Goal: Use online tool/utility: Utilize a website feature to perform a specific function

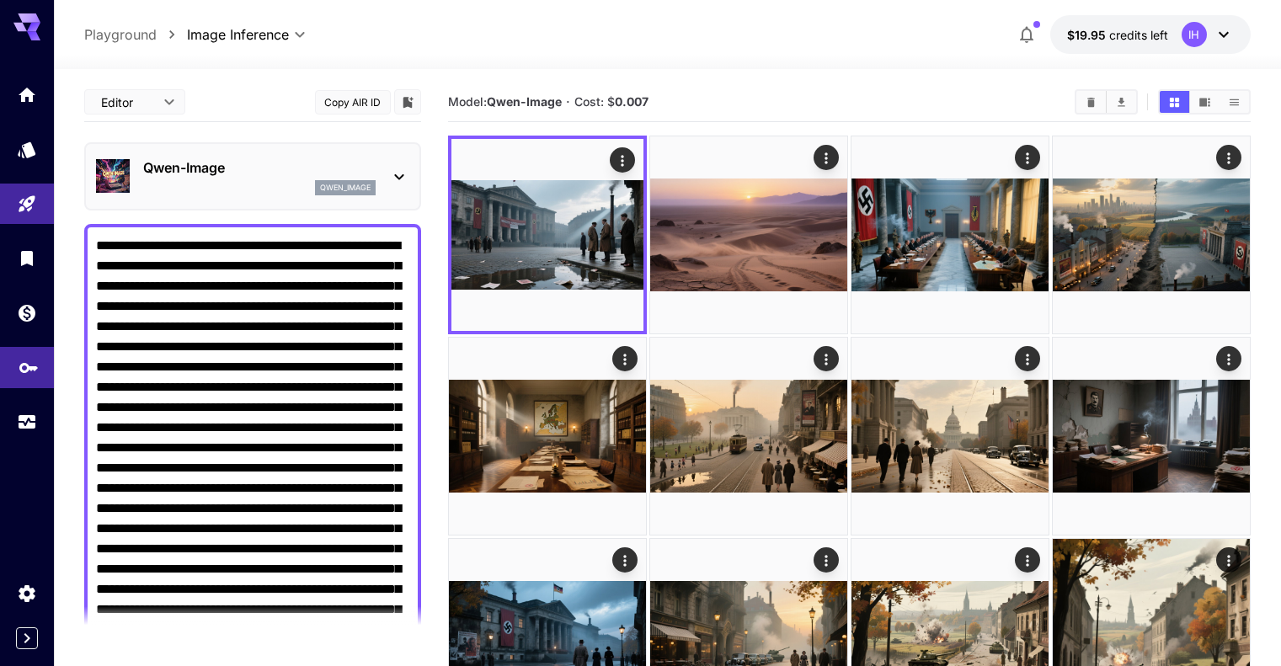
scroll to position [140, 0]
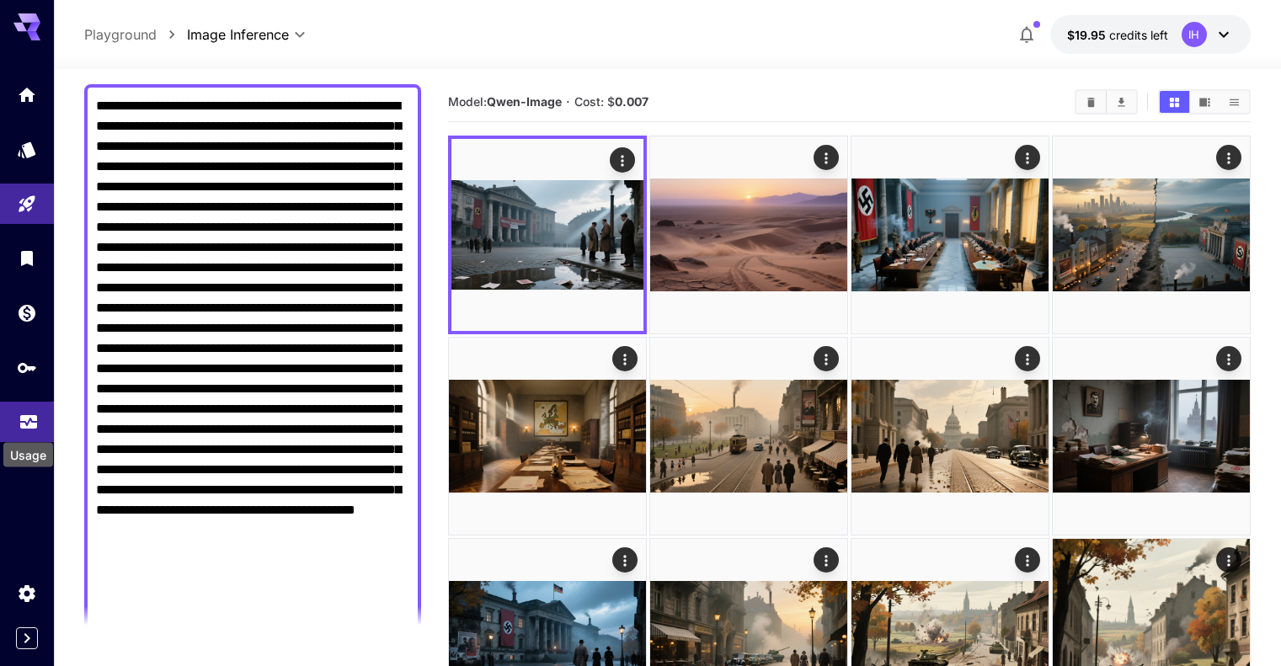
click at [29, 423] on icon "Usage" at bounding box center [28, 419] width 17 height 8
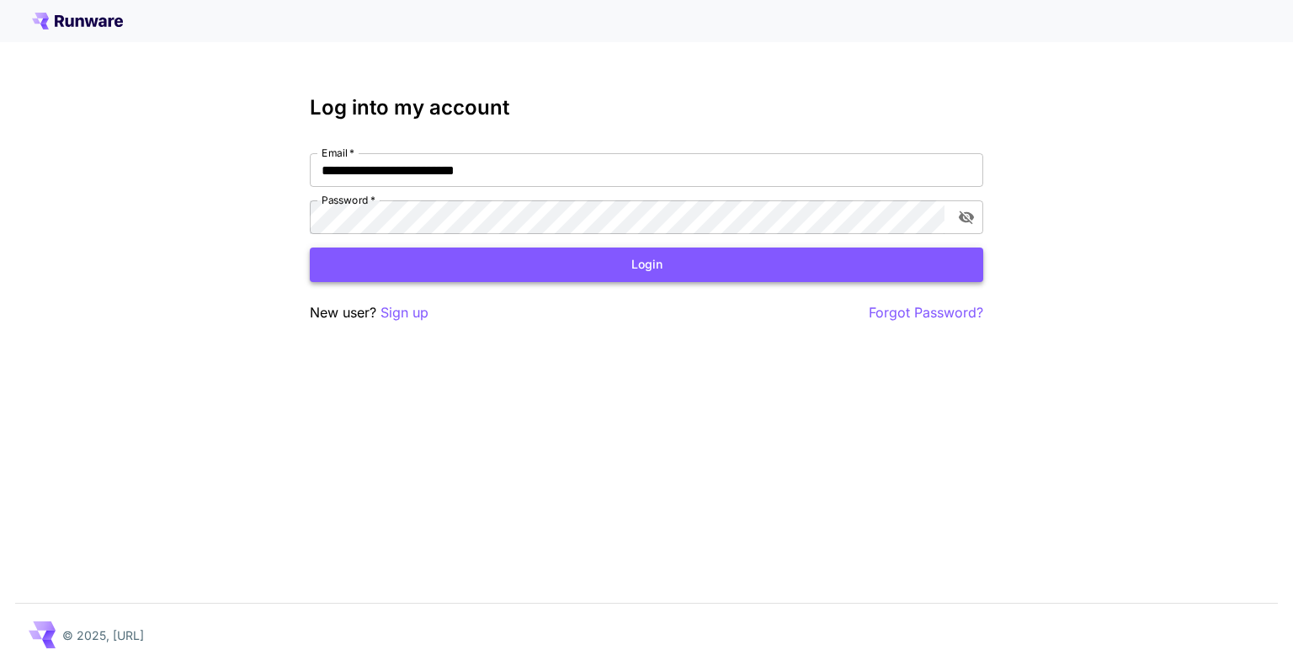
click at [487, 251] on button "Login" at bounding box center [647, 265] width 674 height 35
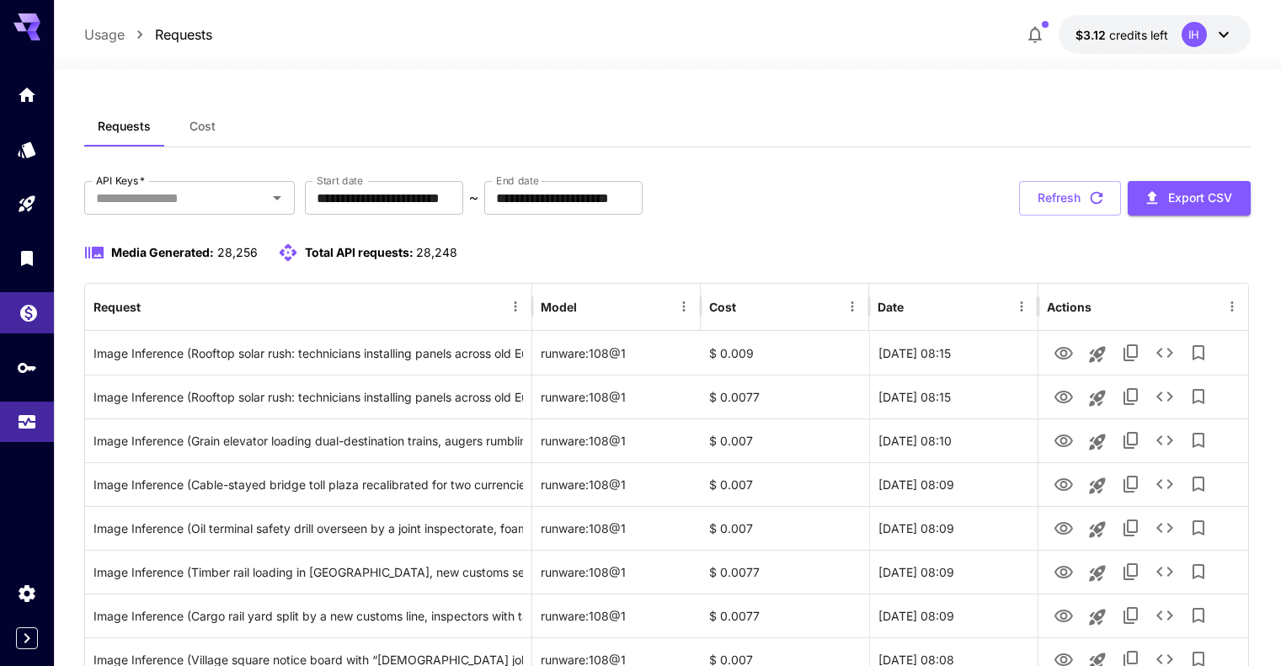
click at [28, 312] on icon "Wallet" at bounding box center [28, 308] width 17 height 17
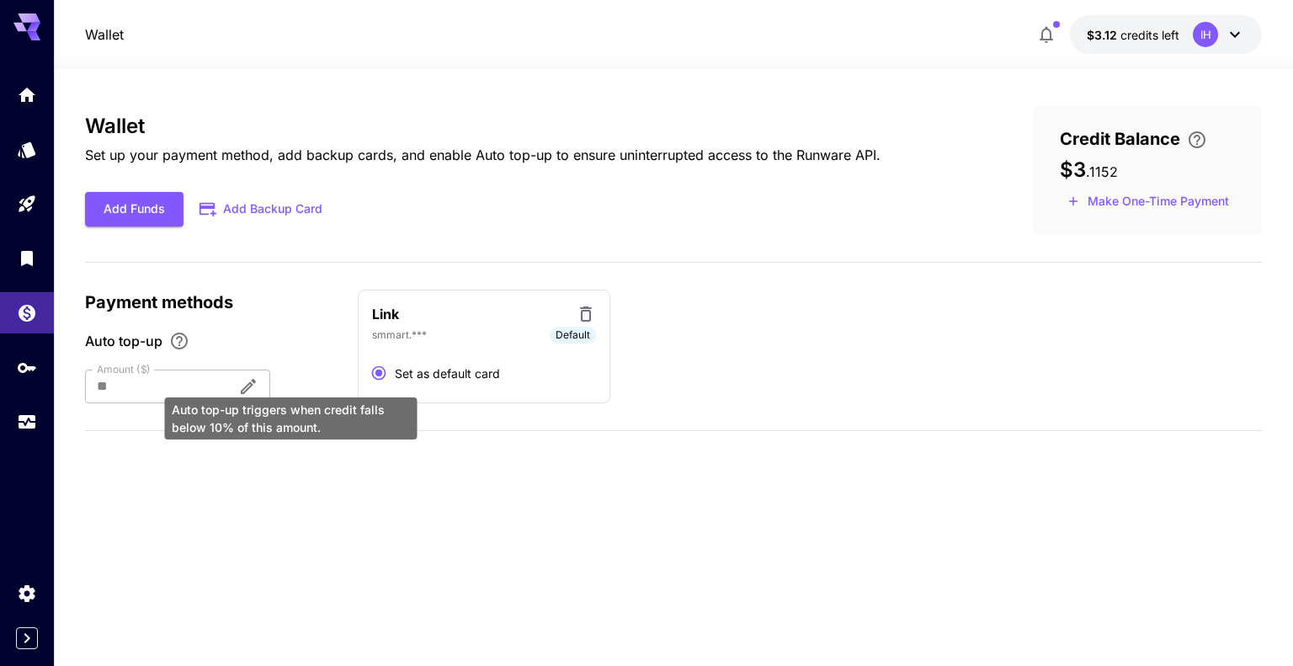
click at [291, 387] on div "Auto top-up triggers when credit falls below 10% of this amount." at bounding box center [291, 414] width 256 height 56
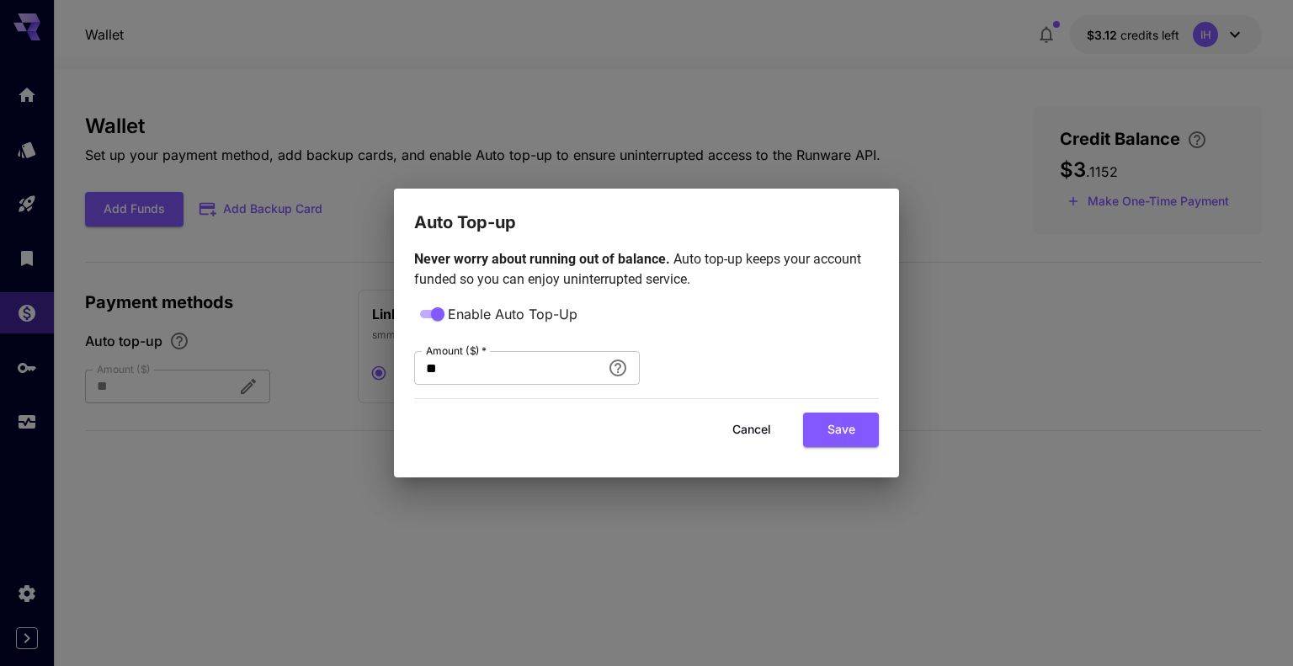
click at [861, 429] on button "Save" at bounding box center [841, 430] width 76 height 35
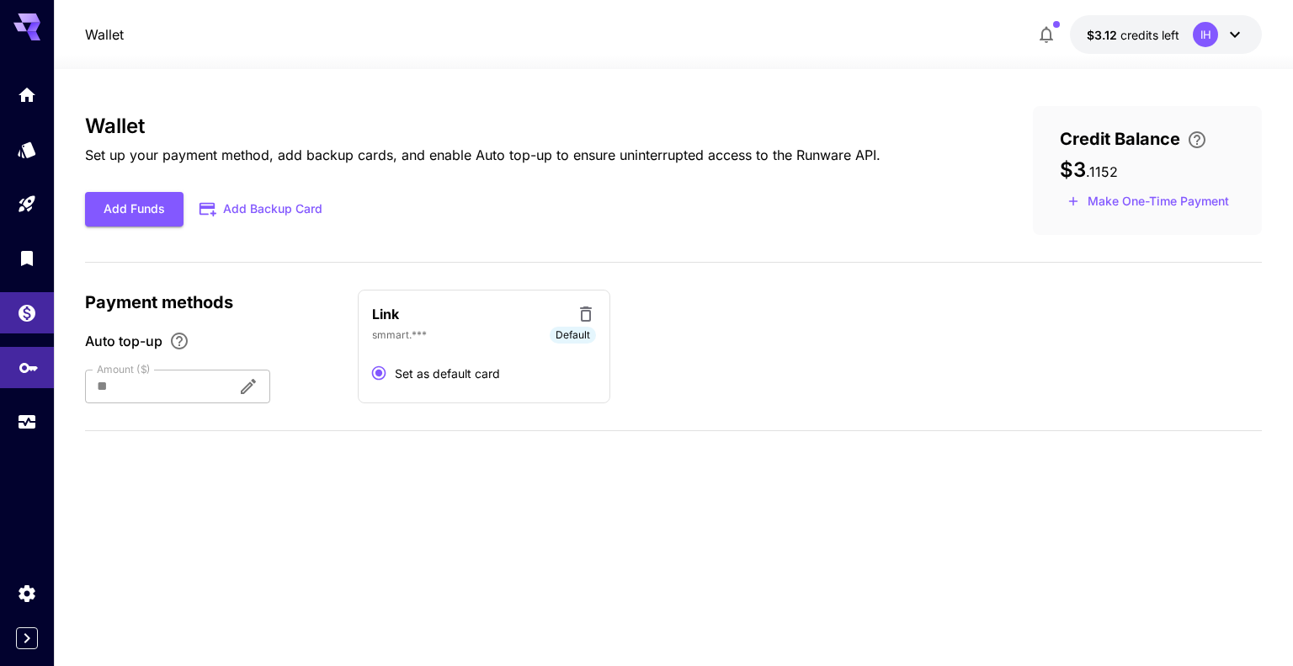
click at [30, 386] on link at bounding box center [27, 367] width 54 height 41
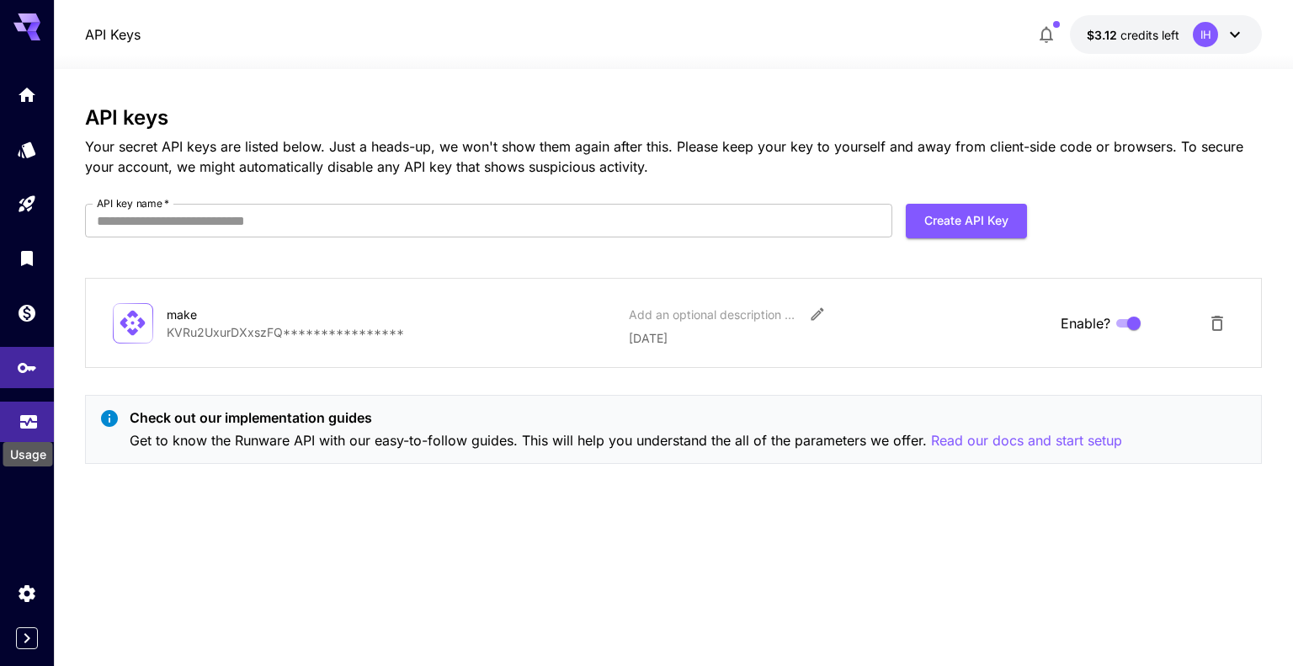
click at [26, 418] on icon "Usage" at bounding box center [28, 414] width 17 height 8
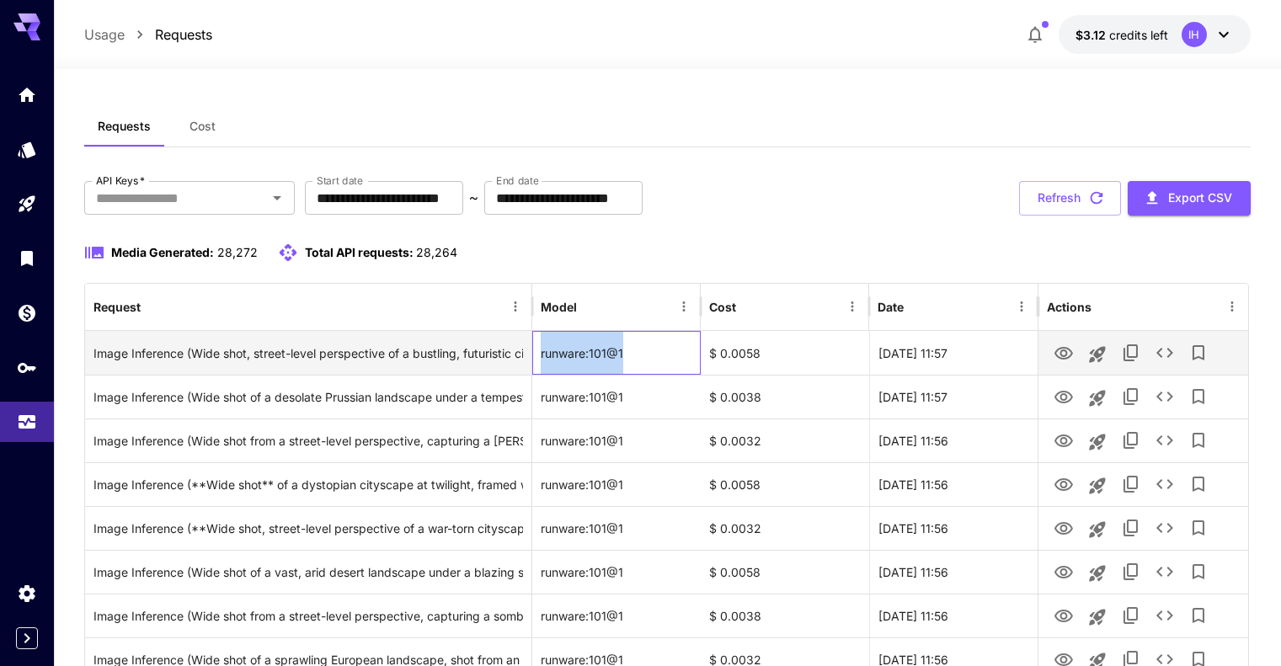
copy div "runware:101@1"
drag, startPoint x: 627, startPoint y: 349, endPoint x: 540, endPoint y: 351, distance: 87.6
click at [540, 351] on div "runware:101@1" at bounding box center [616, 353] width 168 height 44
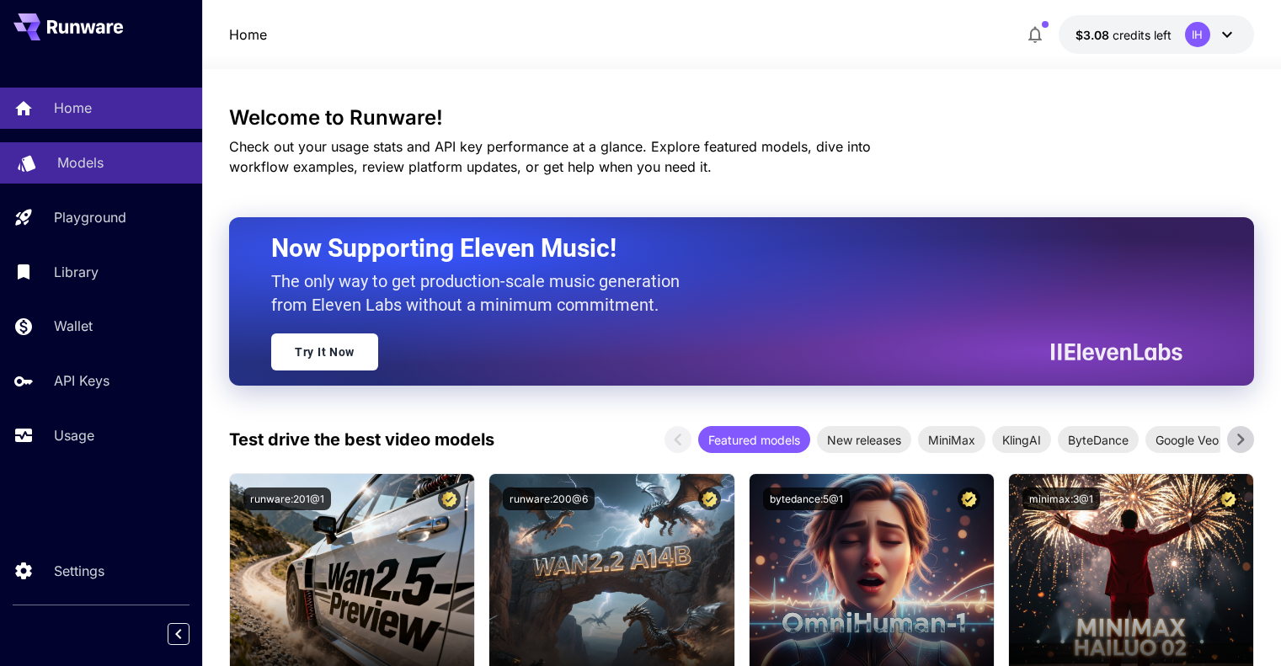
click at [94, 158] on p "Models" at bounding box center [80, 162] width 46 height 20
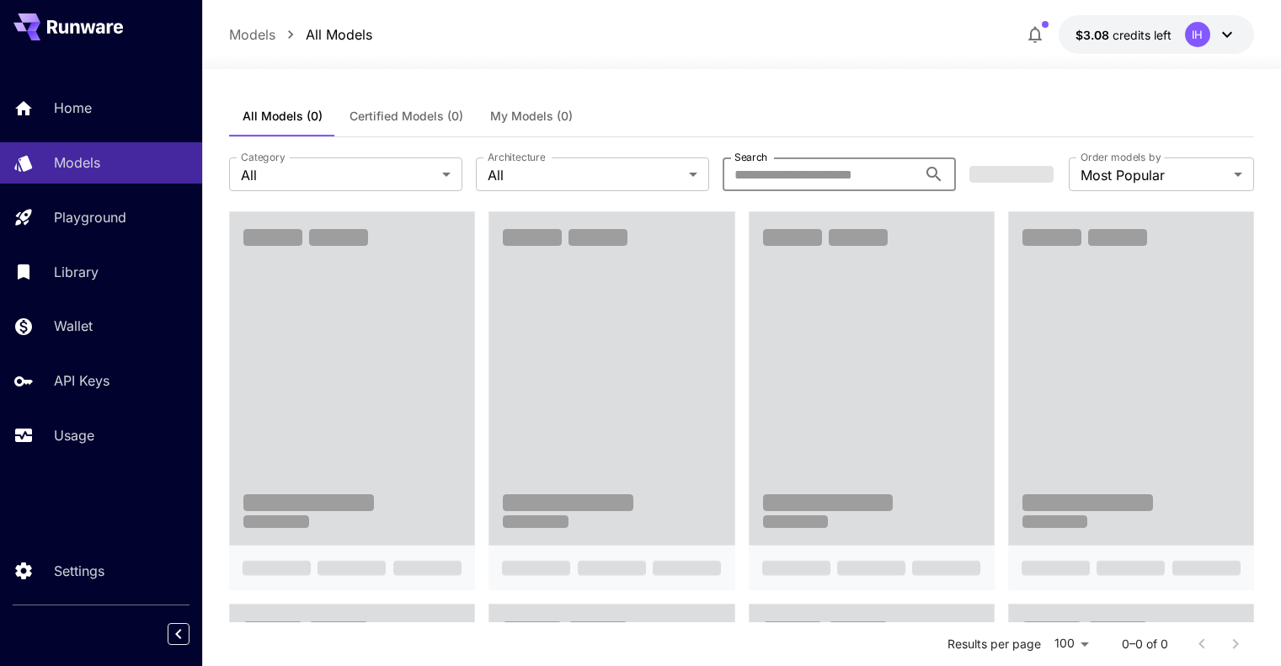
click at [793, 173] on input "Search" at bounding box center [819, 174] width 194 height 34
paste input "**********"
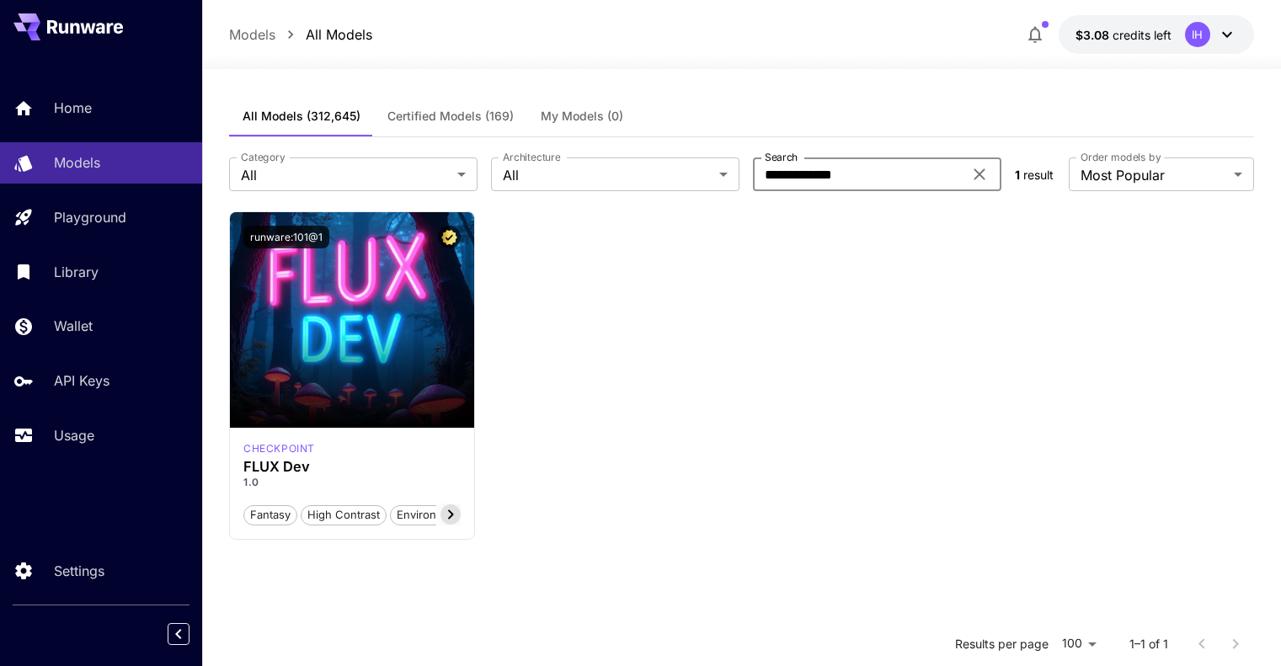
type input "**********"
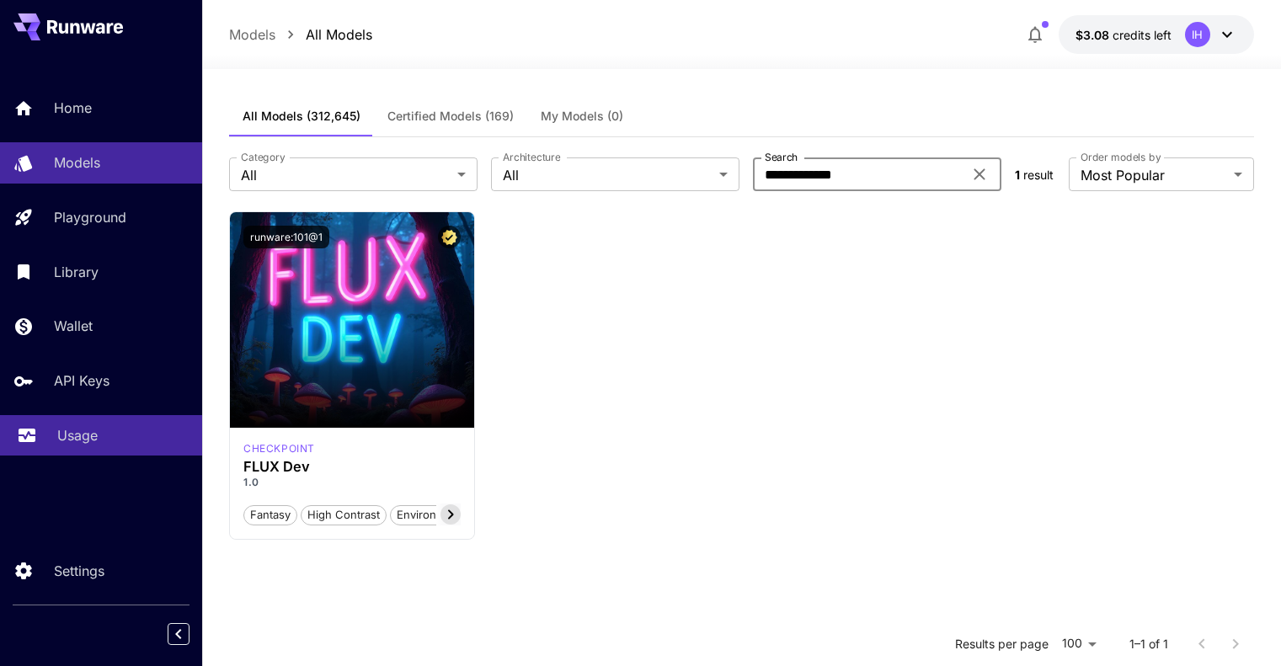
click at [66, 430] on p "Usage" at bounding box center [77, 435] width 40 height 20
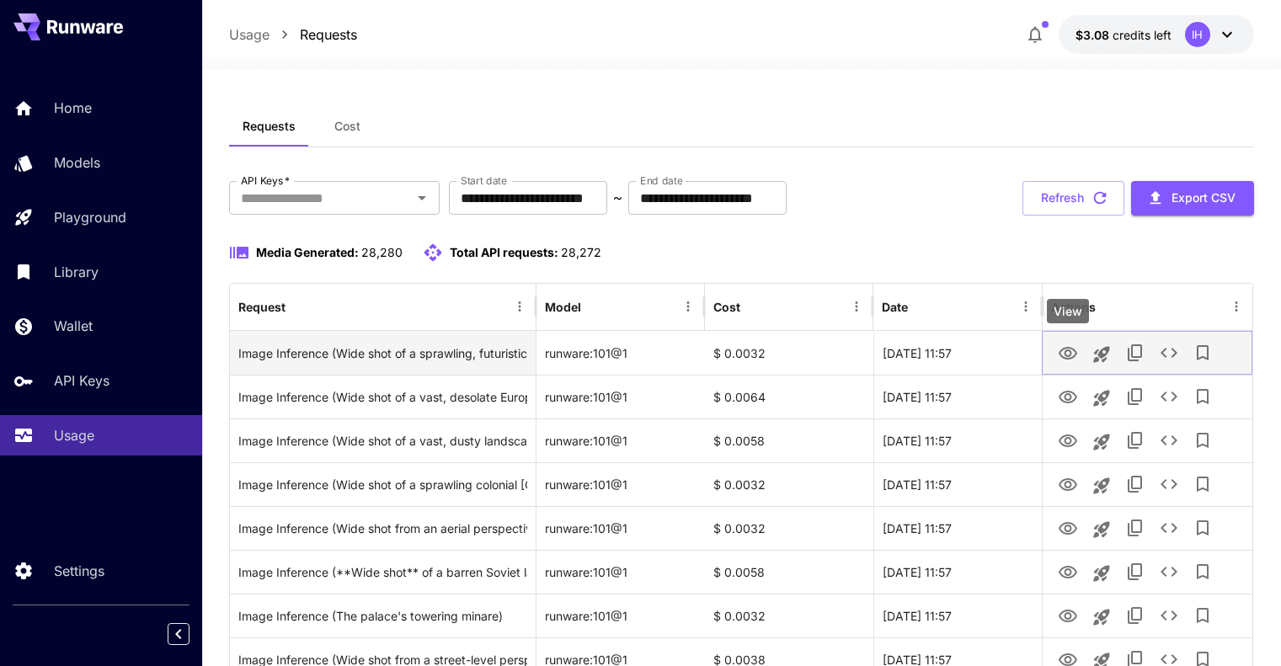
click at [1066, 350] on icon "View" at bounding box center [1067, 353] width 19 height 13
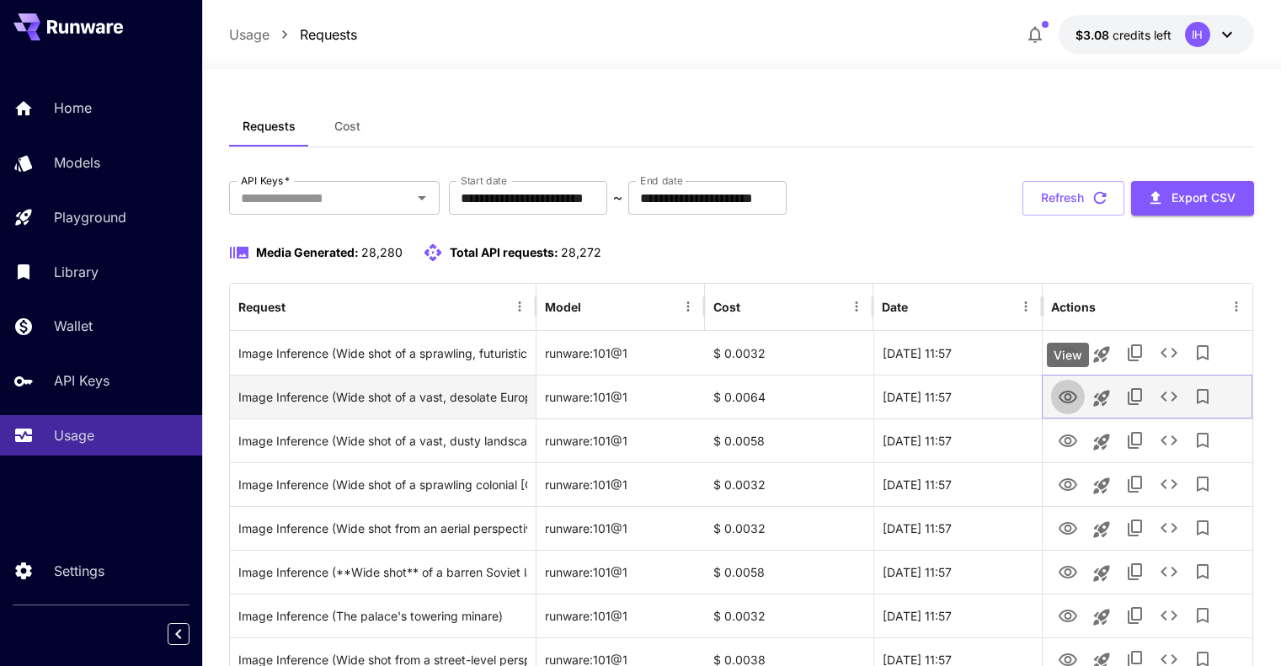
click at [1062, 407] on icon "View" at bounding box center [1067, 397] width 20 height 20
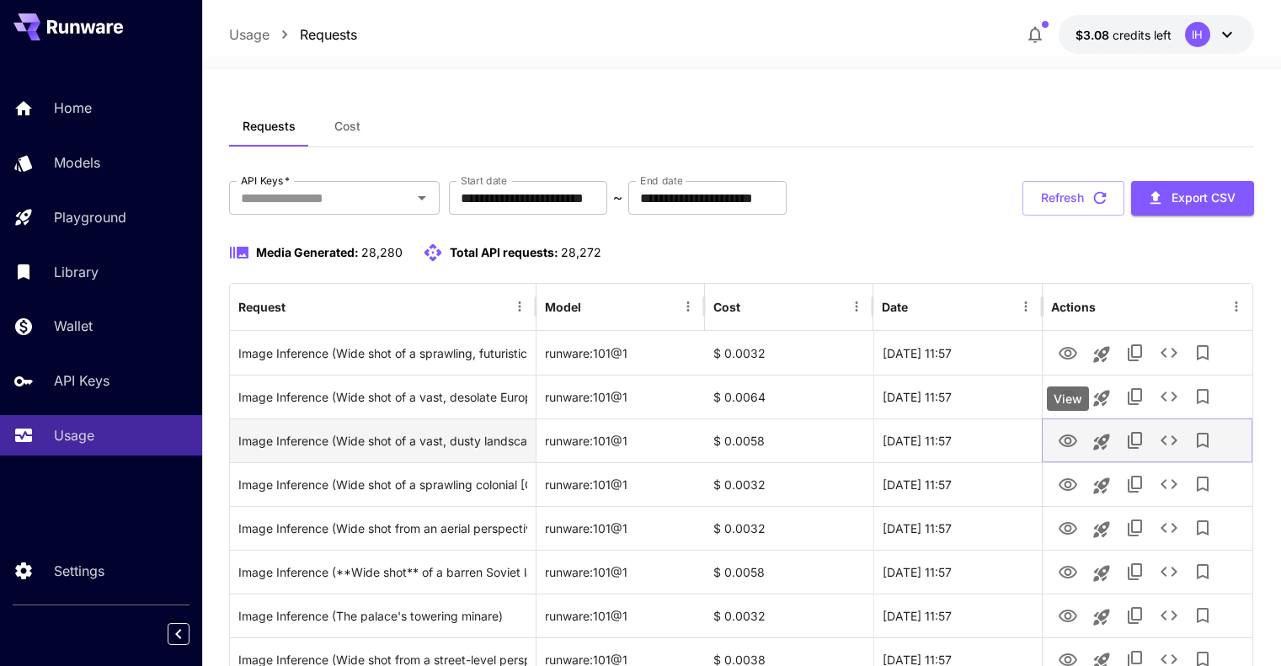
click at [1070, 444] on icon "View" at bounding box center [1067, 441] width 20 height 20
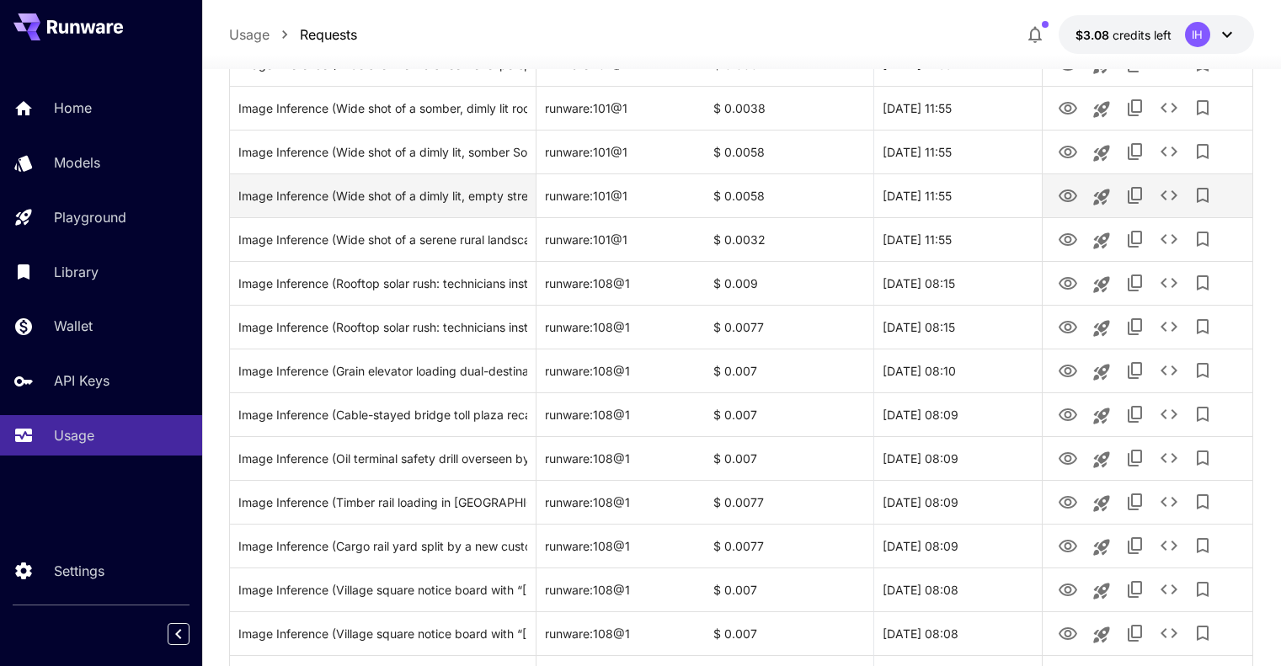
scroll to position [1122, 0]
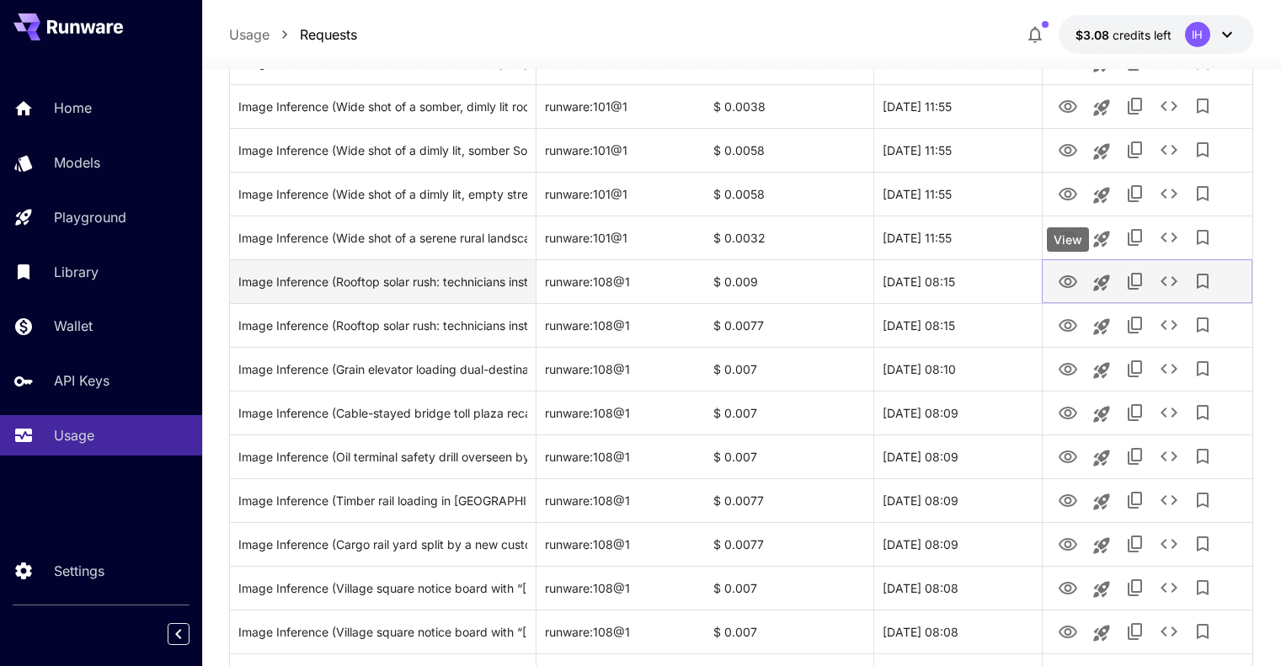
click at [1069, 283] on icon "View" at bounding box center [1067, 281] width 19 height 13
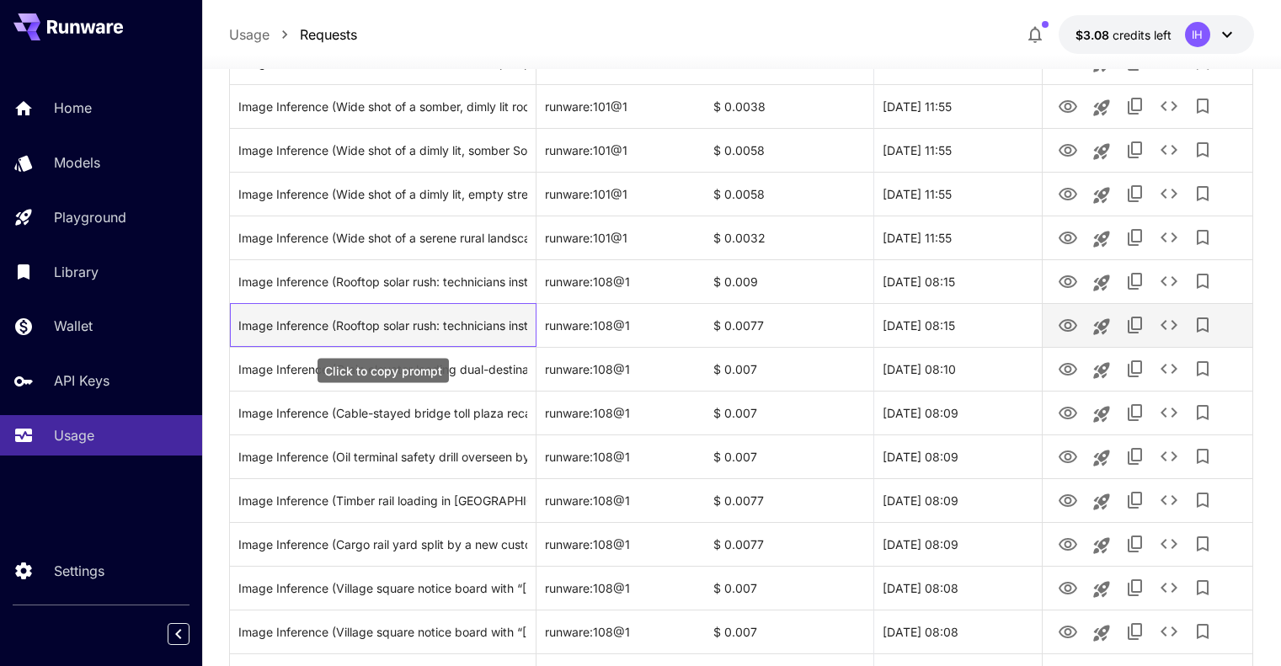
click at [428, 323] on div "Image Inference (Rooftop solar rush: technicians installing panels across old E…" at bounding box center [382, 325] width 289 height 43
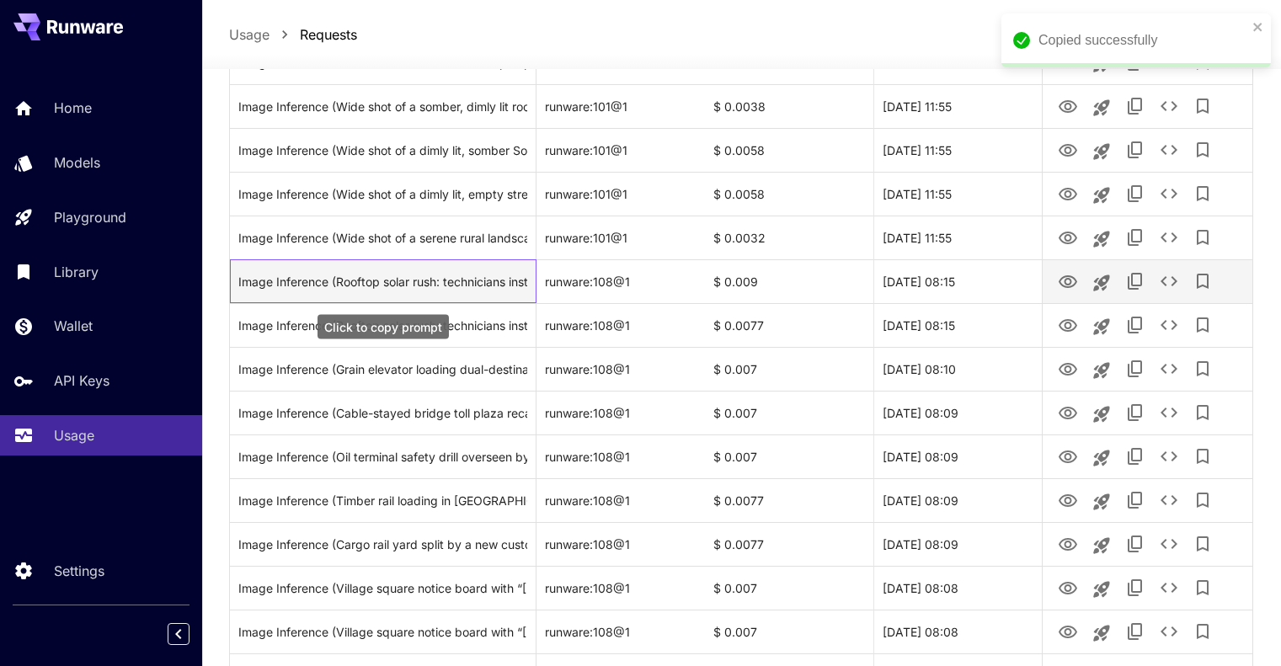
click at [427, 283] on div "Image Inference (Rooftop solar rush: technicians installing panels across old E…" at bounding box center [382, 281] width 289 height 43
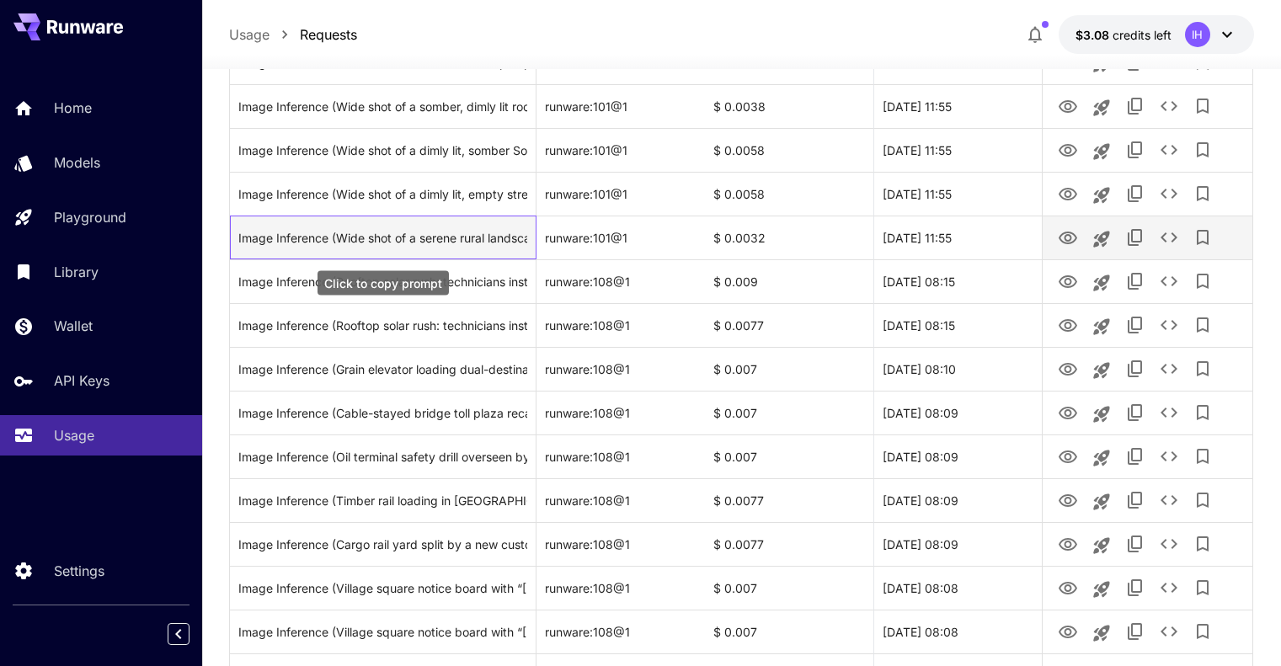
click at [423, 237] on div "Image Inference (Wide shot of a serene rural landscape in the fall of 1939, cap…" at bounding box center [382, 237] width 289 height 43
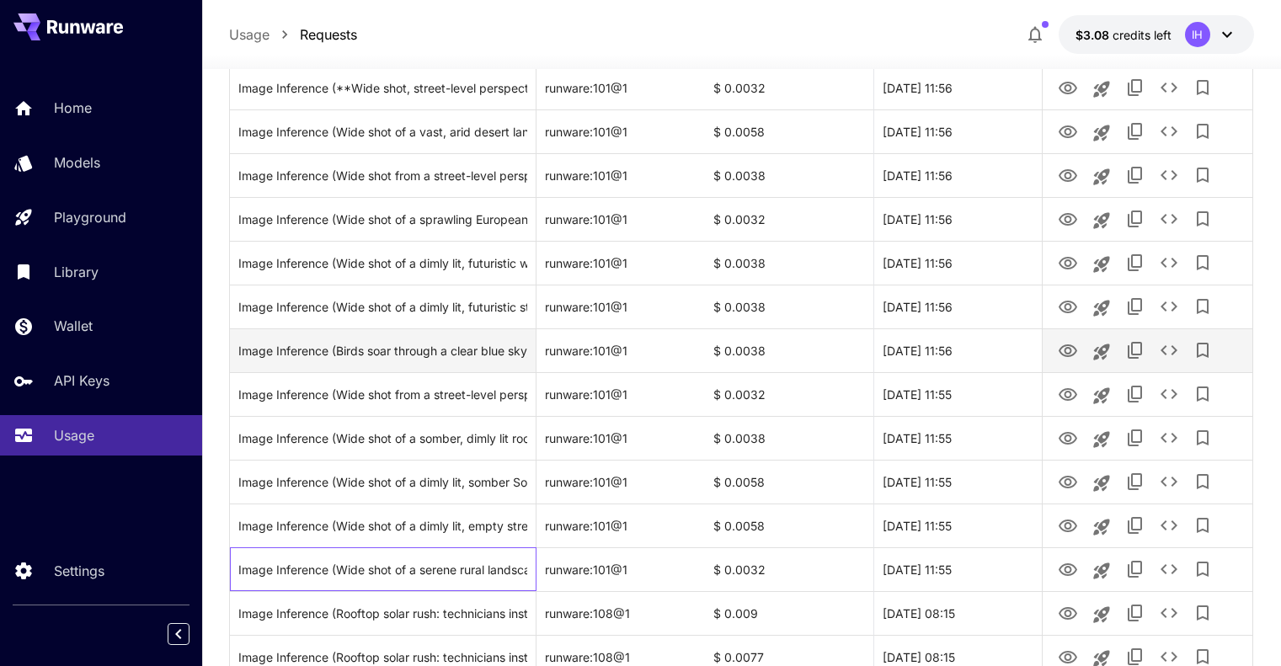
scroll to position [842, 0]
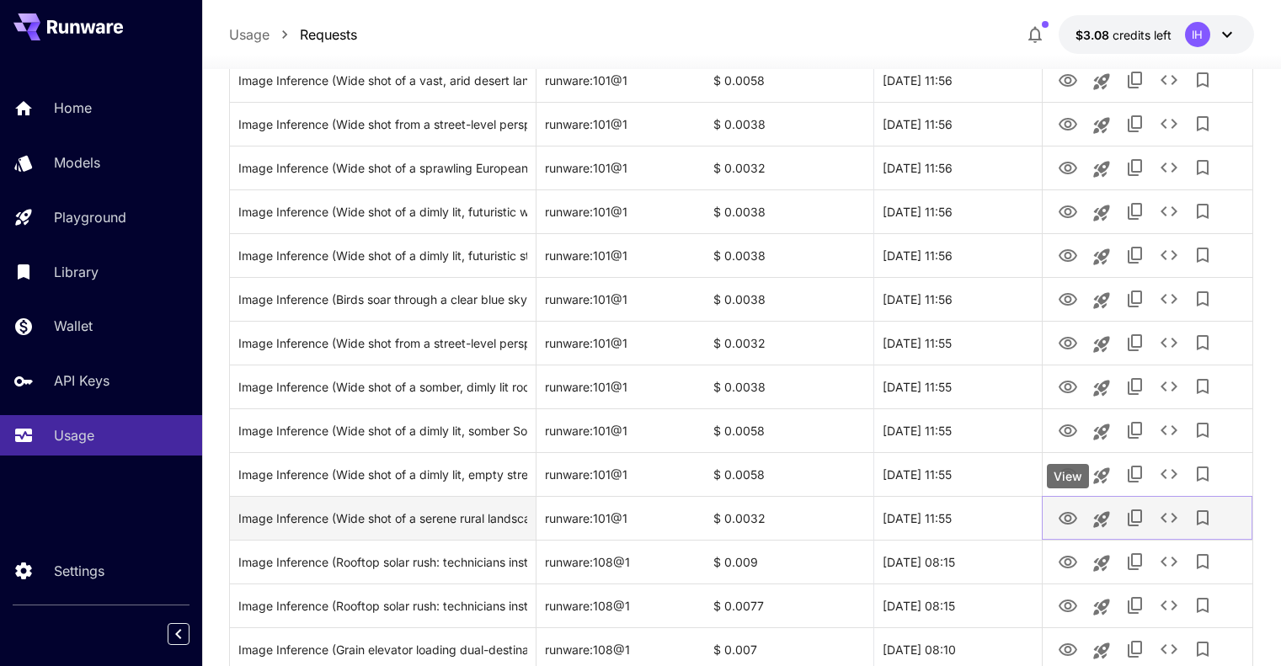
click at [1078, 516] on button "View" at bounding box center [1068, 517] width 34 height 35
click at [1062, 517] on icon "View" at bounding box center [1067, 519] width 20 height 20
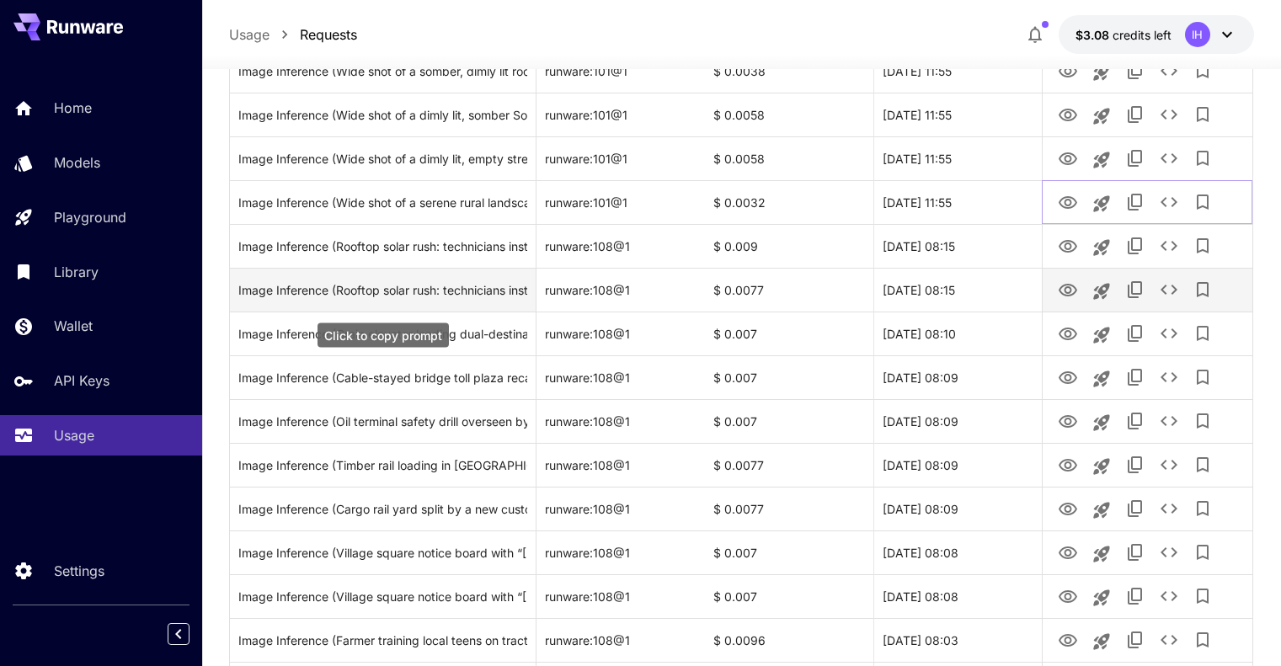
scroll to position [982, 0]
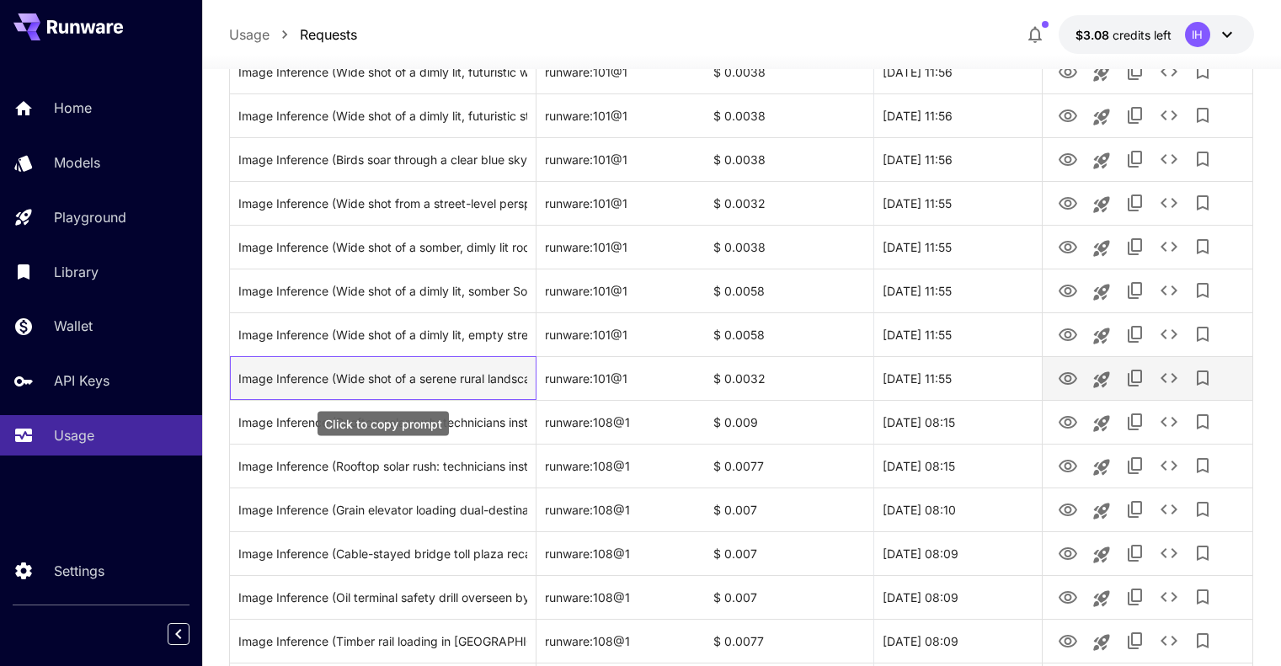
click at [382, 376] on div "Image Inference (Wide shot of a serene rural landscape in the fall of 1939, cap…" at bounding box center [382, 378] width 289 height 43
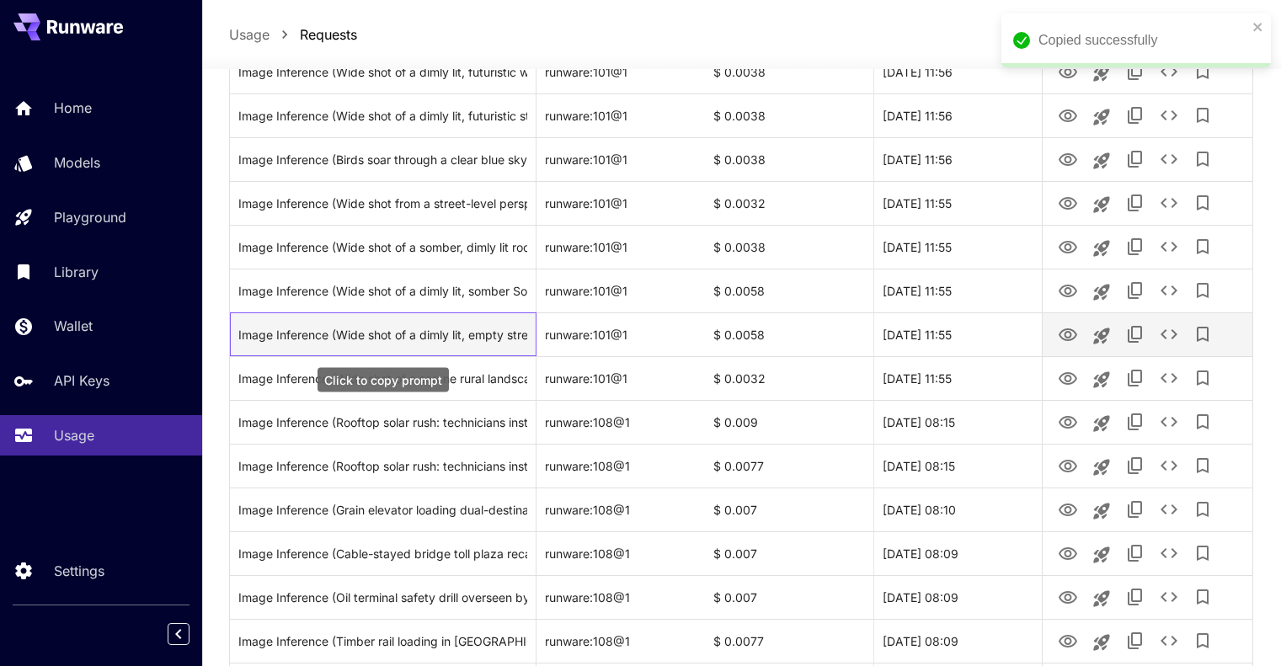
click at [400, 328] on div "Image Inference (Wide shot of a dimly lit, empty street in a 1940s German city,…" at bounding box center [382, 334] width 289 height 43
click at [1069, 331] on icon "View" at bounding box center [1067, 334] width 19 height 13
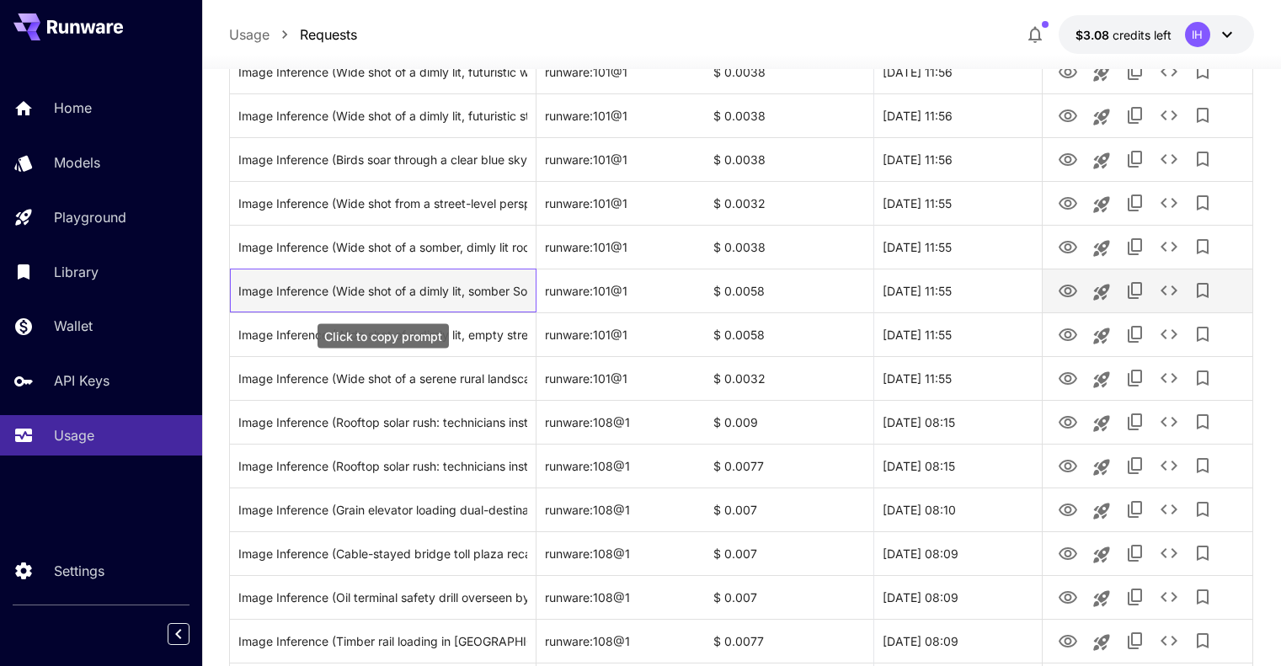
click at [404, 289] on div "Image Inference (Wide shot of a dimly lit, somber Soviet-era office, filled wit…" at bounding box center [382, 290] width 289 height 43
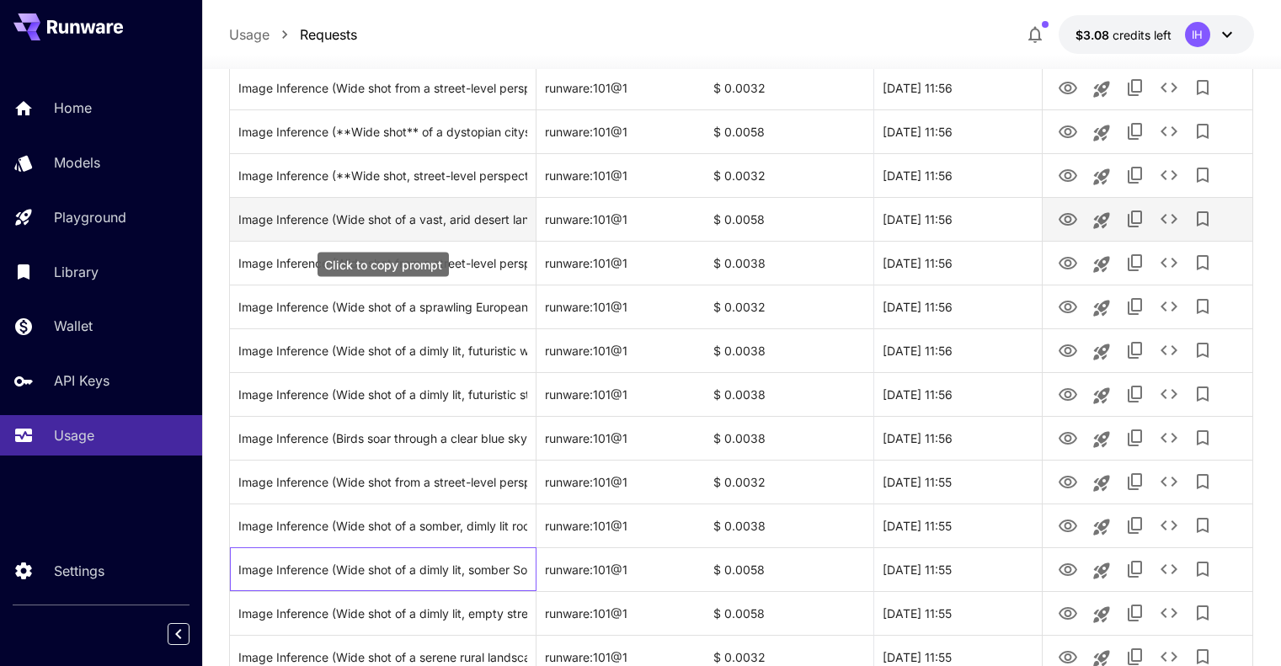
scroll to position [701, 0]
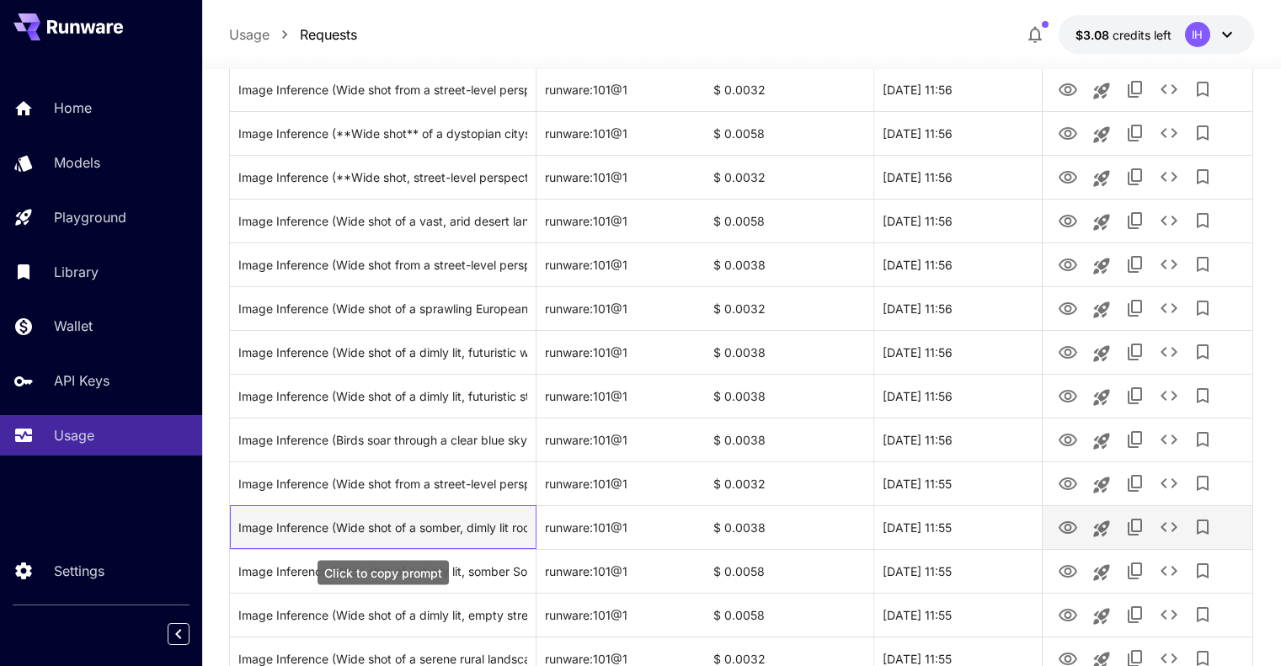
click at [454, 529] on div "Image Inference (Wide shot of a somber, dimly lit room filled with historical a…" at bounding box center [382, 527] width 289 height 43
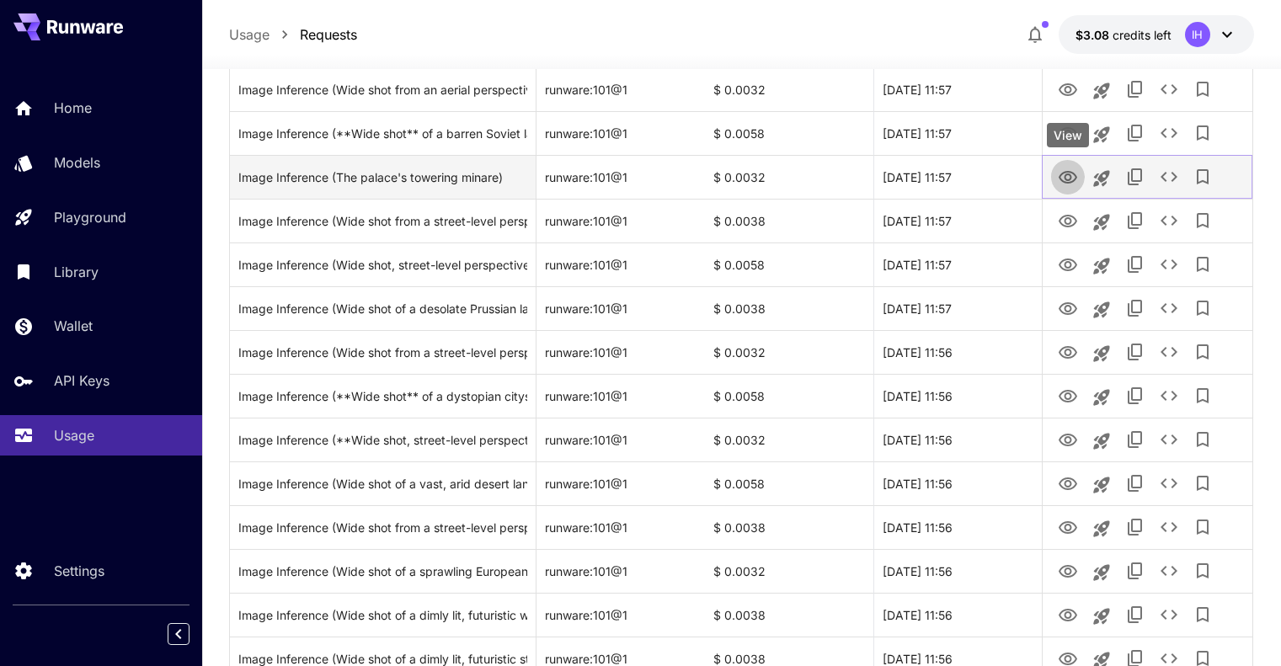
click at [1067, 178] on icon "View" at bounding box center [1067, 177] width 19 height 13
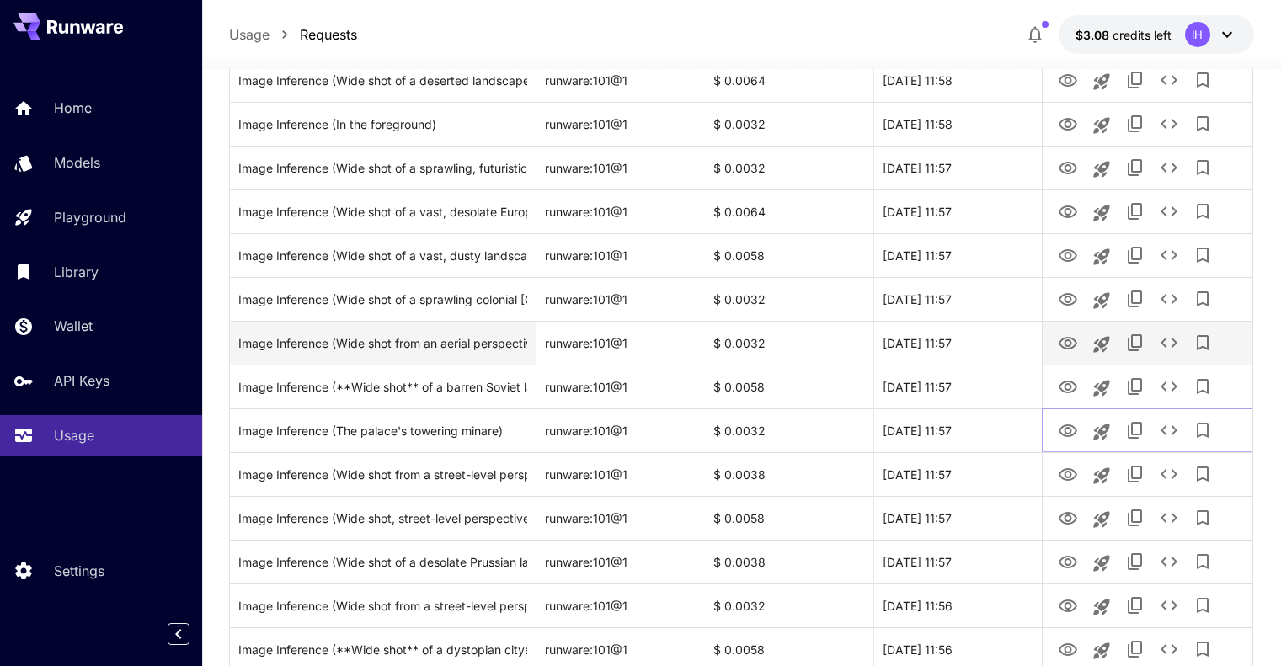
scroll to position [140, 0]
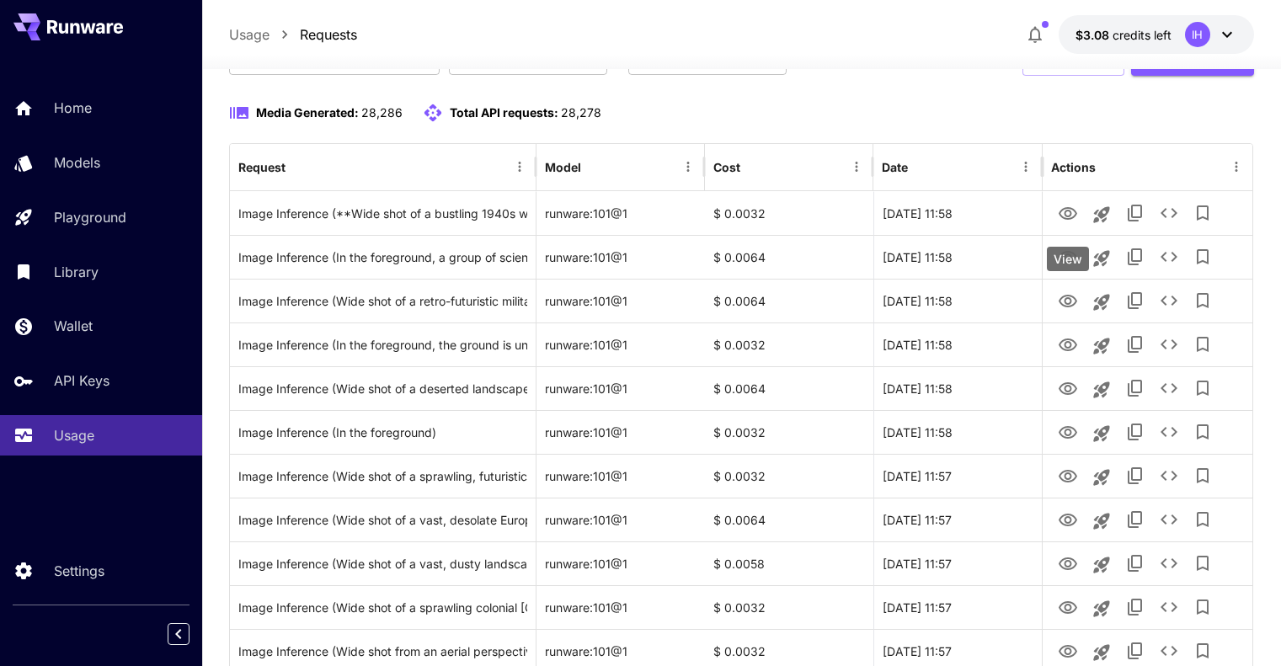
click at [1070, 249] on div "View" at bounding box center [1067, 259] width 42 height 24
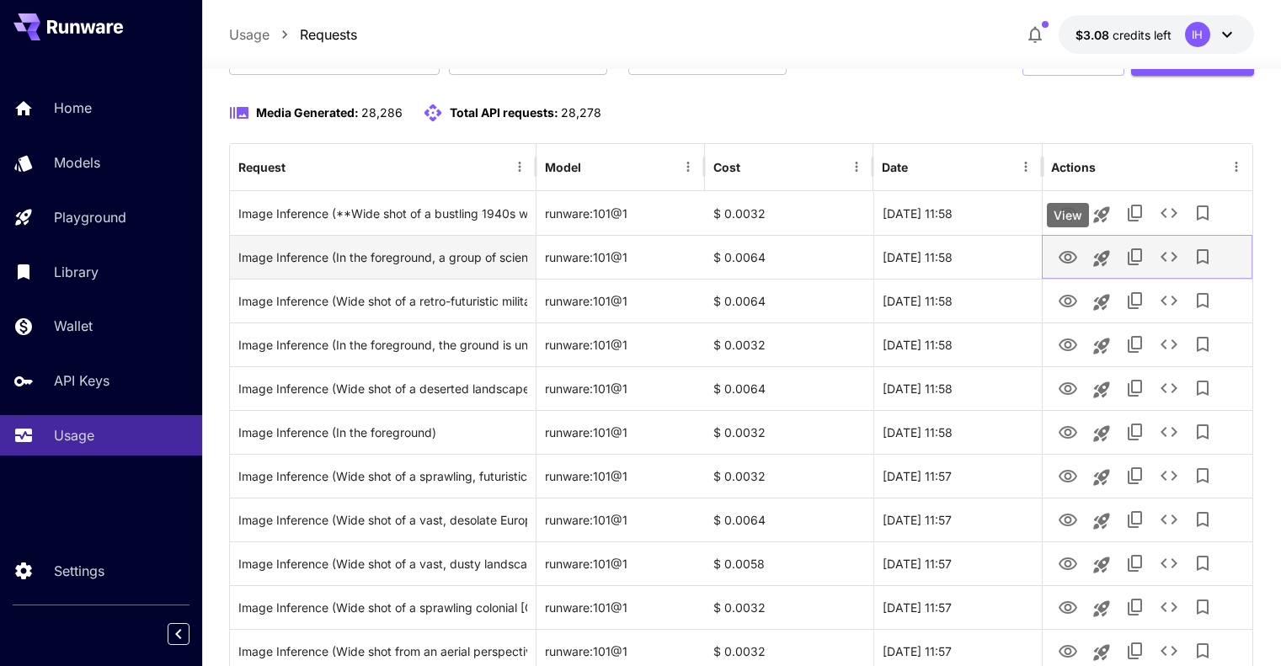
click at [1068, 253] on icon "View" at bounding box center [1067, 258] width 20 height 20
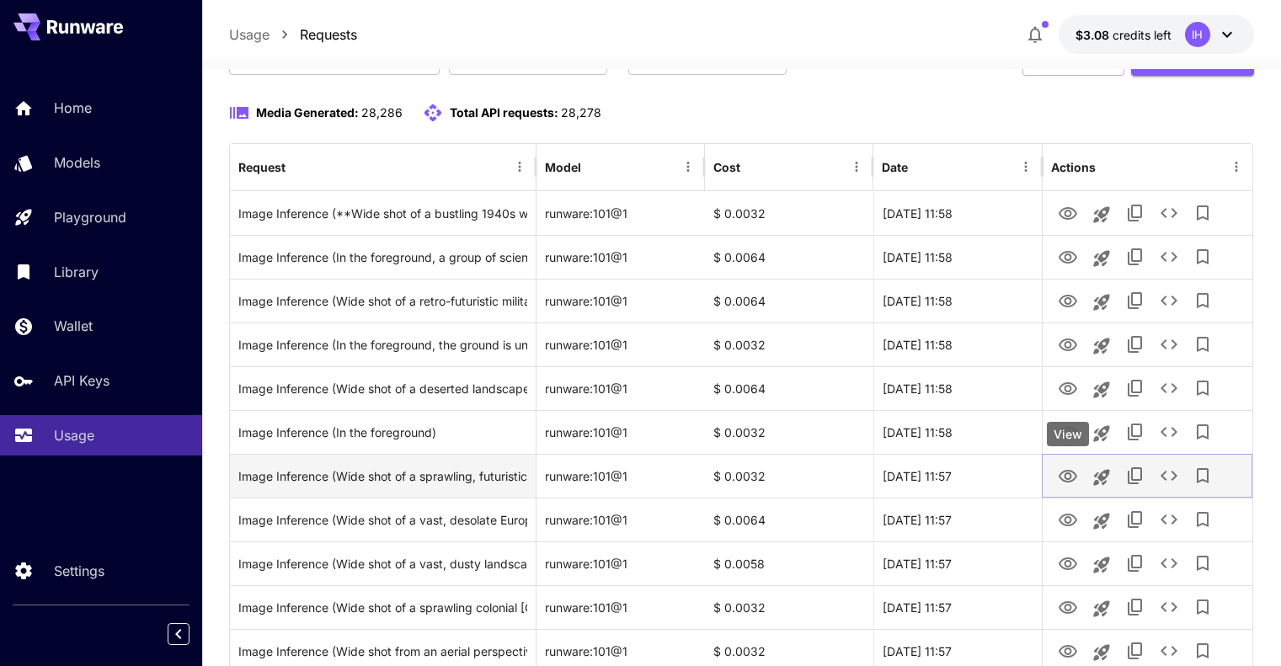
click at [1075, 476] on icon "View" at bounding box center [1067, 476] width 19 height 13
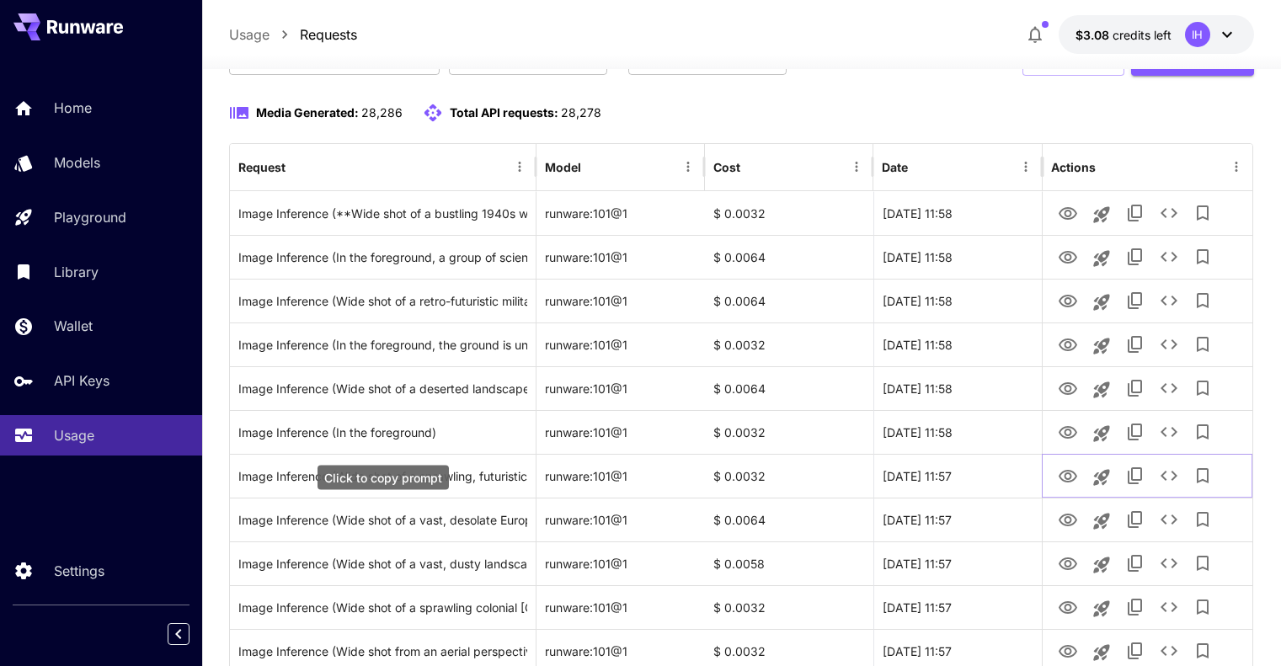
scroll to position [280, 0]
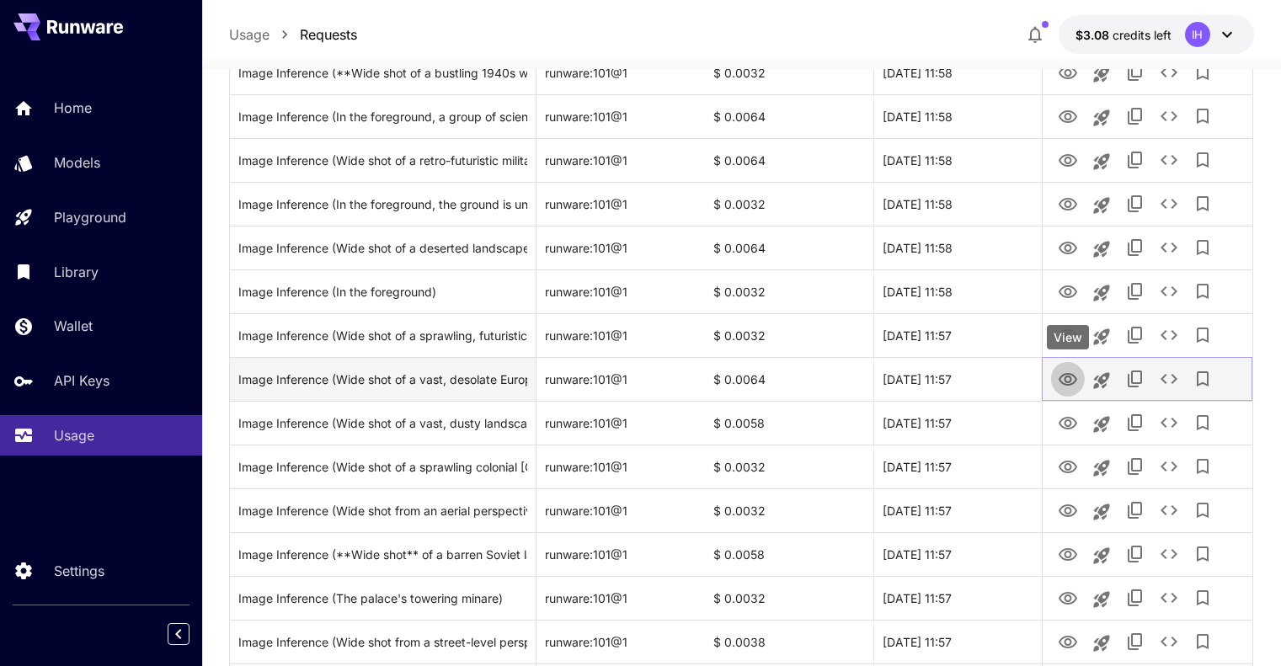
click at [1066, 380] on icon "View" at bounding box center [1067, 380] width 20 height 20
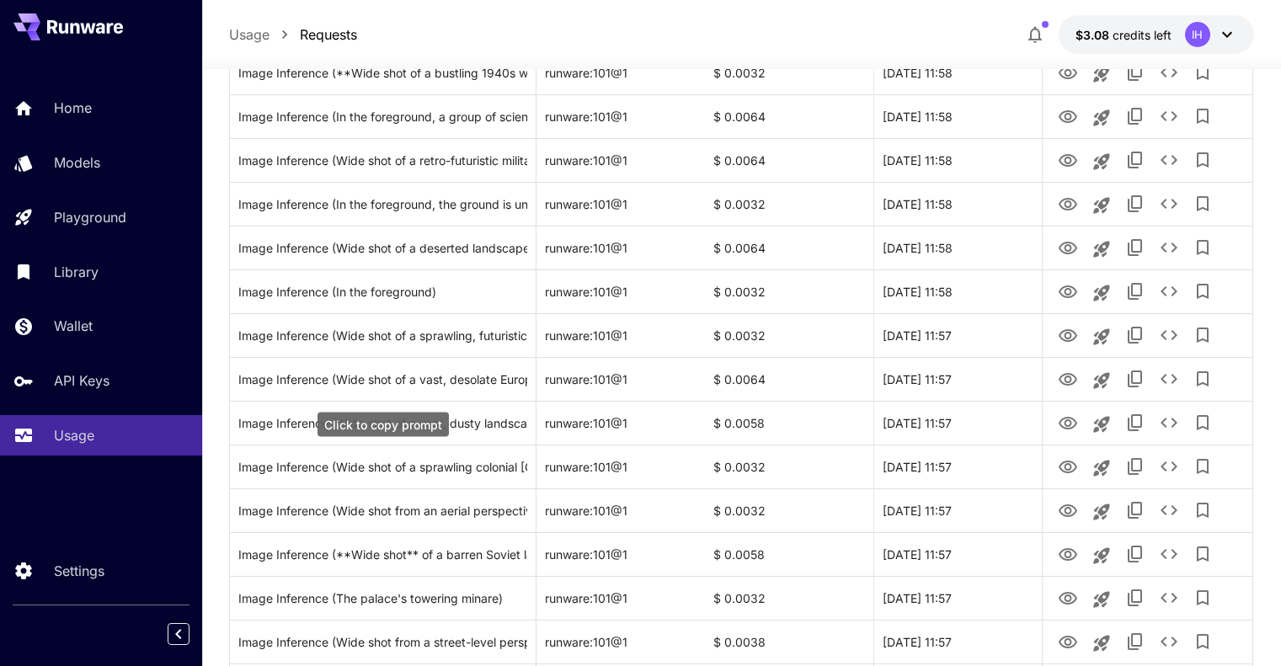
click at [427, 422] on div "Click to copy prompt" at bounding box center [382, 425] width 131 height 24
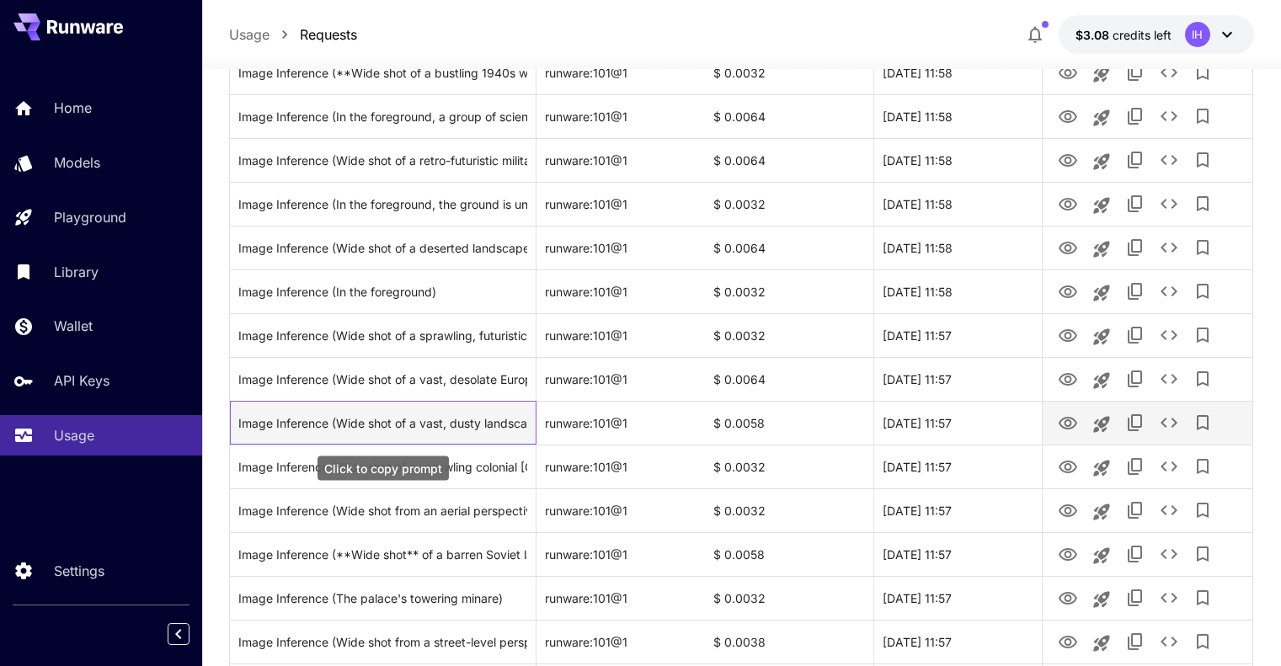
click at [503, 420] on div "Image Inference (Wide shot of a vast, dusty landscape symbolizing Africa and As…" at bounding box center [382, 423] width 289 height 43
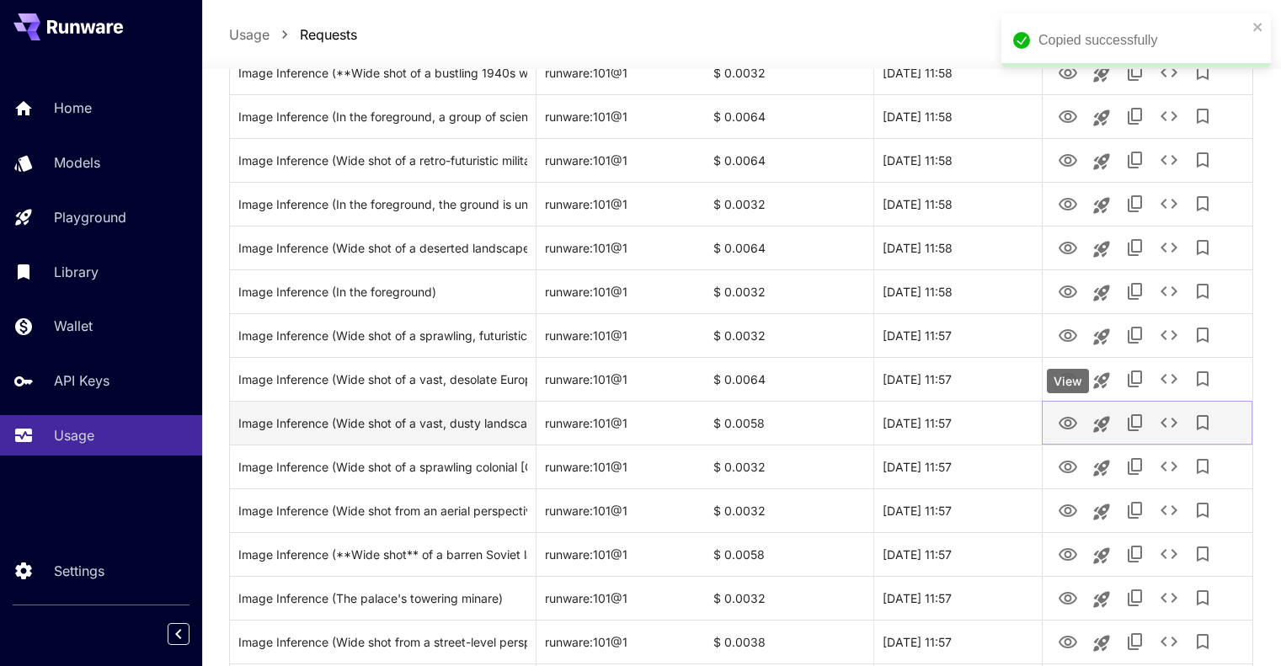
click at [1068, 420] on icon "View" at bounding box center [1067, 423] width 19 height 13
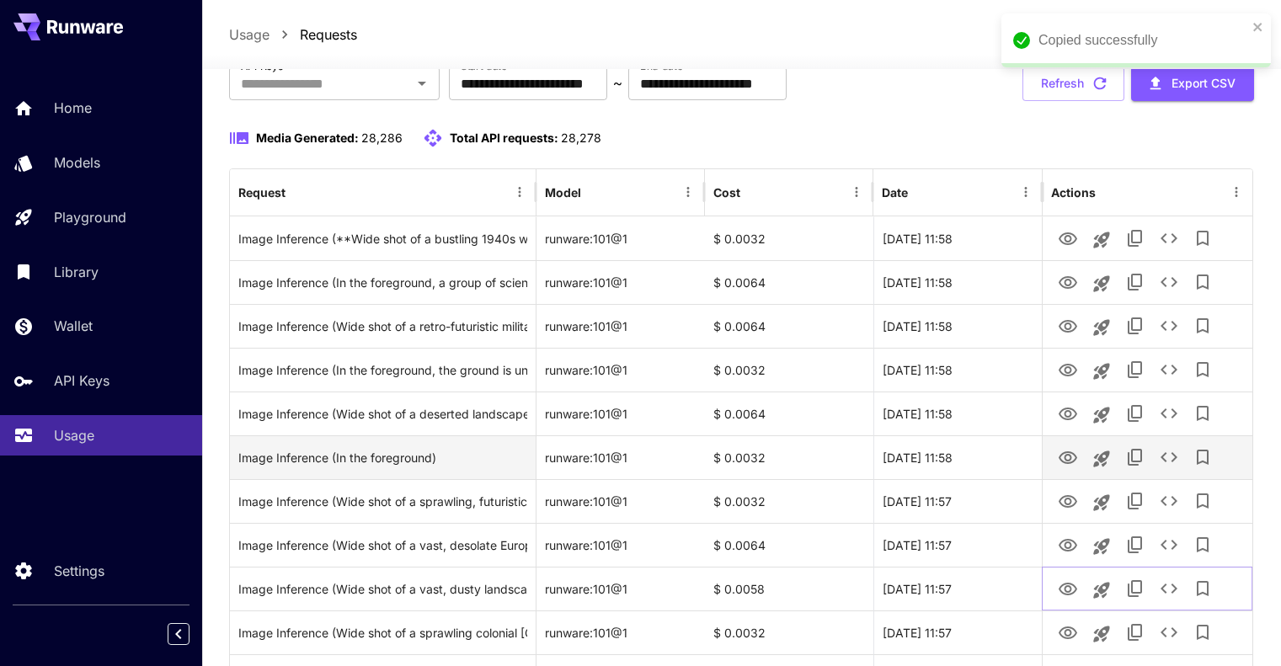
scroll to position [0, 0]
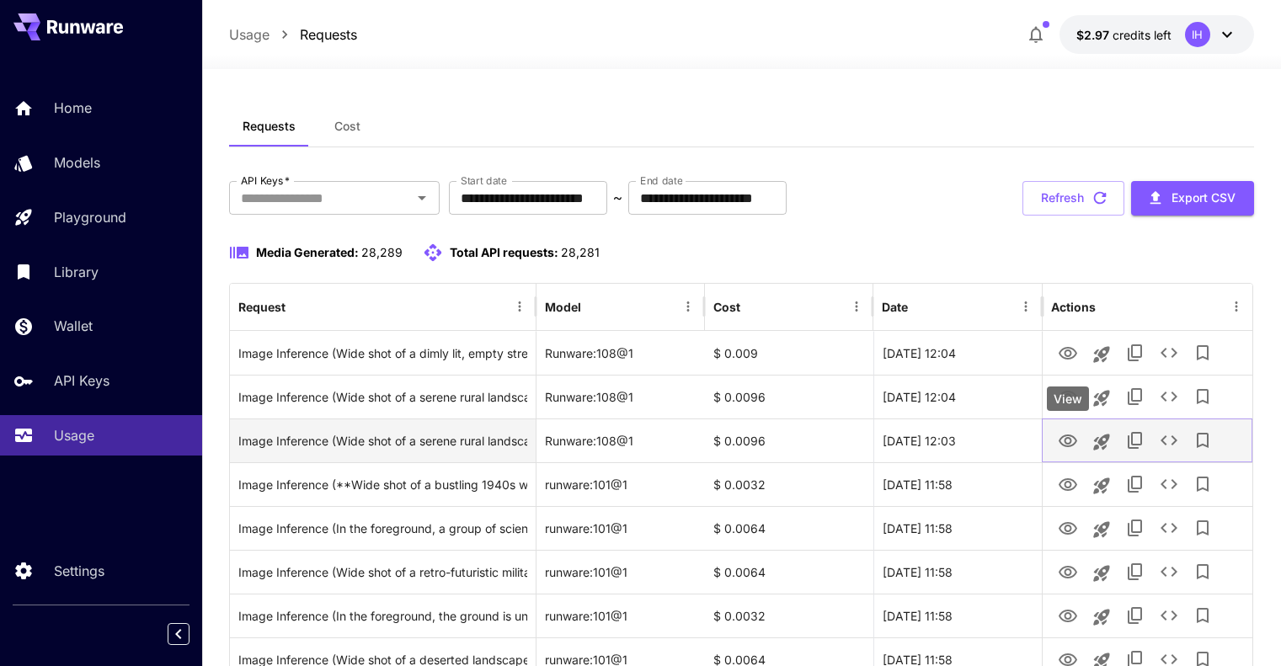
click at [1065, 442] on icon "View" at bounding box center [1067, 440] width 19 height 13
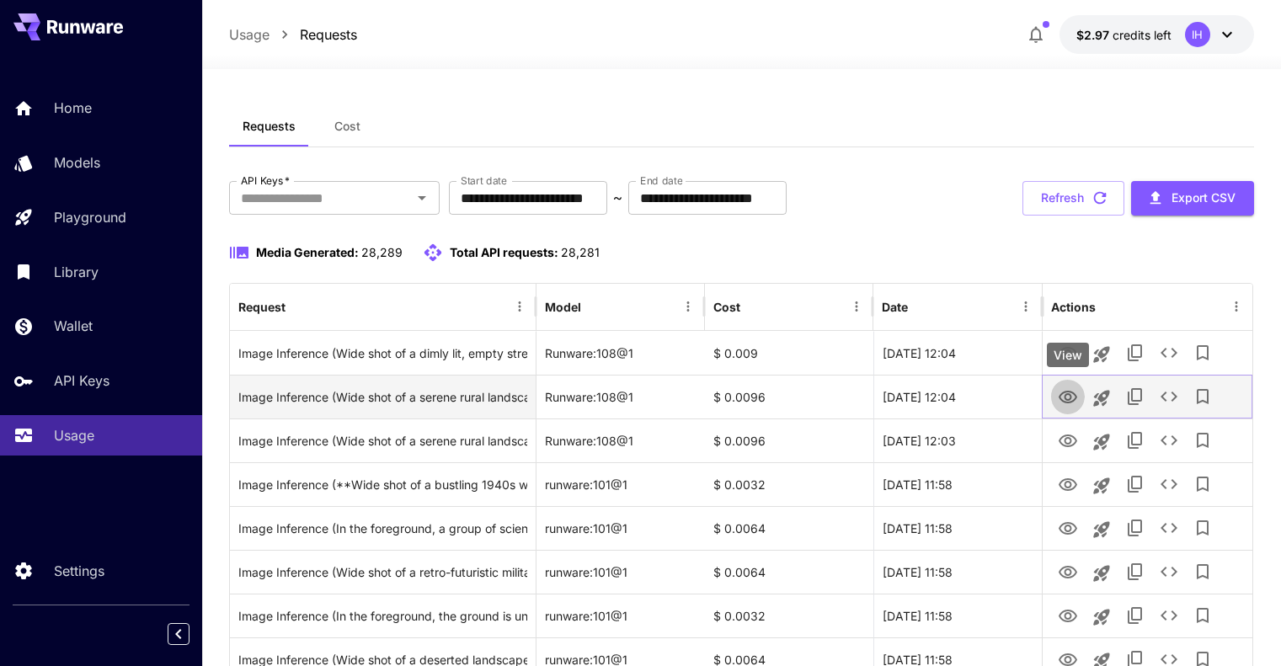
click at [1073, 391] on icon "View" at bounding box center [1067, 397] width 20 height 20
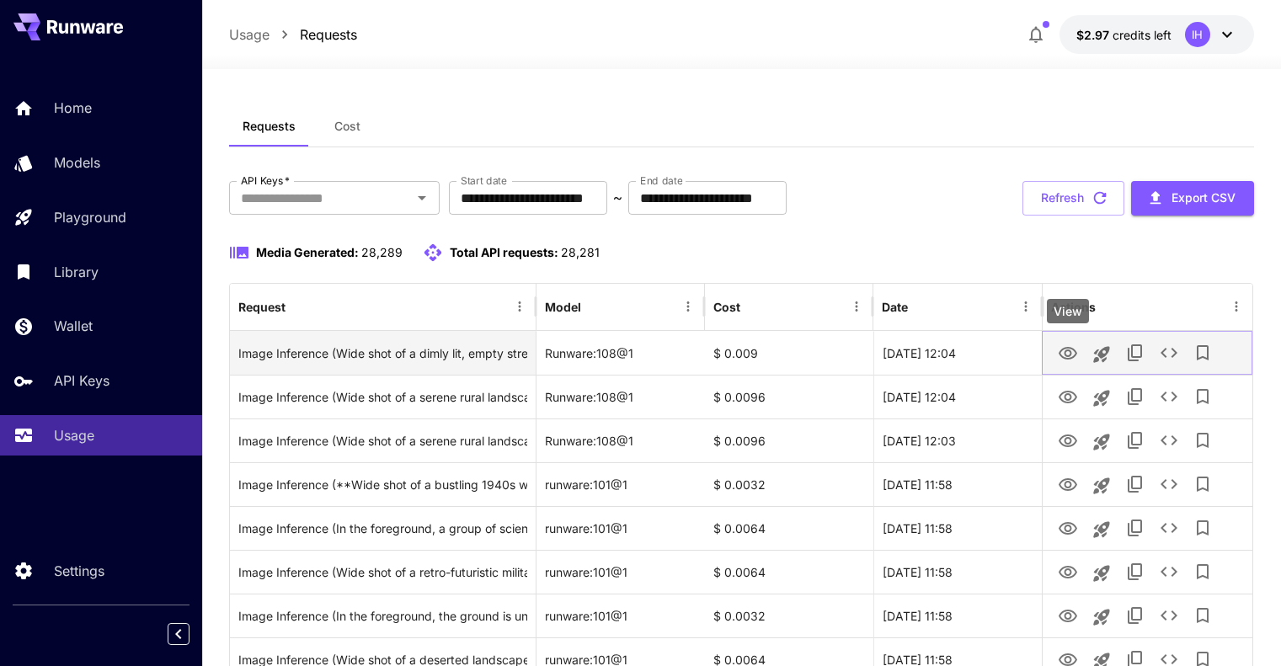
click at [1061, 346] on icon "View" at bounding box center [1067, 353] width 20 height 20
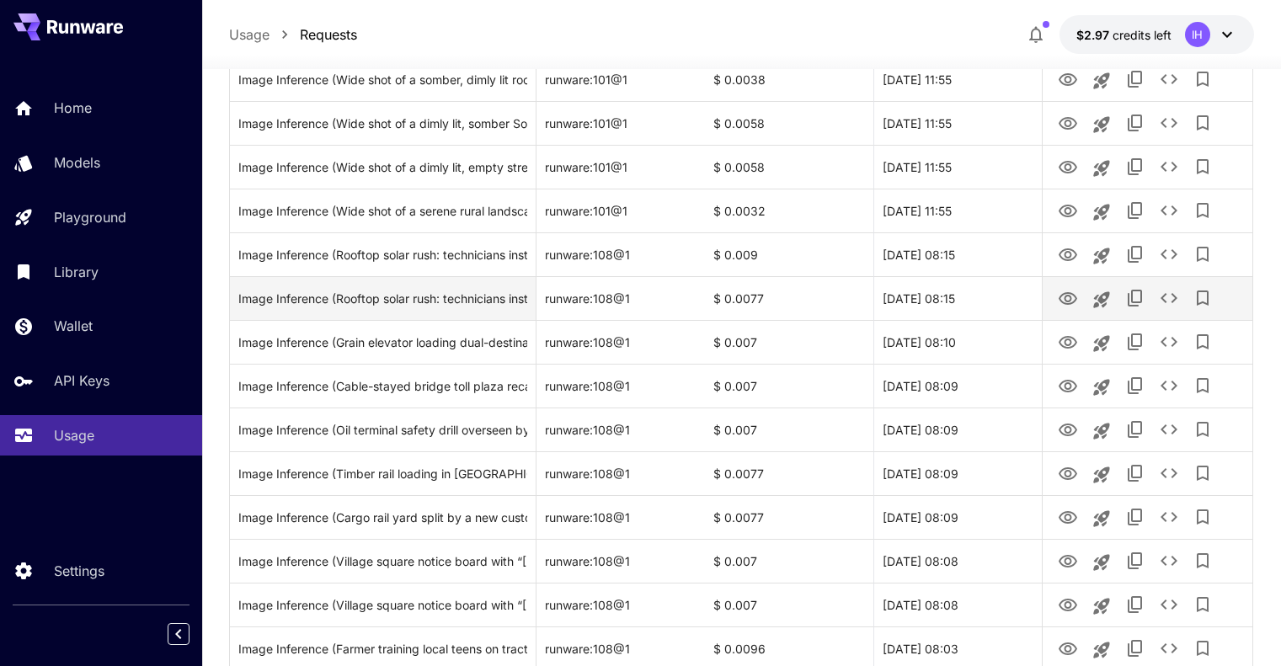
scroll to position [1403, 0]
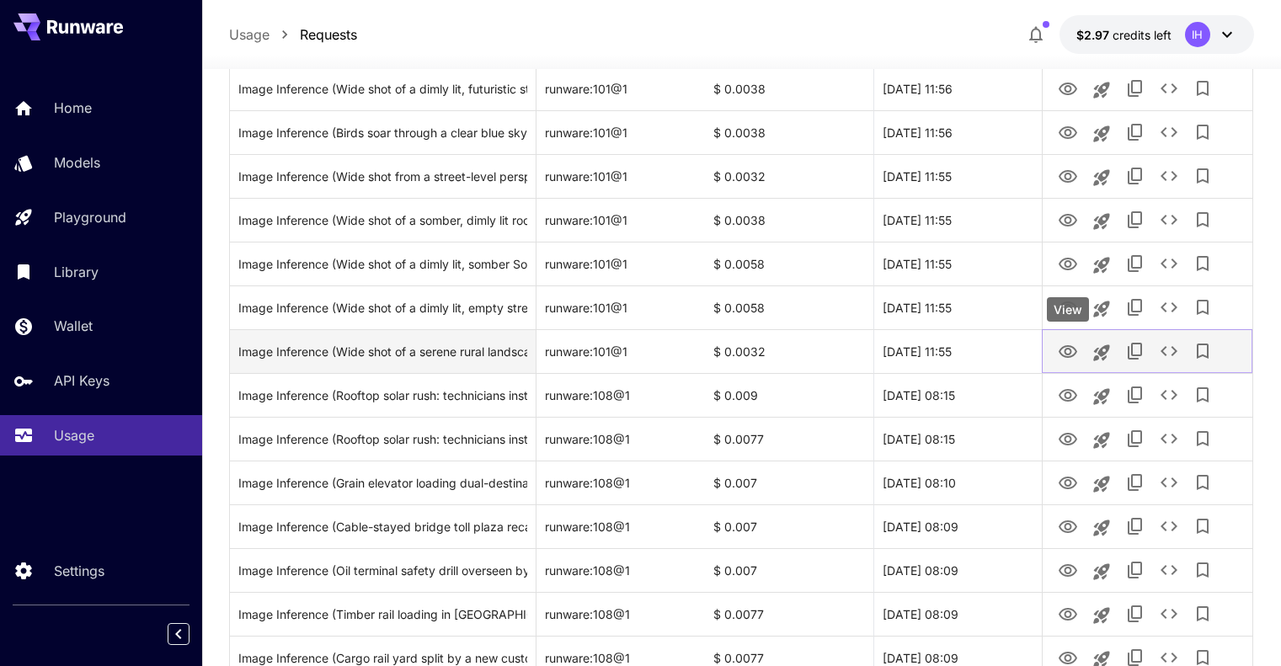
click at [1068, 346] on icon "View" at bounding box center [1067, 351] width 19 height 13
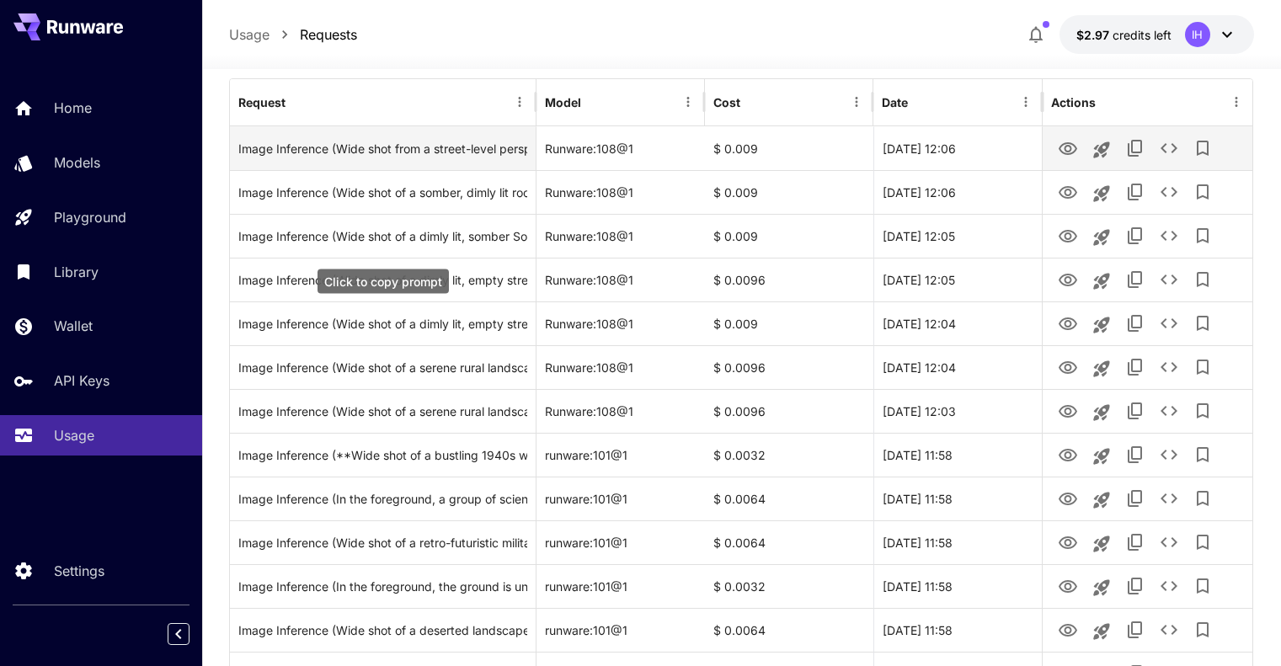
scroll to position [140, 0]
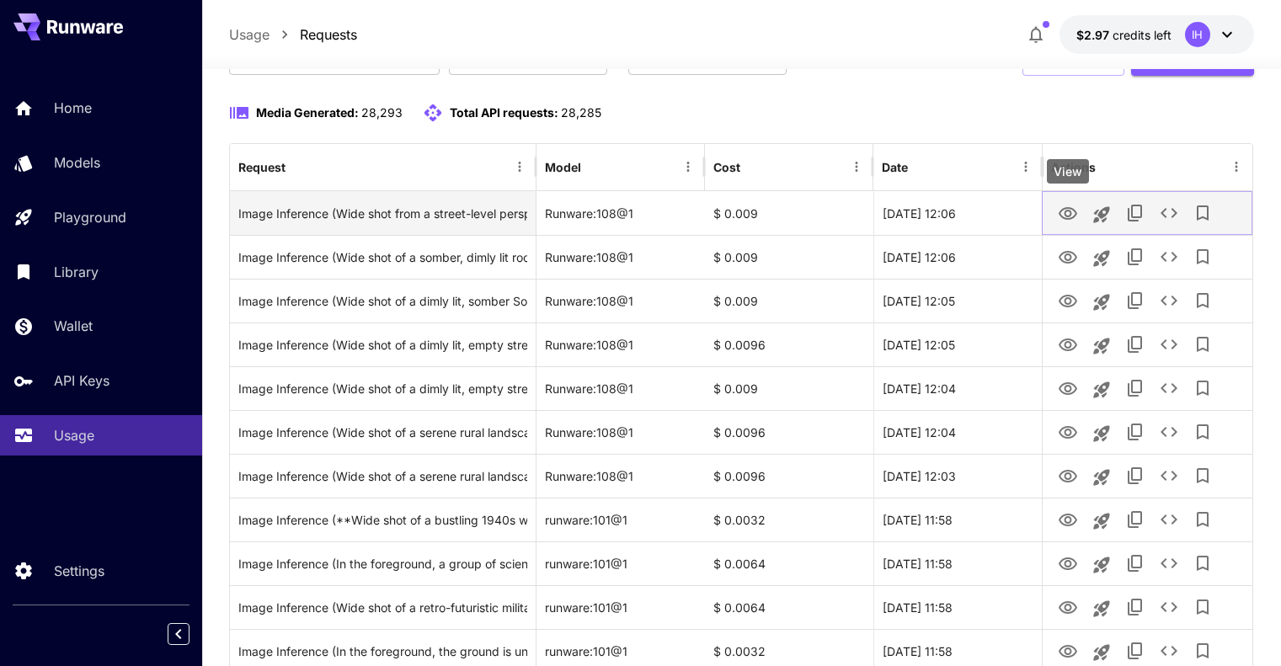
click at [1061, 209] on icon "View" at bounding box center [1067, 213] width 19 height 13
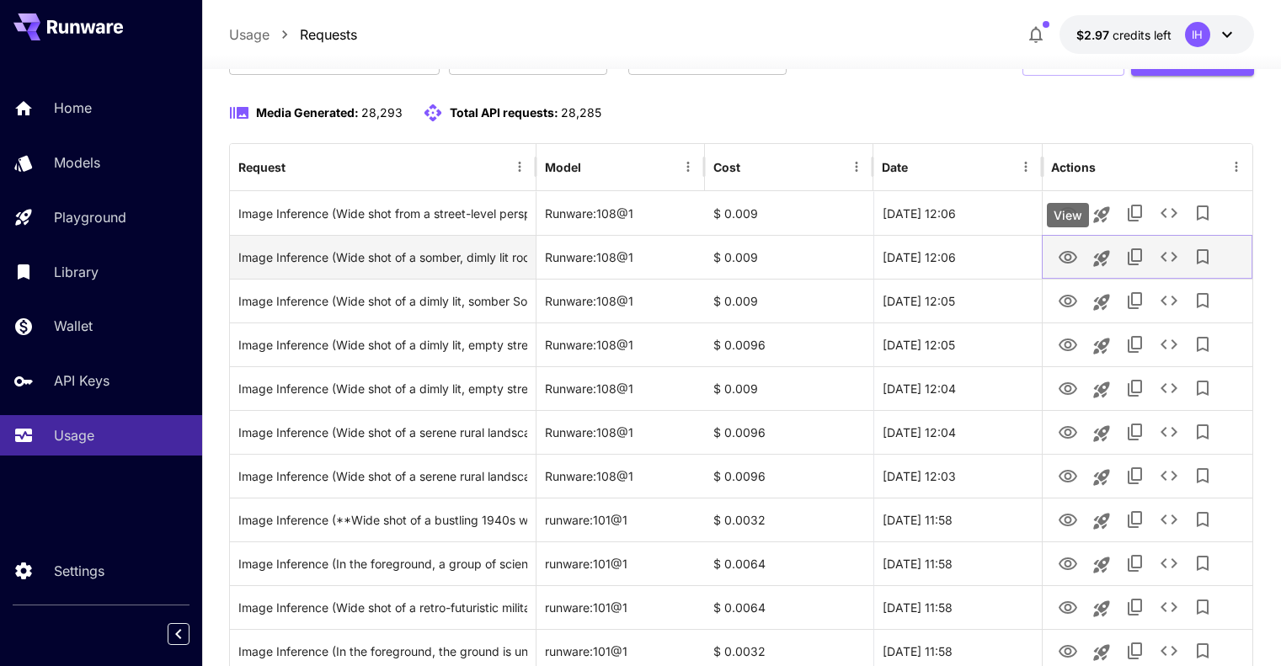
click at [1087, 253] on button "Launch in playground" at bounding box center [1101, 259] width 34 height 34
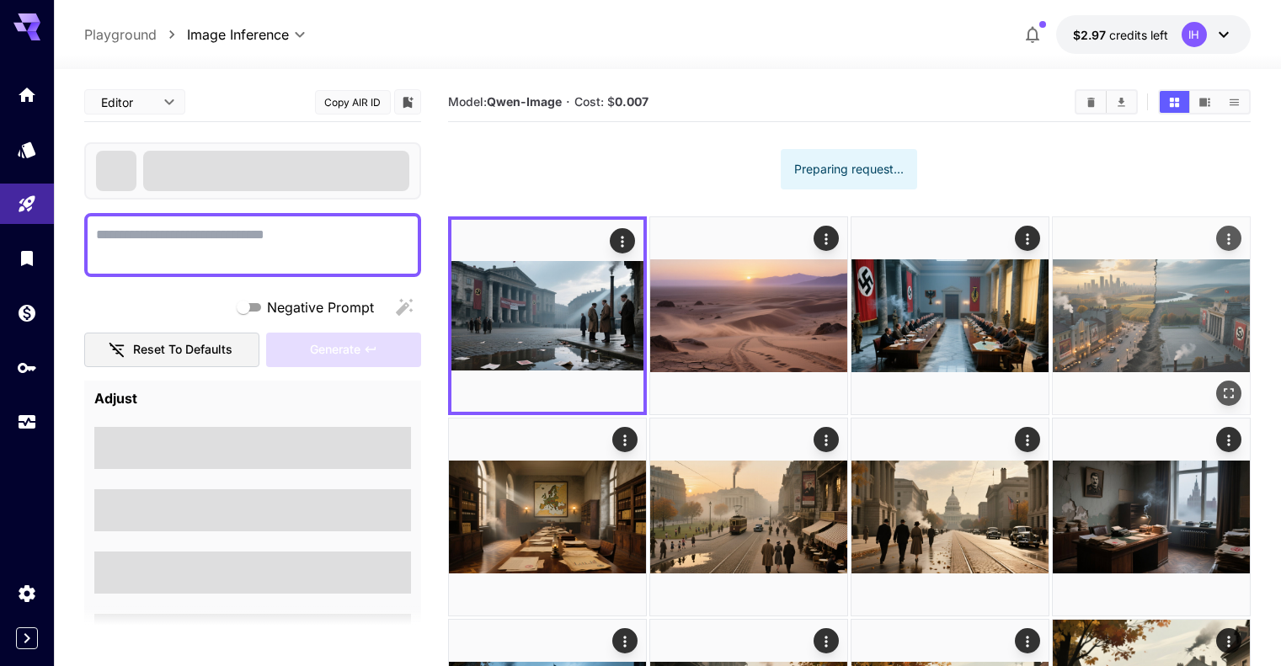
type textarea "**********"
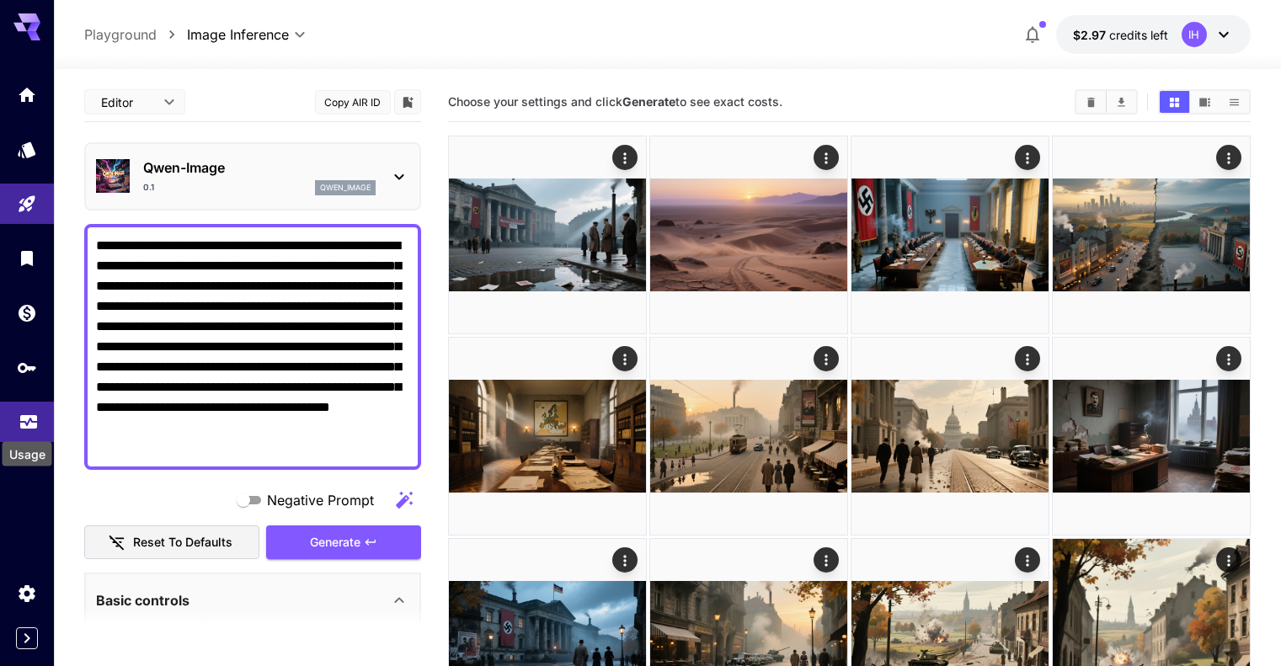
click at [35, 423] on icon "Usage" at bounding box center [29, 417] width 20 height 20
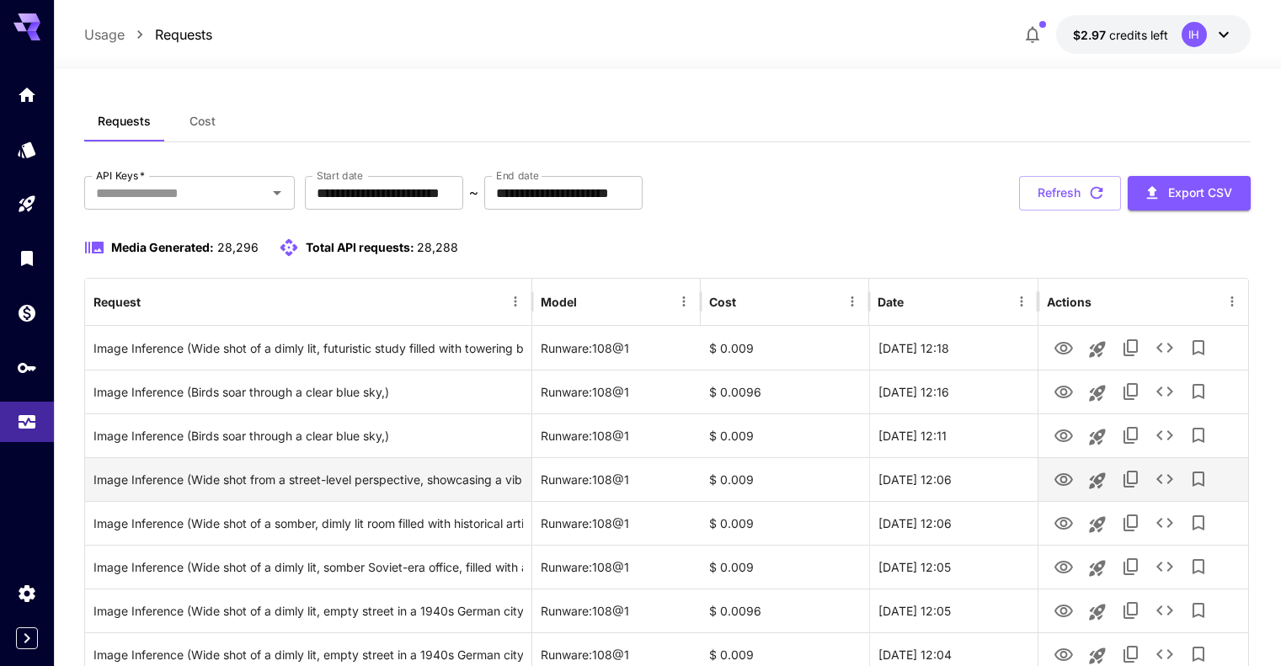
scroll to position [280, 0]
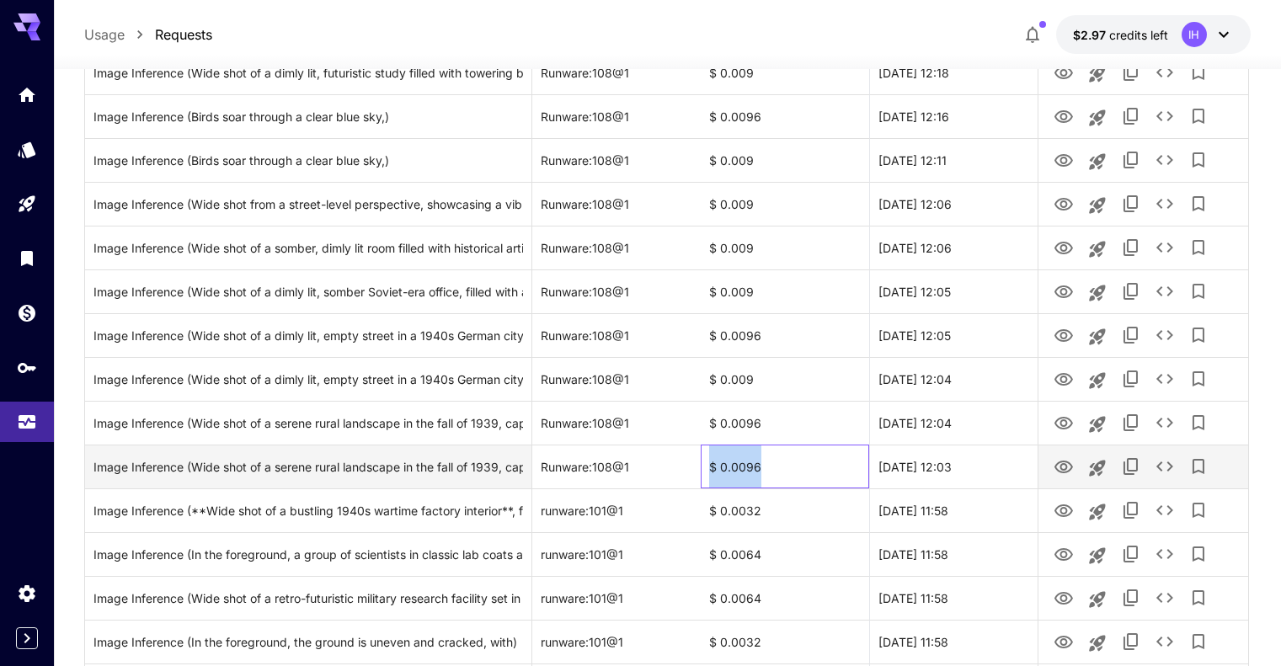
drag, startPoint x: 774, startPoint y: 462, endPoint x: 711, endPoint y: 463, distance: 63.1
click at [711, 463] on div "$ 0.0096" at bounding box center [784, 467] width 168 height 44
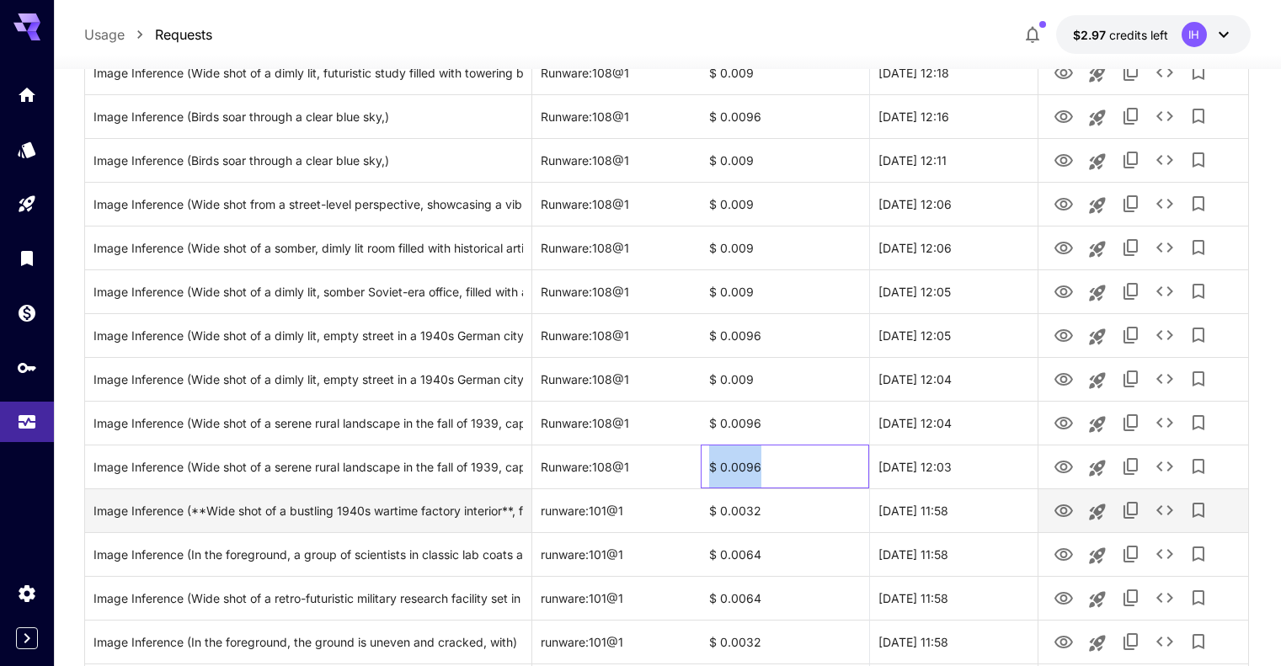
copy div "$ 0.0096"
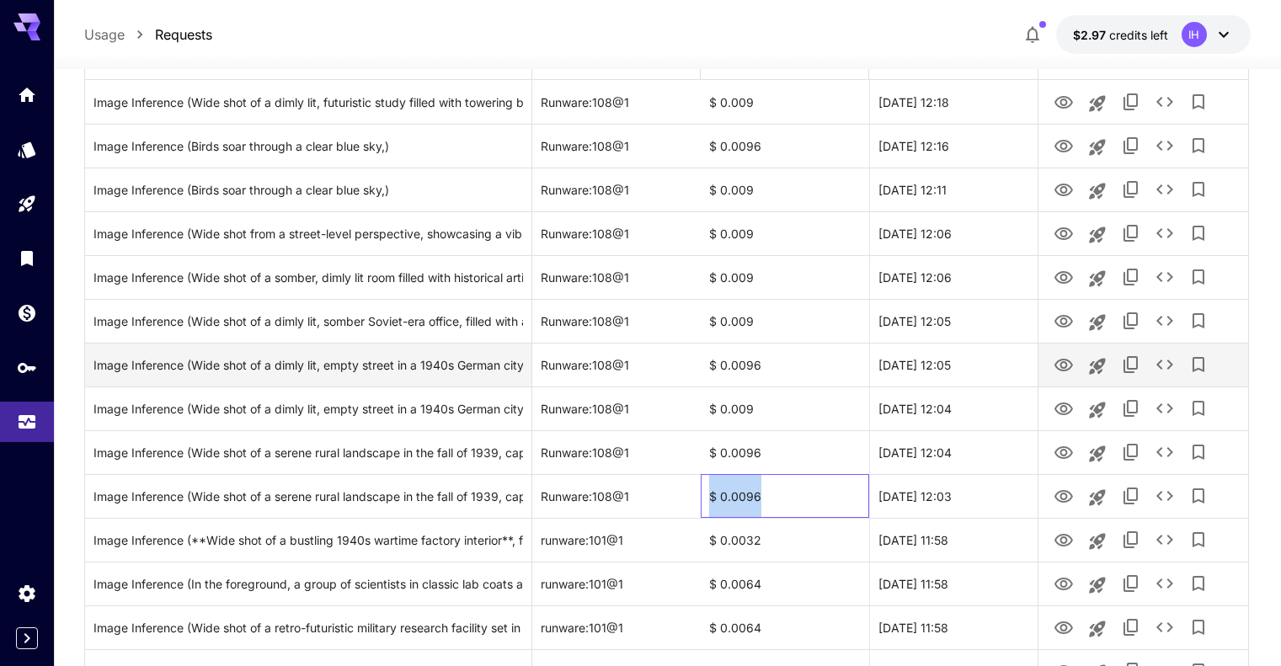
scroll to position [140, 0]
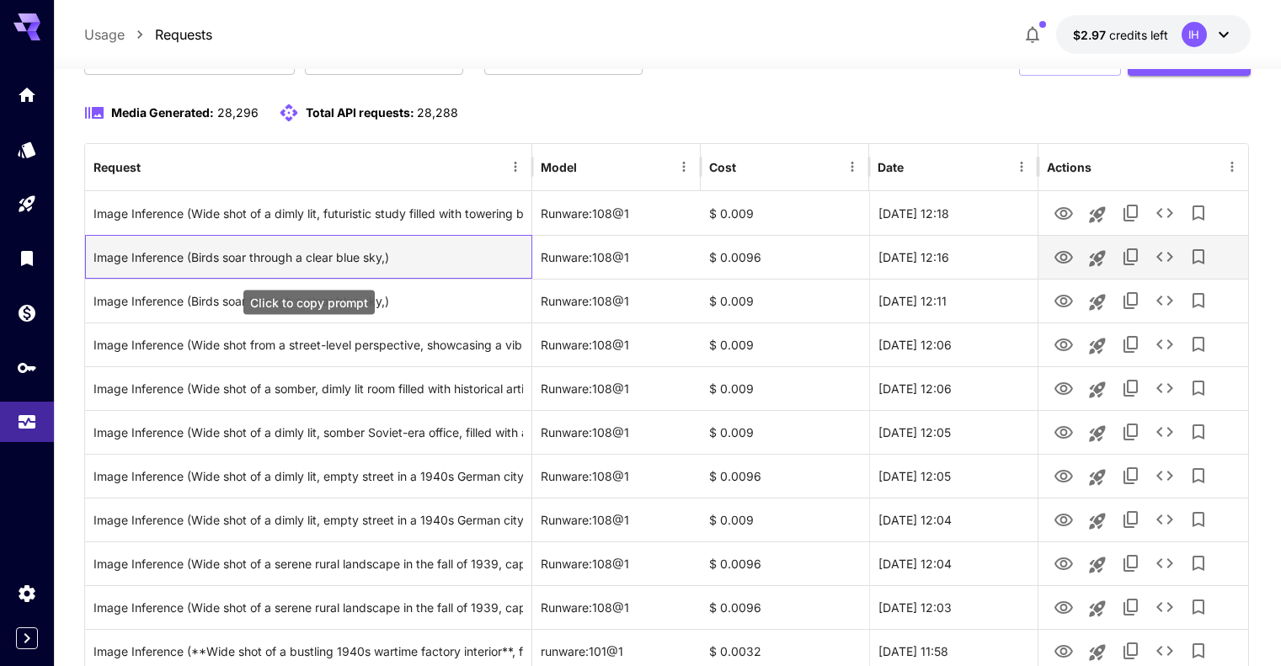
click at [301, 254] on div "Image Inference (Birds soar through a clear blue sky,)" at bounding box center [307, 257] width 429 height 43
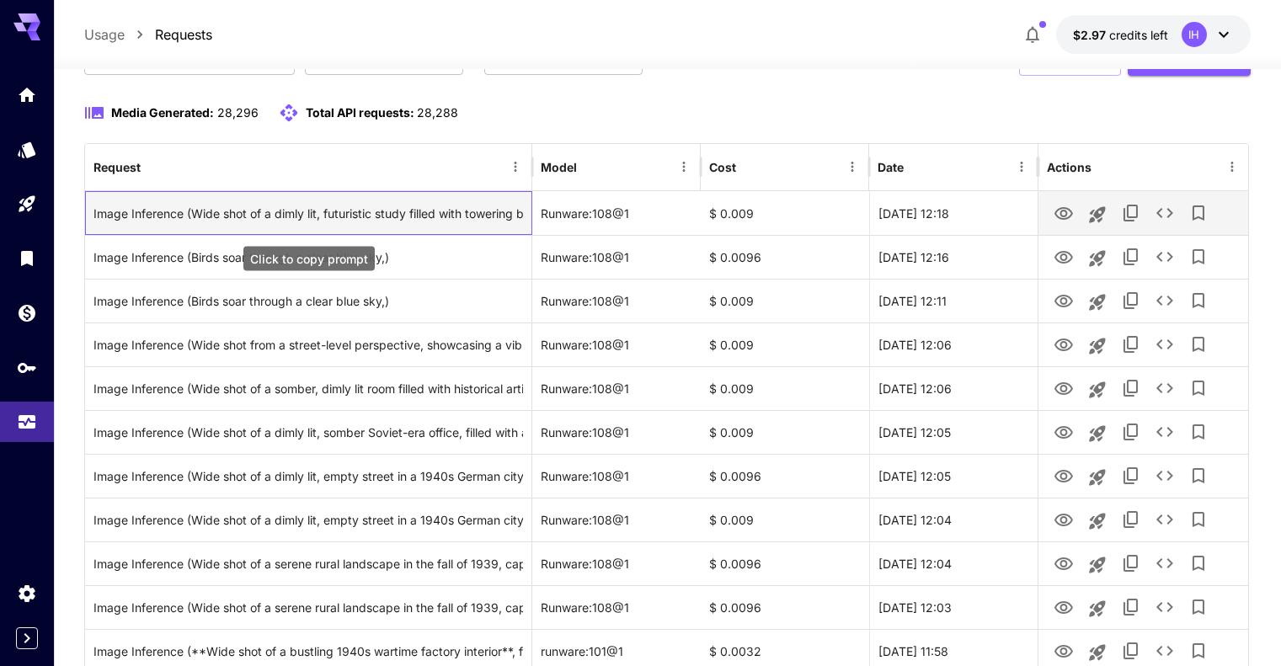
click at [373, 213] on div "Image Inference (Wide shot of a dimly lit, futuristic study filled with towerin…" at bounding box center [307, 213] width 429 height 43
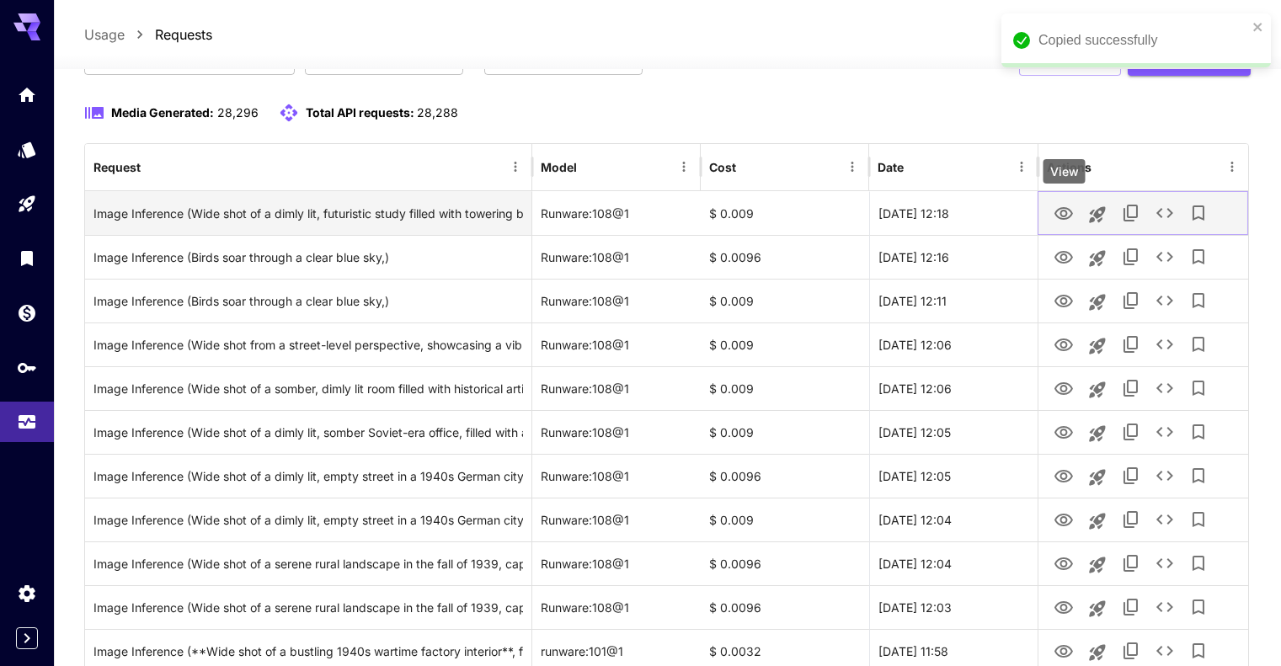
click at [1078, 210] on button "View" at bounding box center [1063, 212] width 34 height 35
click at [1061, 216] on icon "View" at bounding box center [1063, 214] width 20 height 20
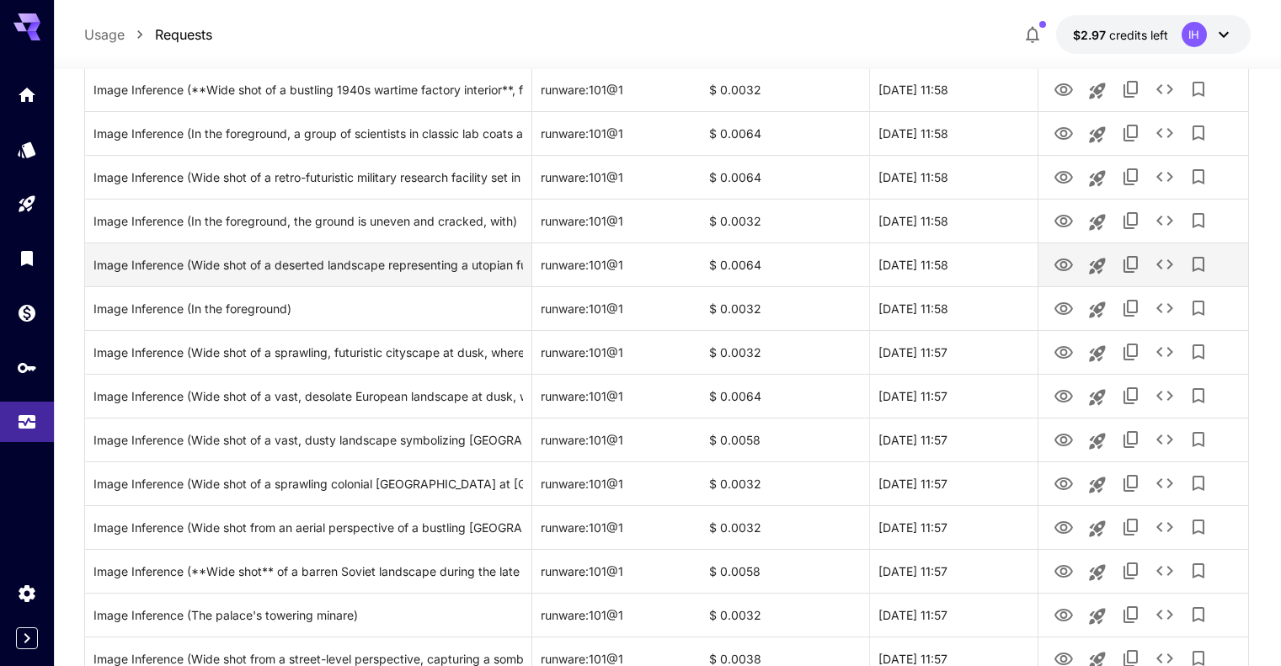
scroll to position [280, 0]
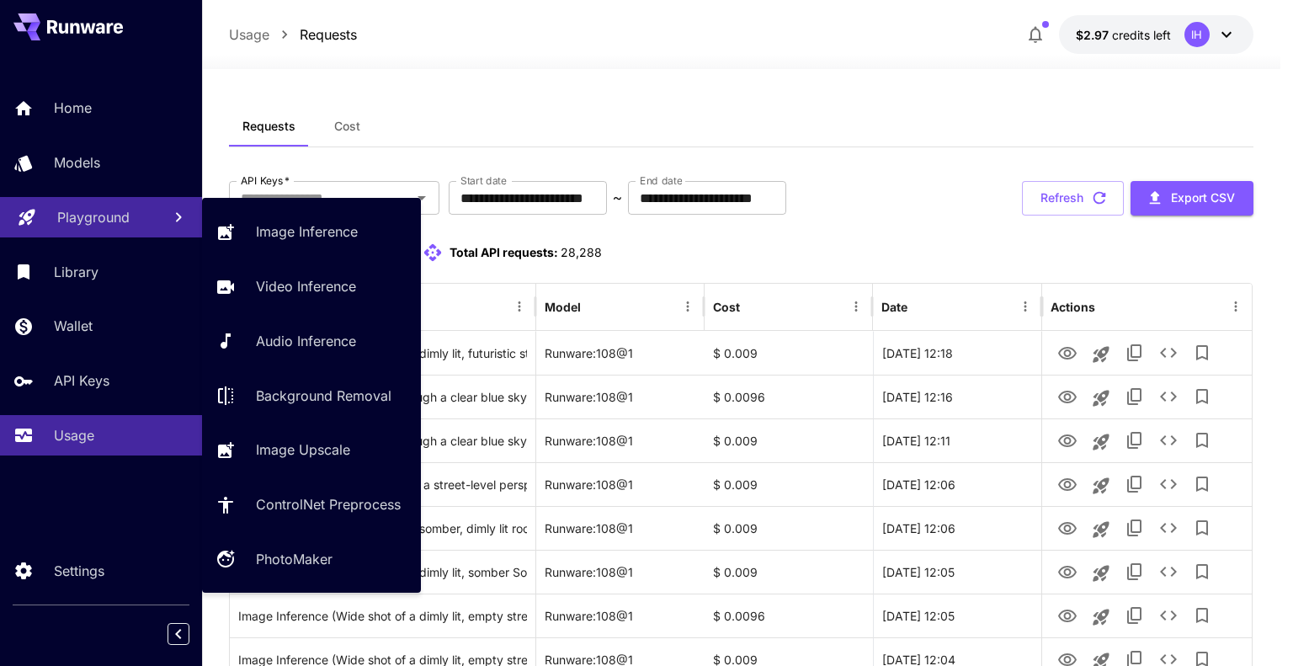
click at [81, 207] on link "Playground" at bounding box center [101, 217] width 202 height 41
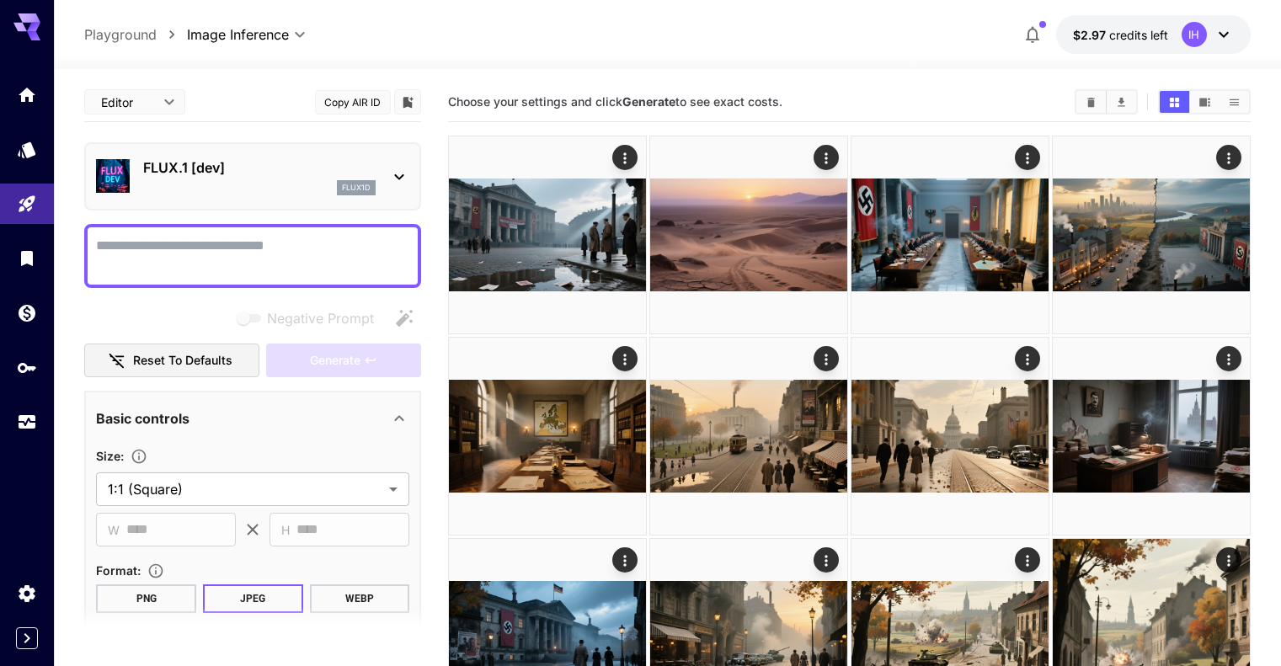
click at [233, 255] on textarea "Negative Prompt" at bounding box center [252, 256] width 313 height 40
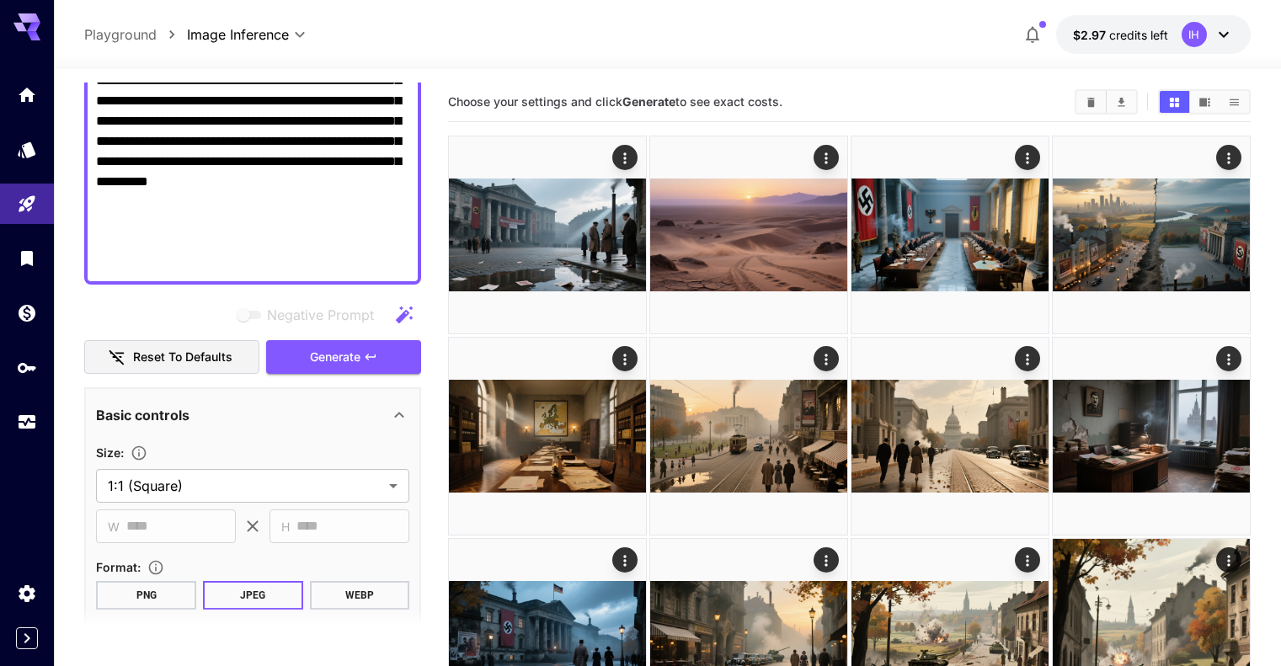
scroll to position [531, 0]
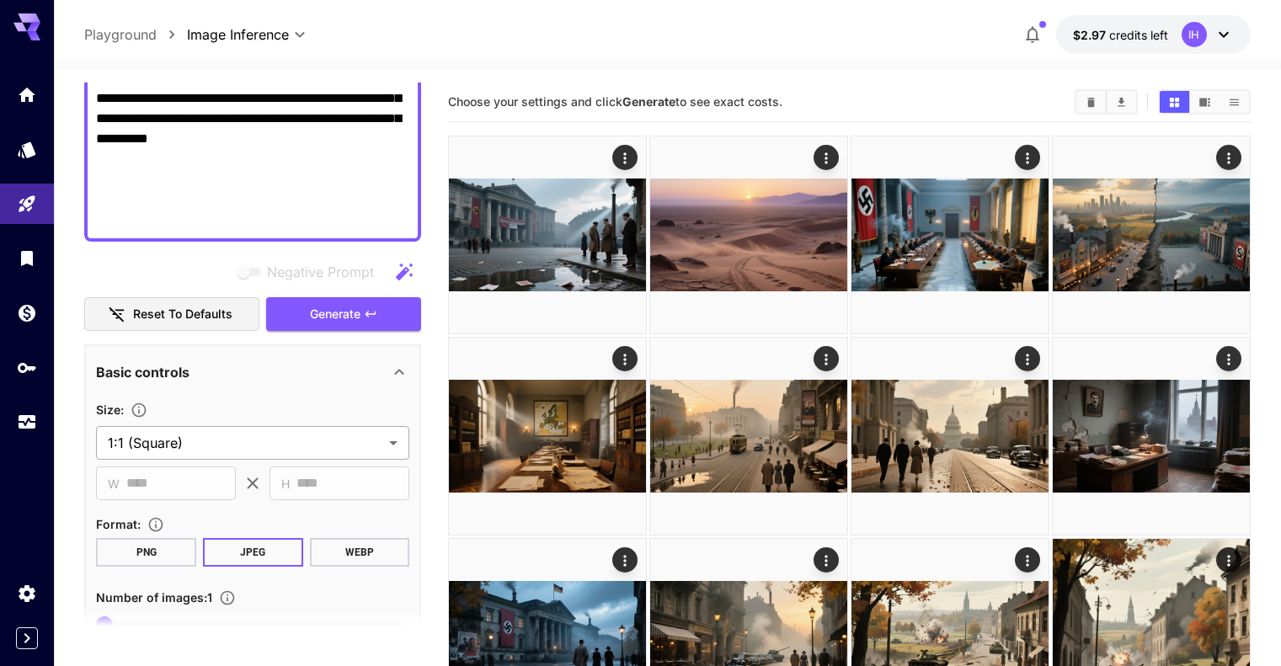
type textarea "**********"
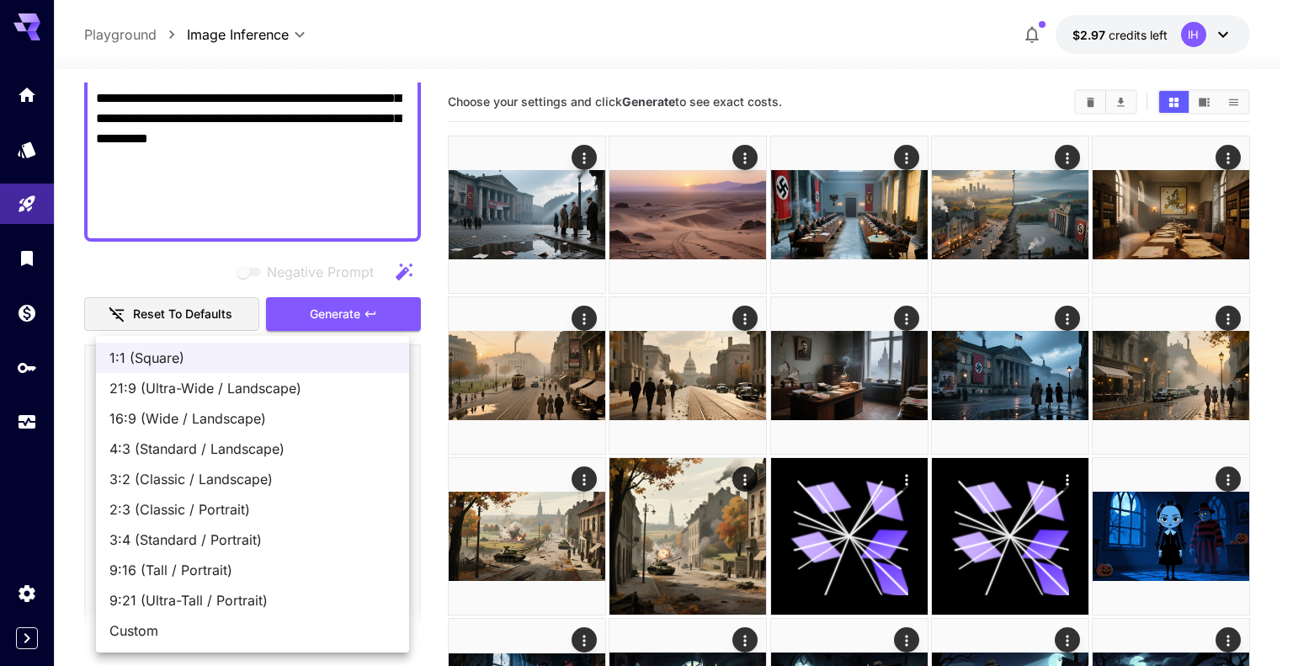
click at [194, 421] on span "16:9 (Wide / Landscape)" at bounding box center [252, 418] width 286 height 20
type input "**********"
type input "****"
type input "***"
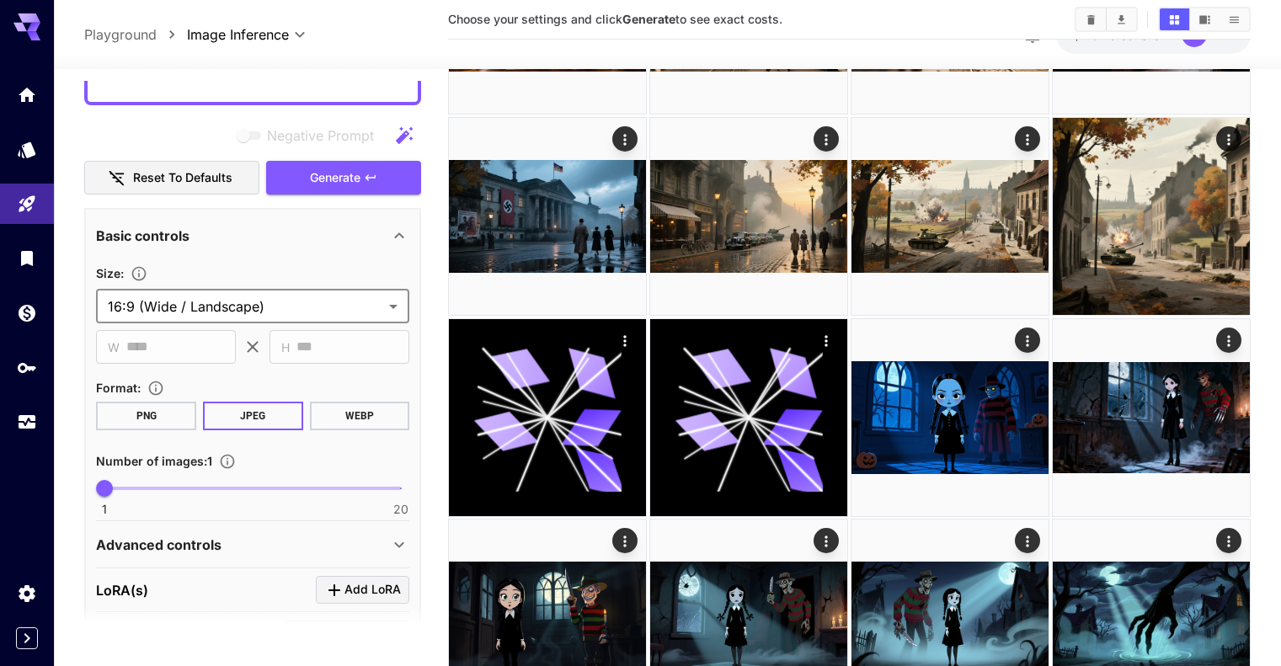
scroll to position [386, 0]
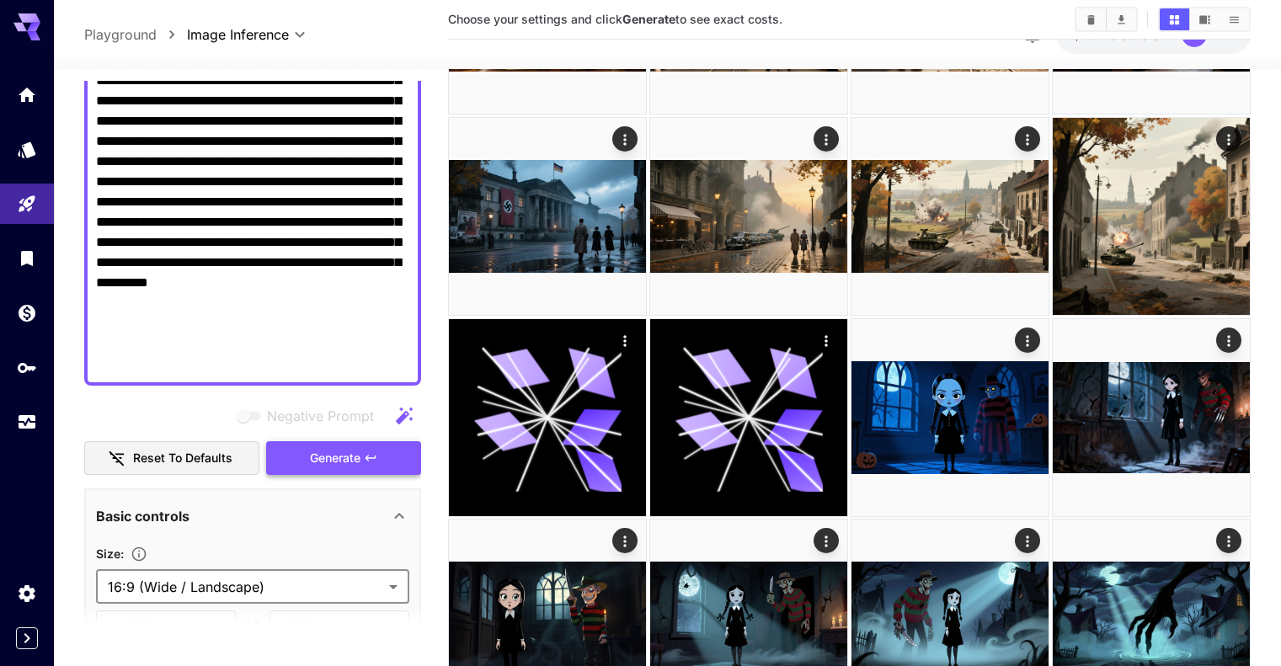
click at [364, 455] on button "Generate" at bounding box center [343, 458] width 155 height 35
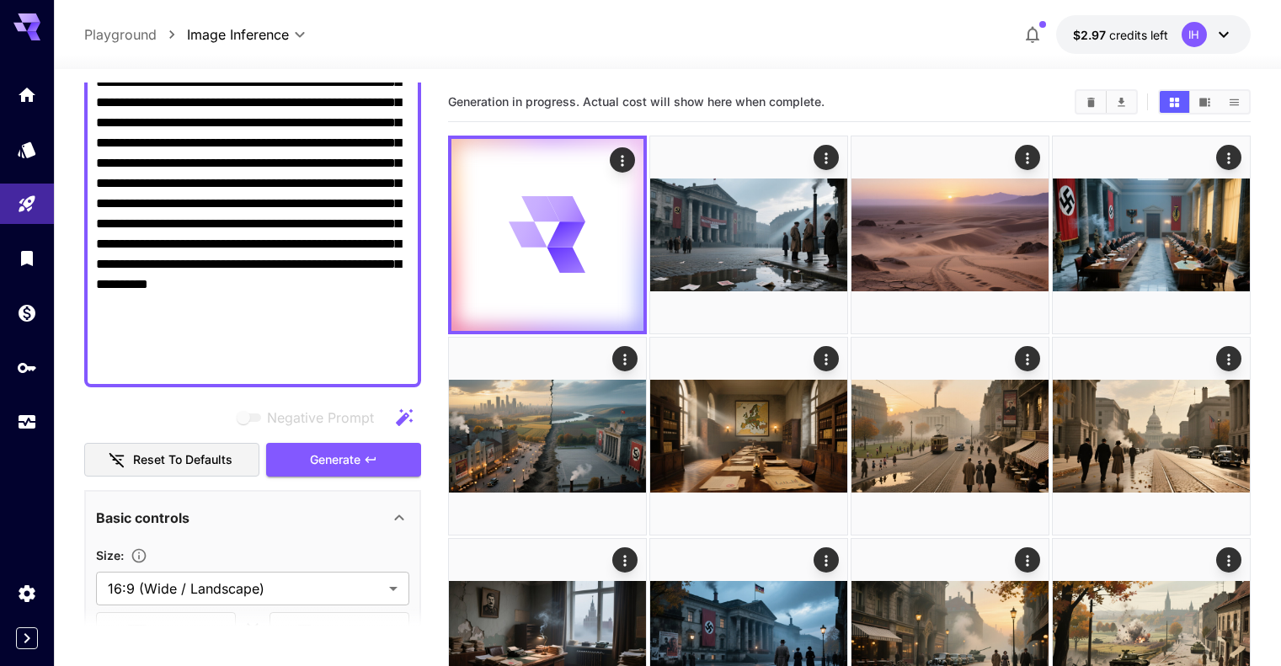
scroll to position [0, 0]
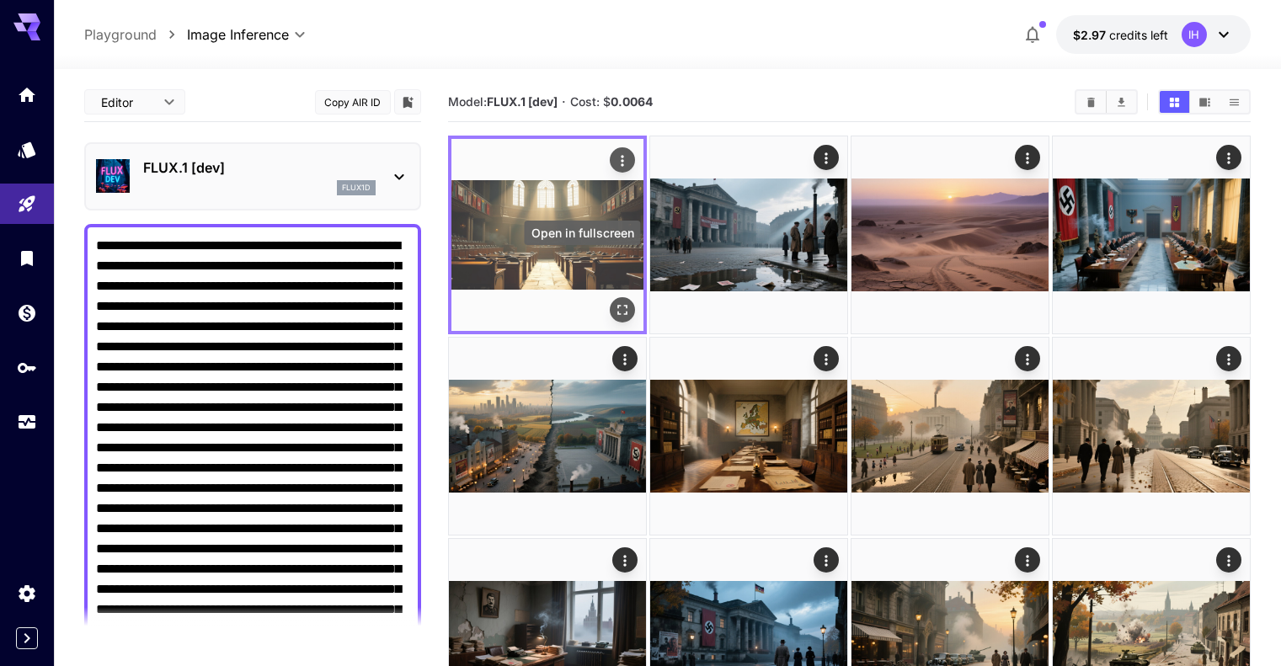
click at [614, 301] on icon "Open in fullscreen" at bounding box center [622, 309] width 17 height 17
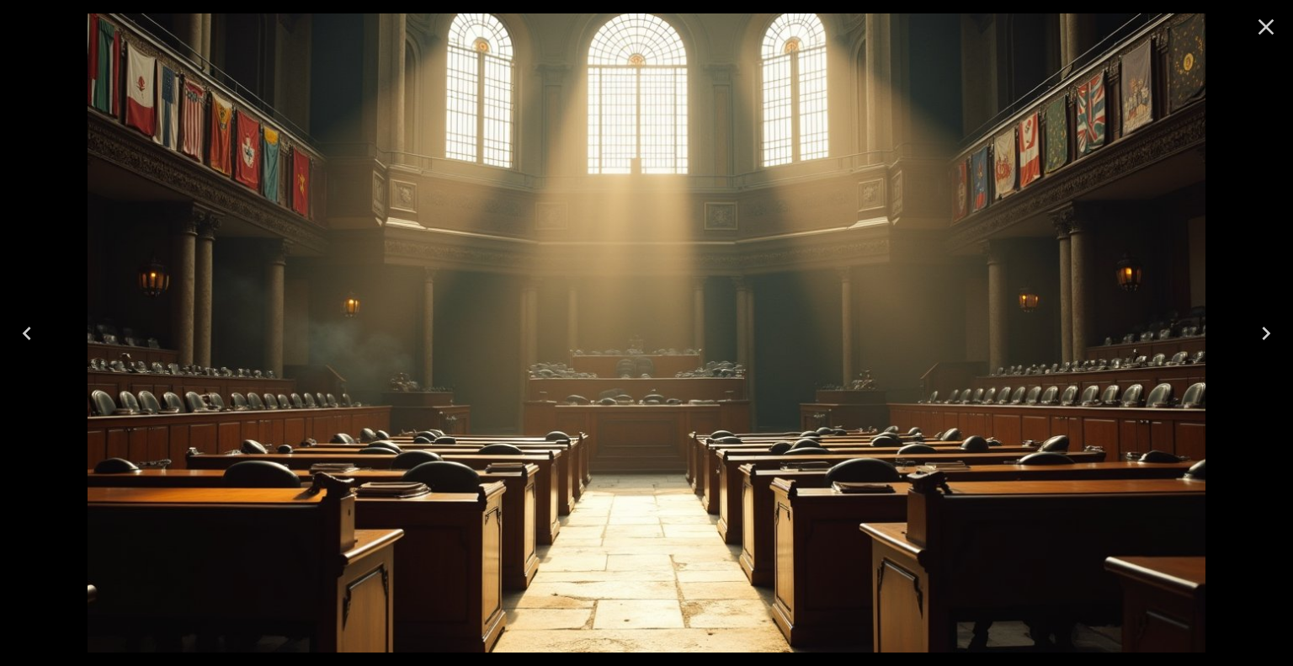
click at [1270, 25] on icon "Close" at bounding box center [1266, 26] width 27 height 27
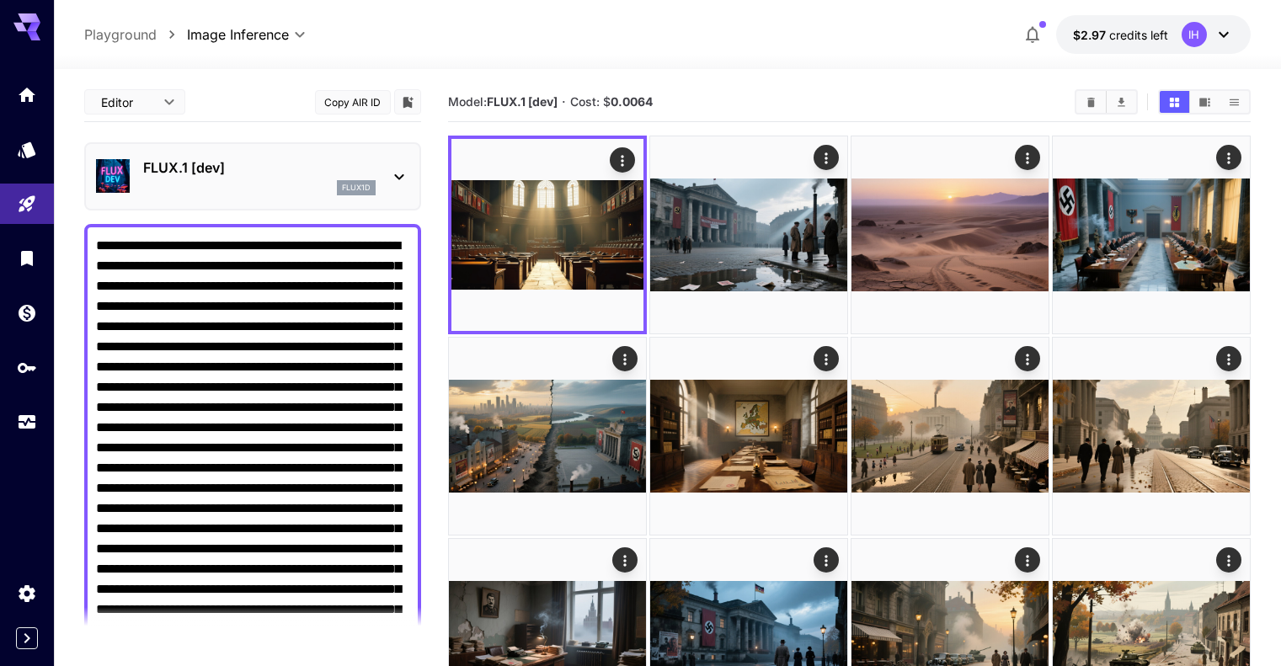
click at [221, 165] on p "FLUX.1 [dev]" at bounding box center [259, 167] width 232 height 20
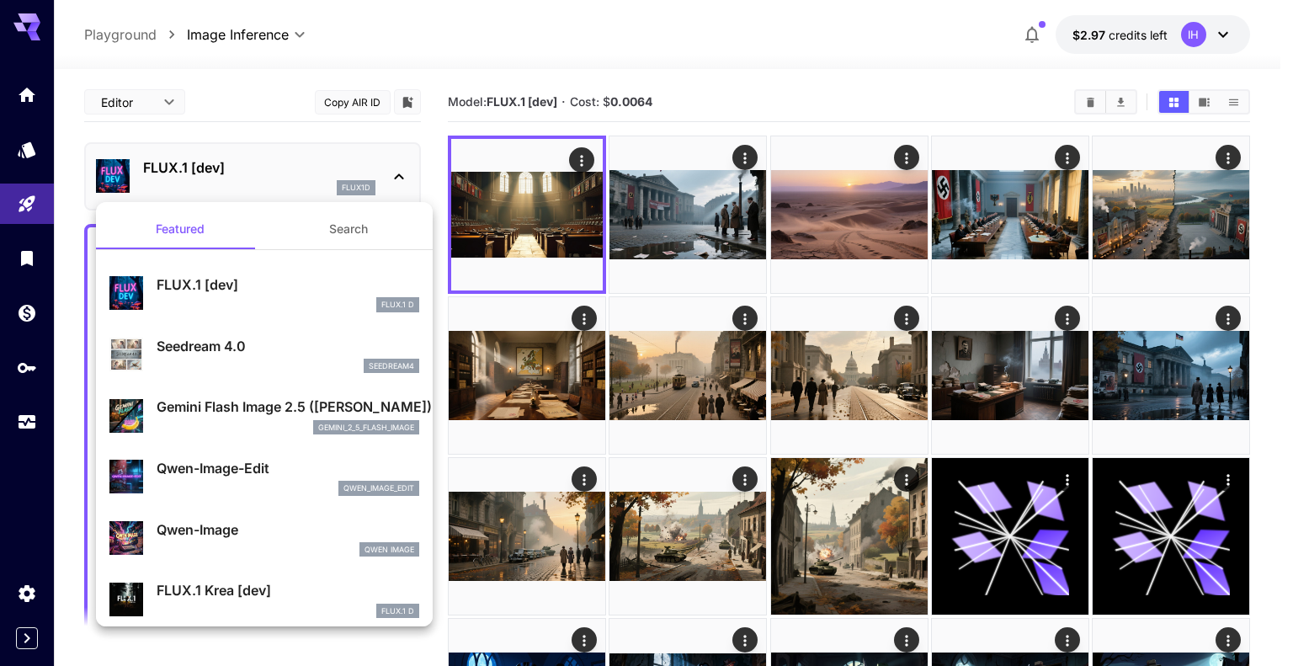
click at [434, 154] on div at bounding box center [646, 333] width 1293 height 666
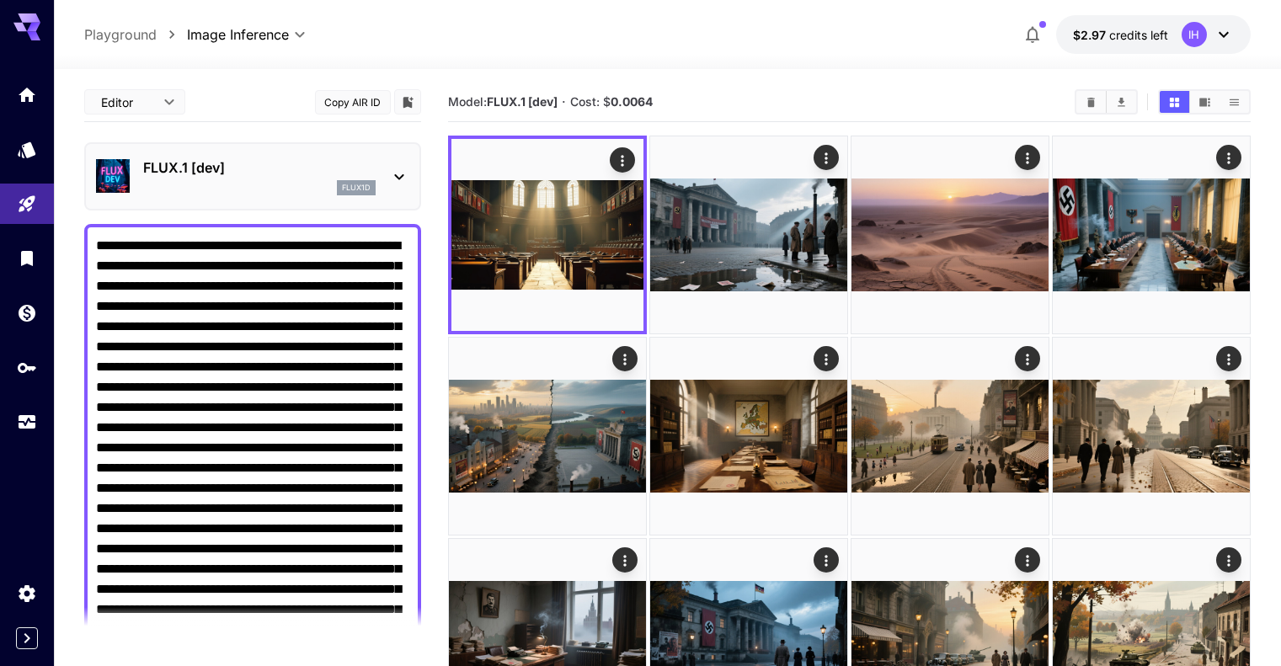
click at [307, 183] on div "flux1d" at bounding box center [259, 187] width 232 height 15
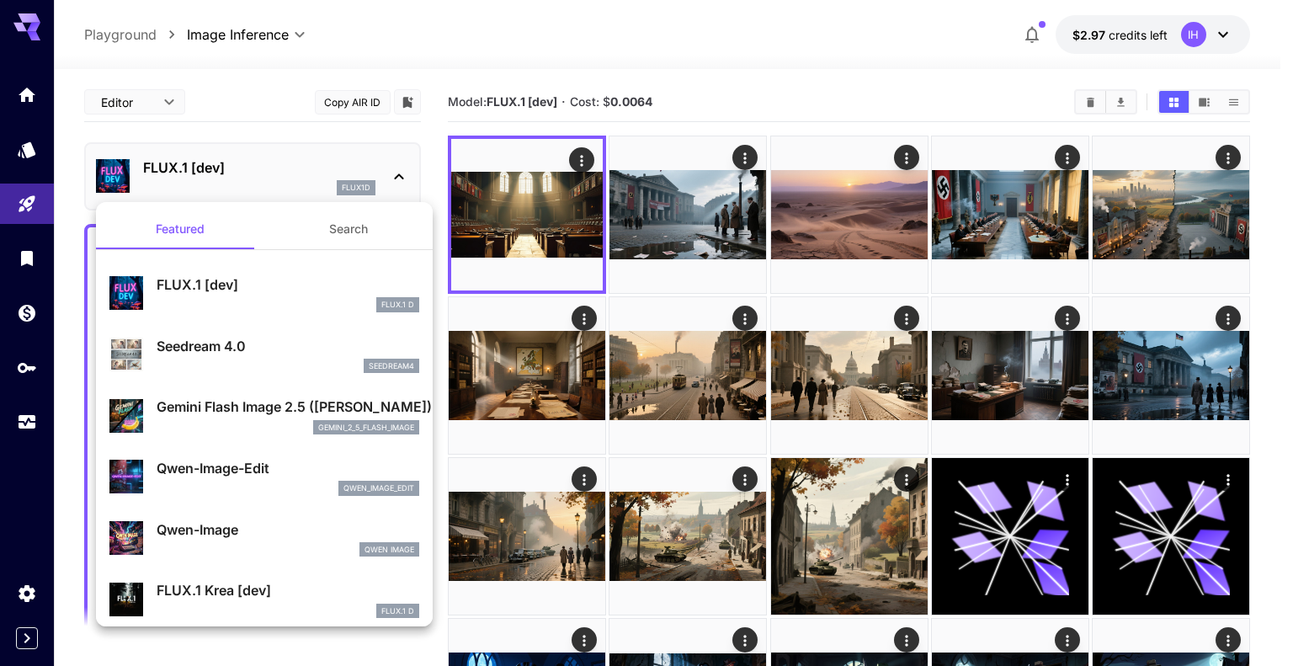
click at [194, 513] on div "Qwen-Image Qwen Image" at bounding box center [264, 538] width 310 height 51
type input "**"
type input "***"
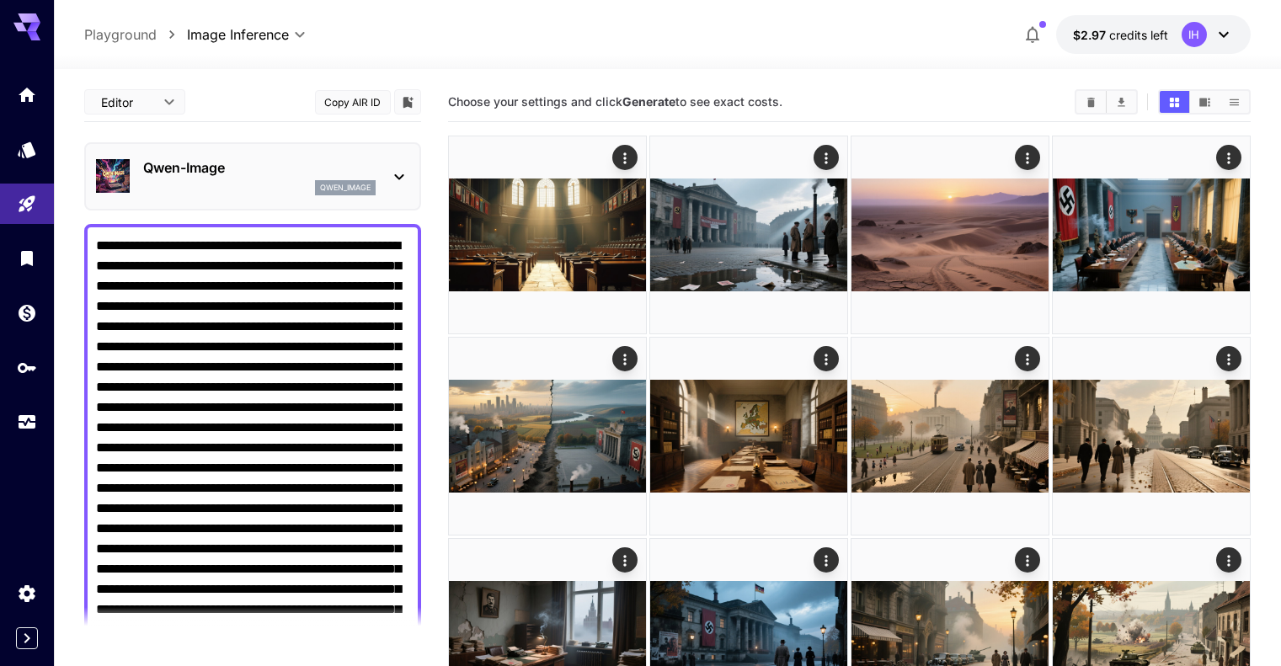
click at [264, 295] on textarea "Negative Prompt" at bounding box center [252, 498] width 313 height 525
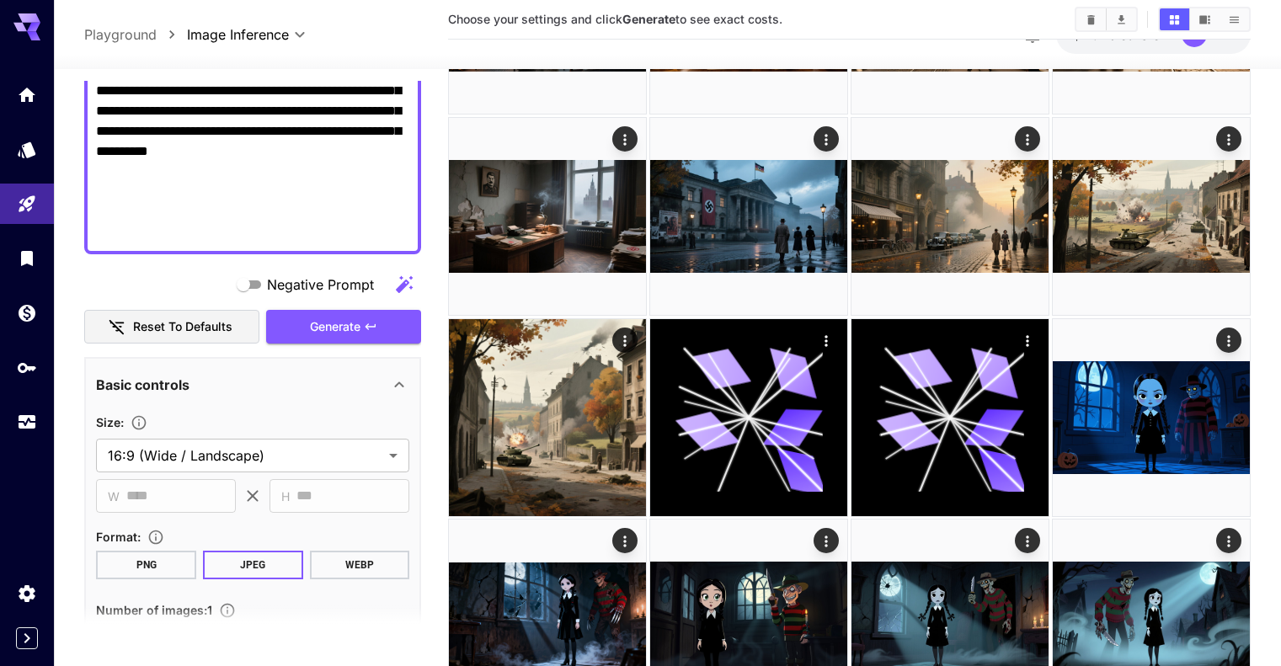
scroll to position [531, 0]
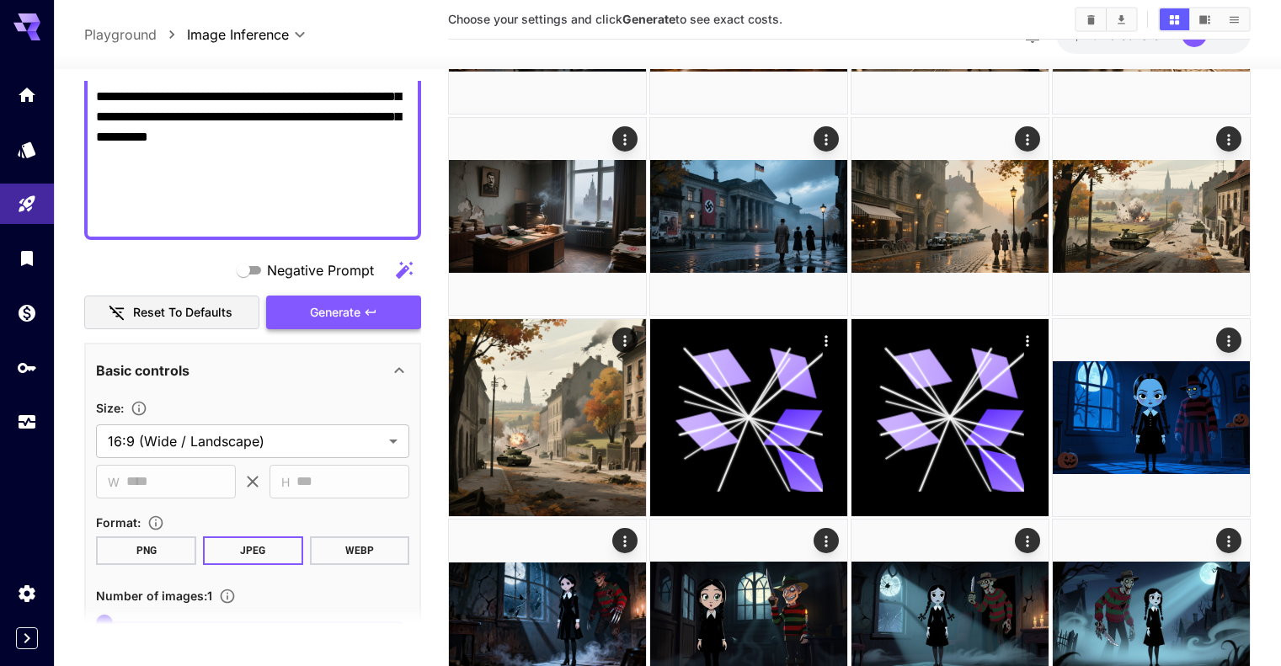
click at [390, 319] on button "Generate" at bounding box center [343, 313] width 155 height 35
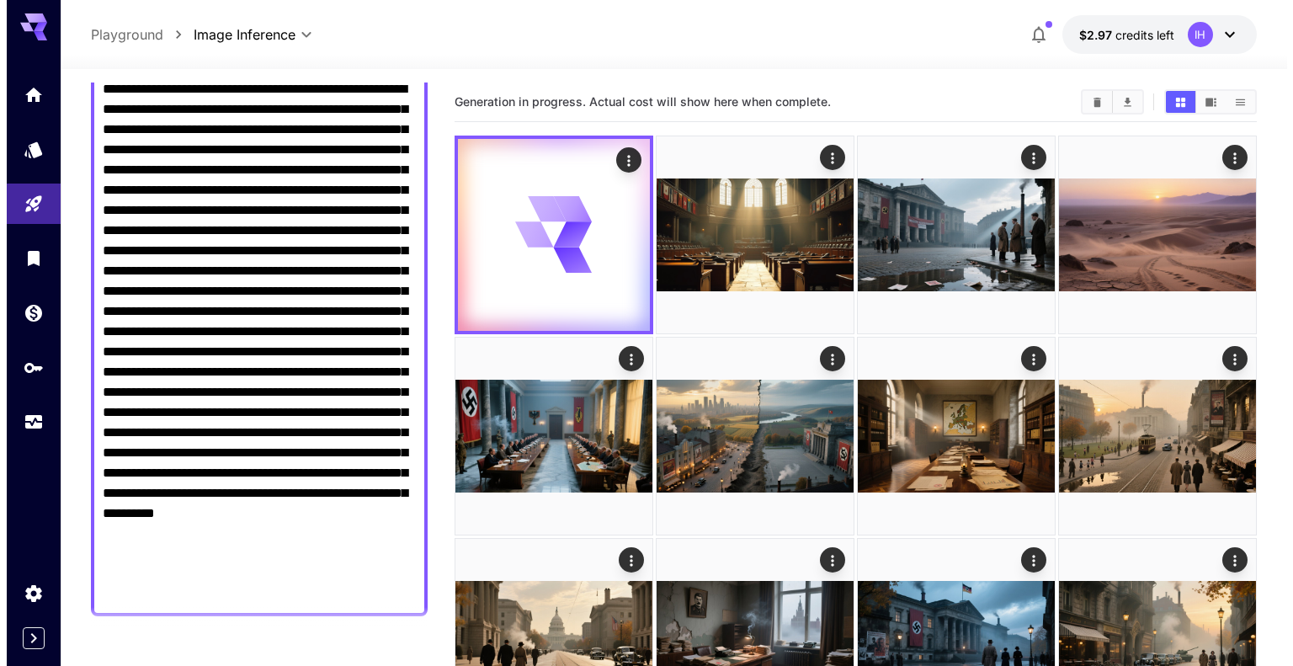
scroll to position [0, 0]
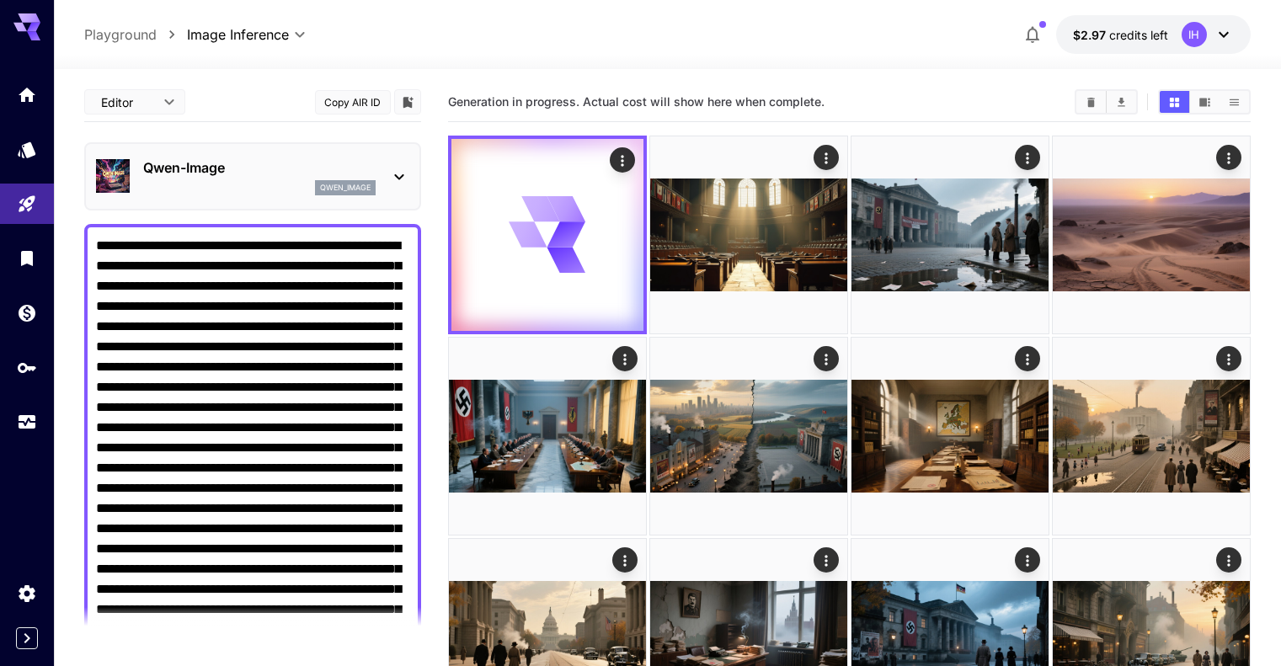
click at [226, 167] on p "Qwen-Image" at bounding box center [259, 167] width 232 height 20
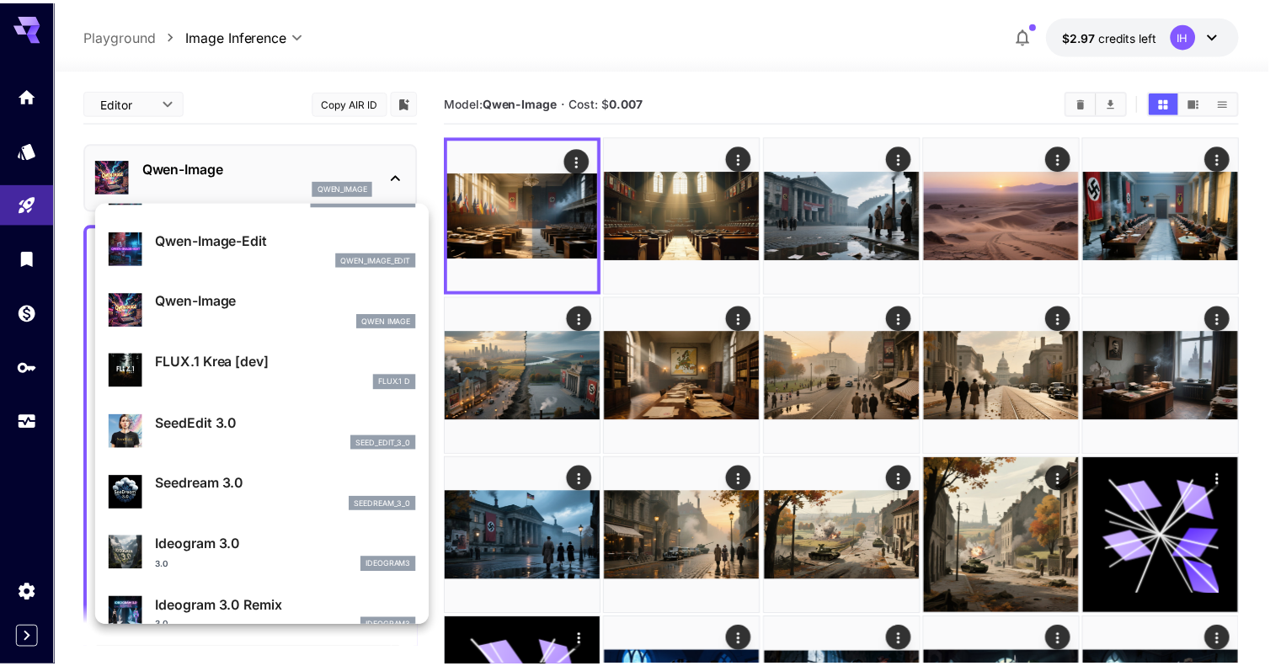
scroll to position [233, 0]
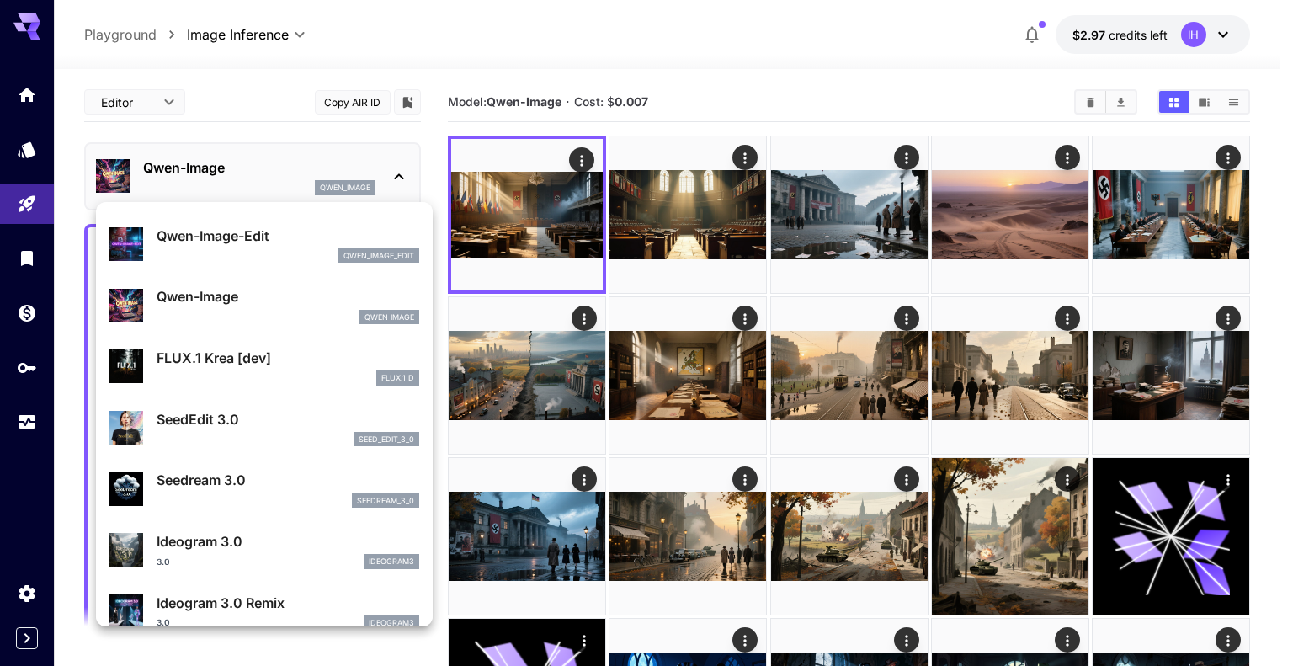
click at [730, 245] on div at bounding box center [646, 333] width 1293 height 666
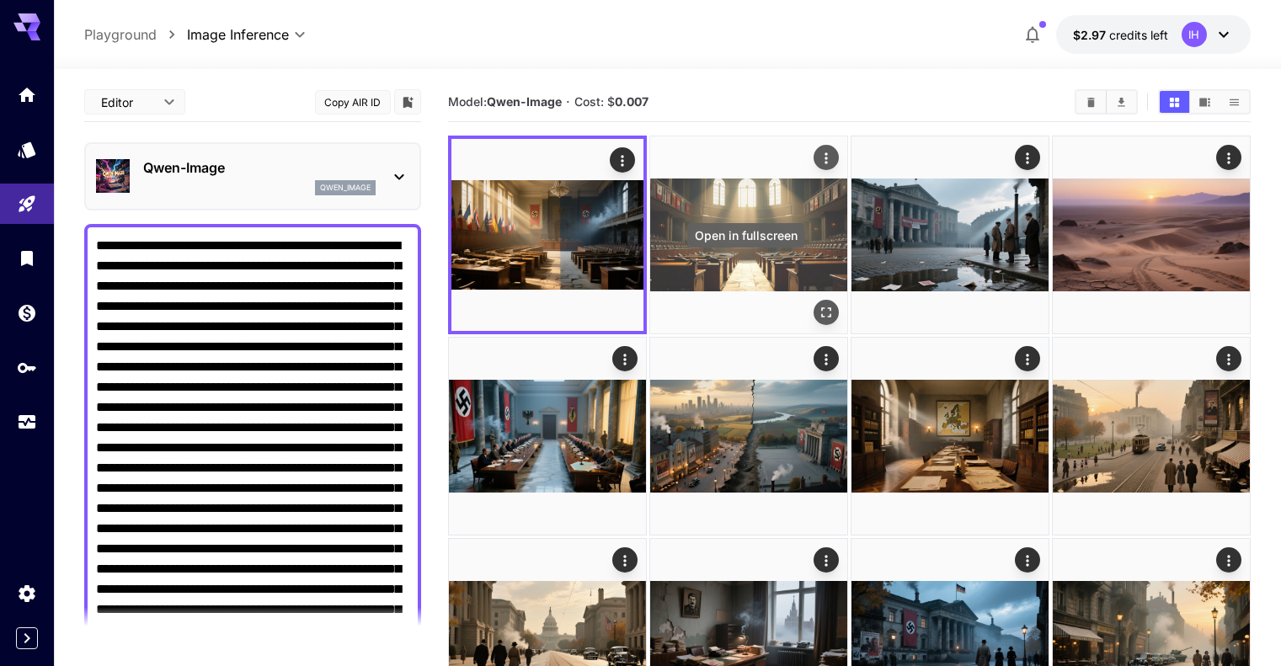
click at [817, 304] on icon "Open in fullscreen" at bounding box center [825, 312] width 17 height 17
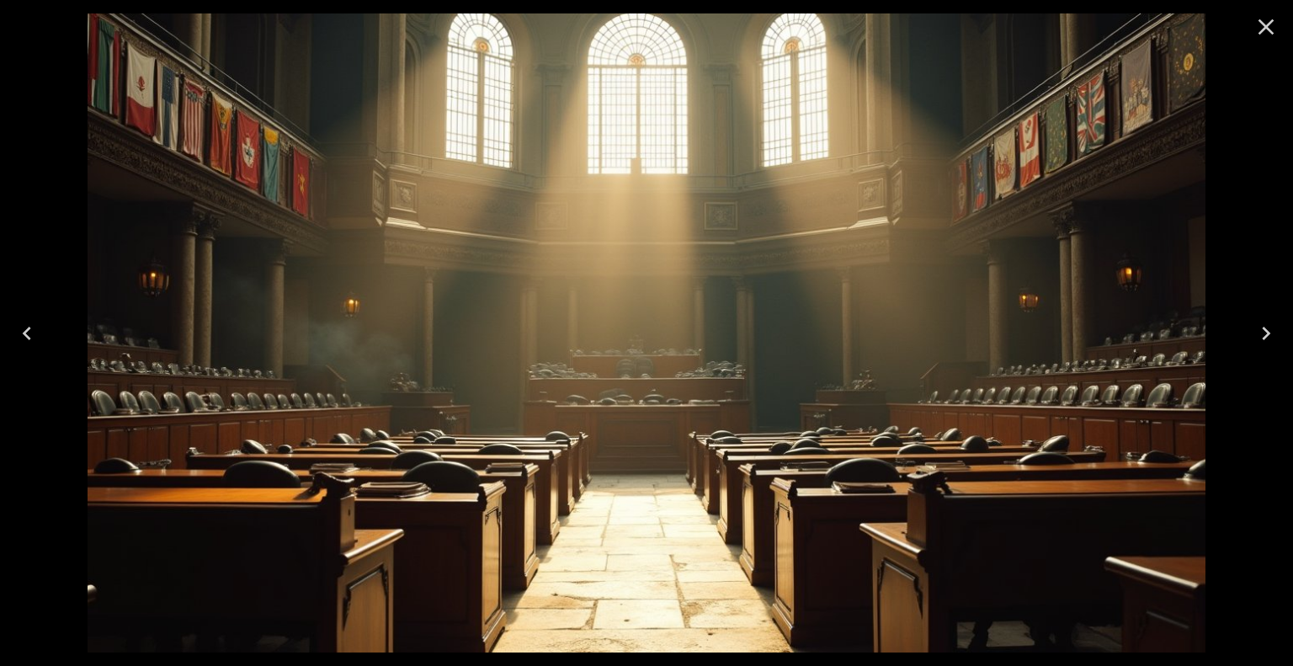
click at [1265, 29] on icon "Close" at bounding box center [1267, 27] width 16 height 16
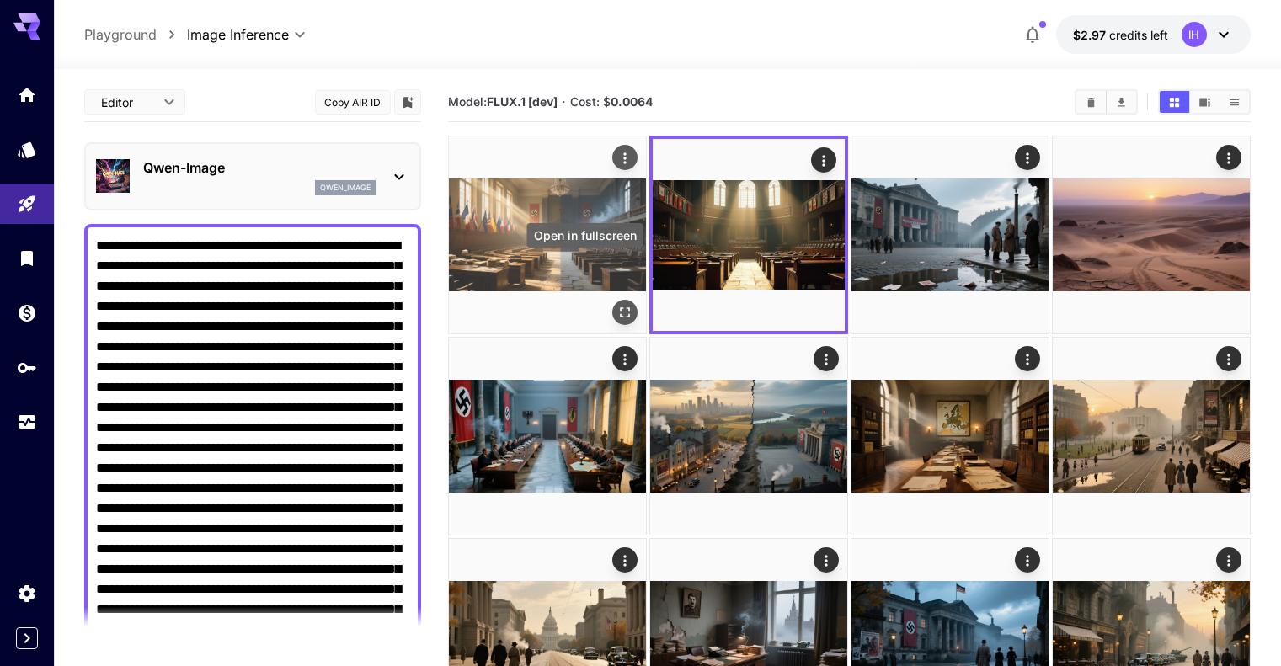
click at [616, 304] on icon "Open in fullscreen" at bounding box center [624, 312] width 17 height 17
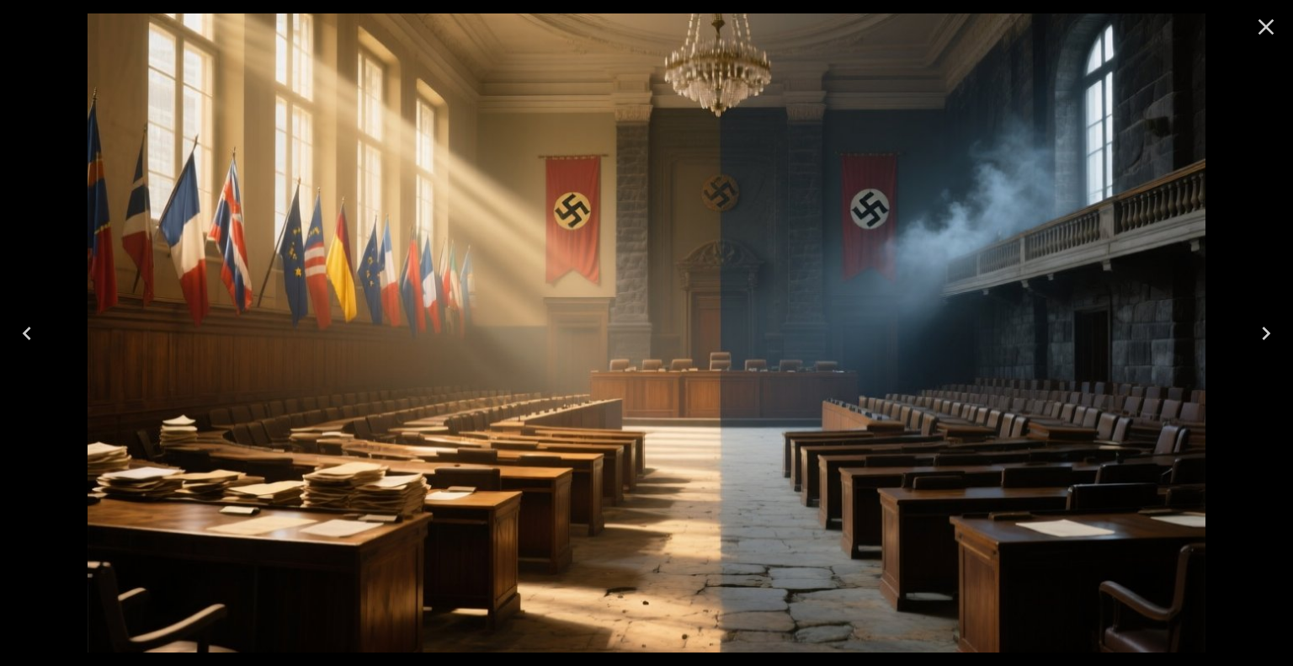
click at [1265, 26] on icon "Close" at bounding box center [1267, 27] width 16 height 16
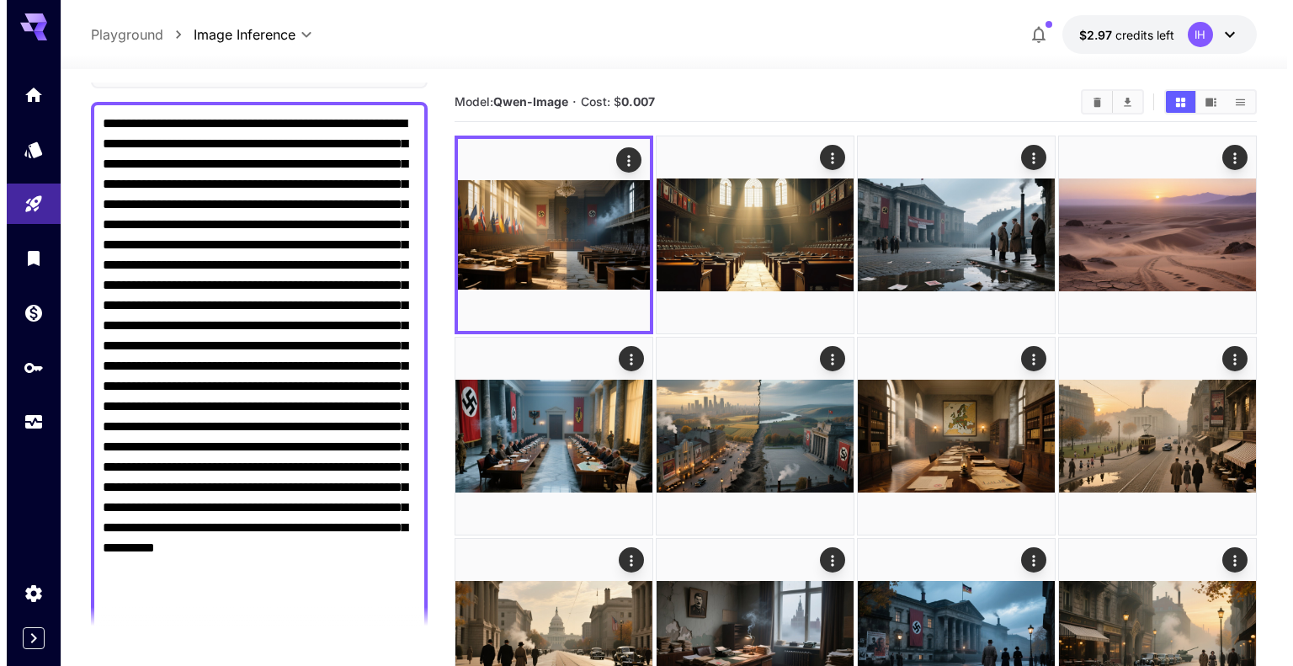
scroll to position [0, 0]
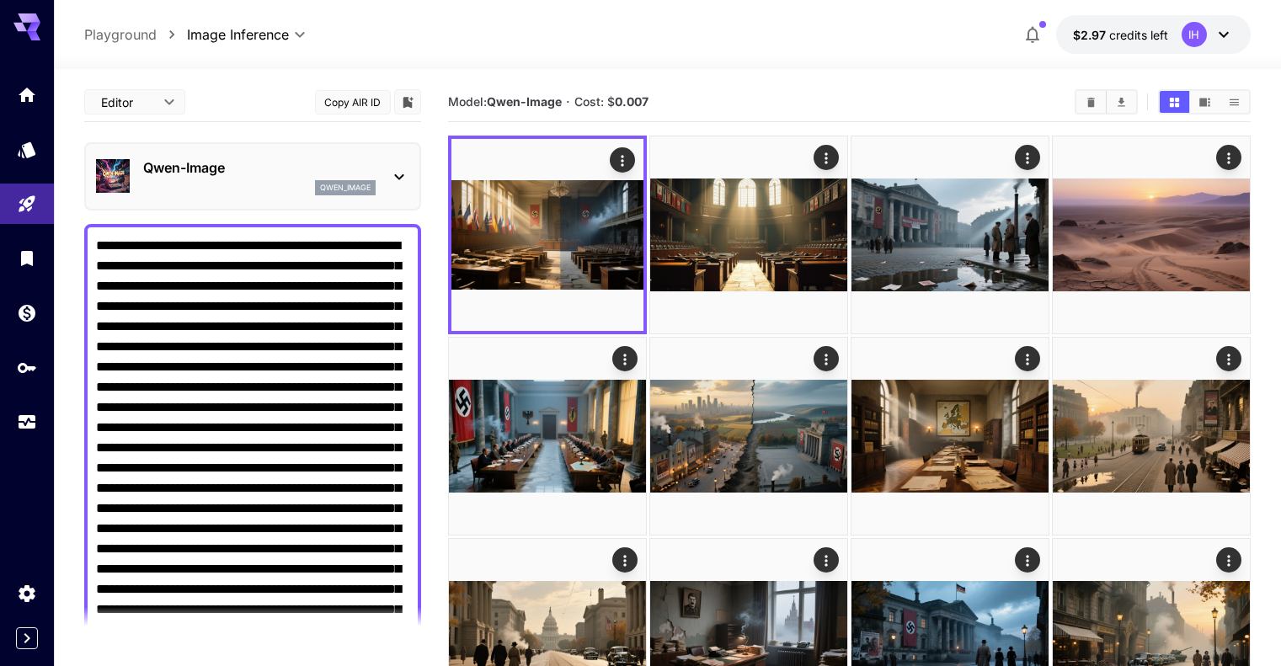
click at [313, 180] on div "qwen_image" at bounding box center [259, 187] width 232 height 15
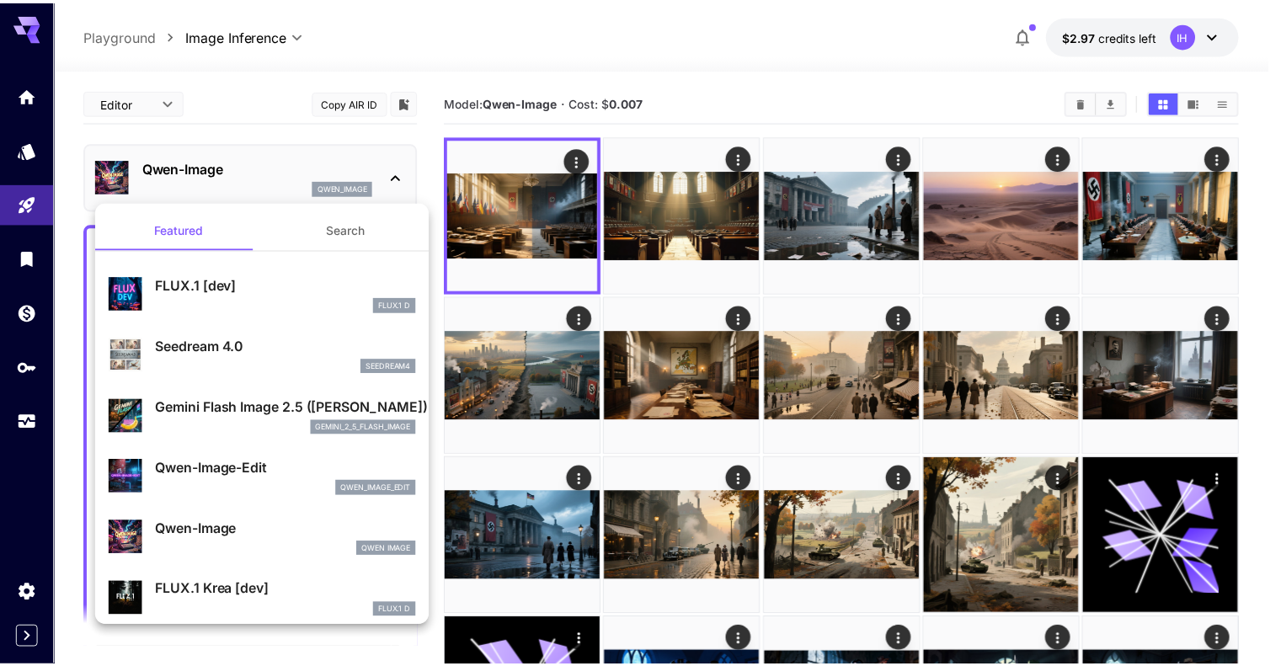
scroll to position [141, 0]
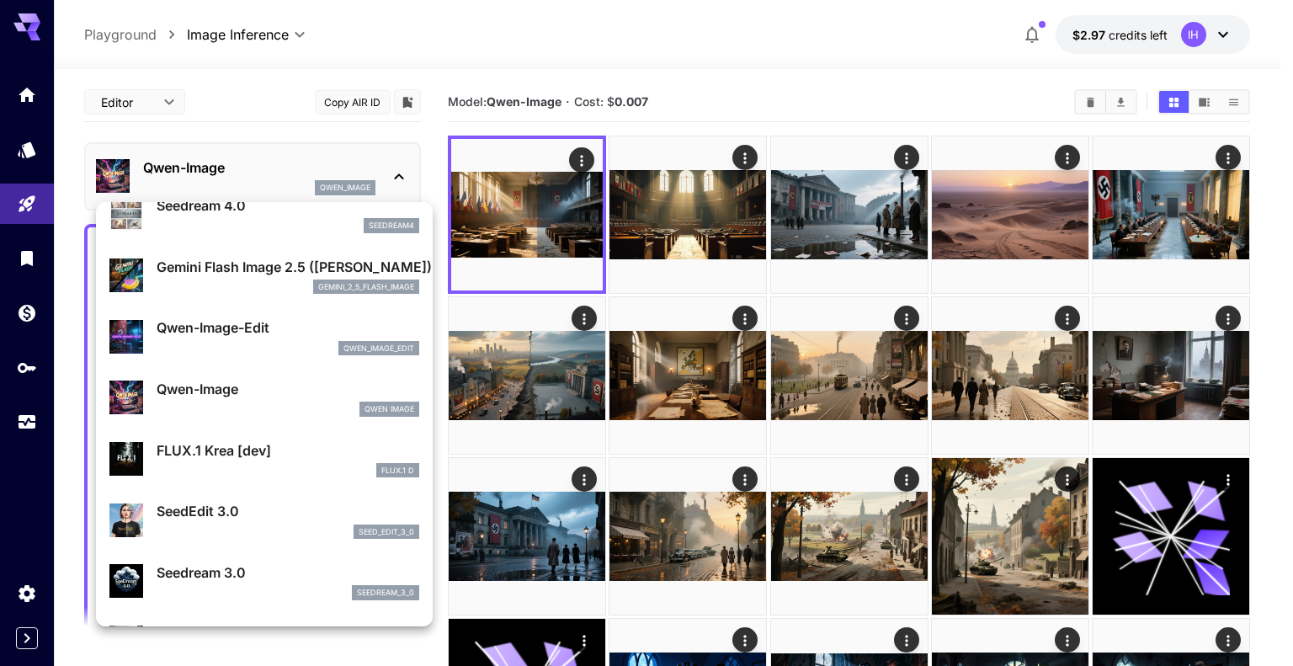
click at [281, 458] on p "FLUX.1 Krea [dev]" at bounding box center [288, 450] width 263 height 20
type input "**"
type input "***"
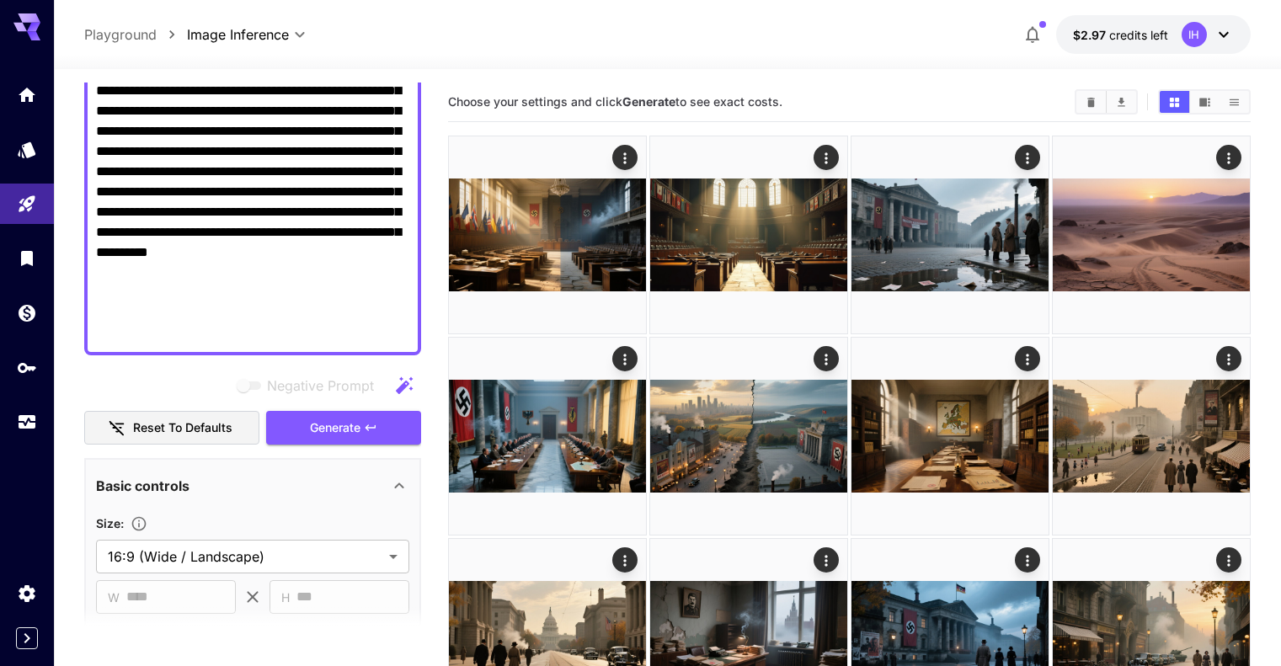
scroll to position [561, 0]
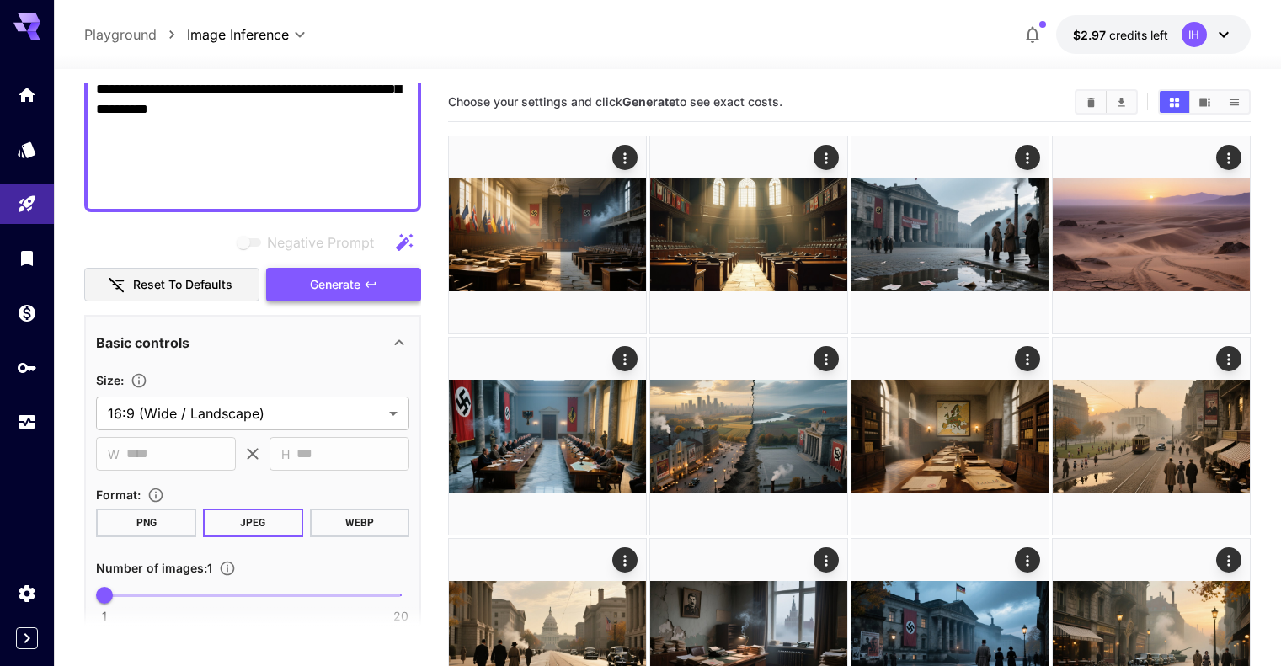
click at [381, 285] on button "Generate" at bounding box center [343, 285] width 155 height 35
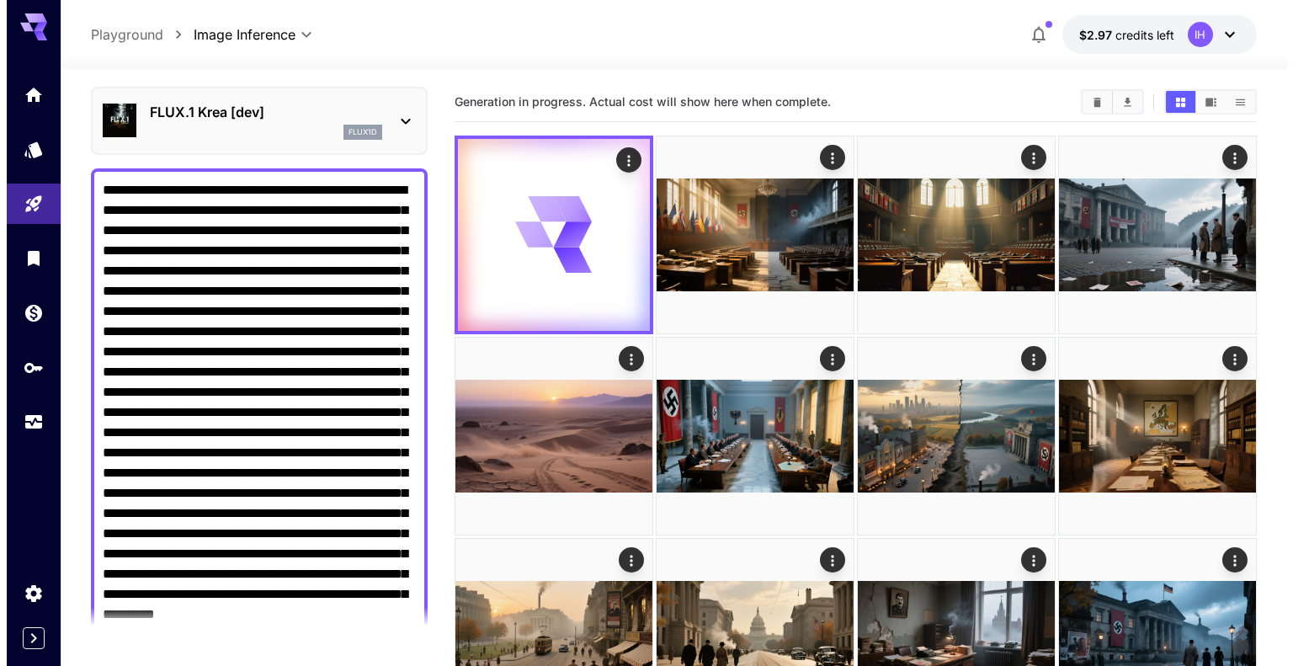
scroll to position [0, 0]
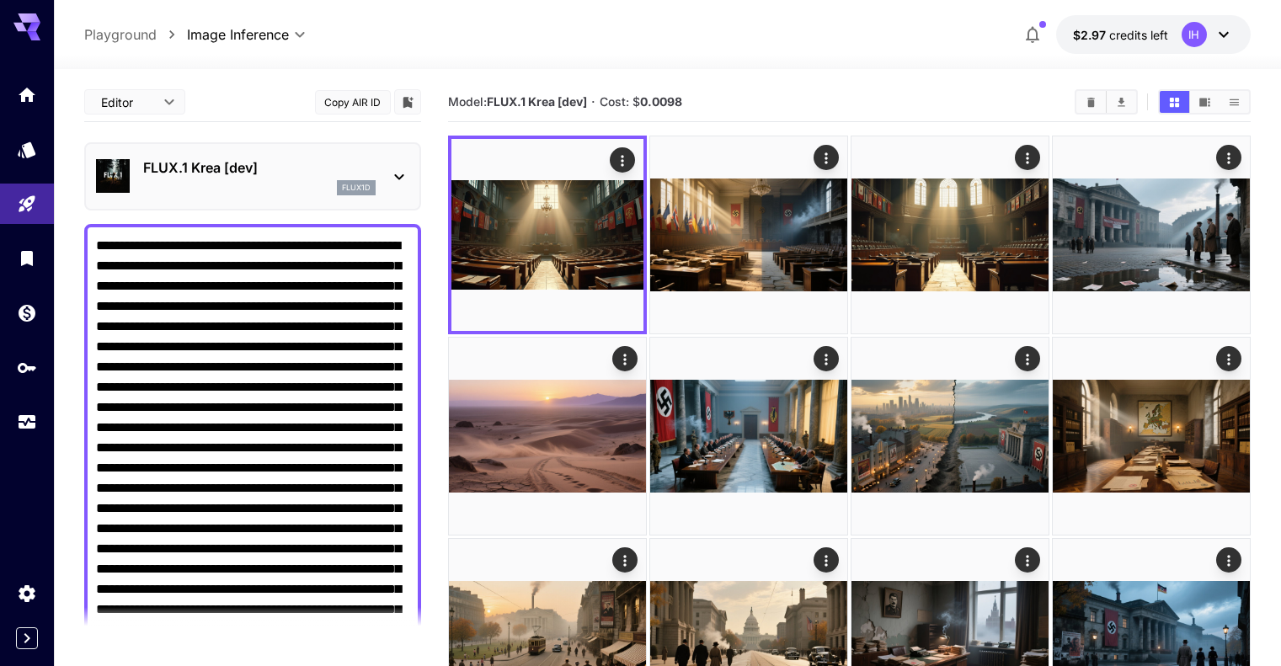
click at [303, 179] on div "FLUX.1 Krea [dev] flux1d" at bounding box center [259, 176] width 232 height 38
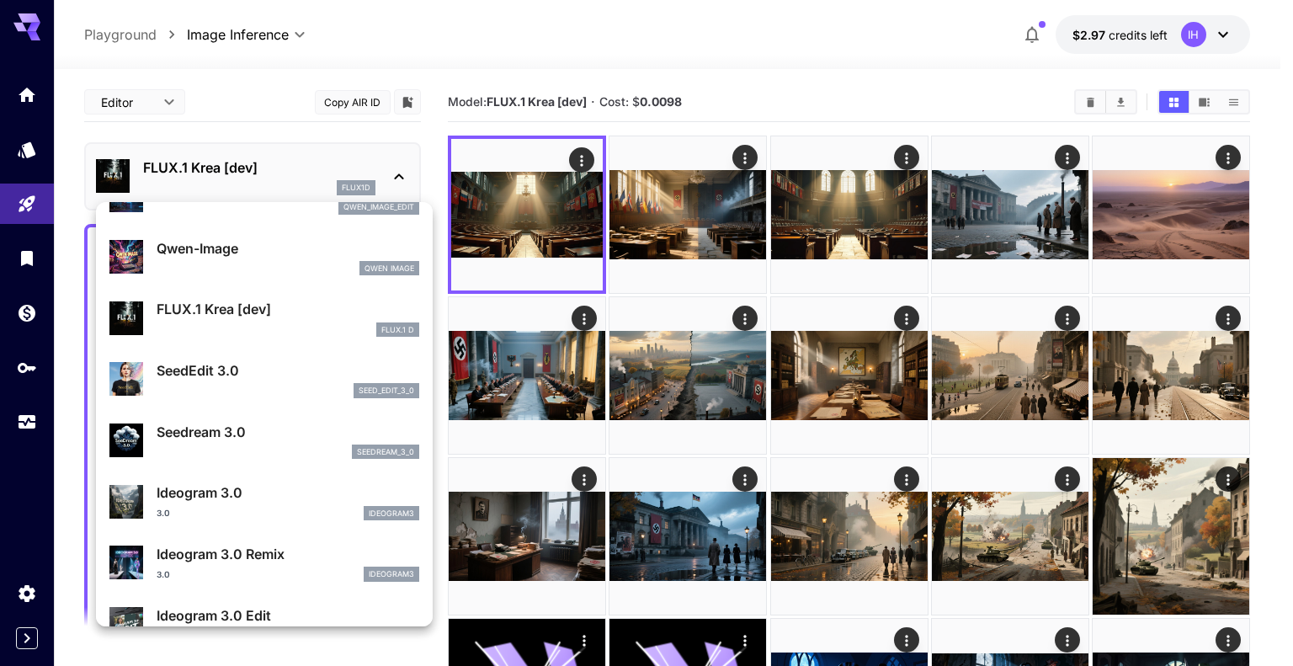
scroll to position [423, 0]
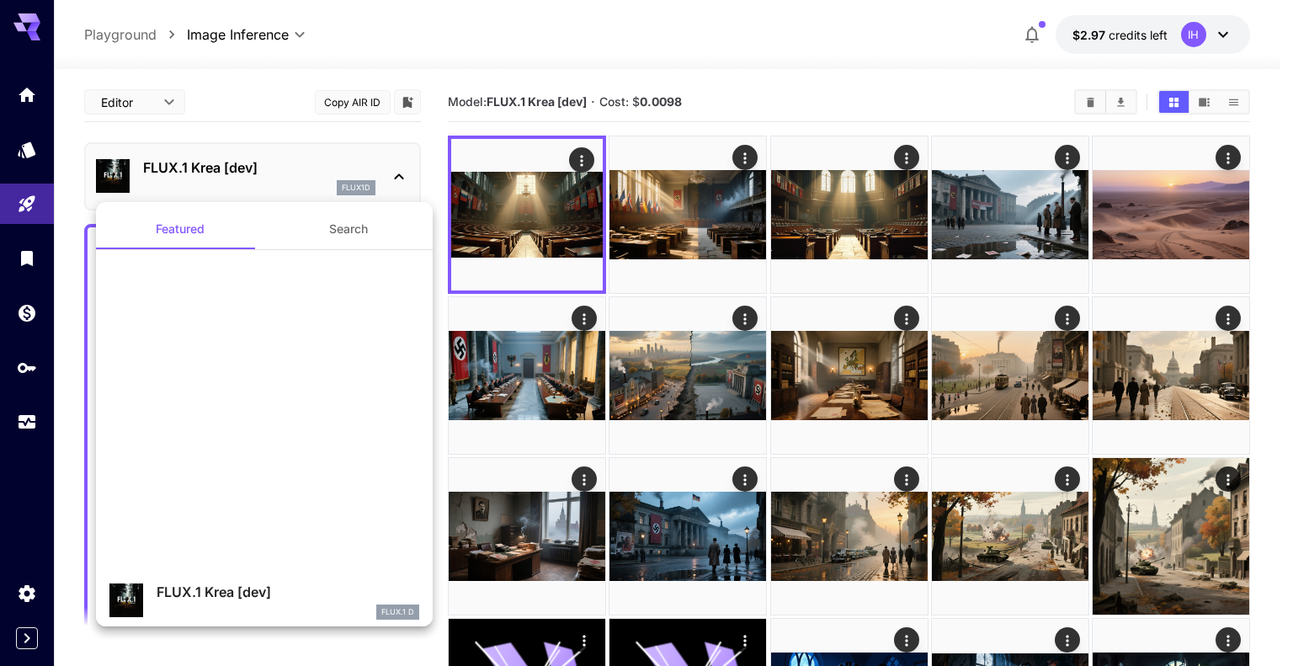
scroll to position [423, 0]
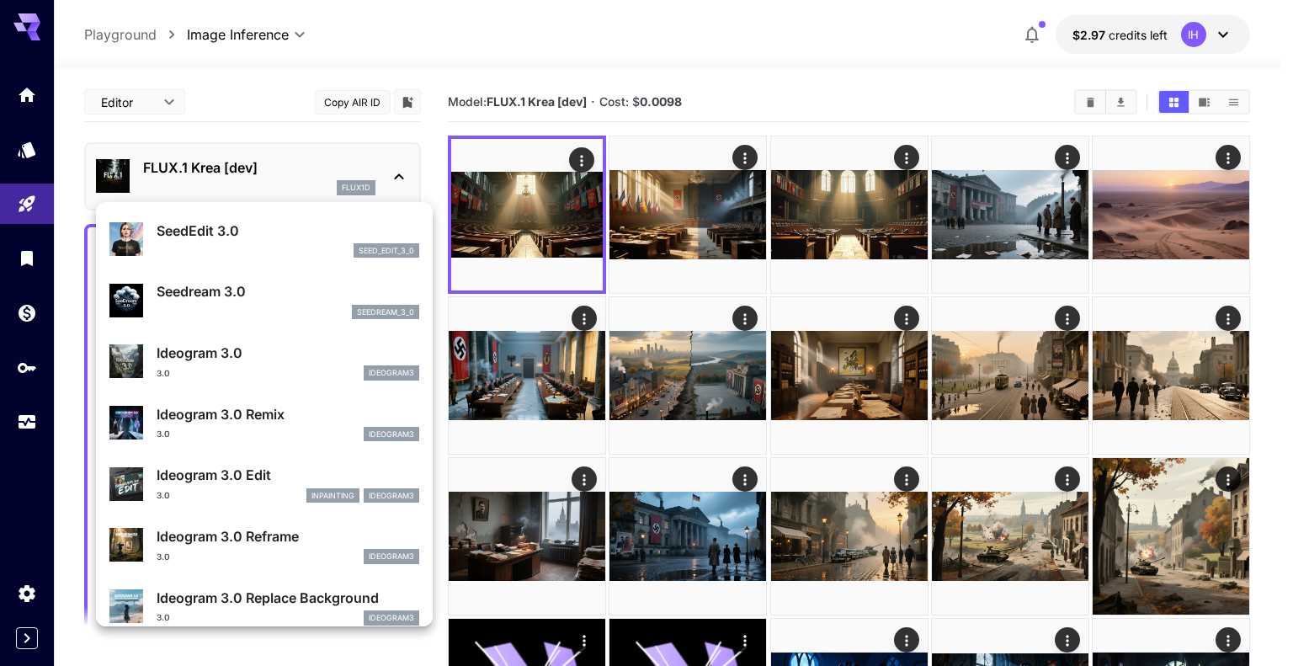
click at [258, 354] on p "Ideogram 3.0" at bounding box center [288, 353] width 263 height 20
type input "**********"
type input "****"
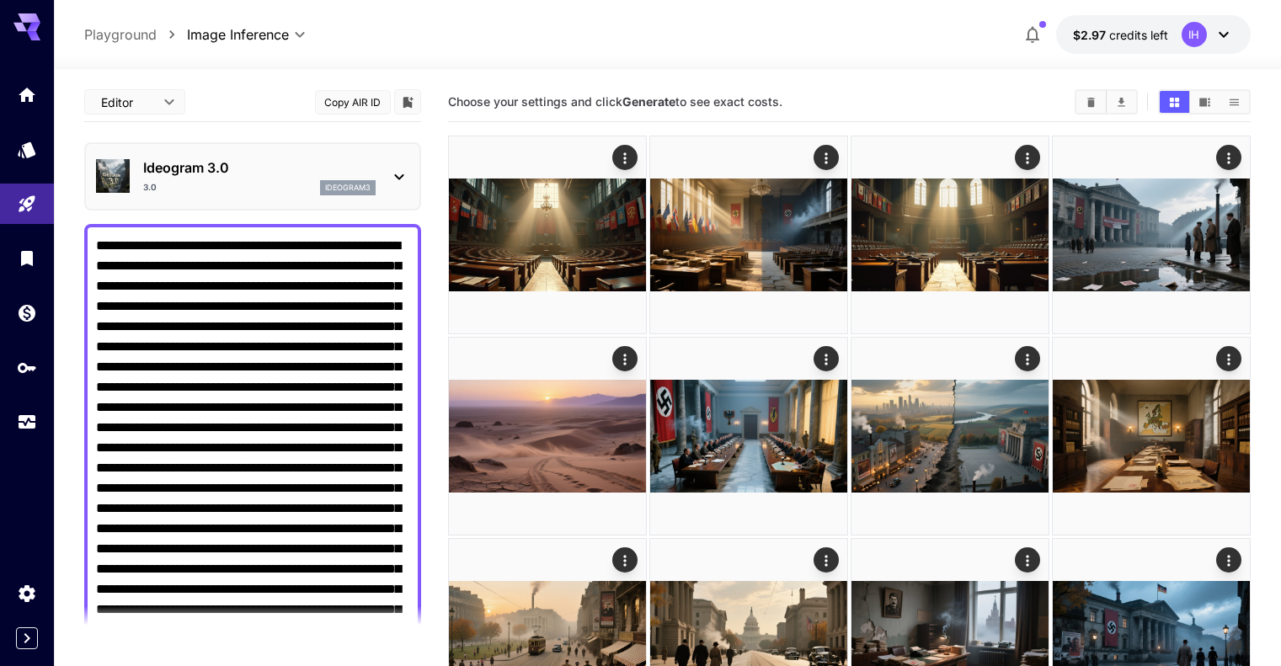
scroll to position [280, 0]
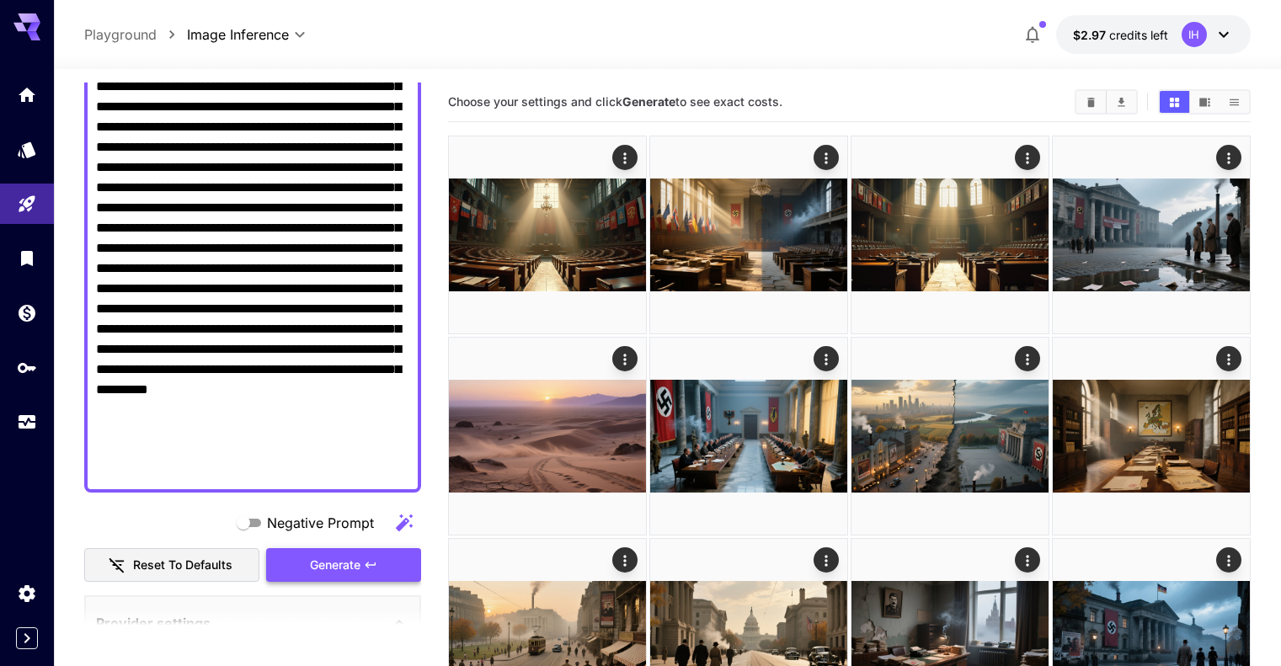
click at [353, 563] on span "Generate" at bounding box center [335, 565] width 51 height 21
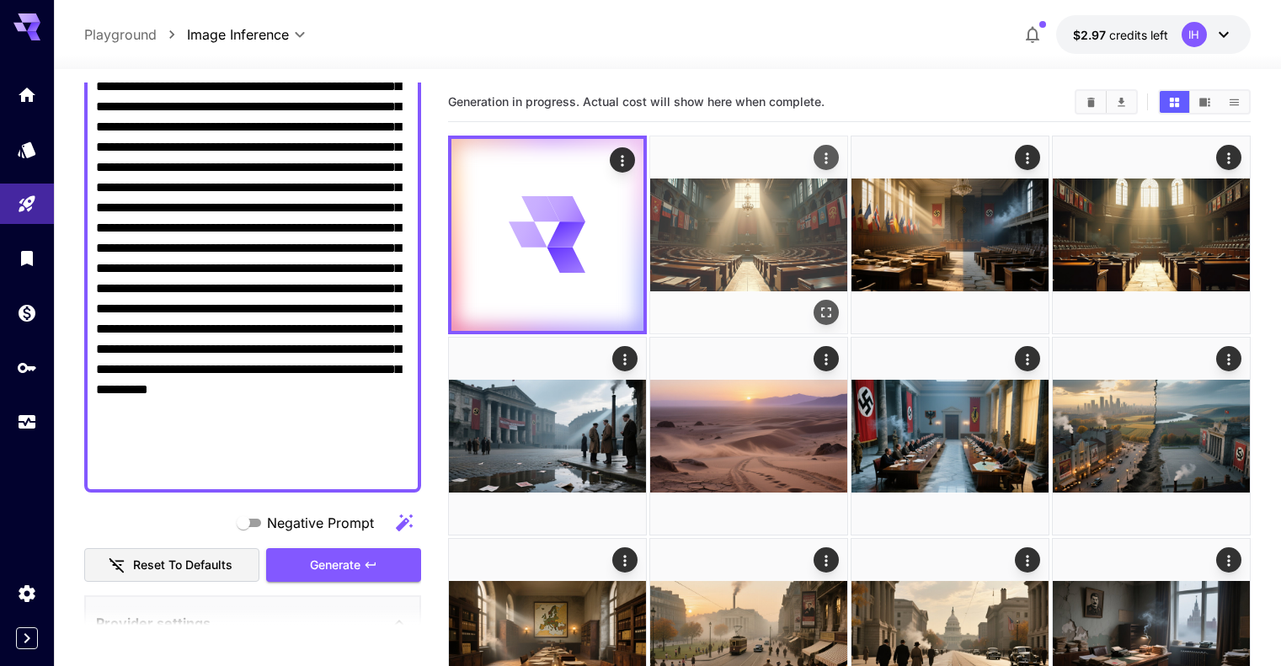
click at [817, 304] on icon "Open in fullscreen" at bounding box center [825, 312] width 17 height 17
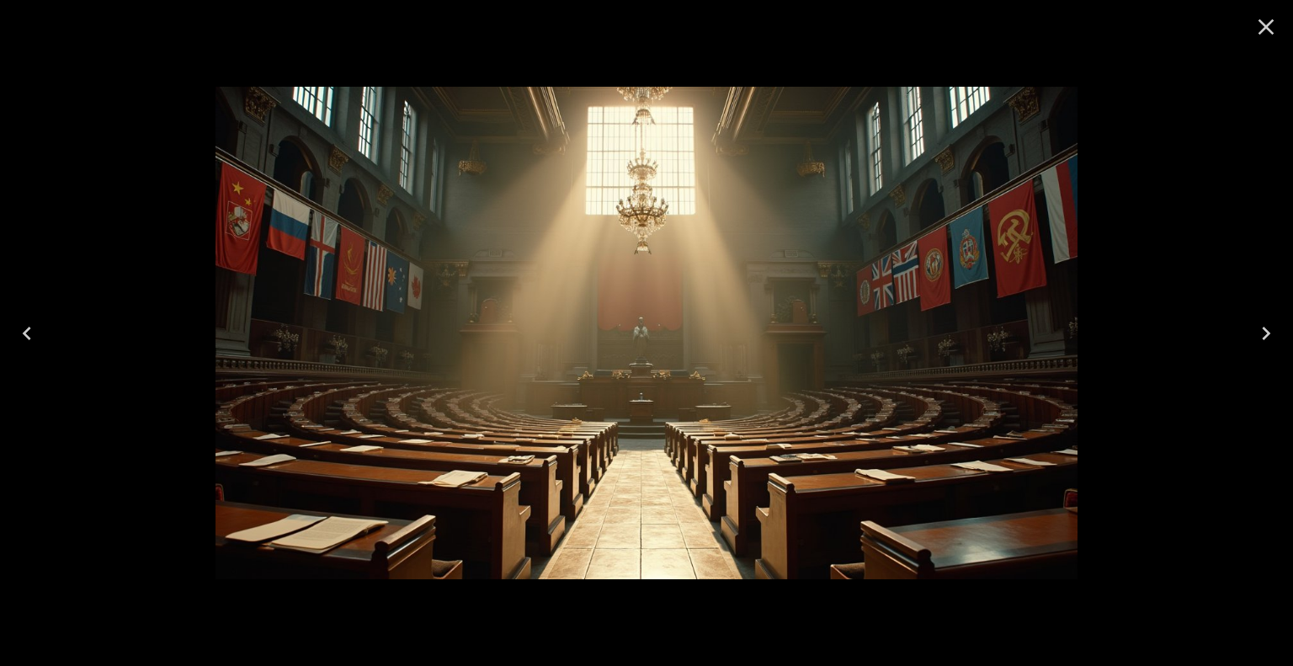
click at [1265, 21] on icon "Close" at bounding box center [1266, 26] width 27 height 27
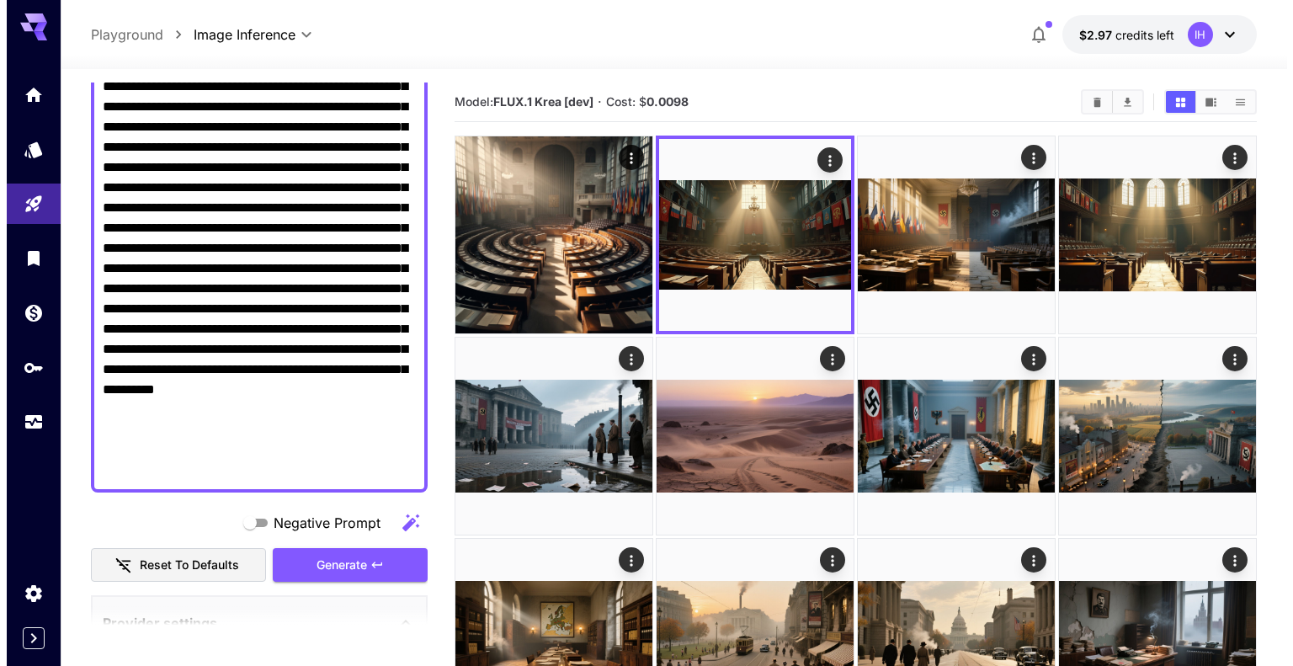
scroll to position [0, 0]
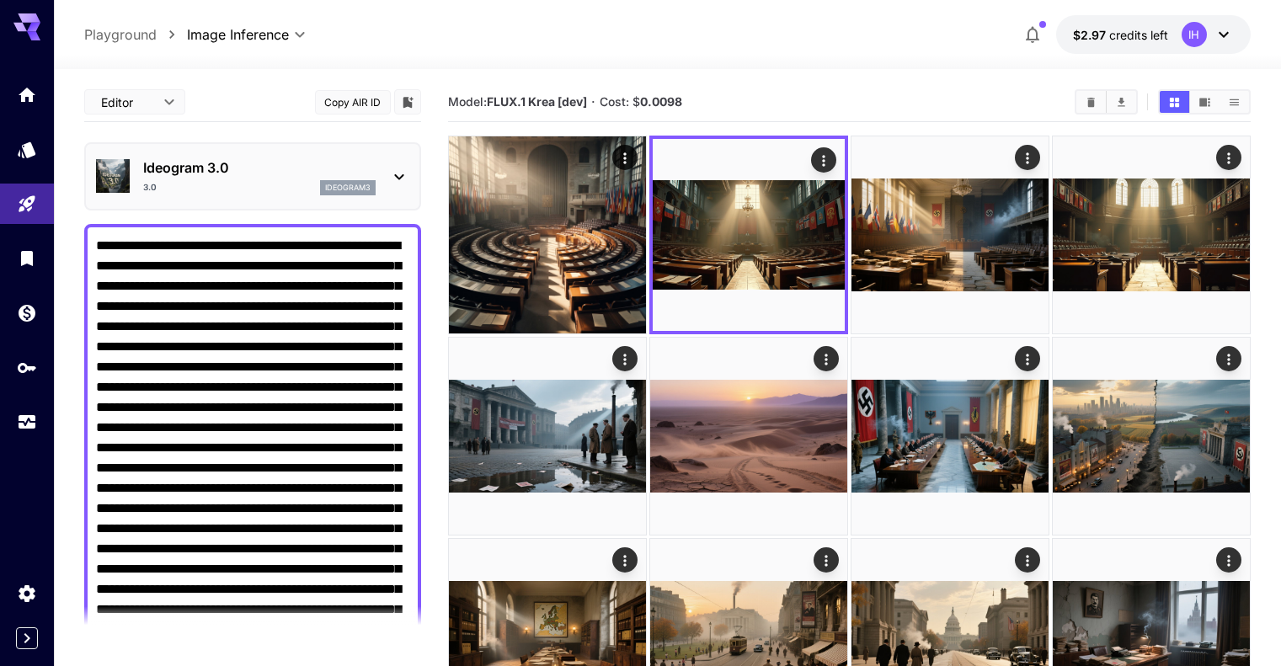
click at [312, 173] on p "Ideogram 3.0" at bounding box center [259, 167] width 232 height 20
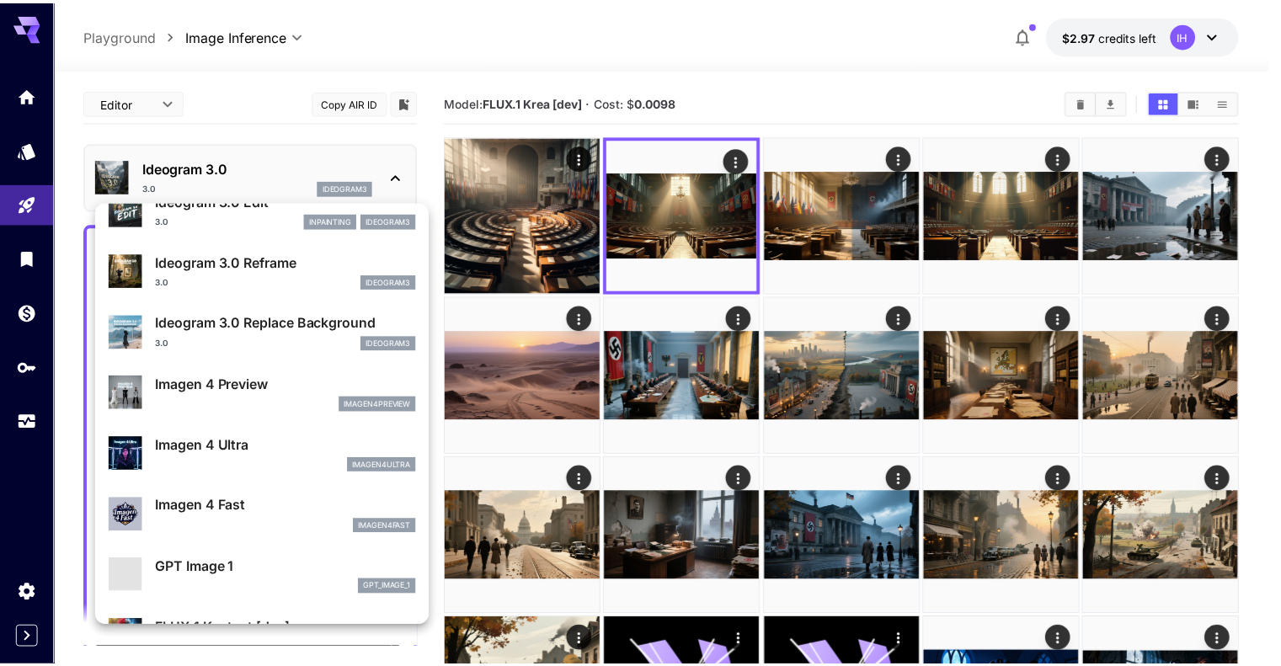
scroll to position [706, 0]
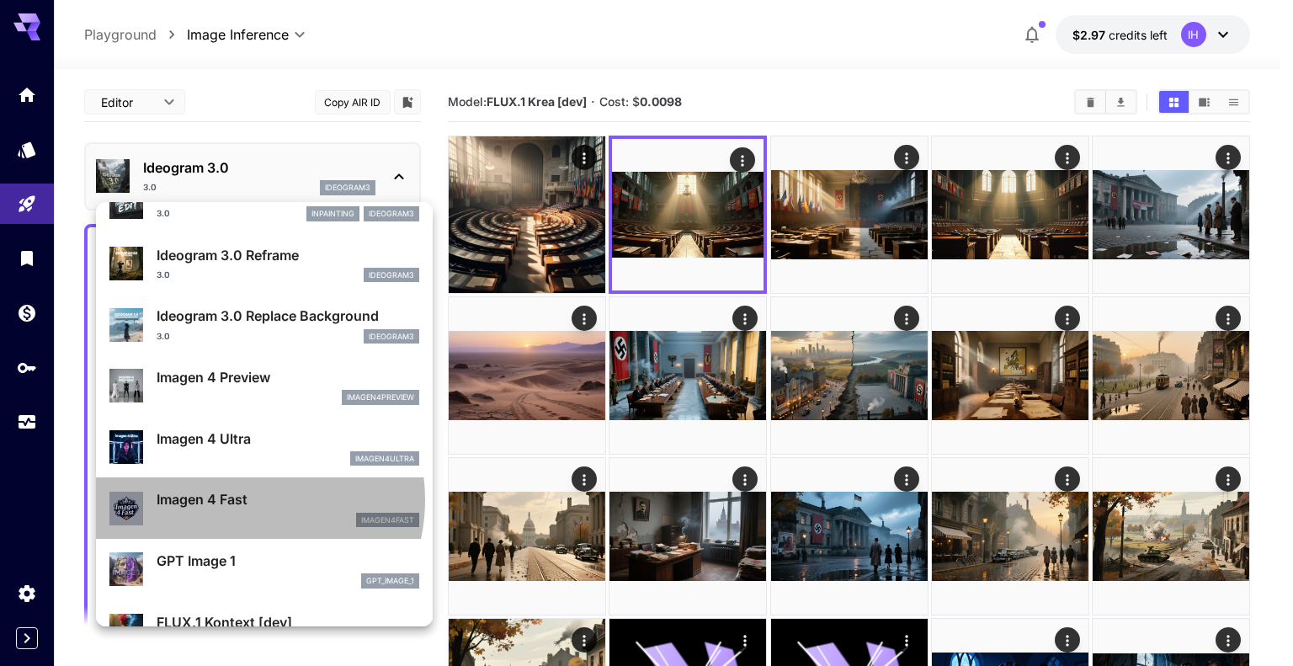
click at [242, 499] on p "Imagen 4 Fast" at bounding box center [288, 499] width 263 height 20
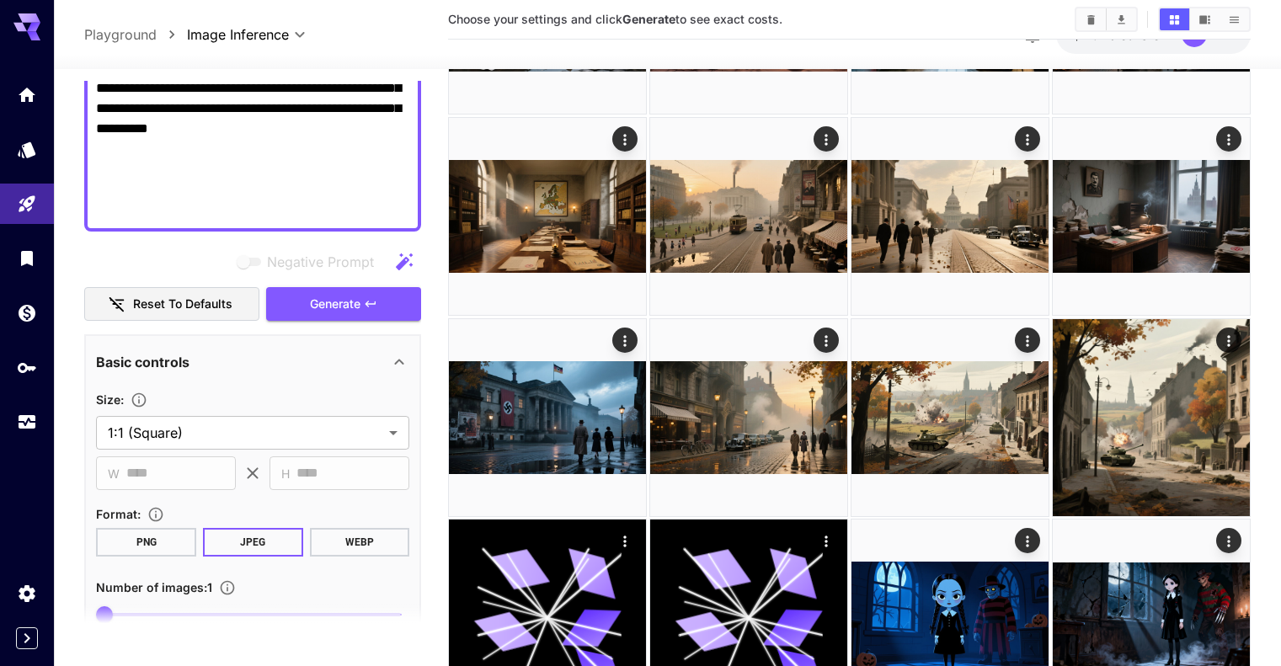
scroll to position [561, 0]
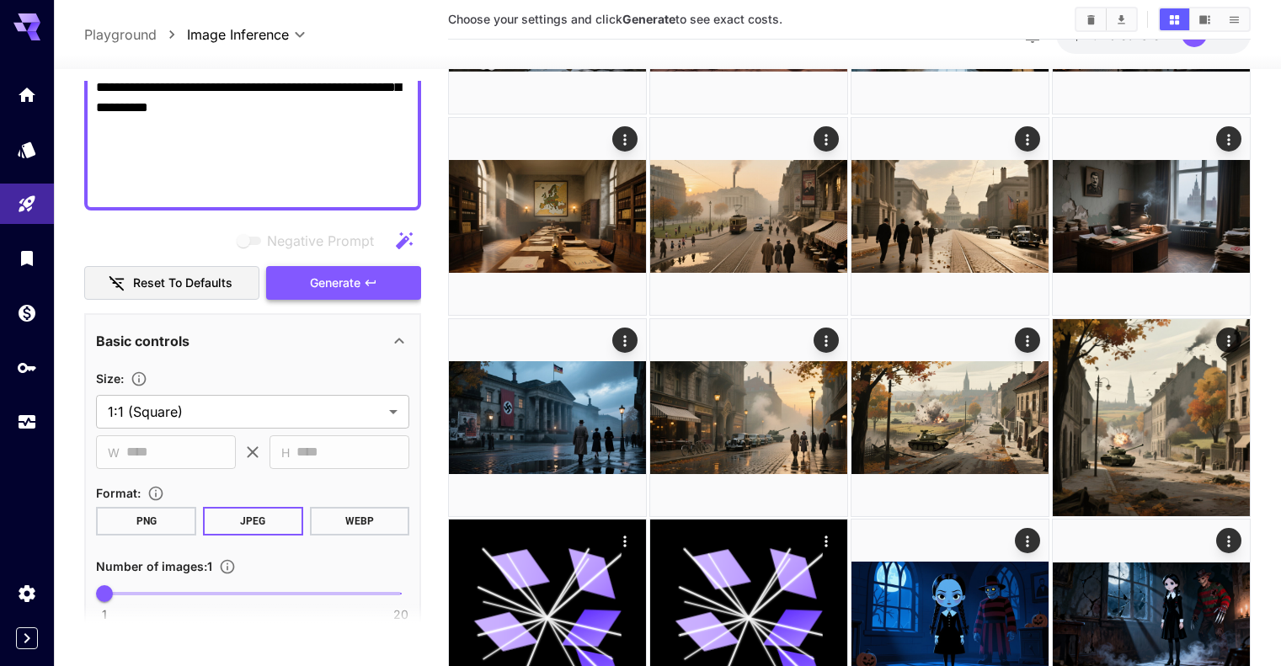
click at [360, 283] on span "Generate" at bounding box center [335, 283] width 51 height 21
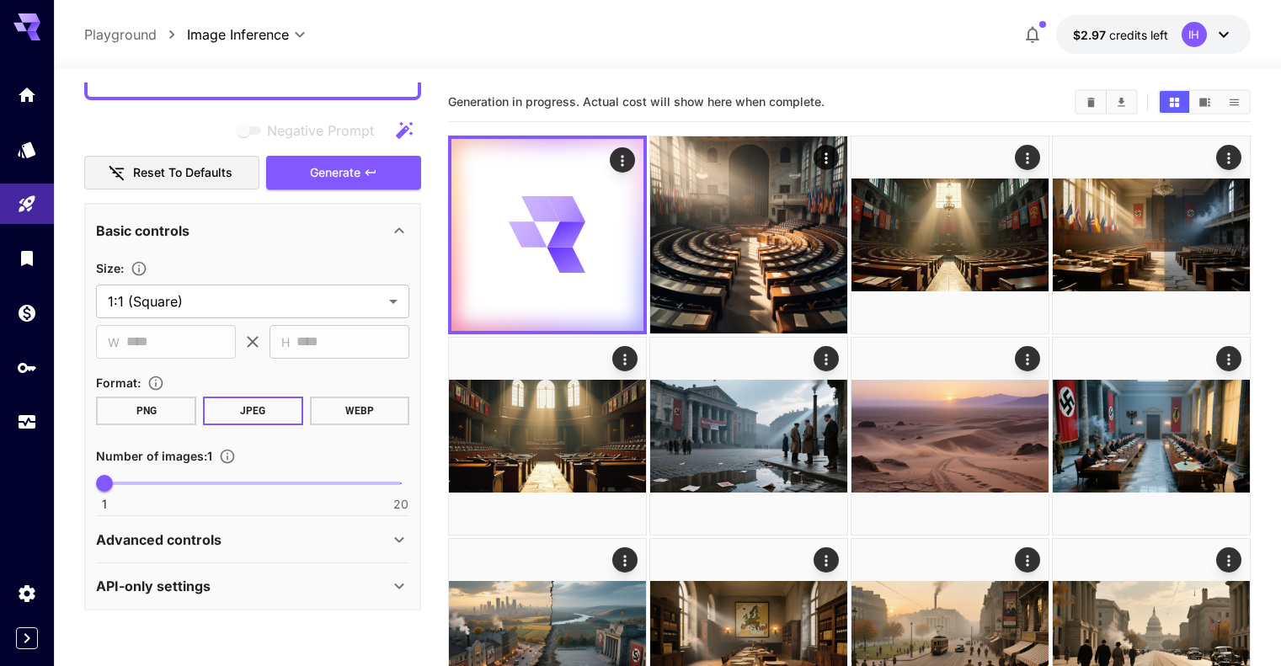
scroll to position [676, 0]
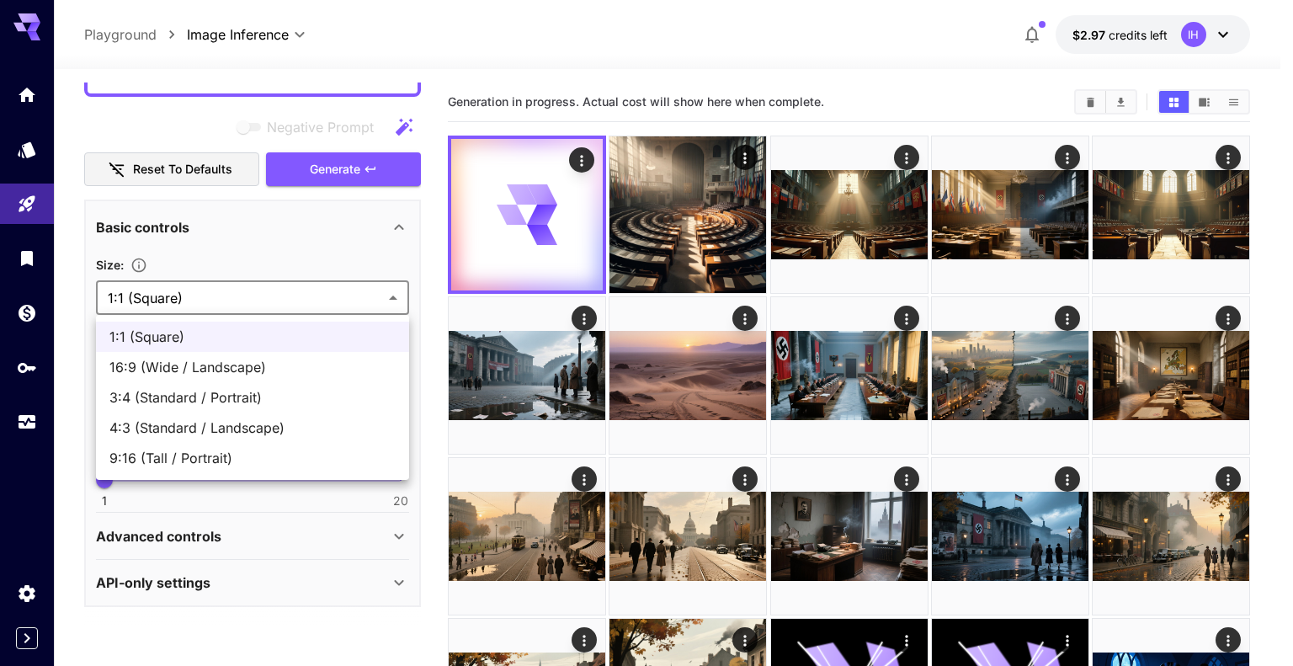
click at [227, 356] on li "16:9 (Wide / Landscape)" at bounding box center [252, 367] width 313 height 30
type input "**********"
type input "****"
type input "***"
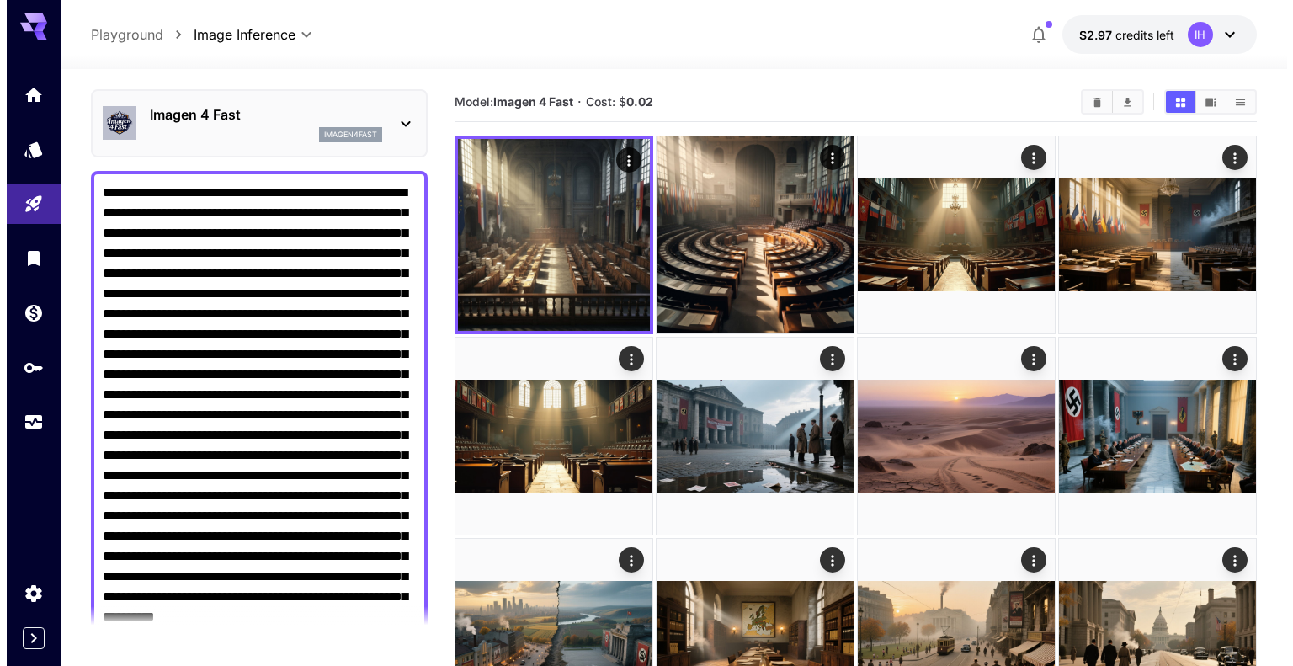
scroll to position [0, 0]
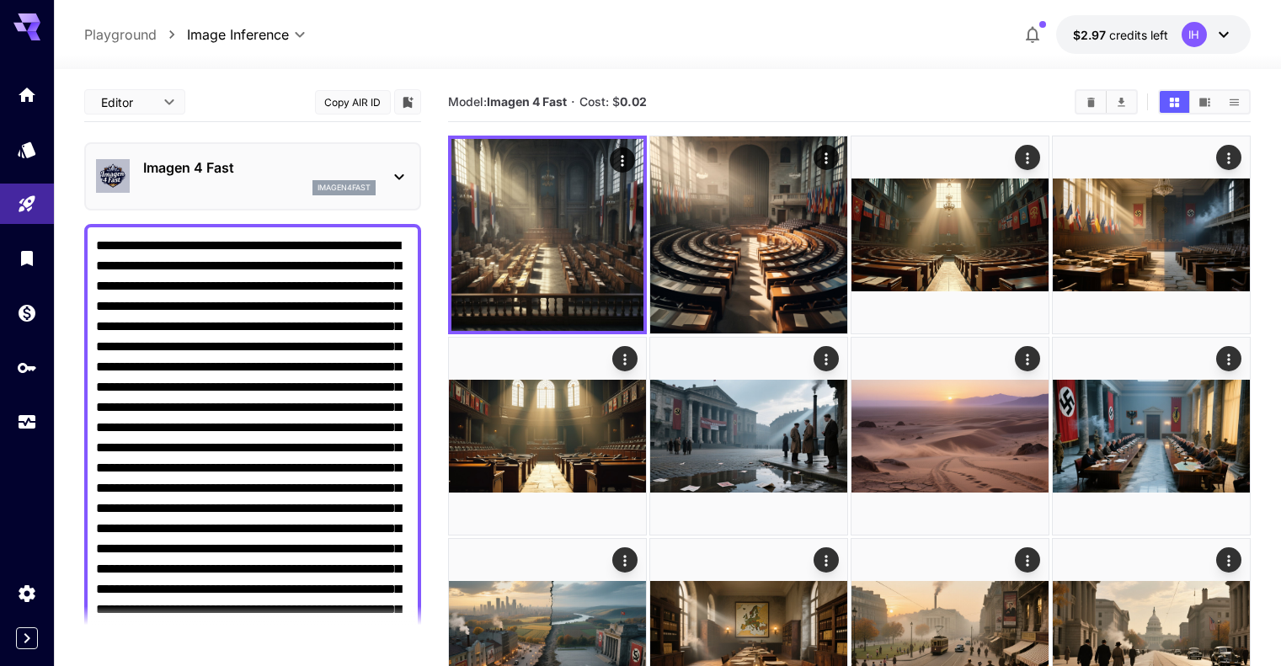
click at [243, 176] on p "Imagen 4 Fast" at bounding box center [259, 167] width 232 height 20
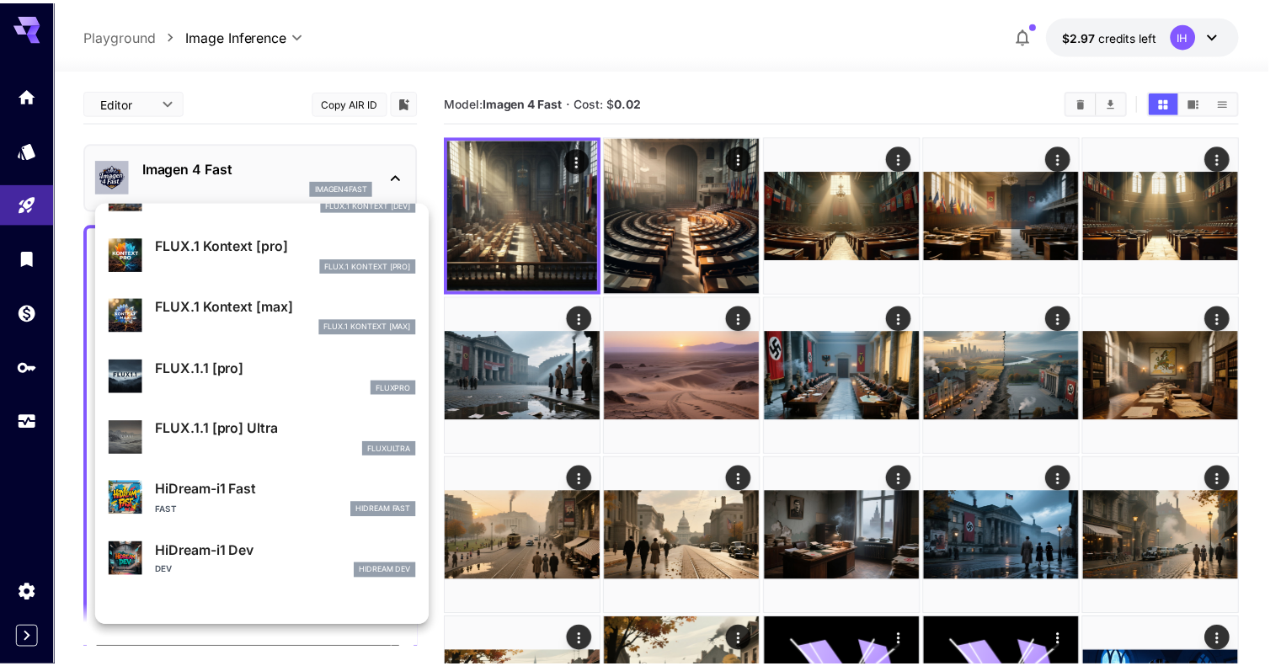
scroll to position [1081, 0]
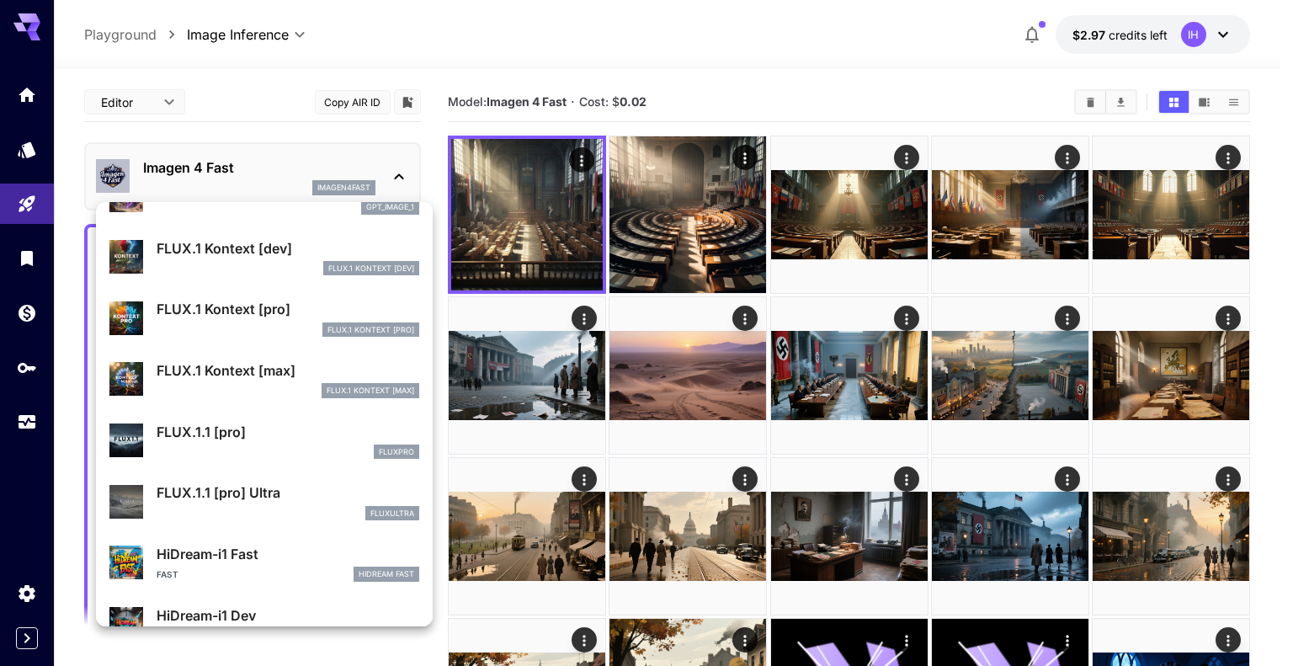
click at [248, 317] on p "FLUX.1 Kontext [pro]" at bounding box center [288, 309] width 263 height 20
type input "**********"
type input "****"
type input "***"
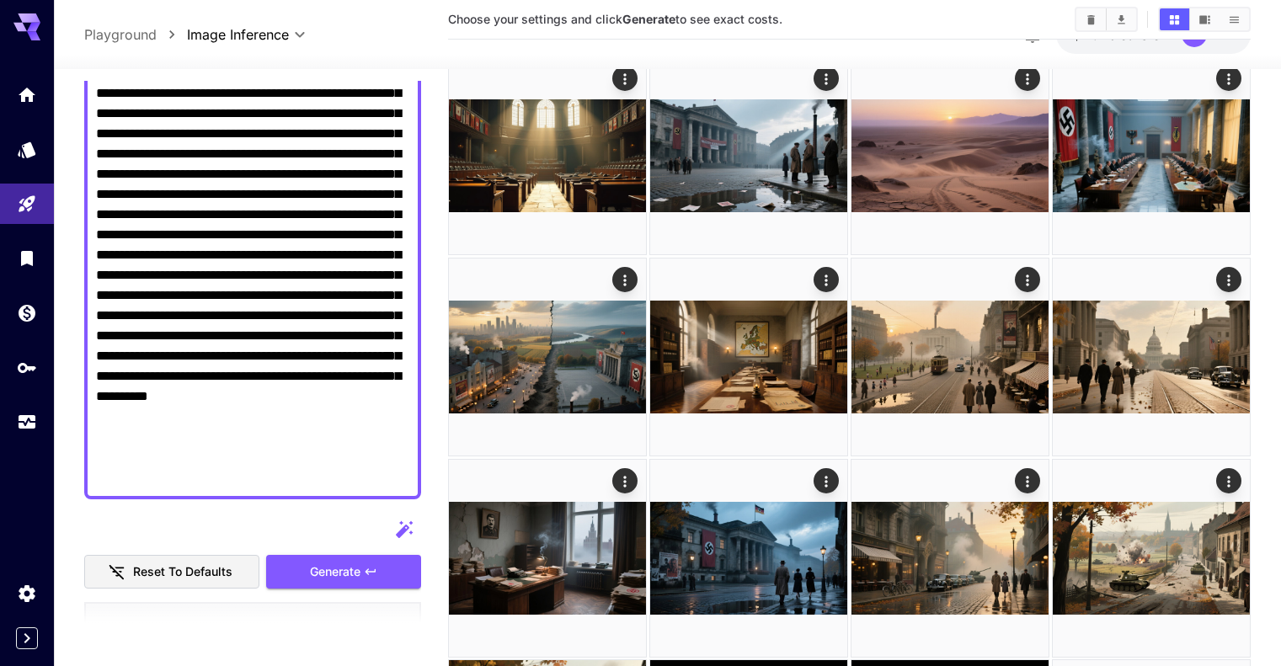
scroll to position [561, 0]
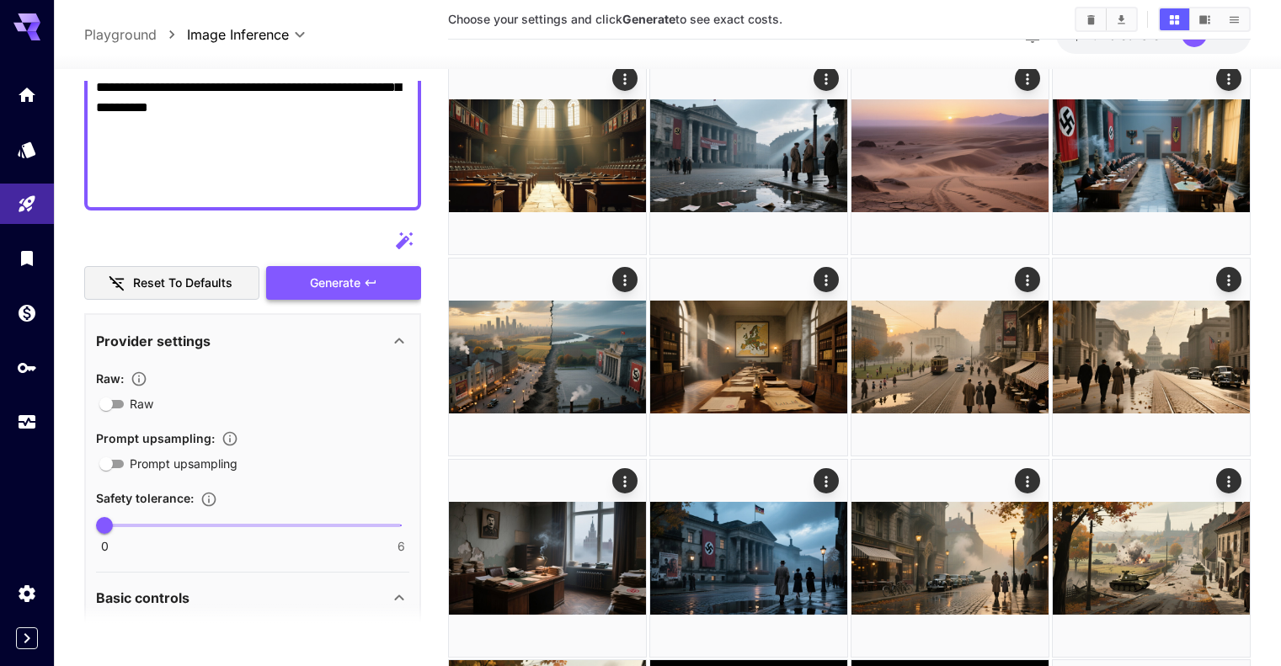
click at [349, 292] on span "Generate" at bounding box center [335, 283] width 51 height 21
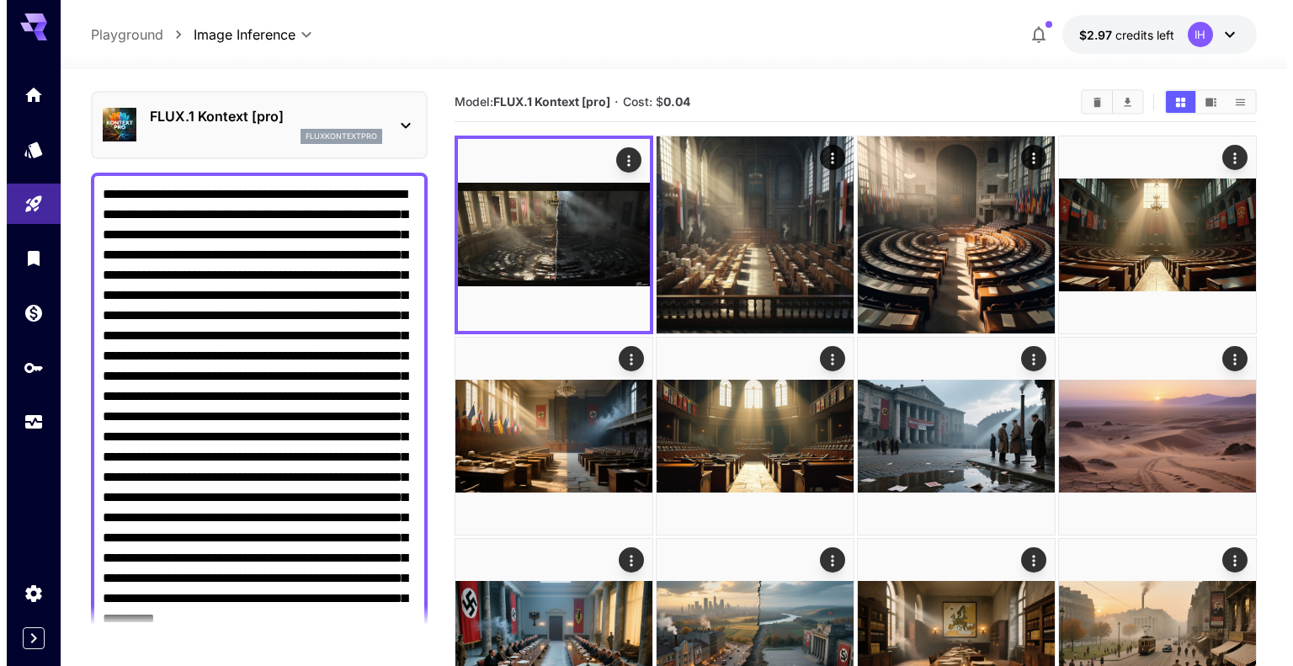
scroll to position [0, 0]
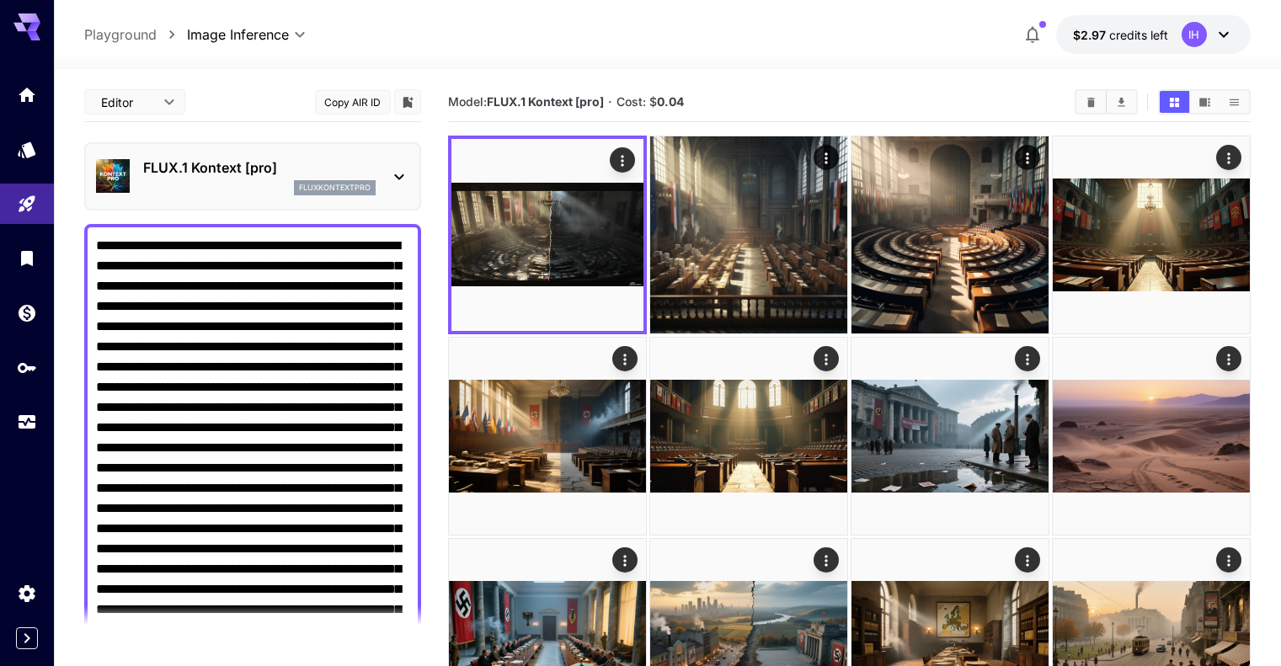
click at [240, 165] on p "FLUX.1 Kontext [pro]" at bounding box center [259, 167] width 232 height 20
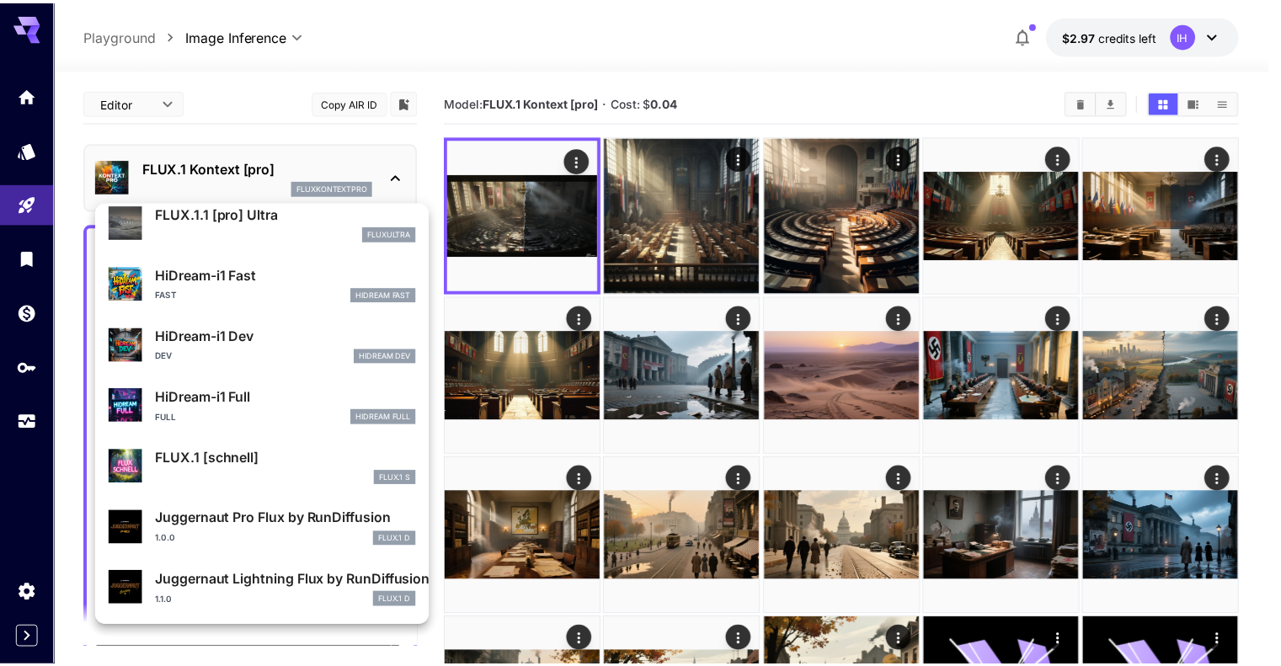
scroll to position [1362, 0]
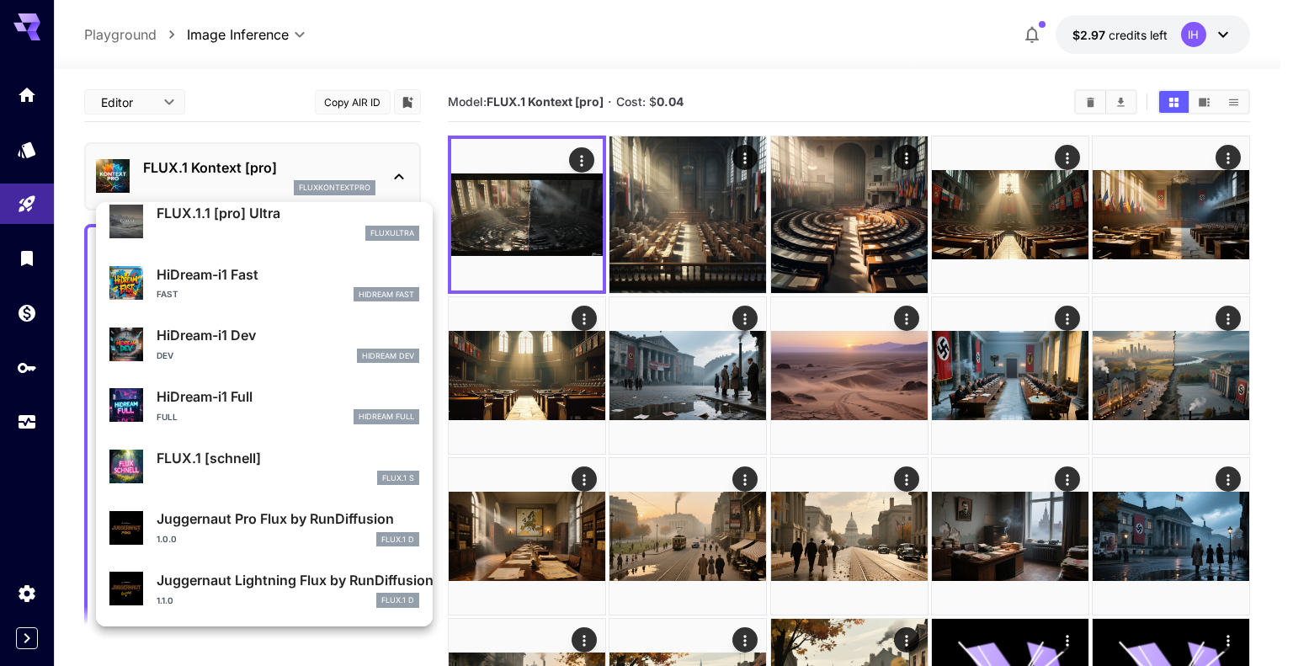
click at [225, 268] on p "HiDream-i1 Fast" at bounding box center [288, 274] width 263 height 20
type input "**********"
type input "****"
type input "***"
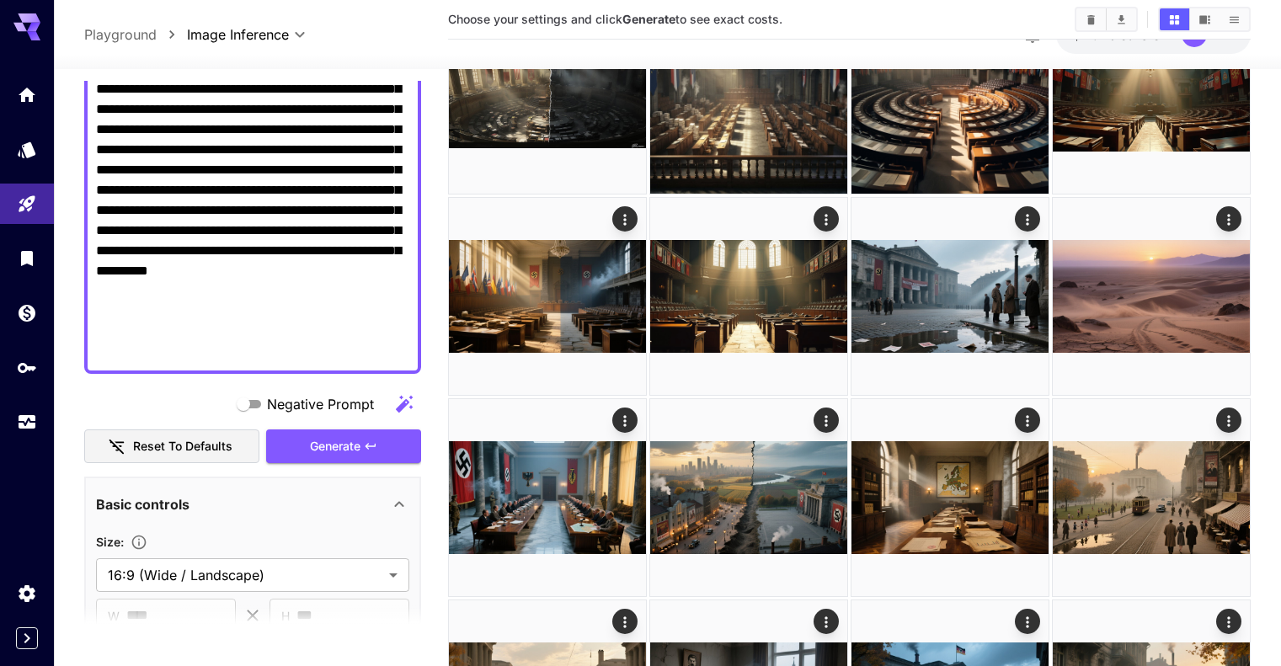
scroll to position [421, 0]
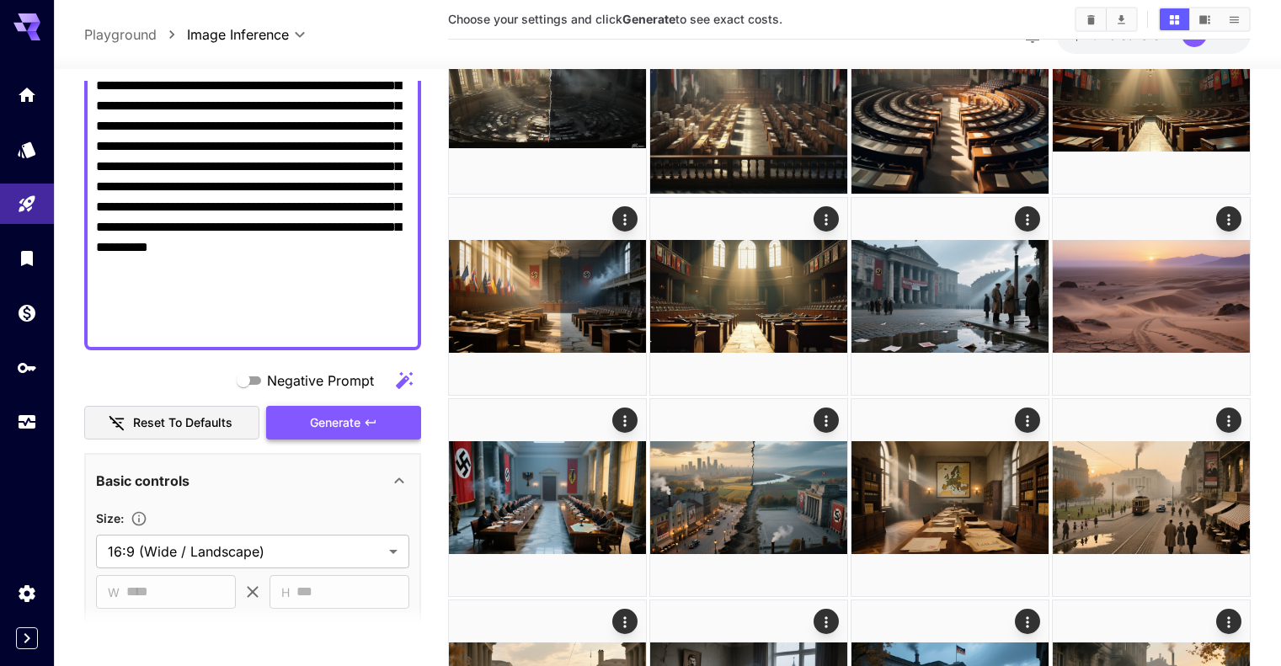
click at [358, 408] on button "Generate" at bounding box center [343, 423] width 155 height 35
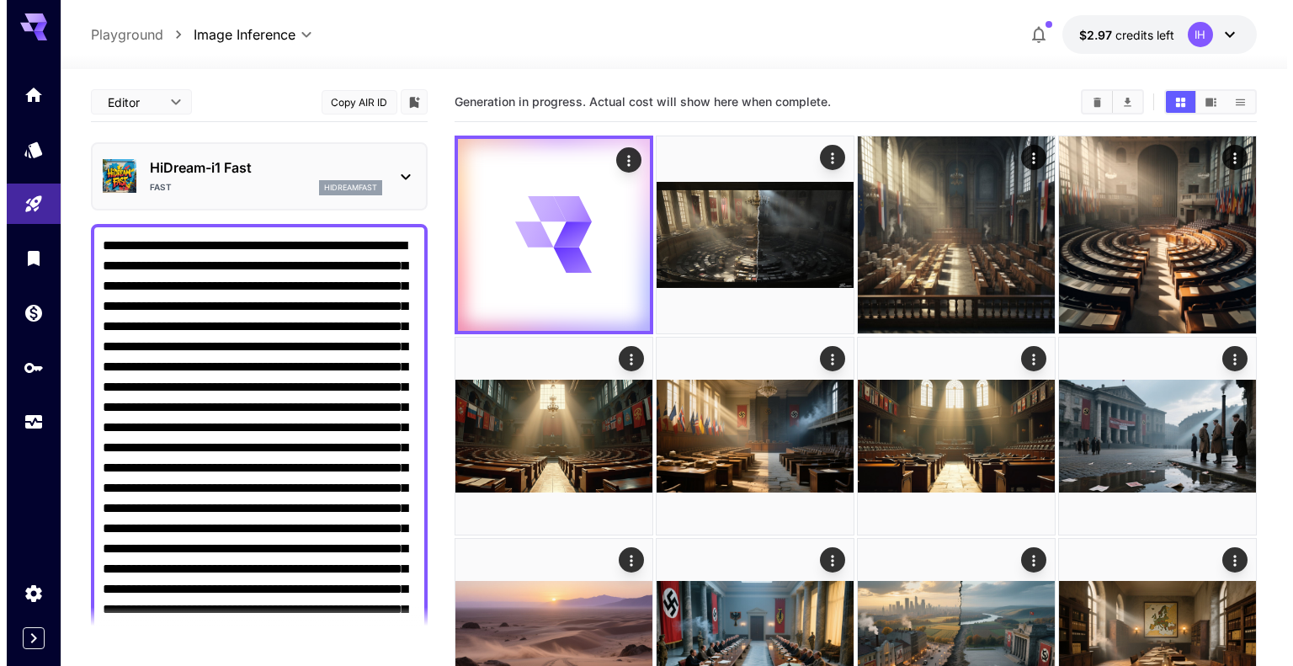
scroll to position [0, 0]
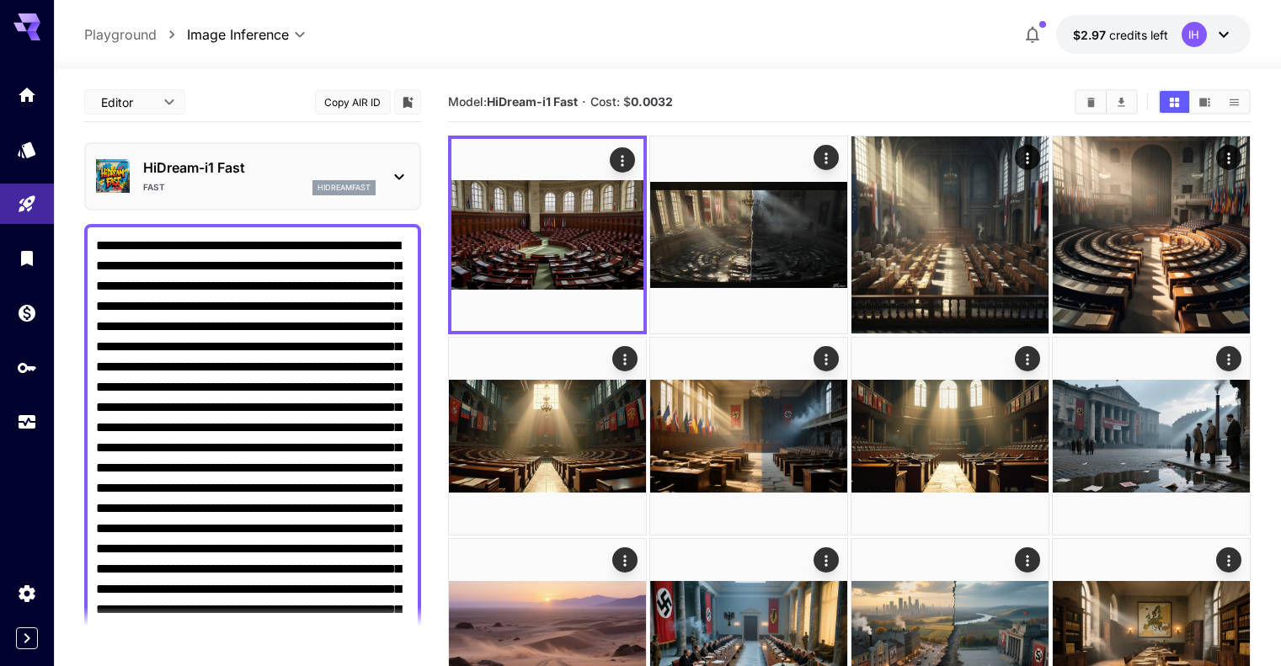
click at [233, 173] on p "HiDream-i1 Fast" at bounding box center [259, 167] width 232 height 20
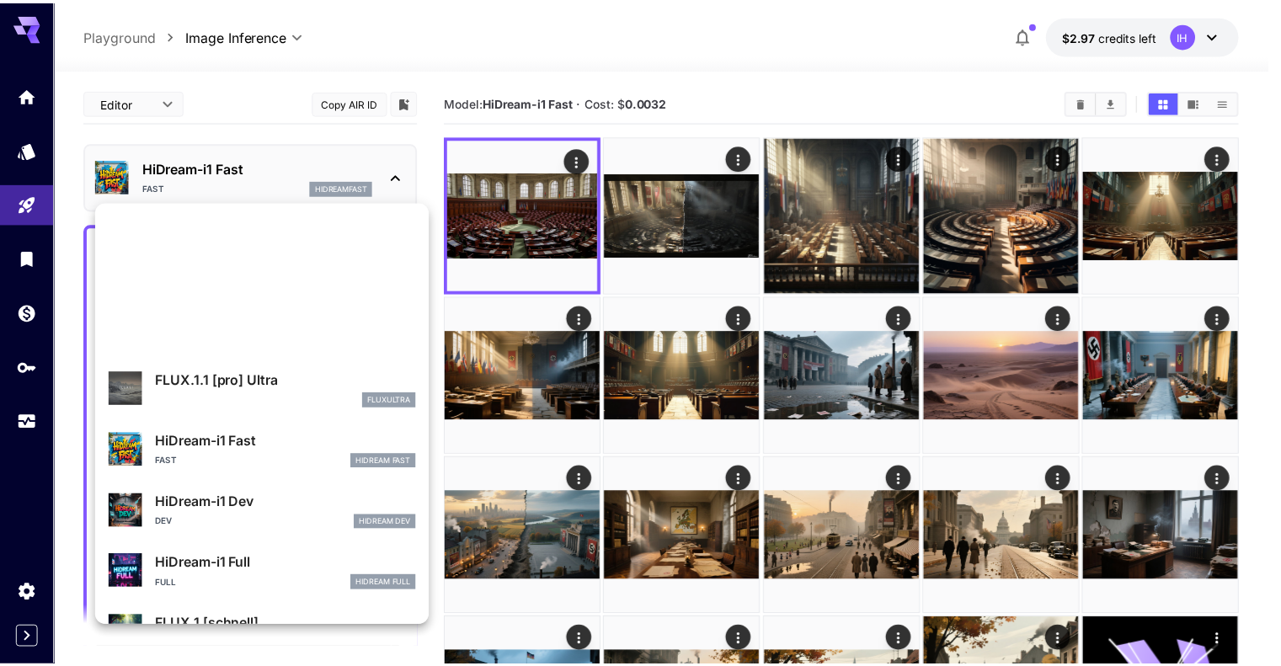
scroll to position [1362, 0]
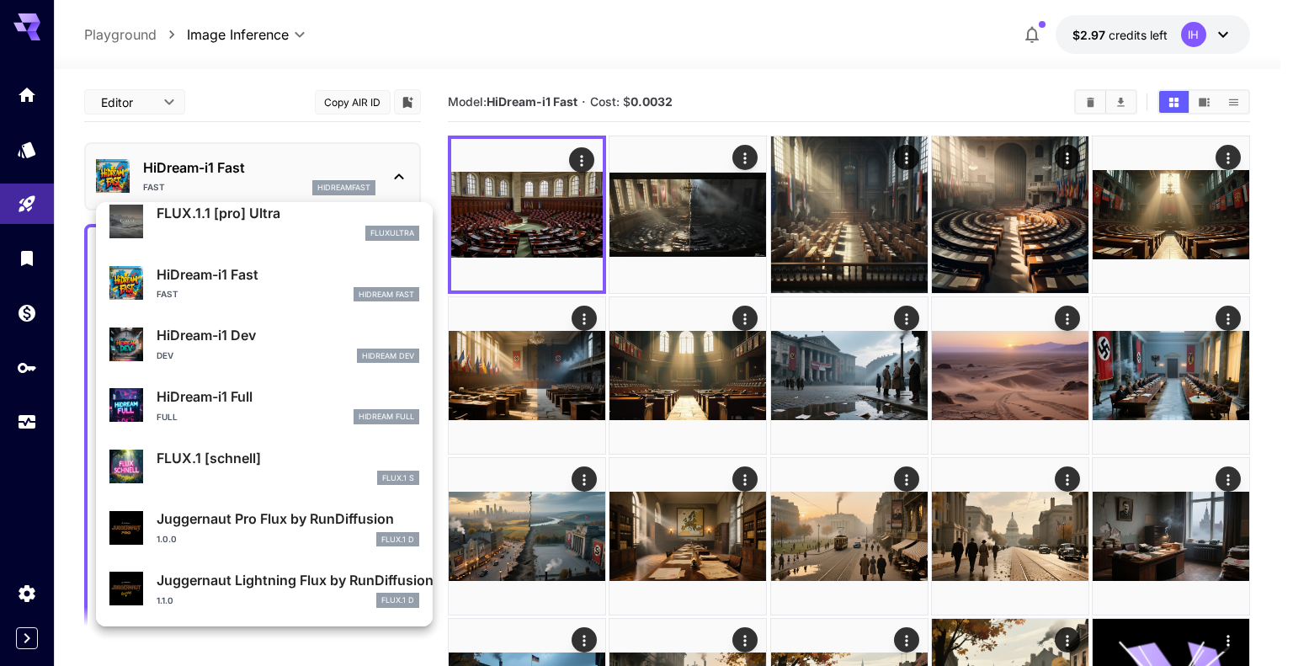
click at [265, 456] on p "FLUX.1 [schnell]" at bounding box center [288, 458] width 263 height 20
type input "*"
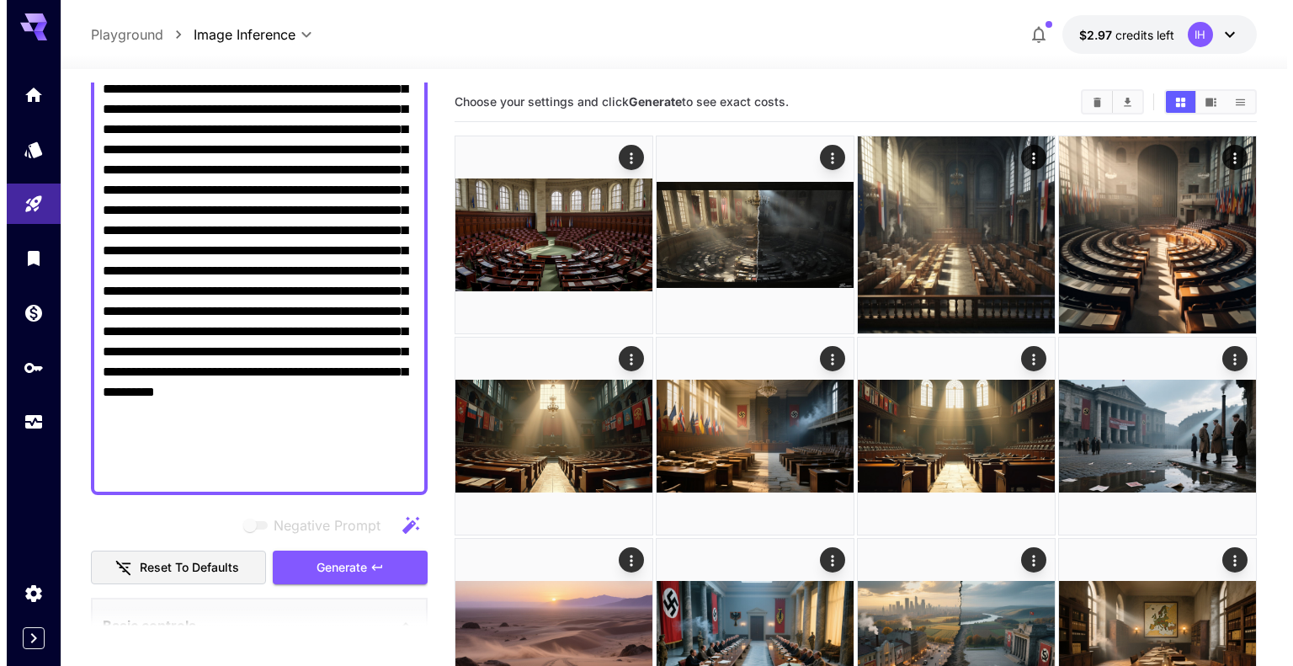
scroll to position [280, 0]
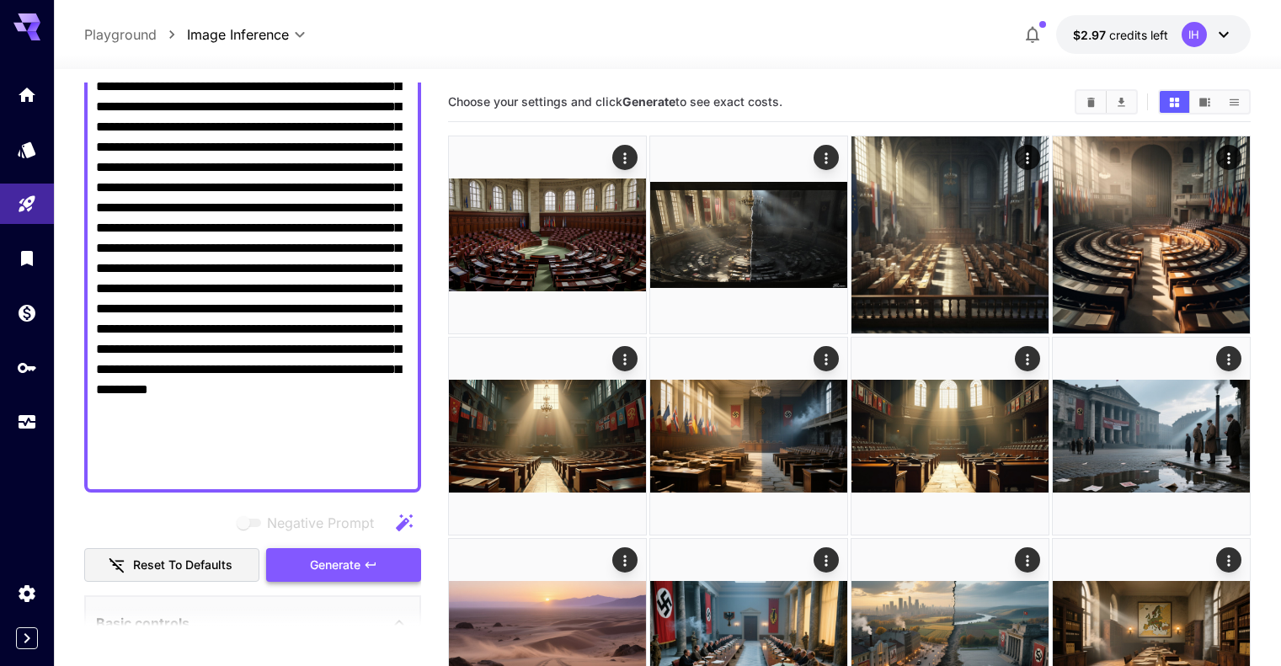
click at [342, 558] on span "Generate" at bounding box center [335, 565] width 51 height 21
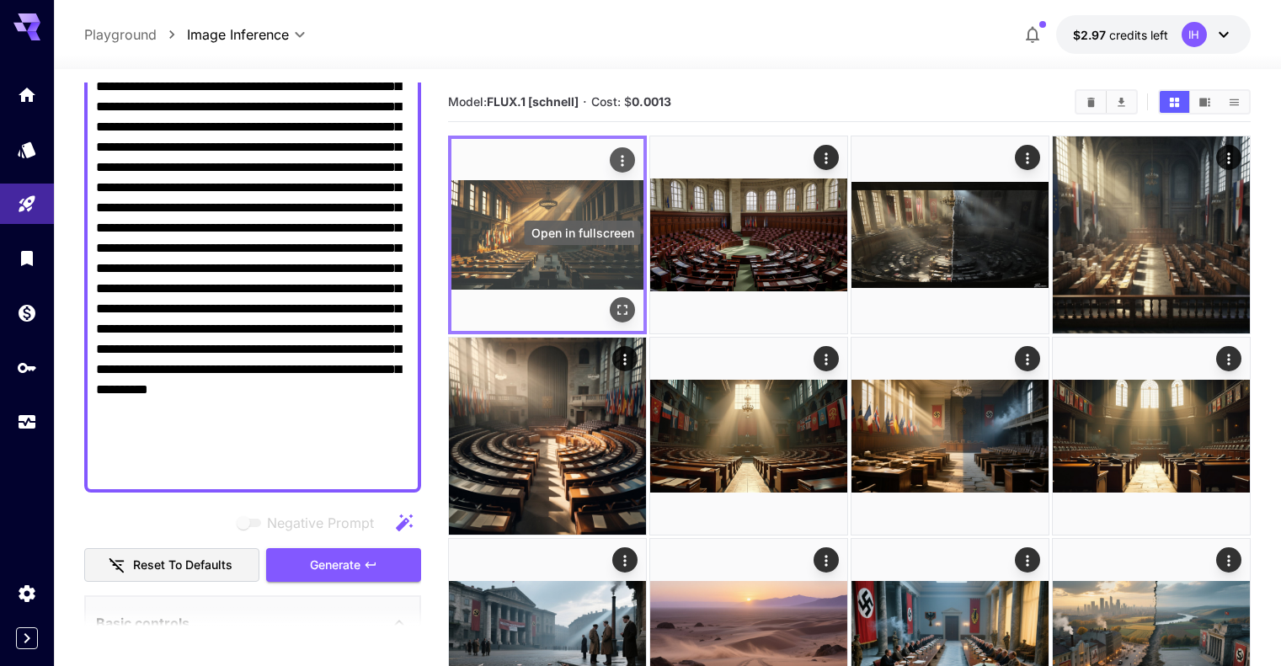
click at [614, 301] on icon "Open in fullscreen" at bounding box center [622, 309] width 17 height 17
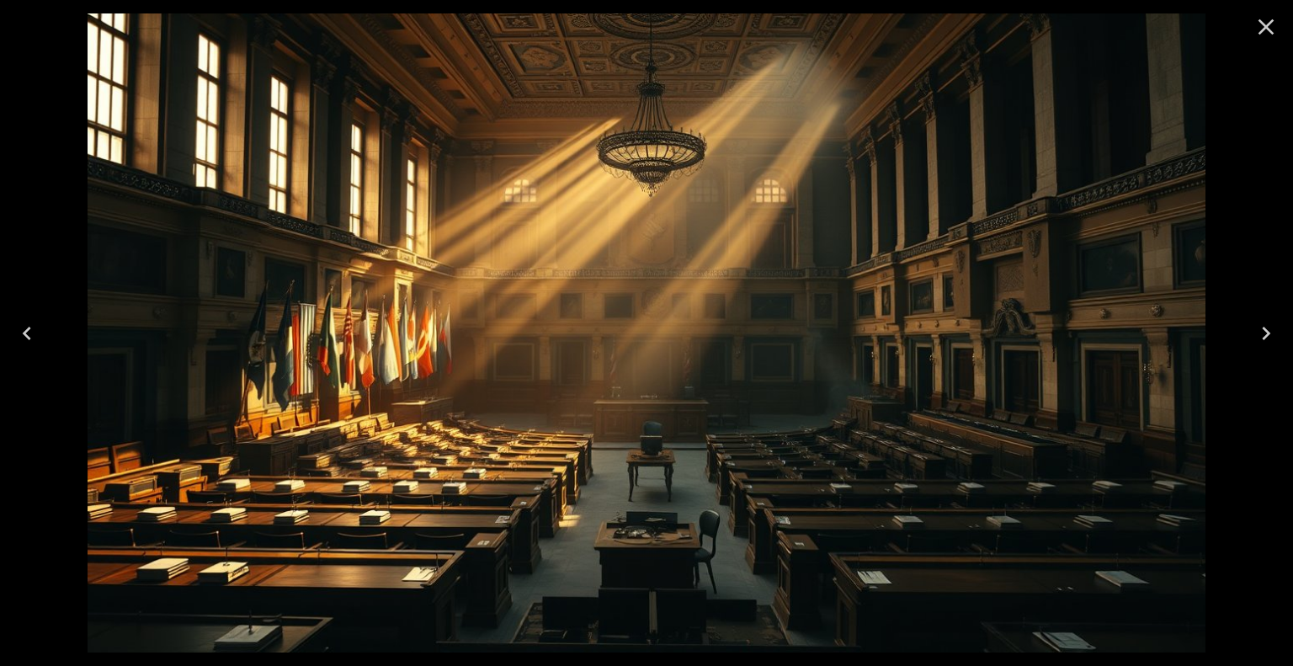
scroll to position [280, 0]
click at [1266, 24] on icon "Close" at bounding box center [1266, 26] width 27 height 27
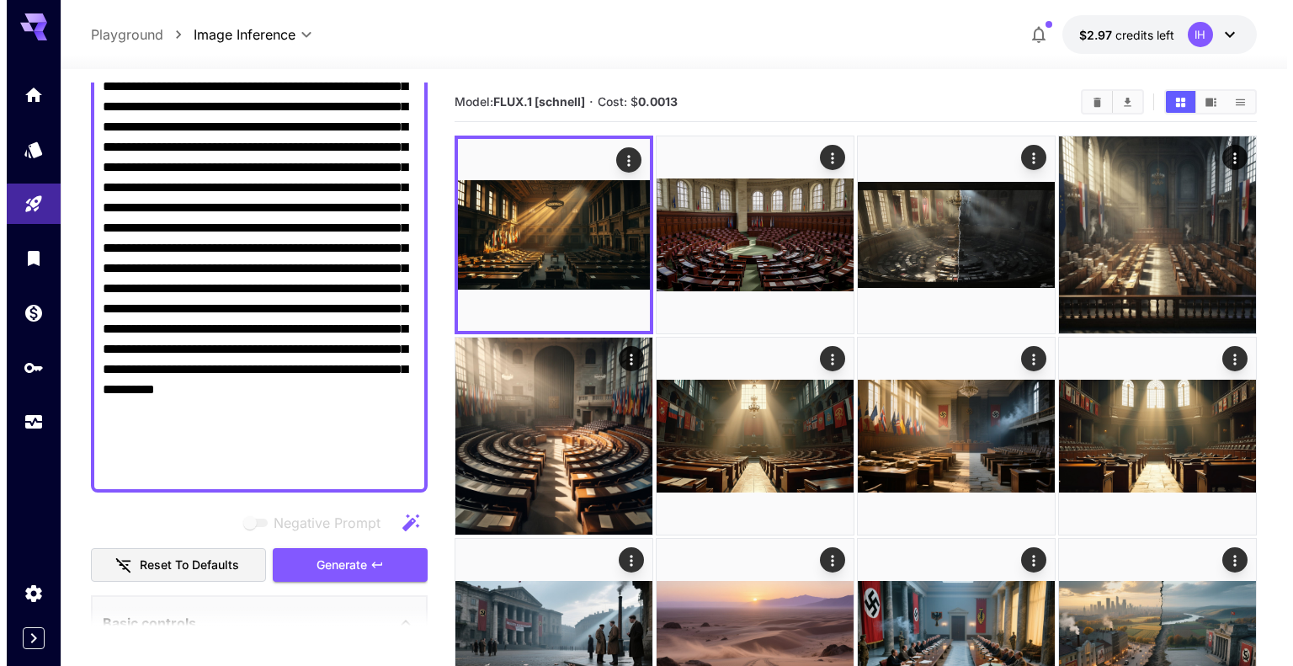
scroll to position [0, 0]
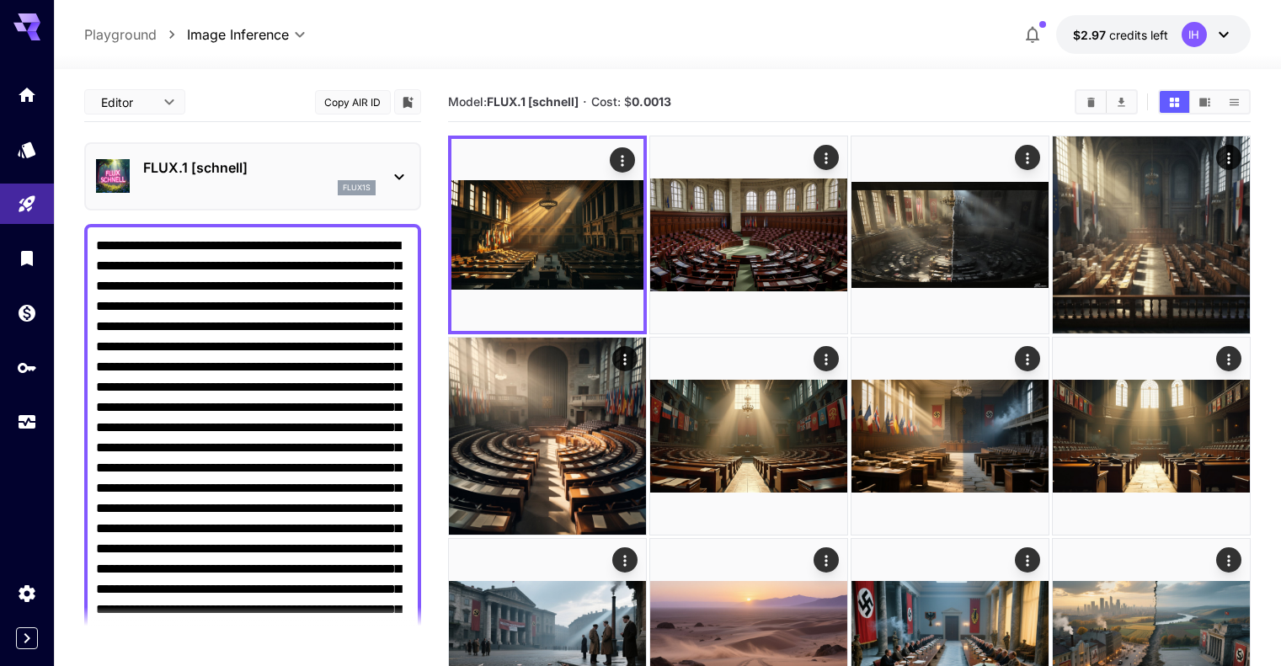
click at [296, 189] on div "flux1s" at bounding box center [259, 187] width 232 height 15
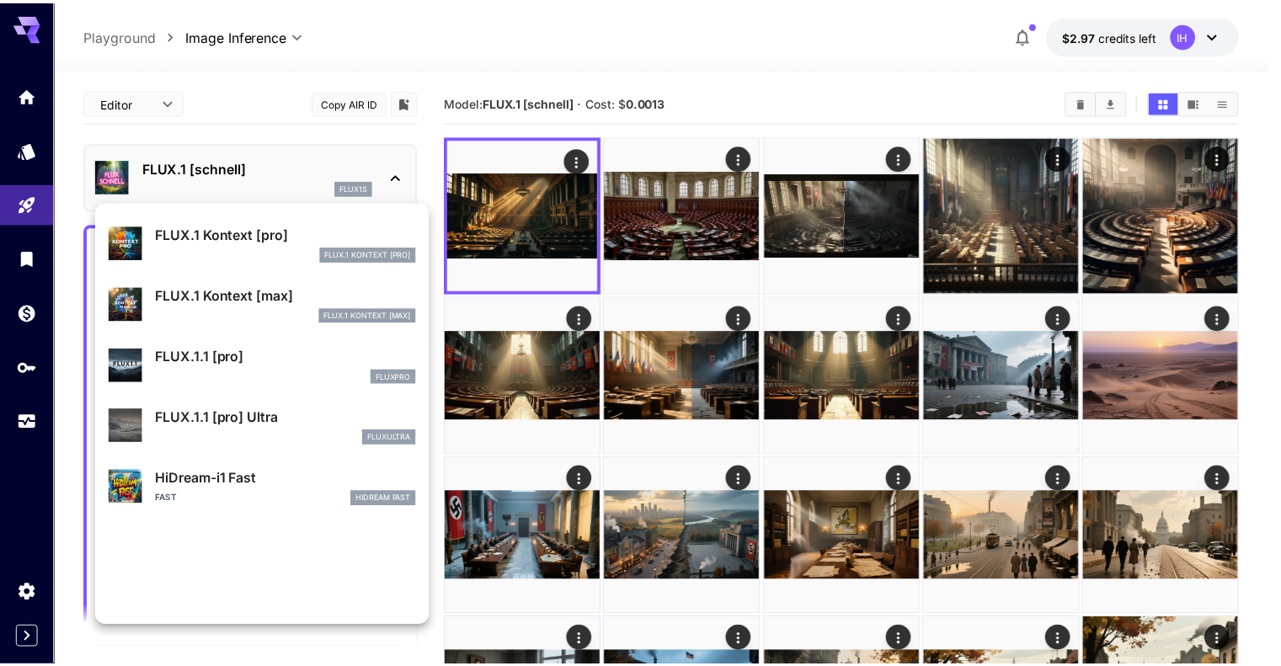
scroll to position [1362, 0]
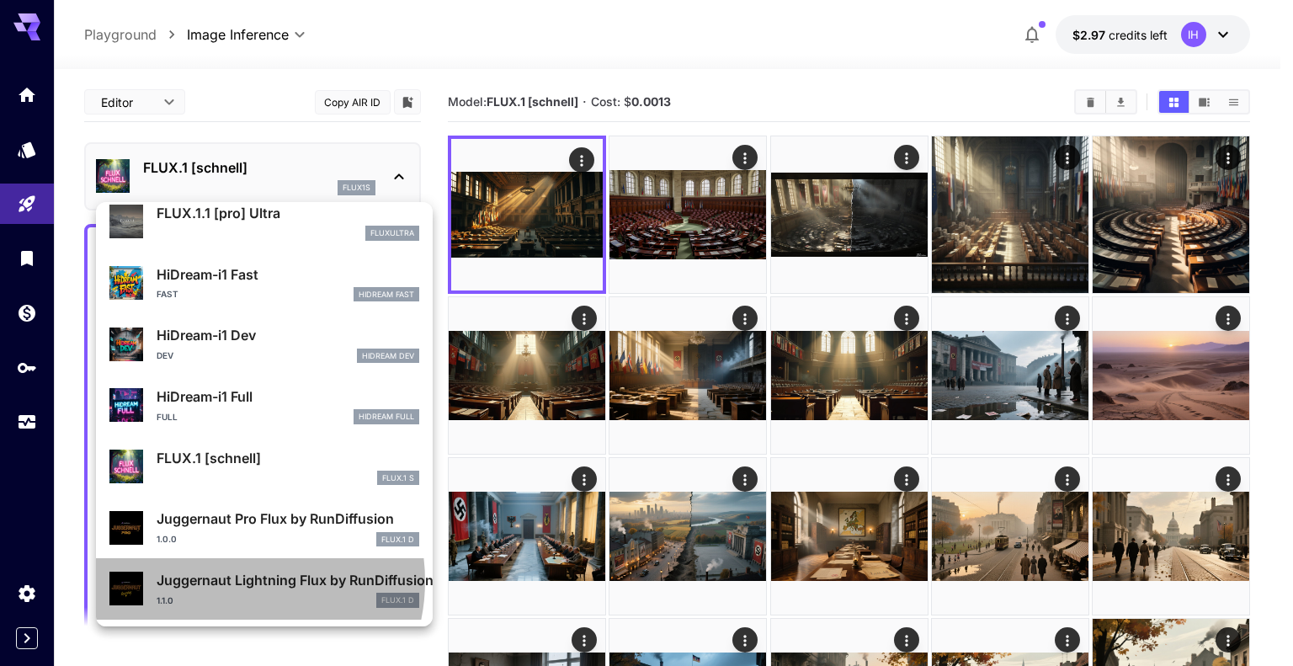
click at [232, 581] on p "Juggernaut Lightning Flux by RunDiffusion" at bounding box center [288, 580] width 263 height 20
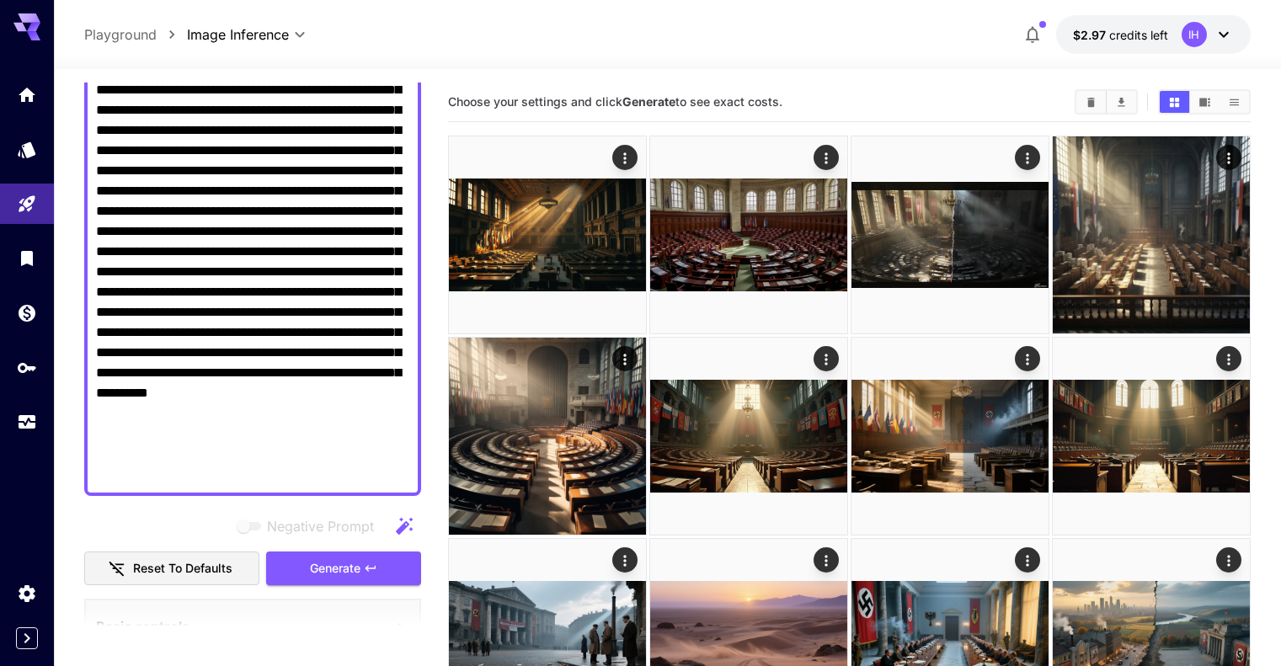
scroll to position [280, 0]
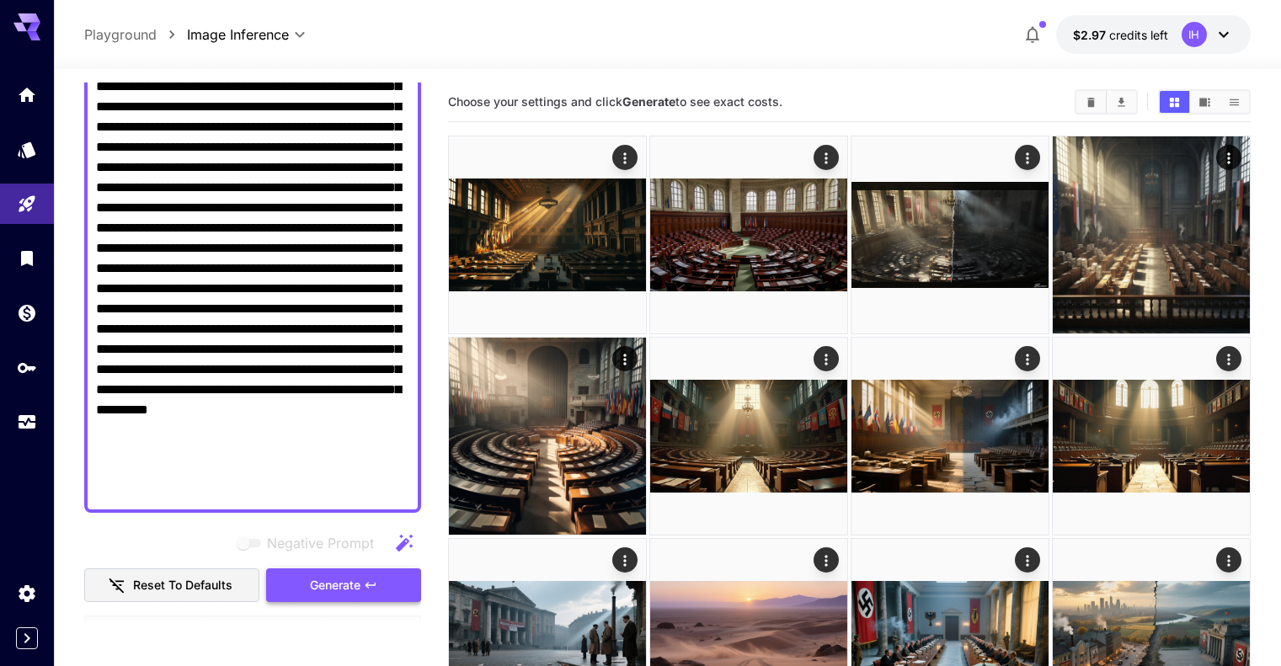
click at [328, 576] on span "Generate" at bounding box center [335, 585] width 51 height 21
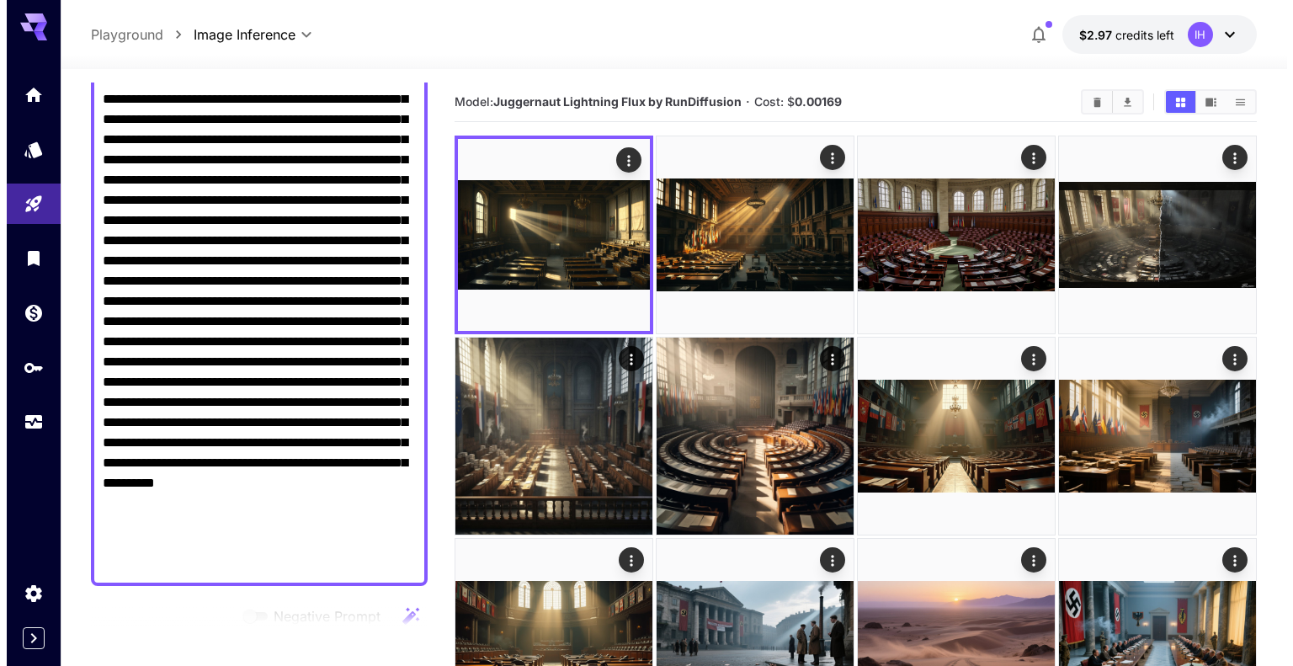
scroll to position [140, 0]
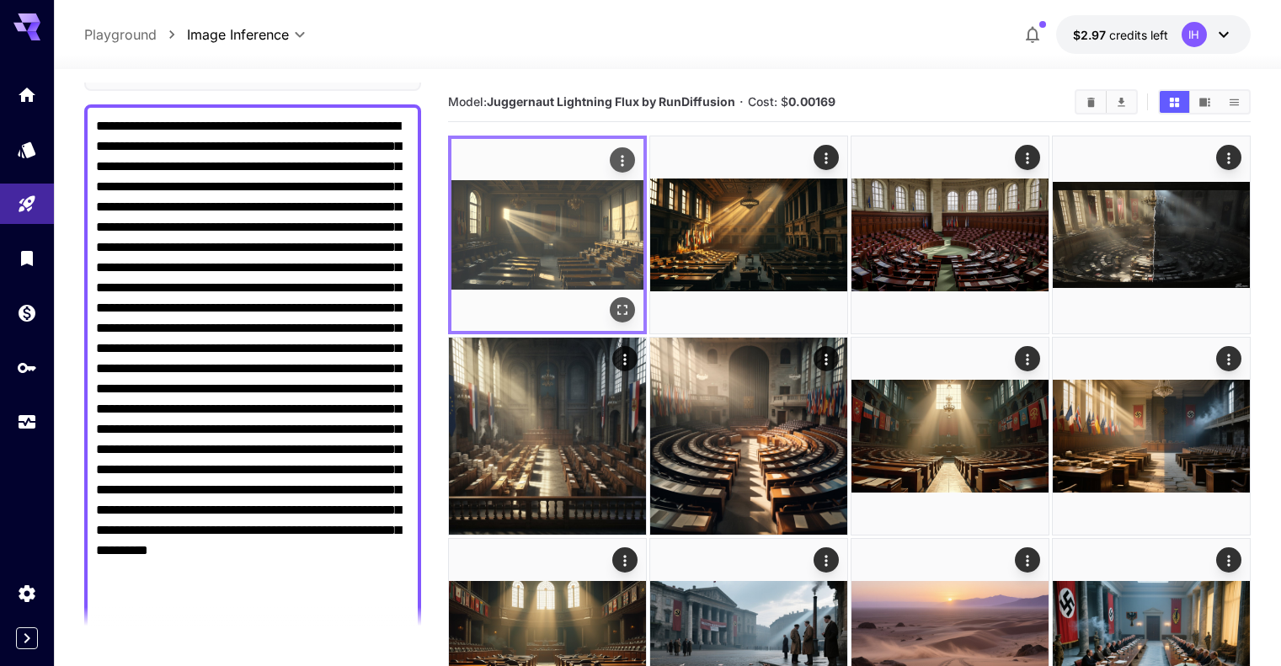
click at [614, 301] on icon "Open in fullscreen" at bounding box center [622, 309] width 17 height 17
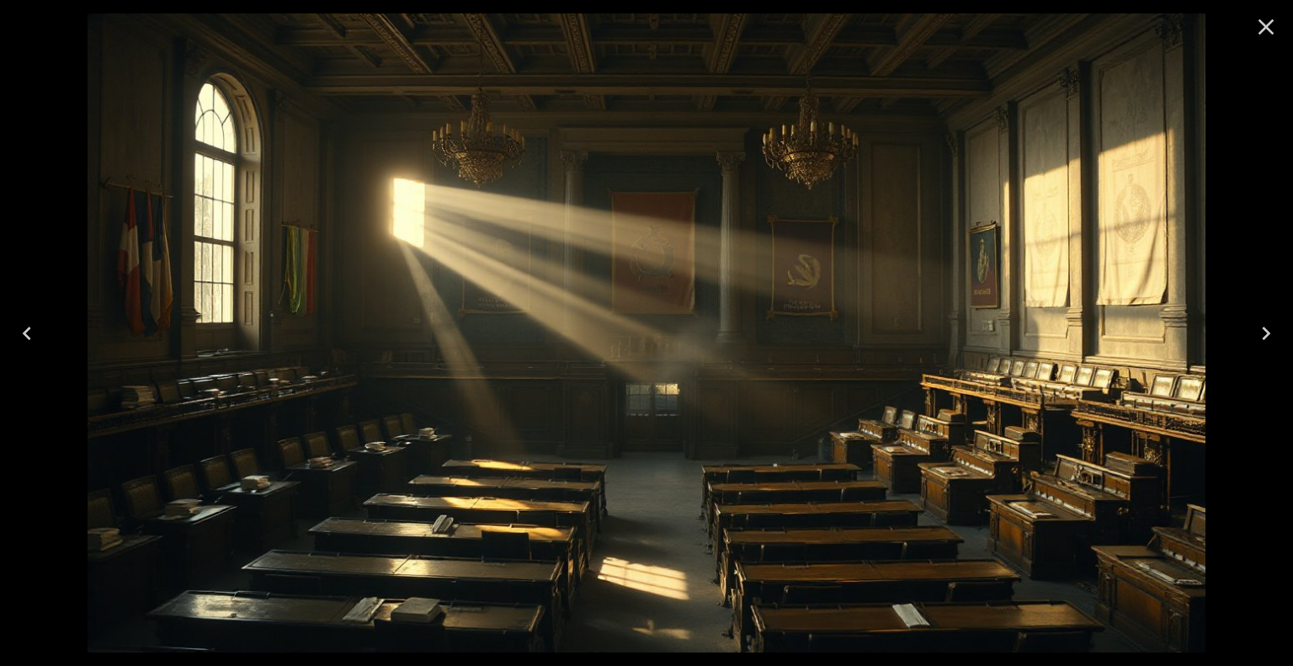
click at [1263, 24] on icon "Close" at bounding box center [1267, 27] width 16 height 16
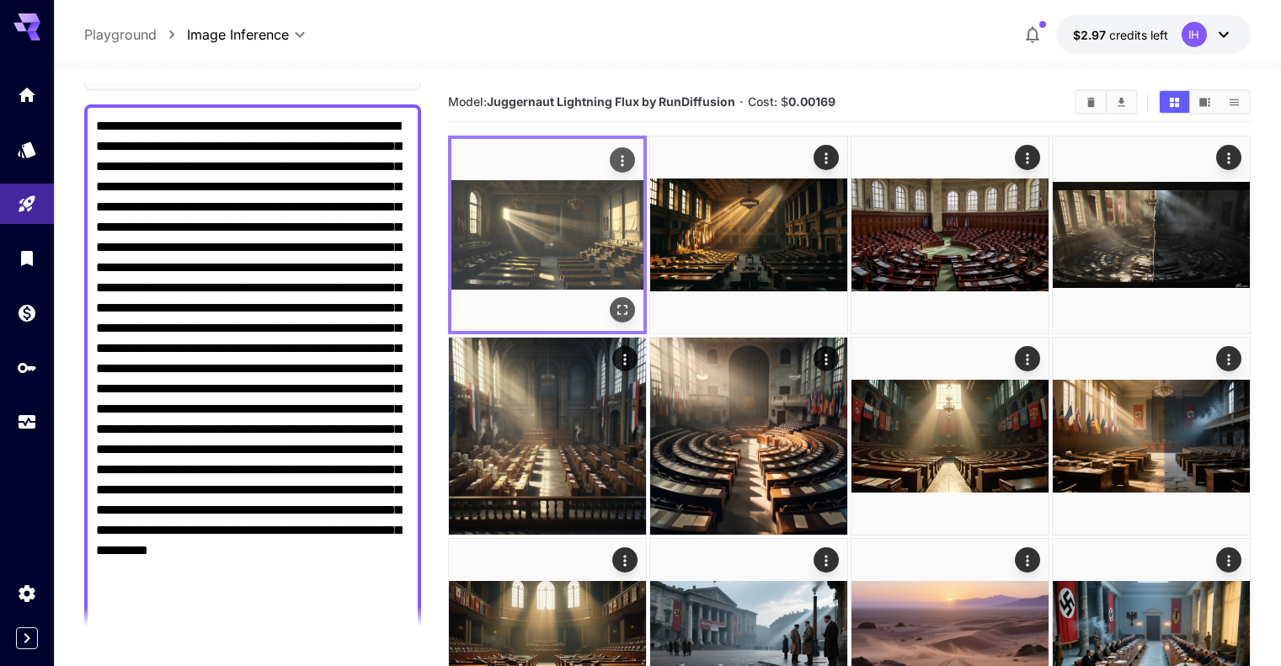
click at [614, 301] on icon "Open in fullscreen" at bounding box center [622, 309] width 17 height 17
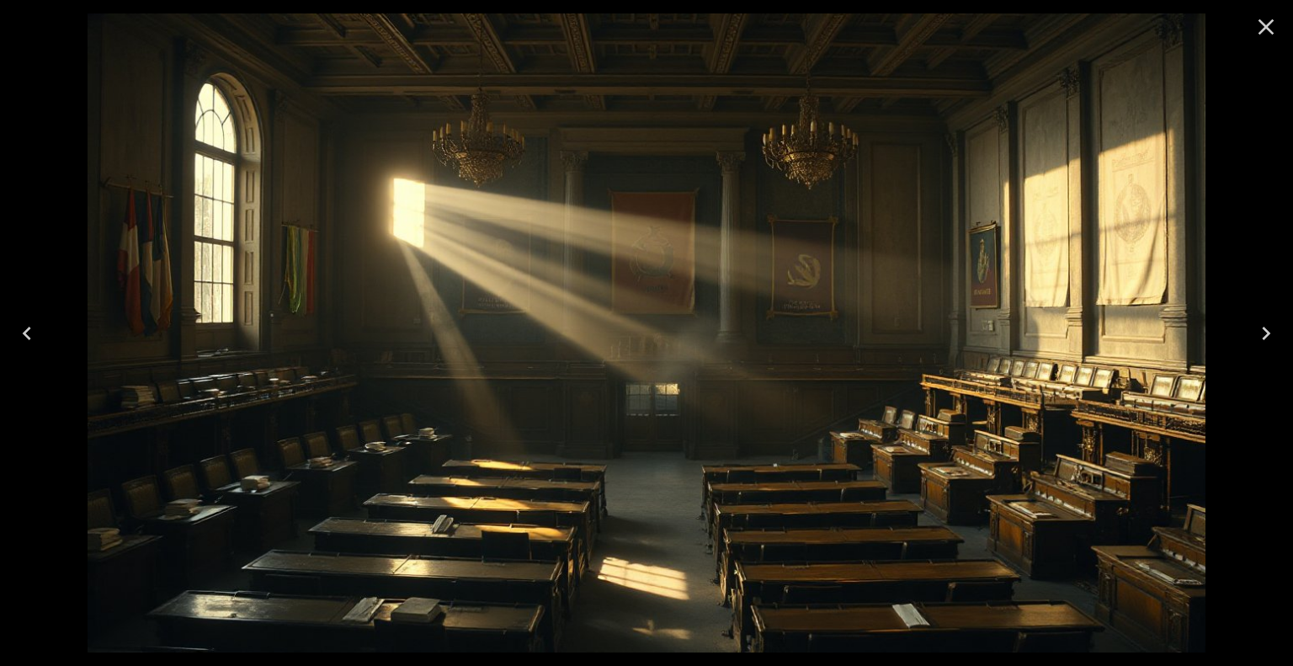
click at [1272, 24] on icon "Close" at bounding box center [1266, 26] width 27 height 27
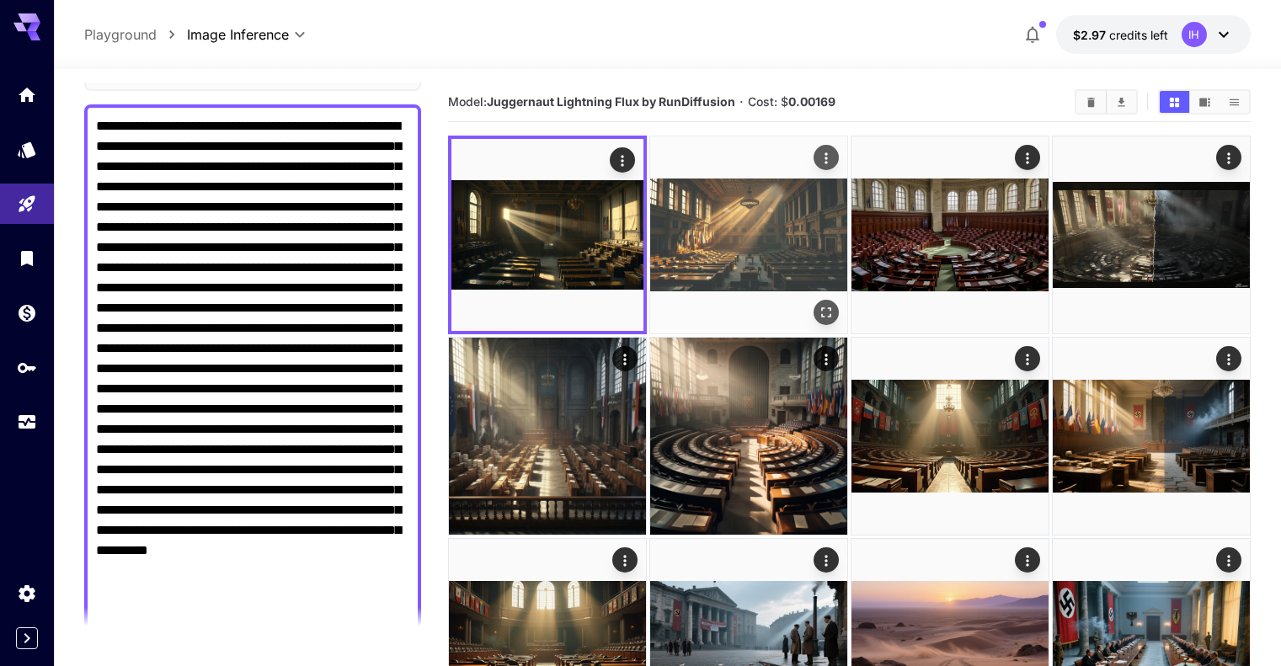
click at [817, 304] on icon "Open in fullscreen" at bounding box center [825, 312] width 17 height 17
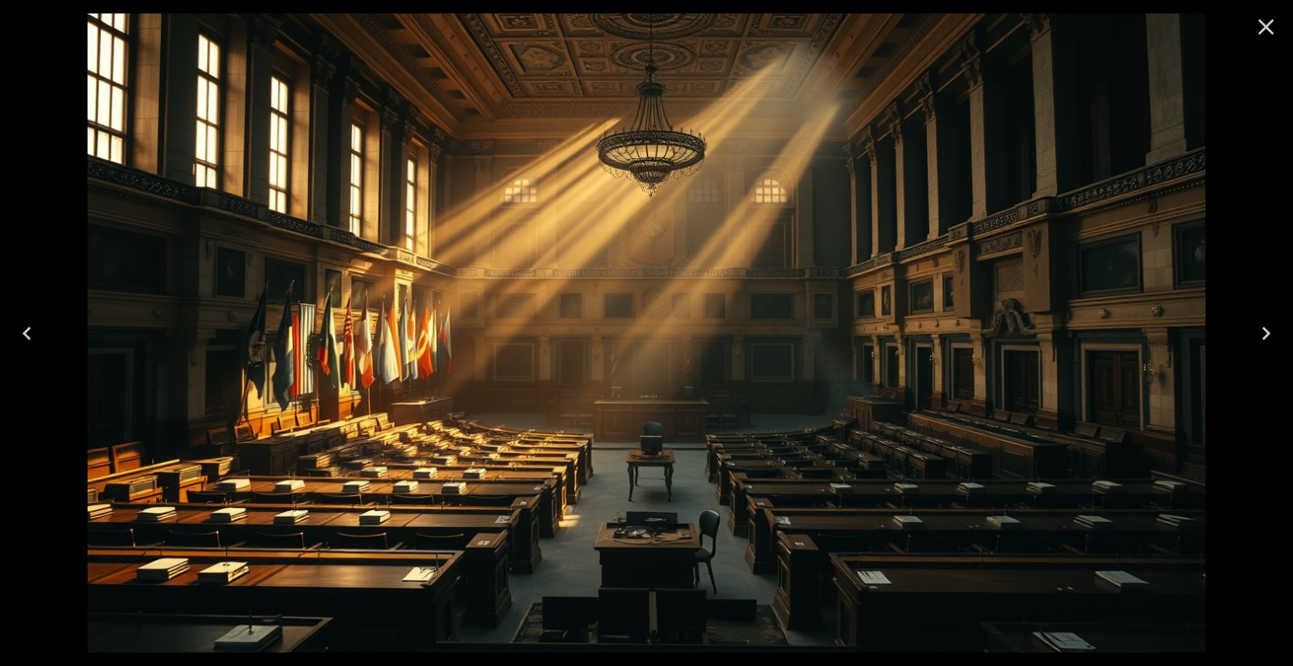
click at [1265, 22] on icon "Close" at bounding box center [1266, 26] width 27 height 27
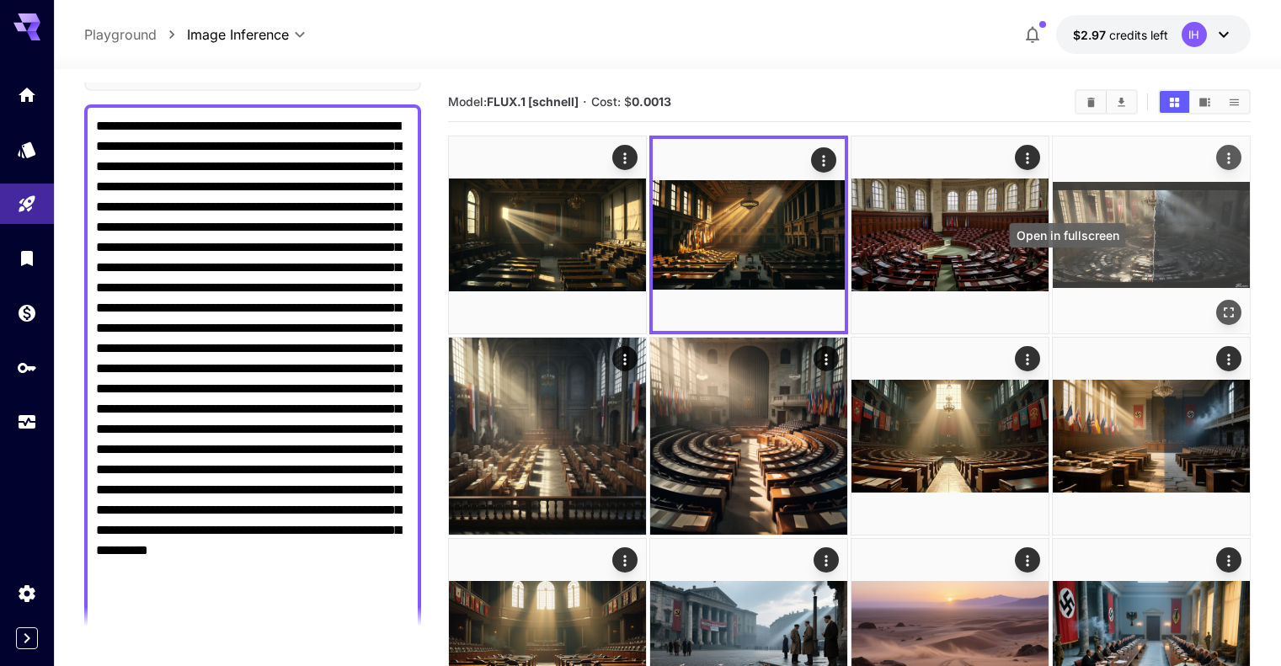
click at [1220, 304] on icon "Open in fullscreen" at bounding box center [1228, 312] width 17 height 17
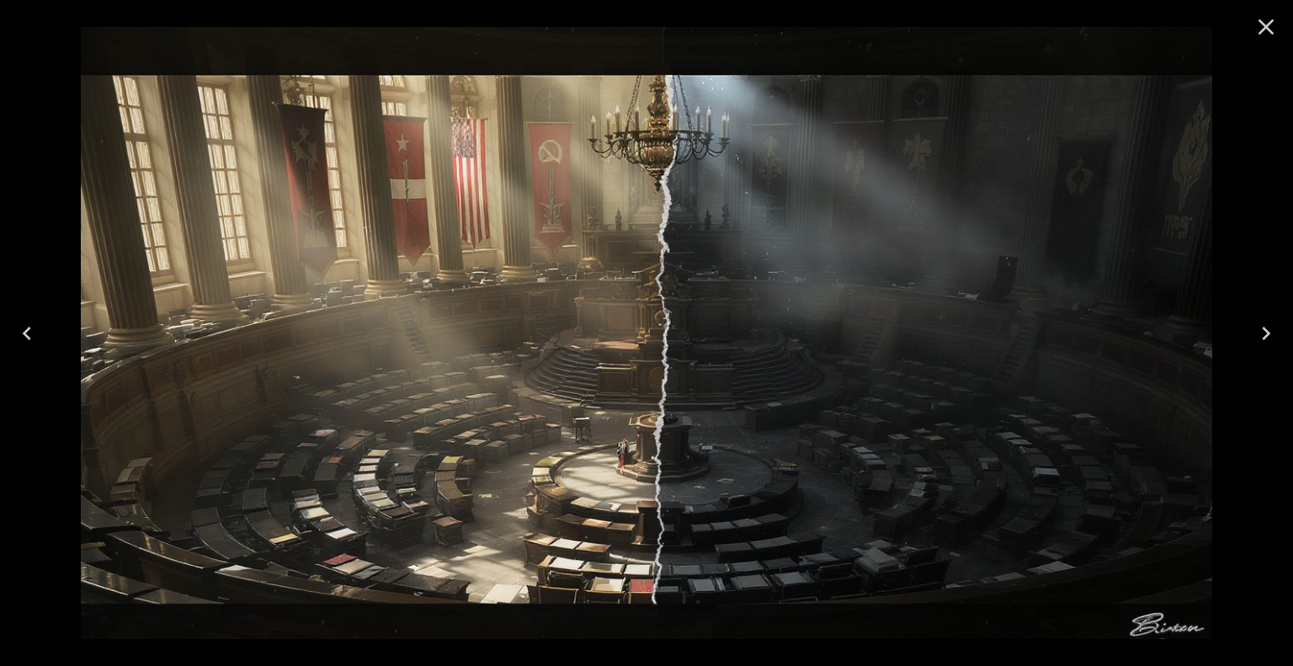
click at [1259, 24] on icon "Close" at bounding box center [1266, 26] width 27 height 27
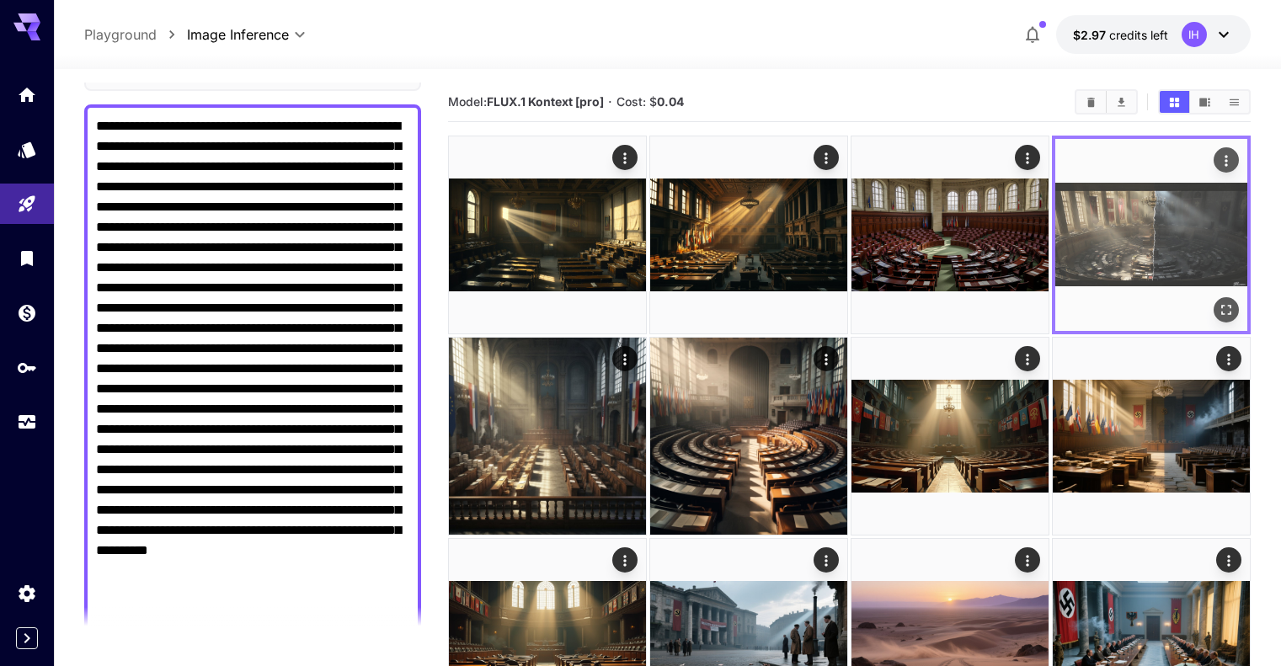
click at [1055, 205] on img at bounding box center [1151, 235] width 192 height 192
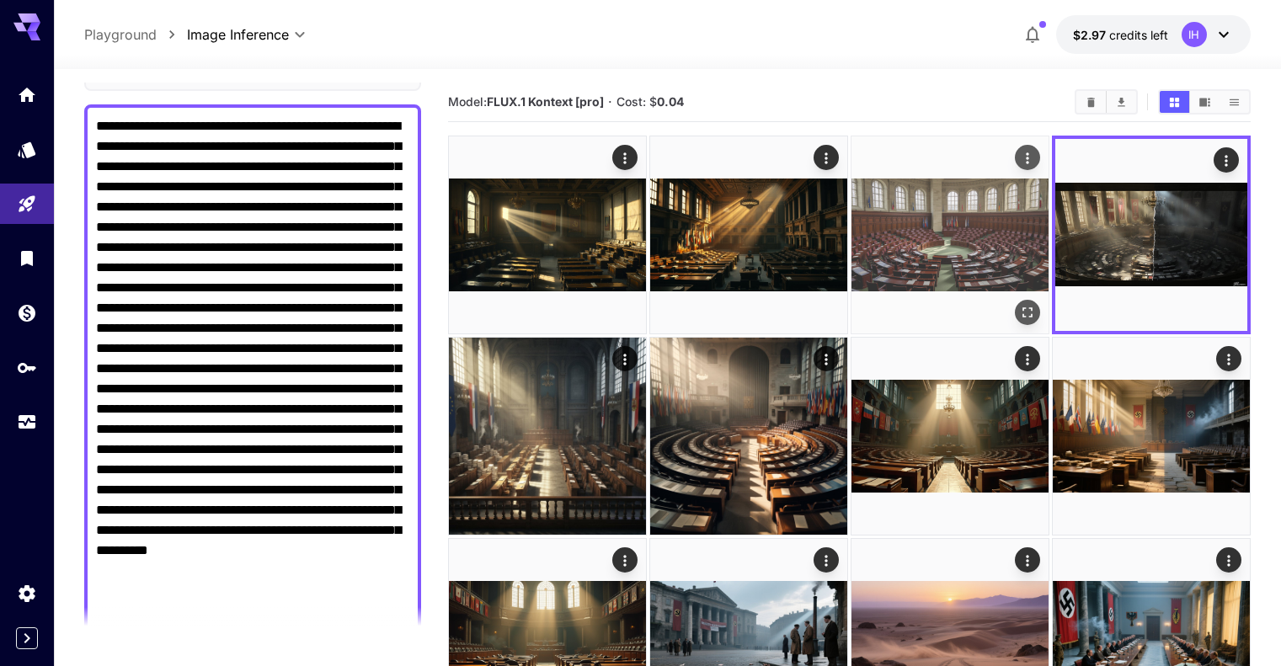
click at [871, 206] on img at bounding box center [949, 234] width 197 height 197
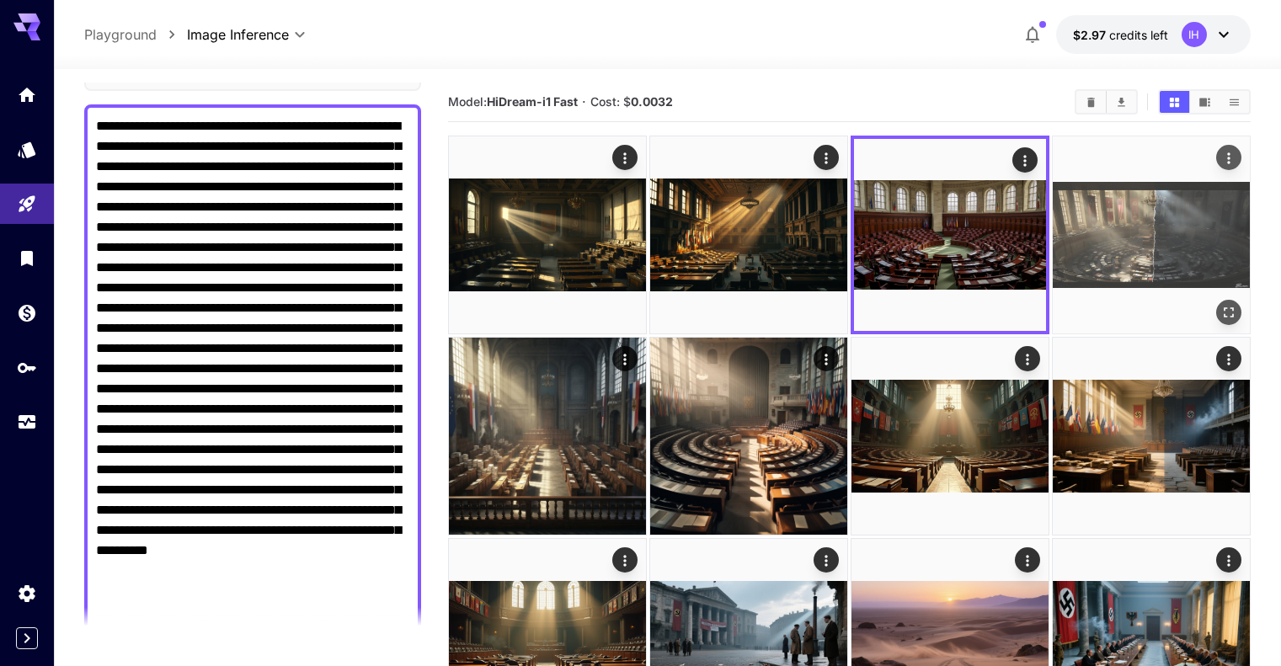
click at [1052, 210] on img at bounding box center [1150, 234] width 197 height 197
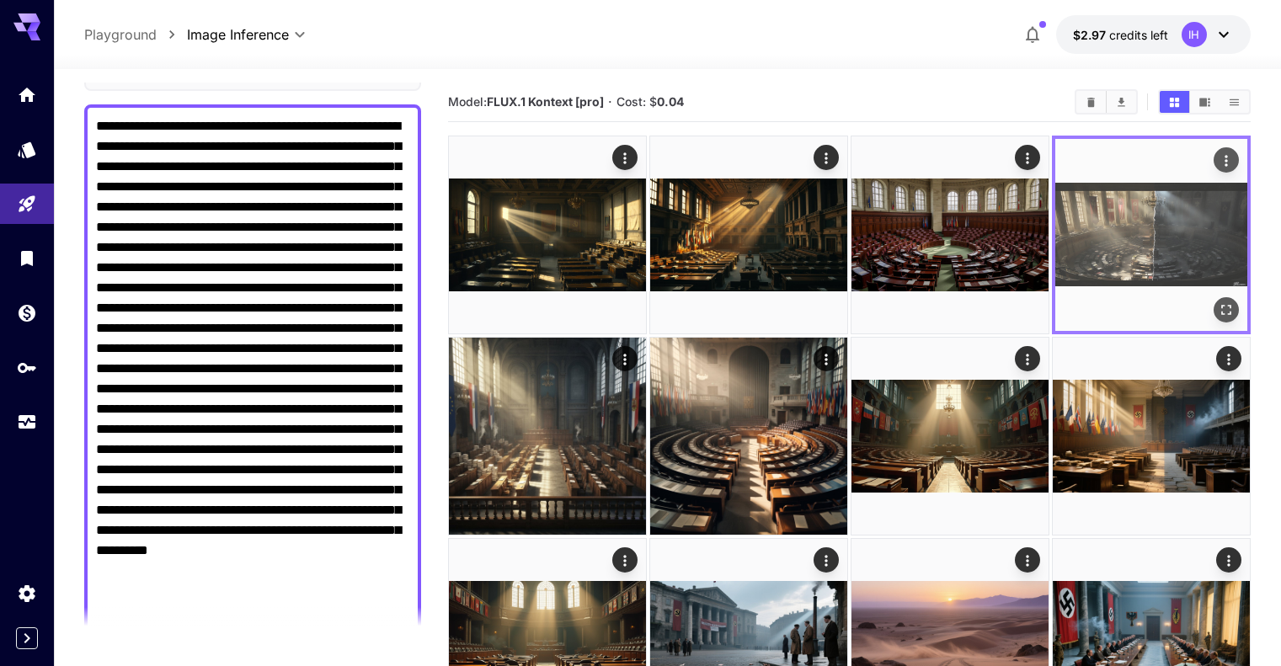
click at [1055, 221] on img at bounding box center [1151, 235] width 192 height 192
click at [1213, 297] on div "Open in fullscreen" at bounding box center [1225, 309] width 25 height 25
click at [1221, 305] on icon "Open in fullscreen" at bounding box center [1226, 310] width 10 height 10
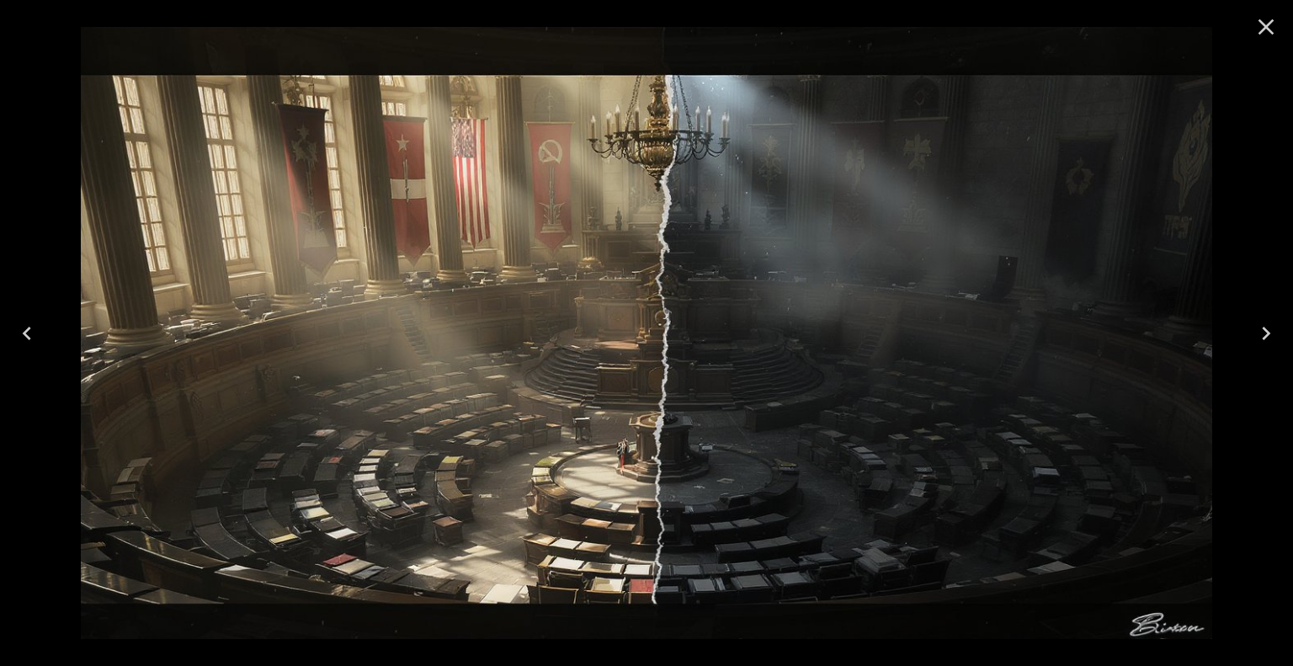
click at [1275, 26] on icon "Close" at bounding box center [1266, 26] width 27 height 27
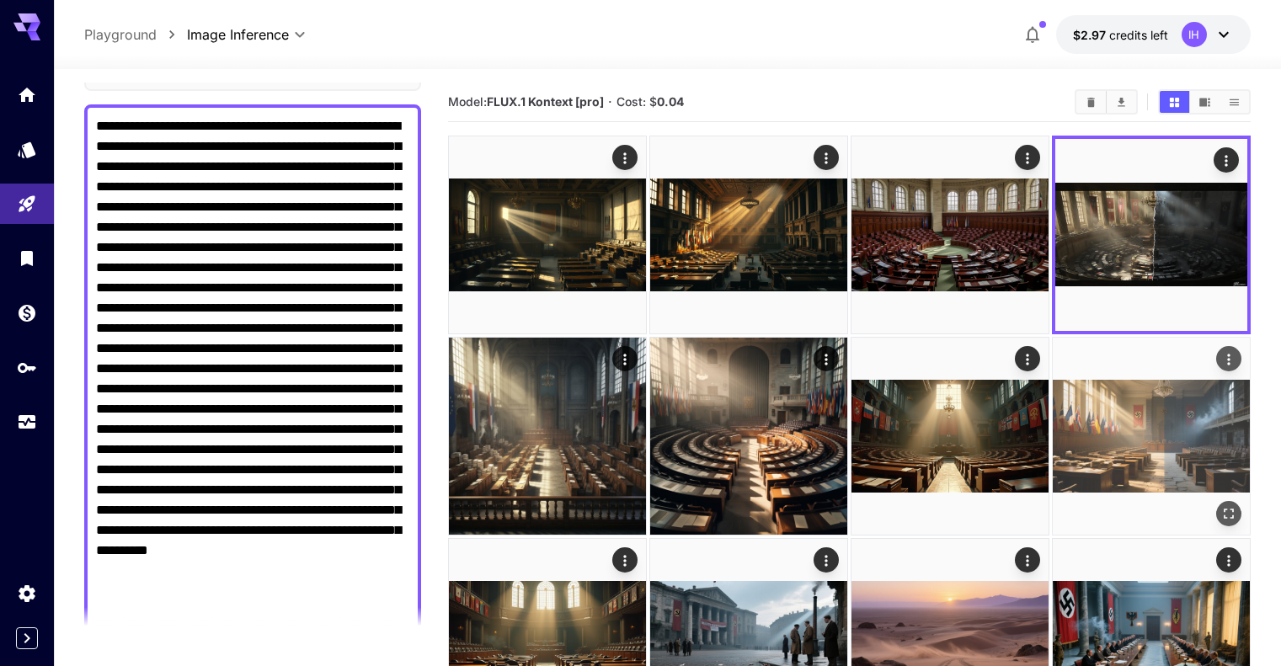
click at [1216, 501] on button "Open in fullscreen" at bounding box center [1228, 513] width 25 height 25
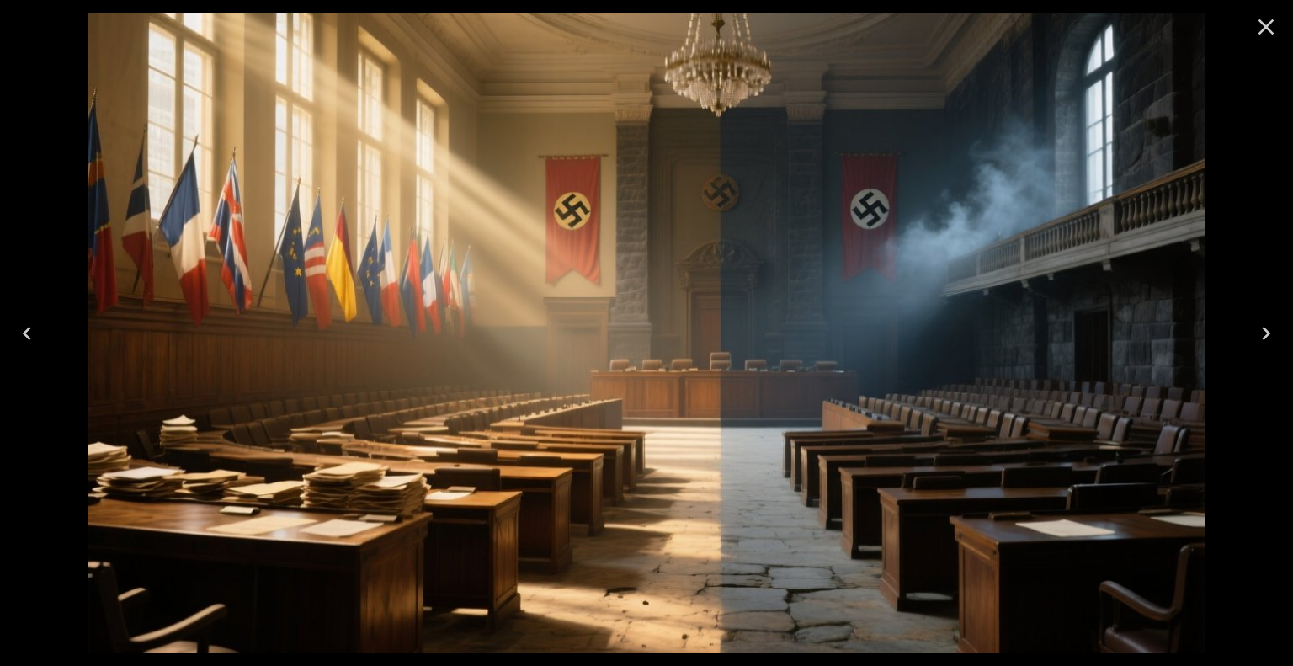
scroll to position [140, 0]
click at [1271, 24] on icon "Close" at bounding box center [1266, 26] width 27 height 27
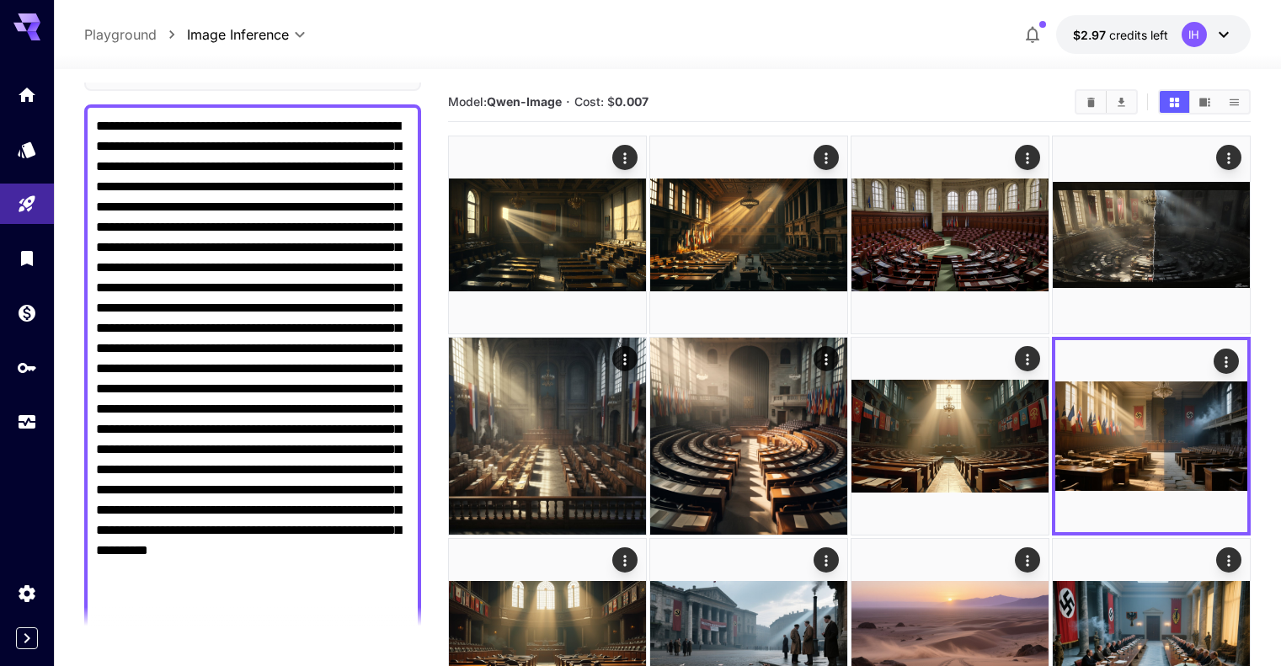
click at [250, 216] on textarea "Negative Prompt" at bounding box center [252, 378] width 313 height 525
paste textarea "**********"
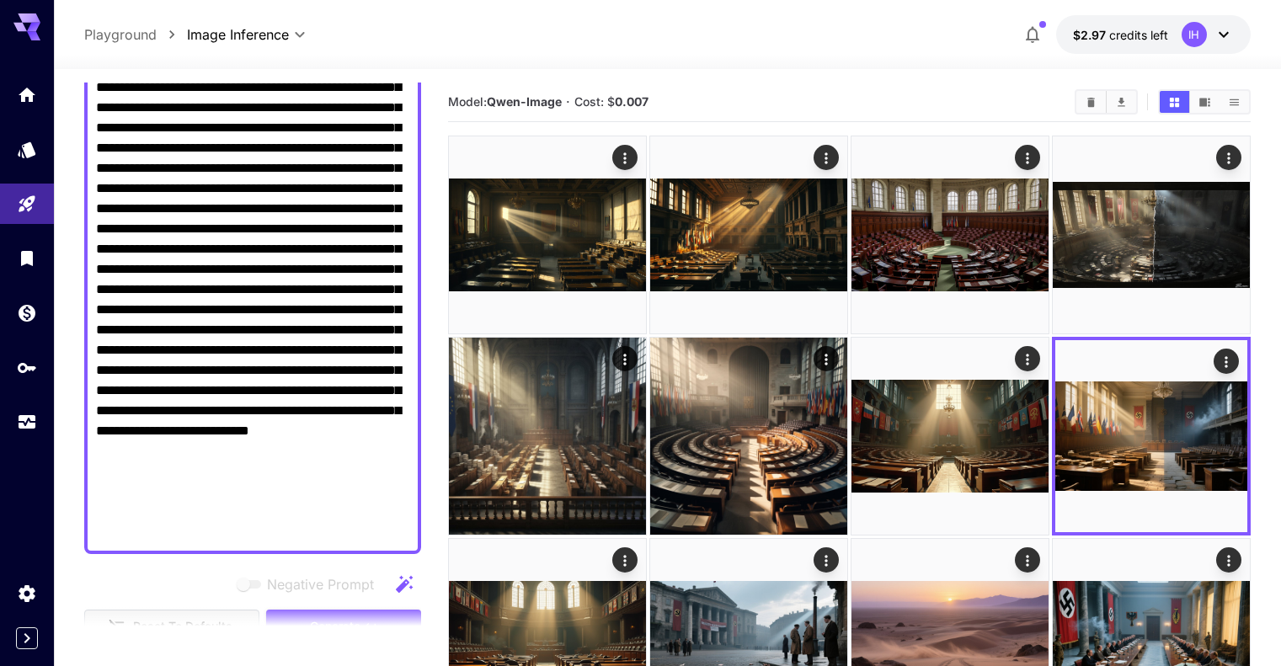
scroll to position [451, 0]
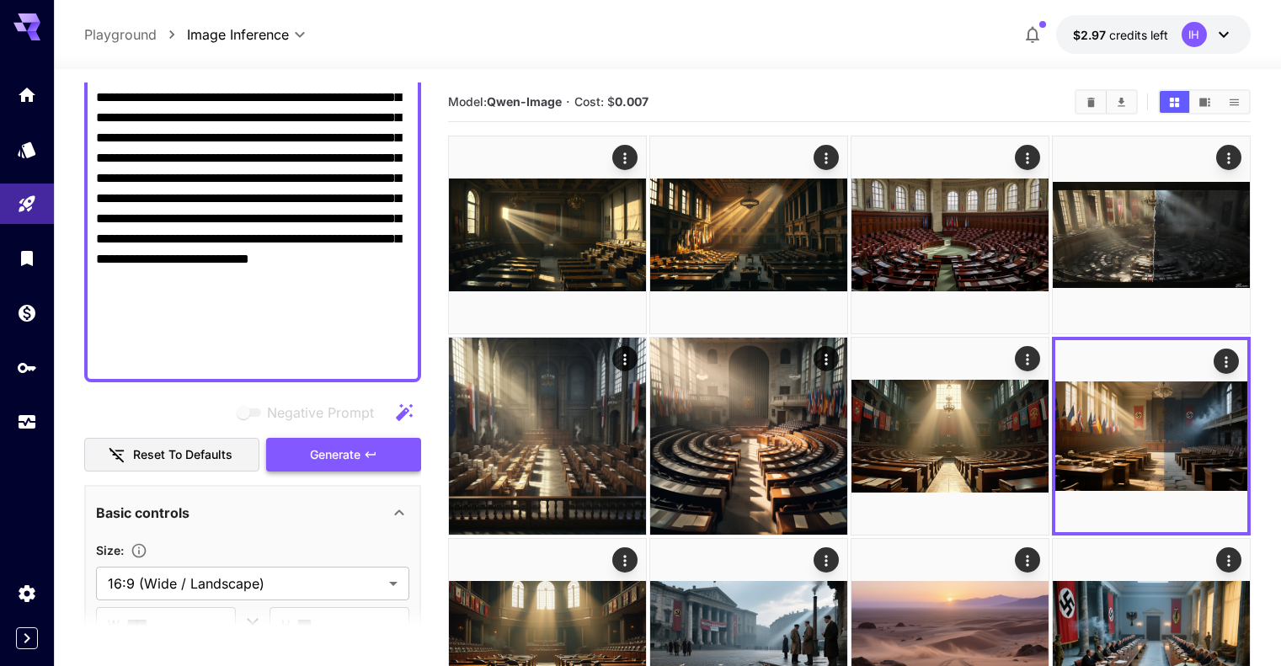
type textarea "**********"
click at [362, 456] on button "Generate" at bounding box center [343, 455] width 155 height 35
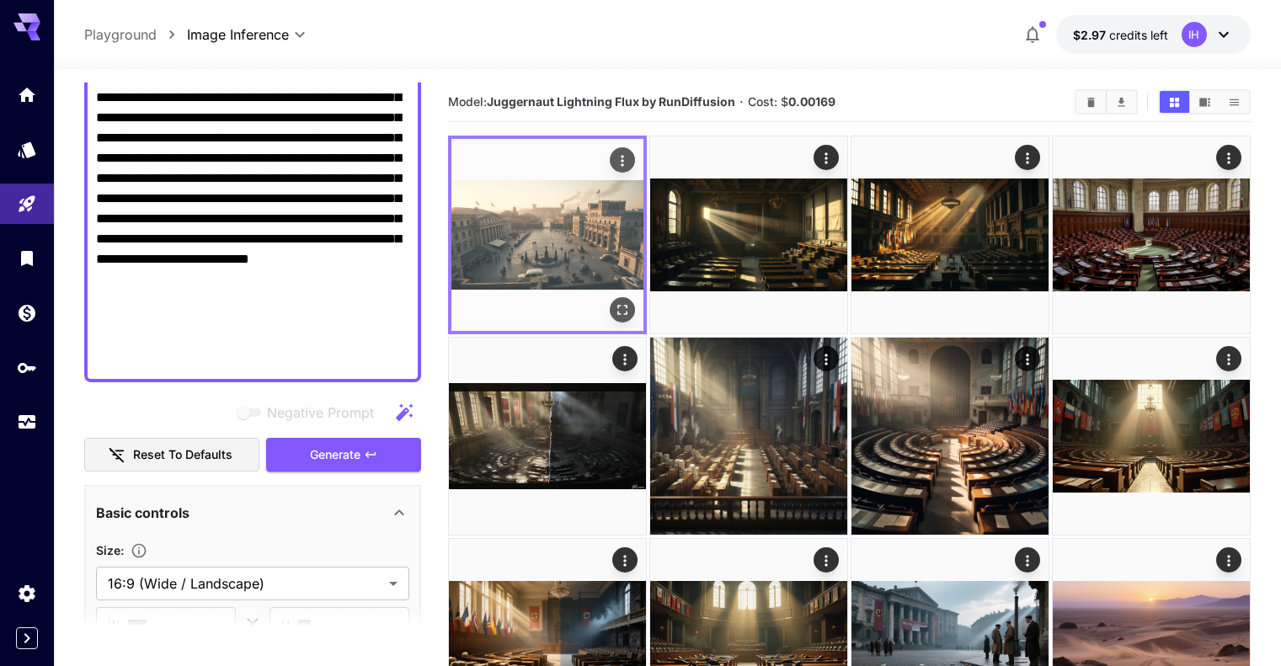
click at [614, 301] on icon "Open in fullscreen" at bounding box center [622, 309] width 17 height 17
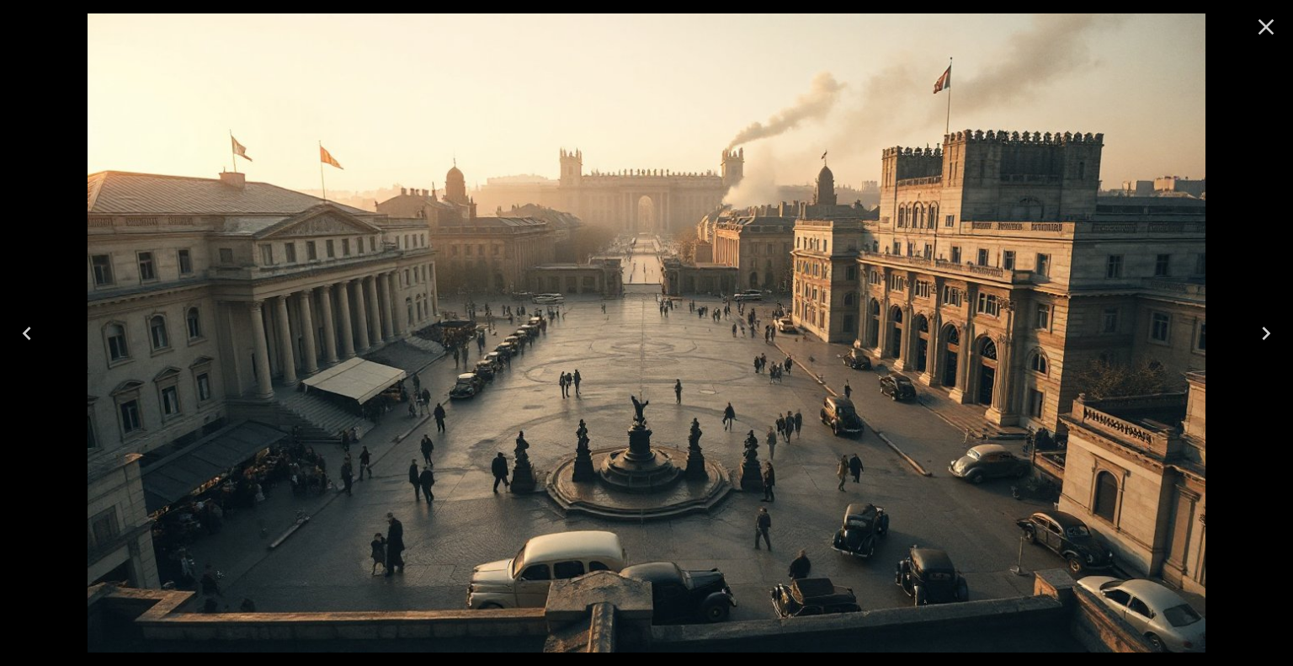
click at [1263, 31] on icon "Close" at bounding box center [1266, 26] width 27 height 27
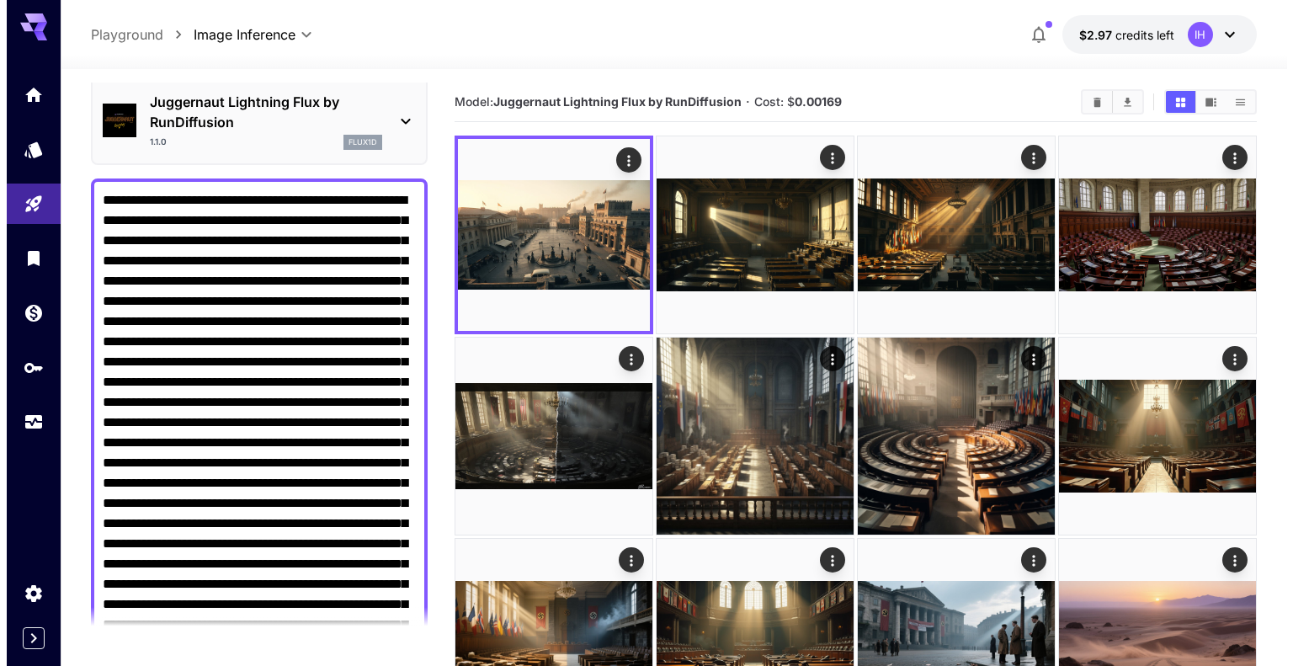
scroll to position [0, 0]
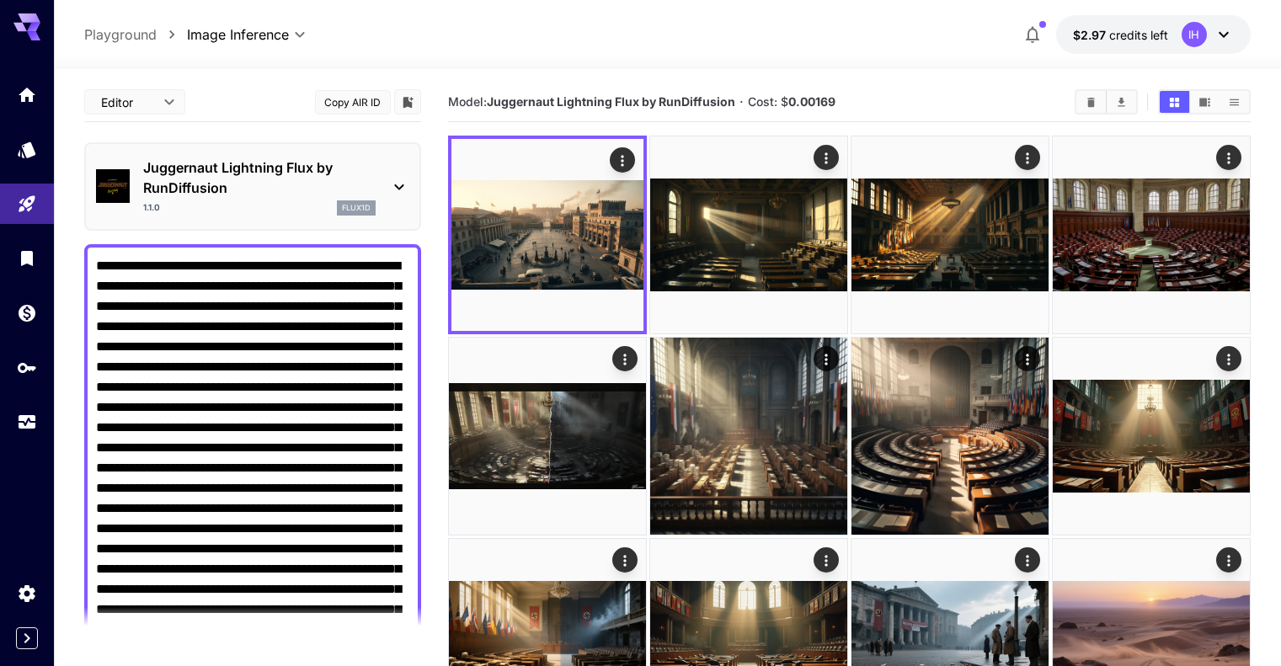
click at [276, 180] on p "Juggernaut Lightning Flux by RunDiffusion" at bounding box center [259, 177] width 232 height 40
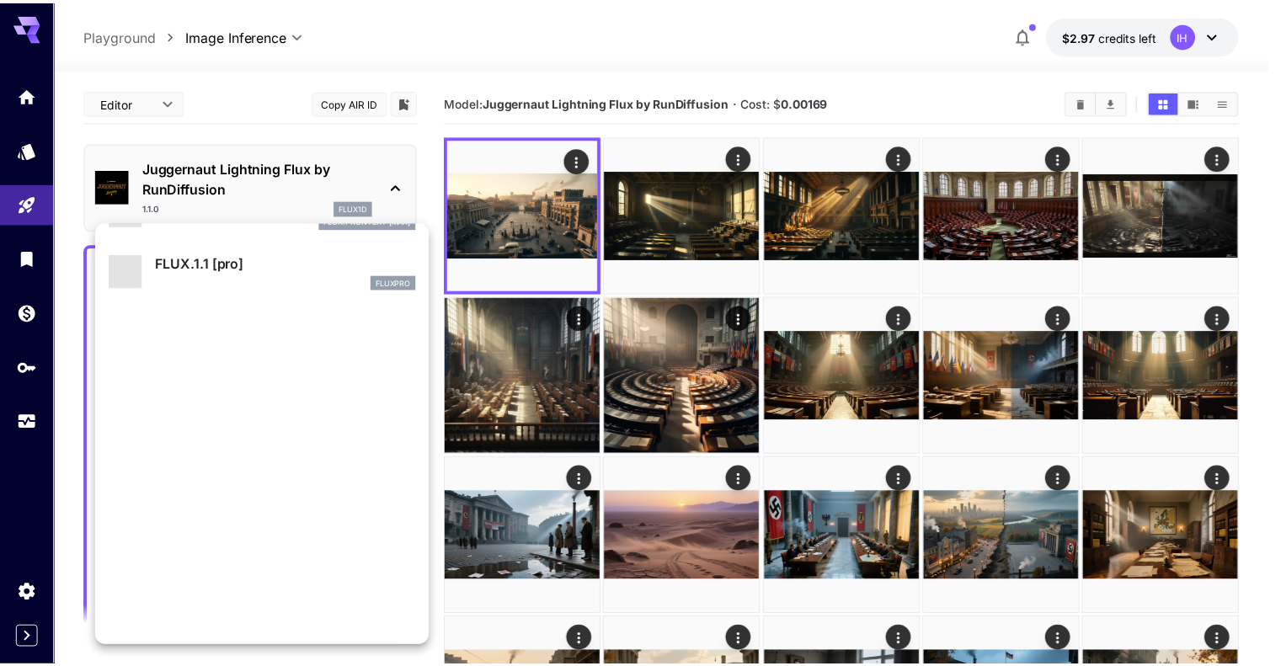
scroll to position [1362, 0]
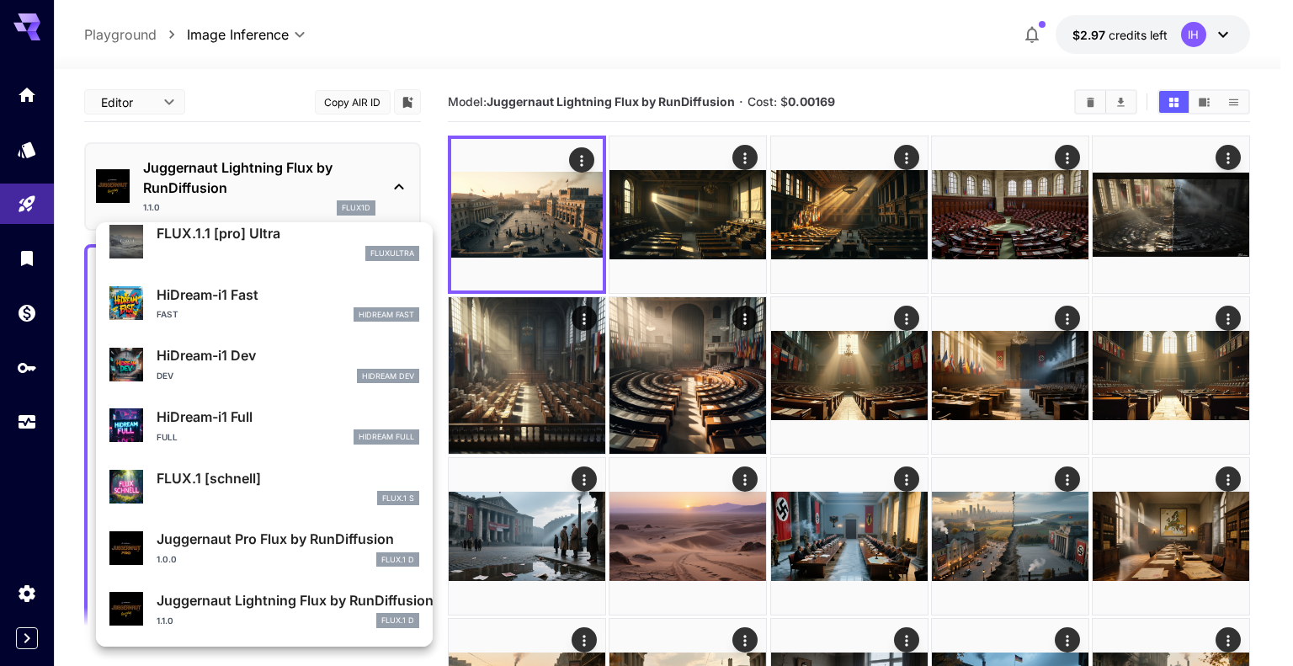
click at [228, 480] on p "FLUX.1 [schnell]" at bounding box center [288, 478] width 263 height 20
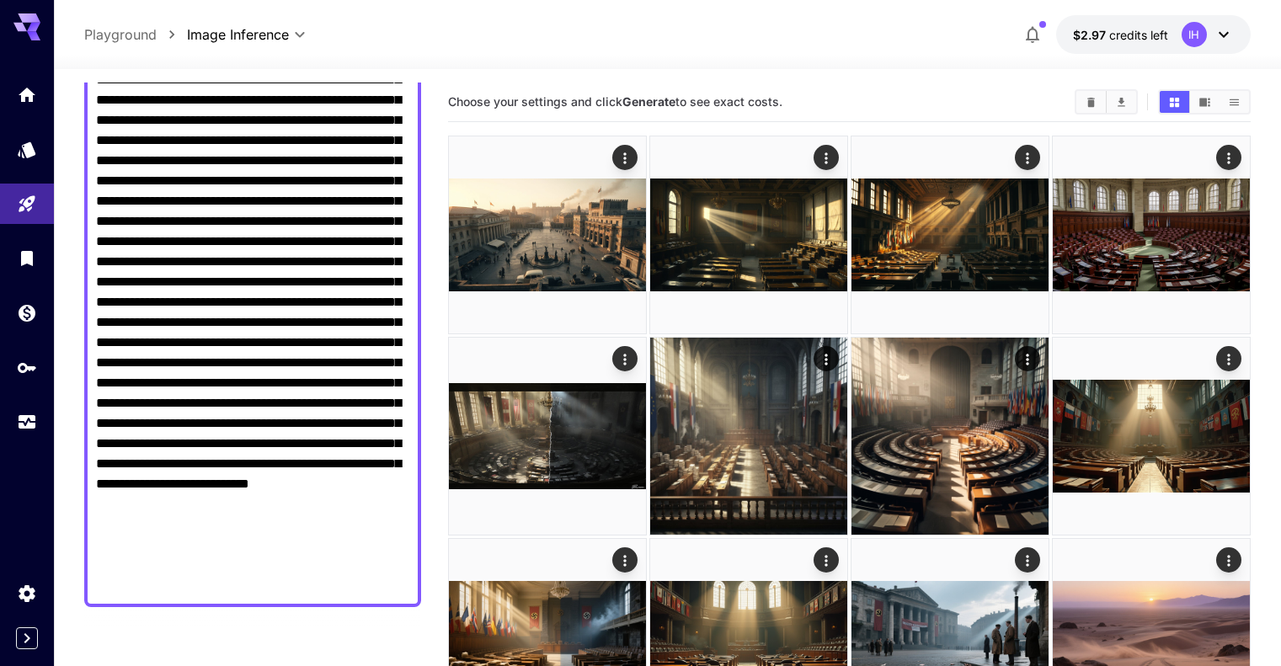
scroll to position [561, 0]
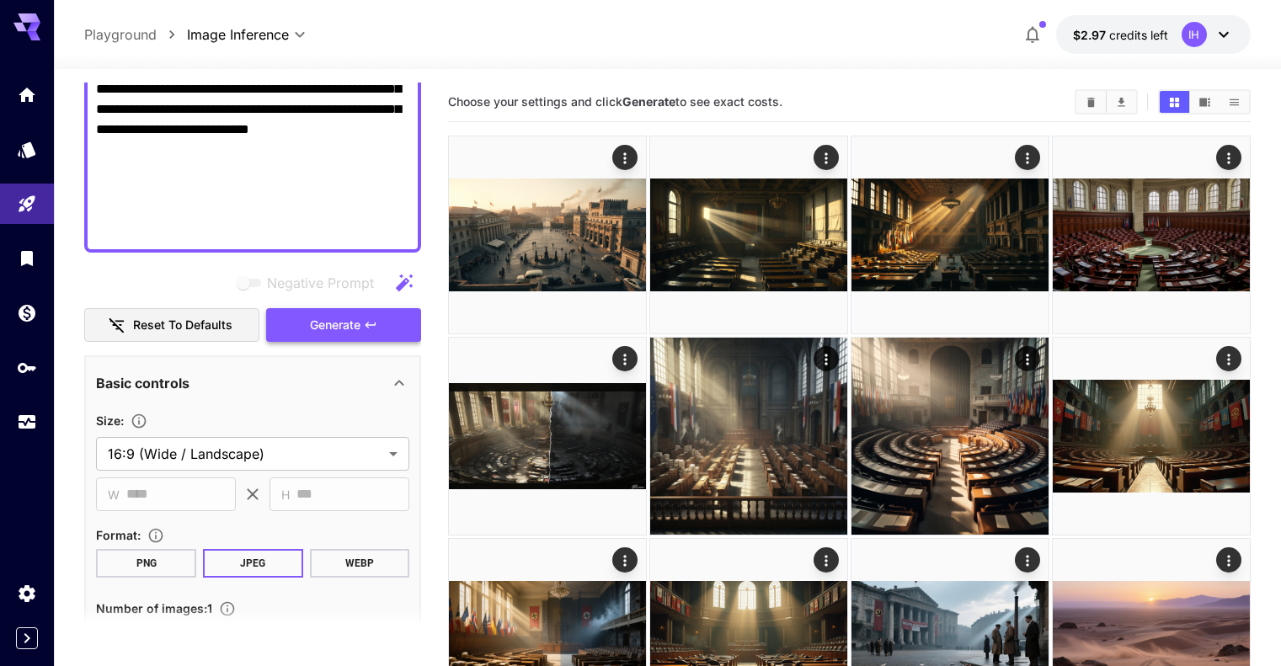
click at [349, 328] on span "Generate" at bounding box center [335, 325] width 51 height 21
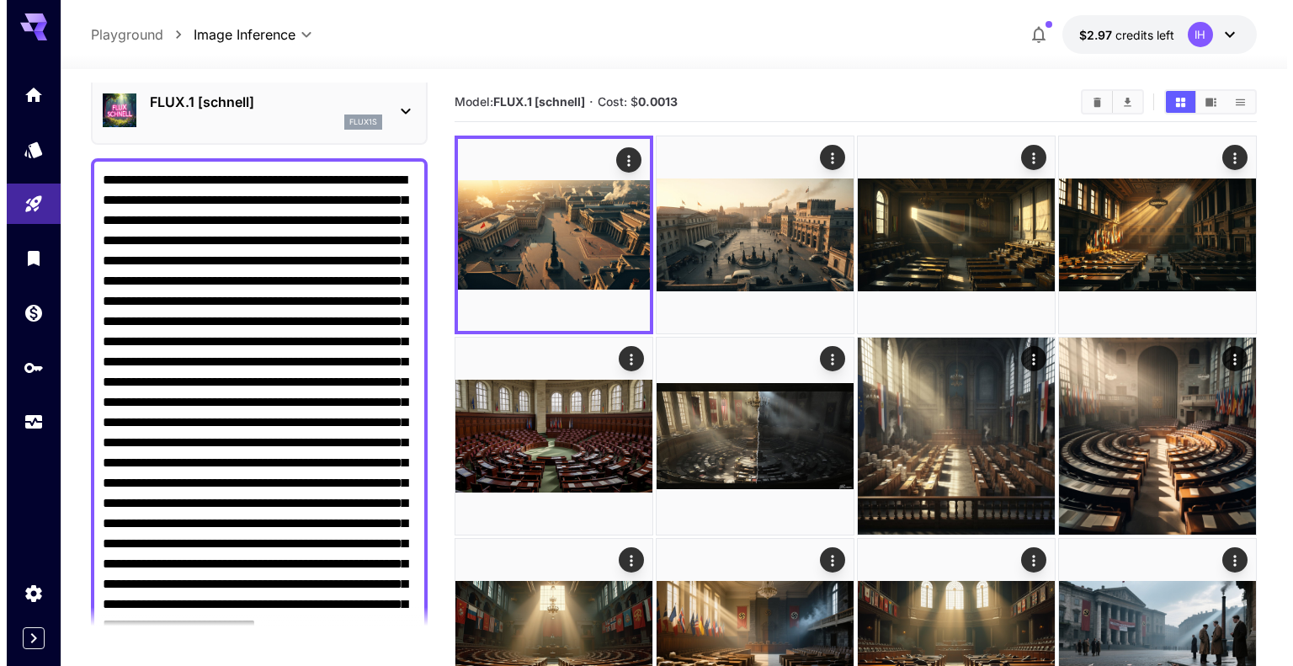
scroll to position [0, 0]
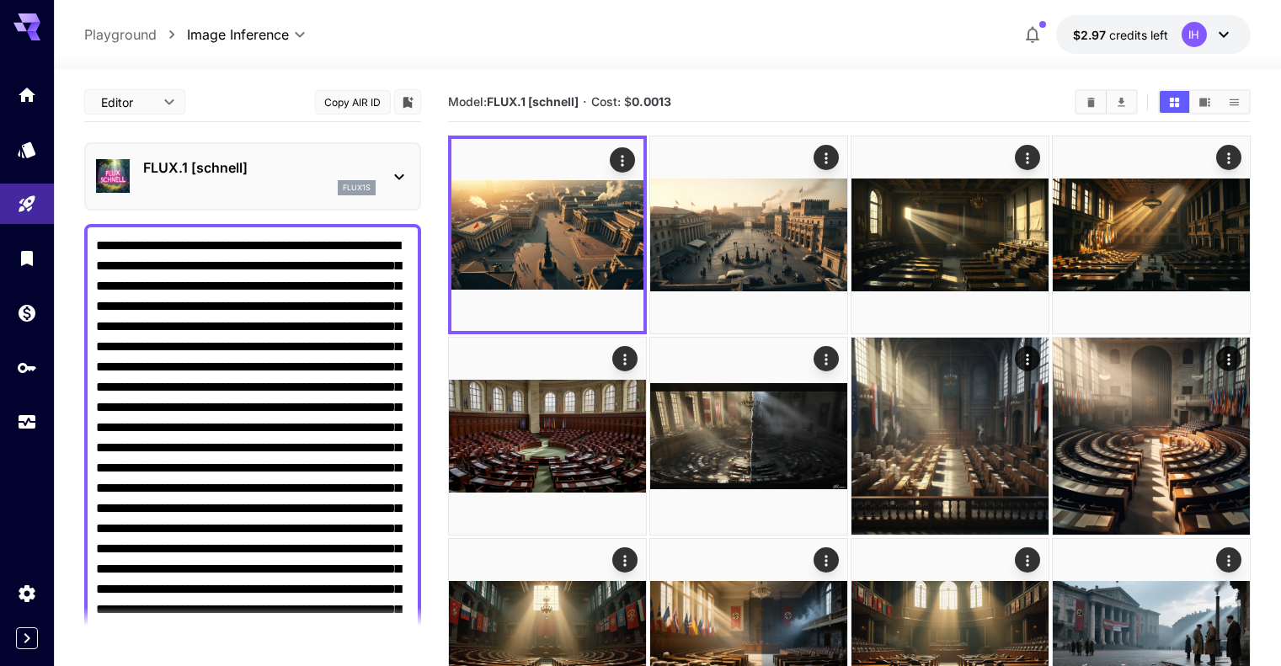
click at [240, 176] on p "FLUX.1 [schnell]" at bounding box center [259, 167] width 232 height 20
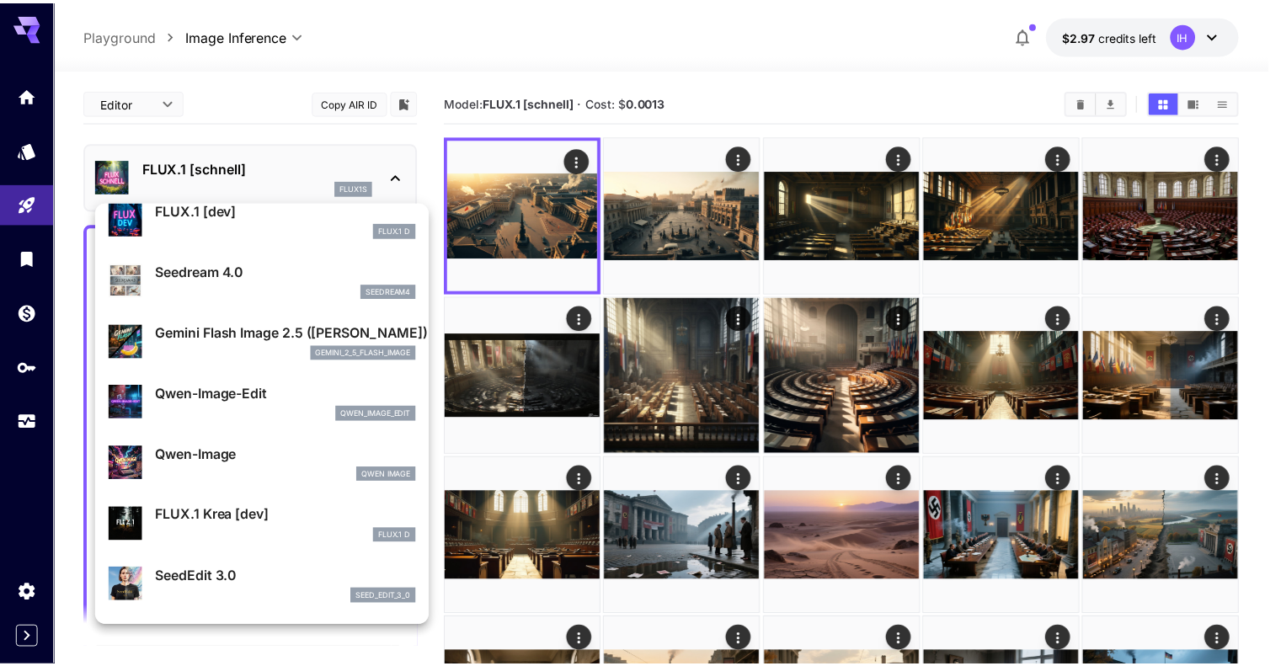
scroll to position [92, 0]
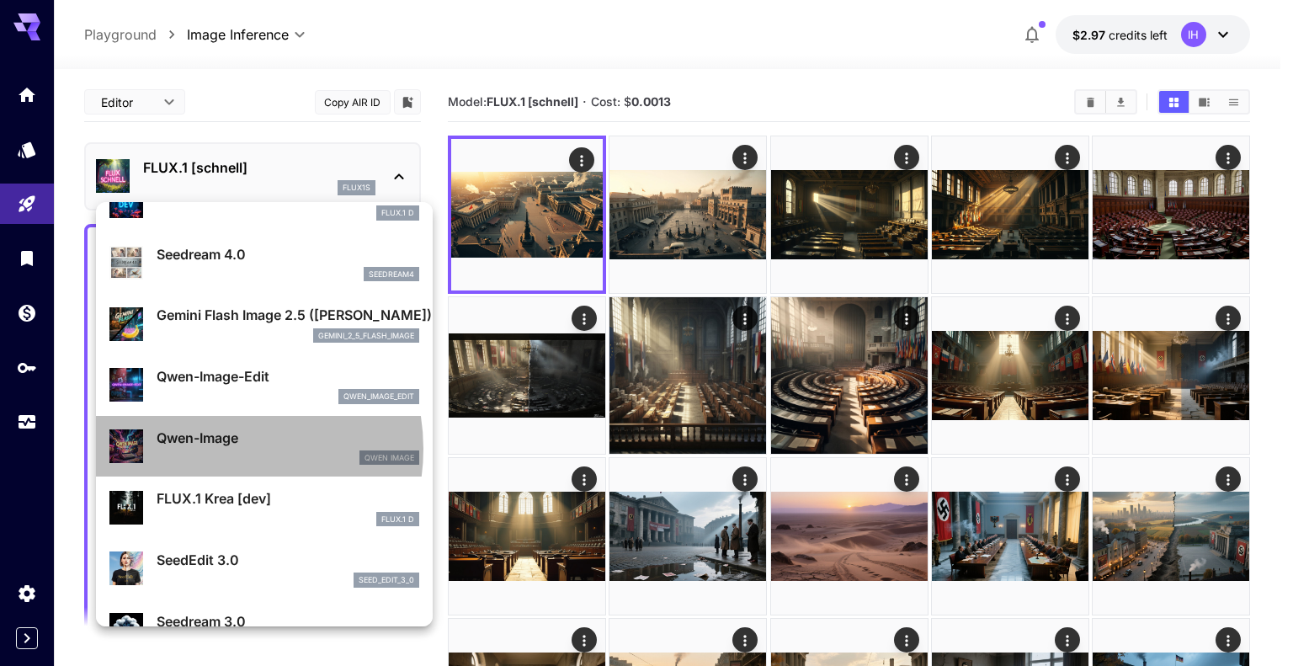
click at [213, 449] on div "Qwen-Image Qwen Image" at bounding box center [288, 447] width 263 height 38
type input "**"
type input "***"
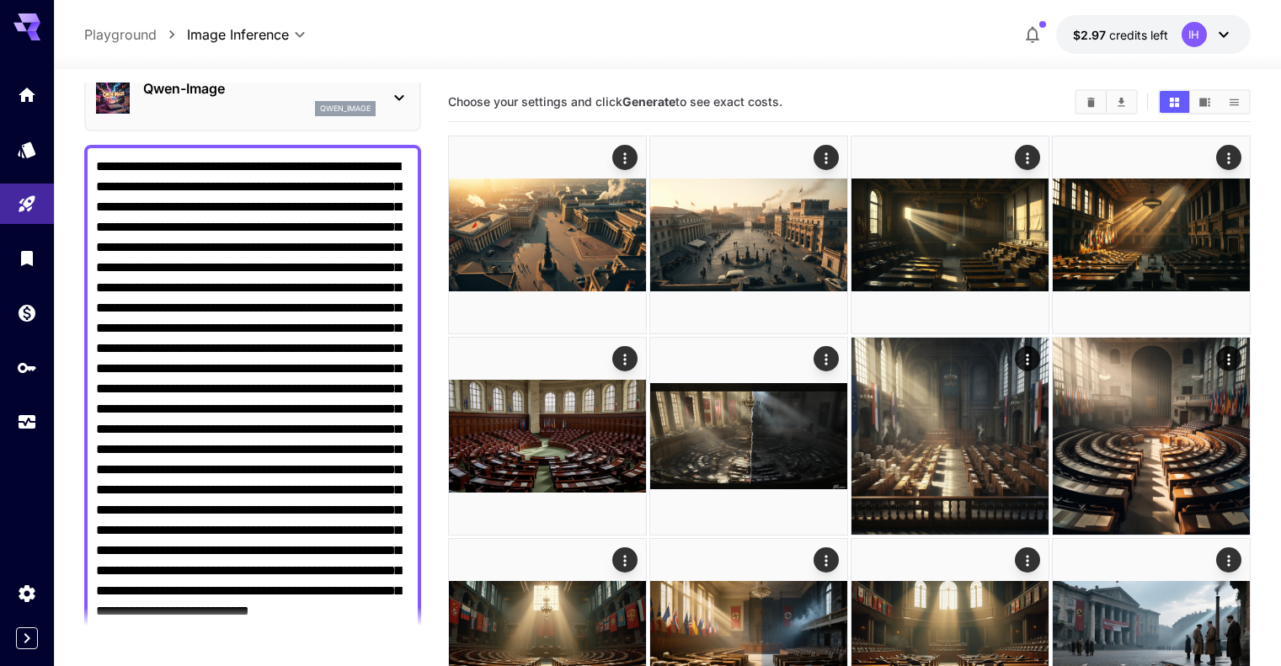
scroll to position [761, 0]
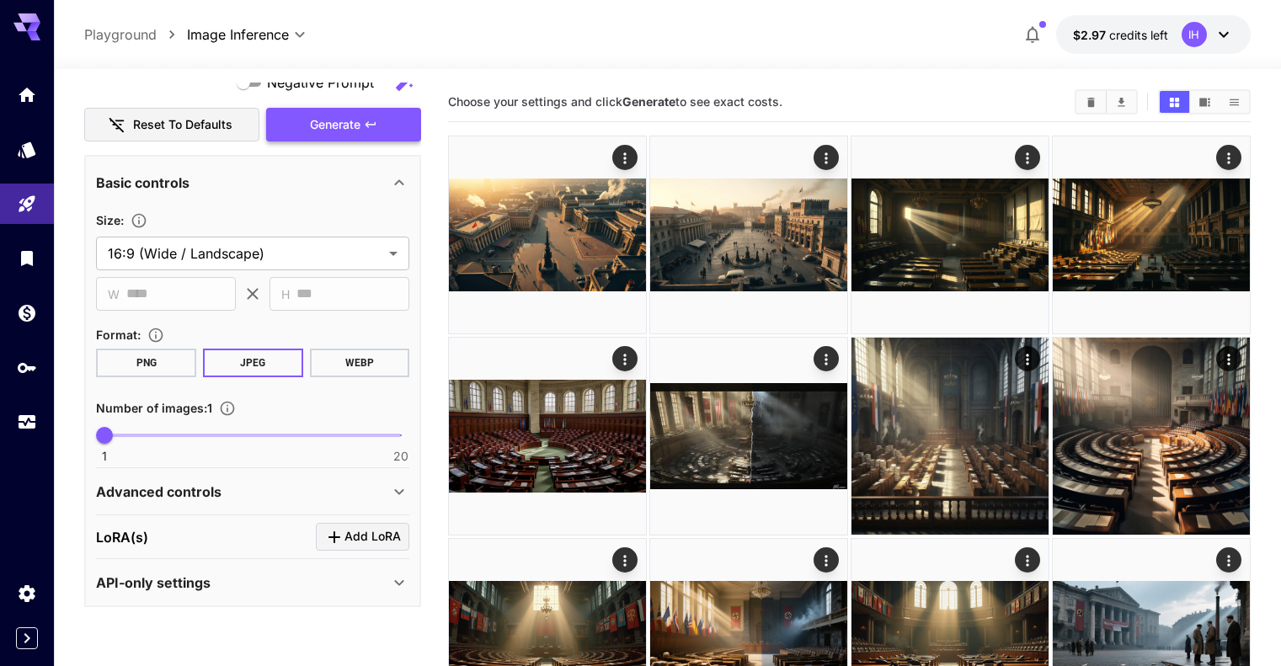
click at [325, 120] on span "Generate" at bounding box center [335, 124] width 51 height 21
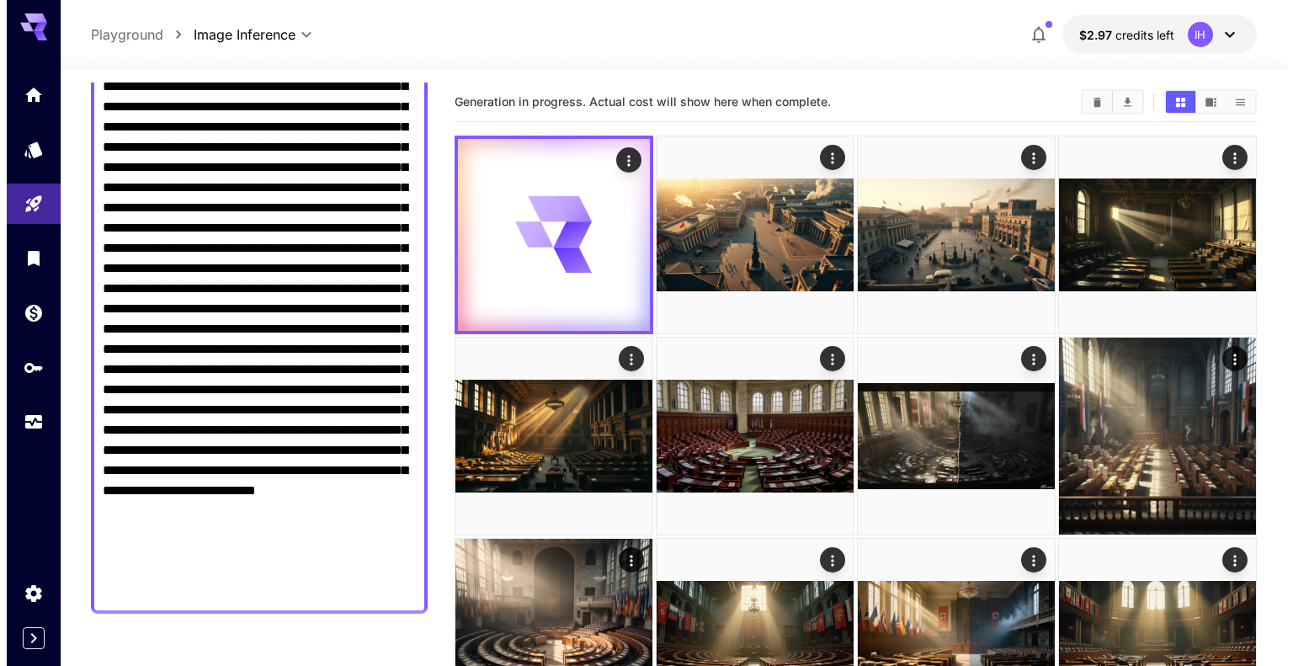
scroll to position [0, 0]
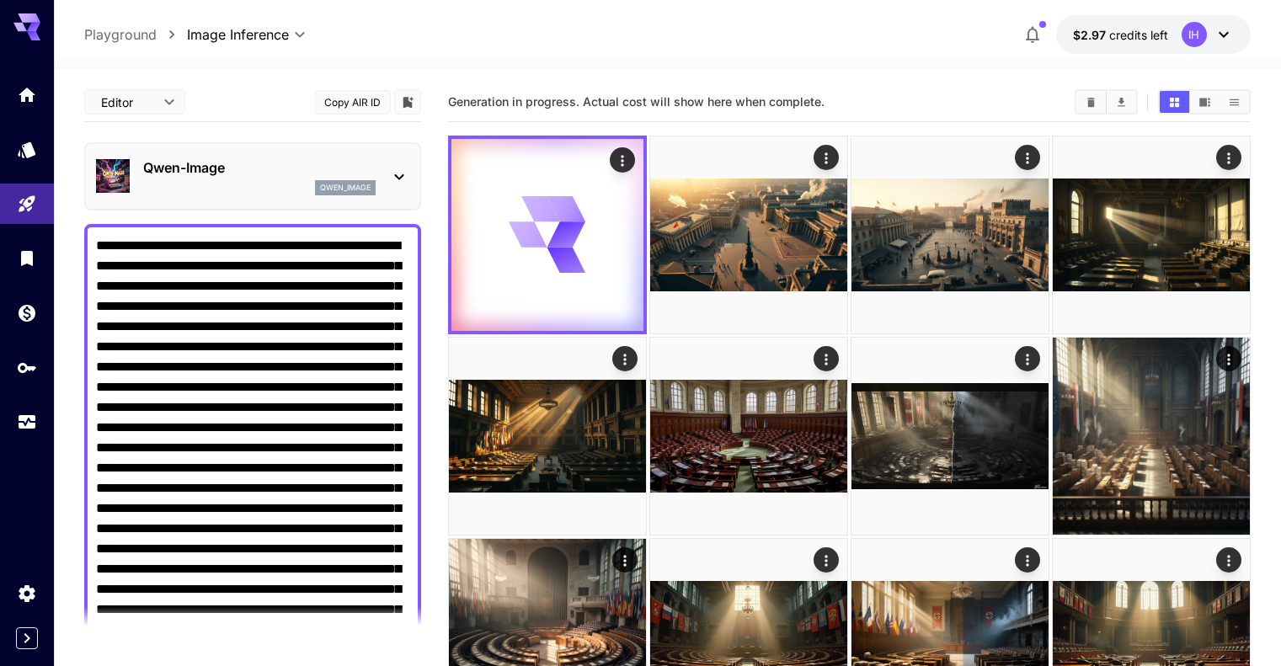
click at [386, 160] on div "Qwen-Image qwen_image" at bounding box center [252, 176] width 313 height 51
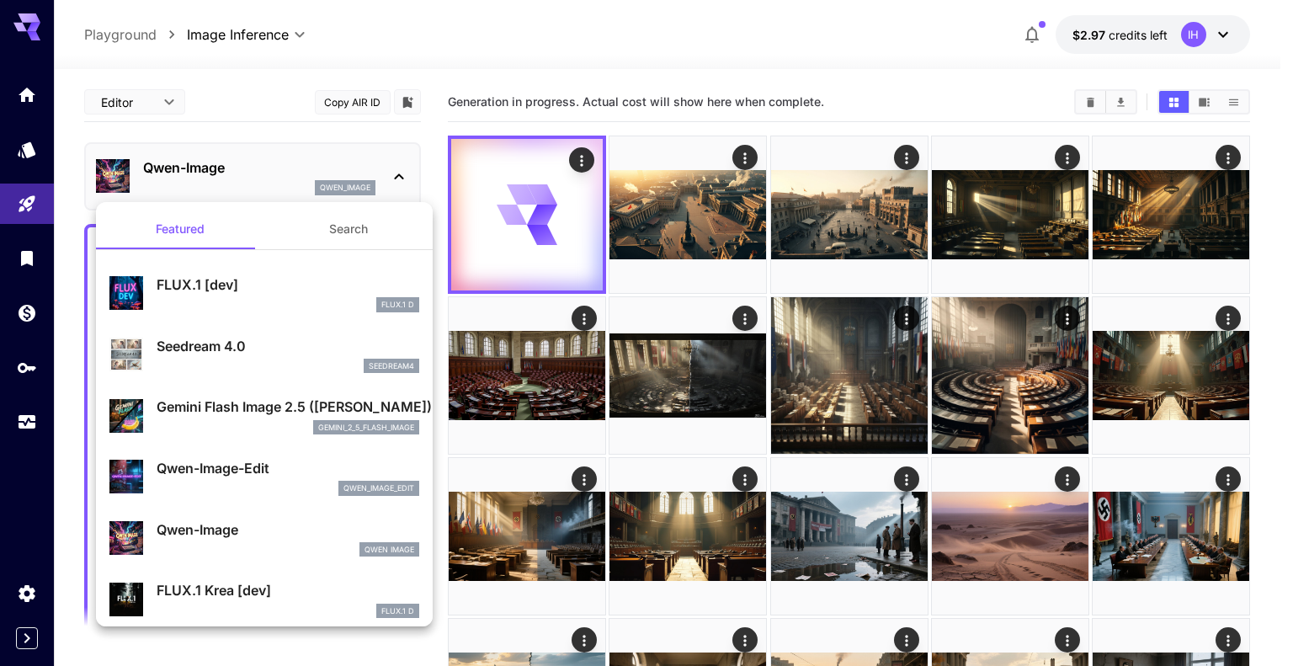
click at [202, 286] on p "FLUX.1 [dev]" at bounding box center [288, 284] width 263 height 20
type input "**"
type input "***"
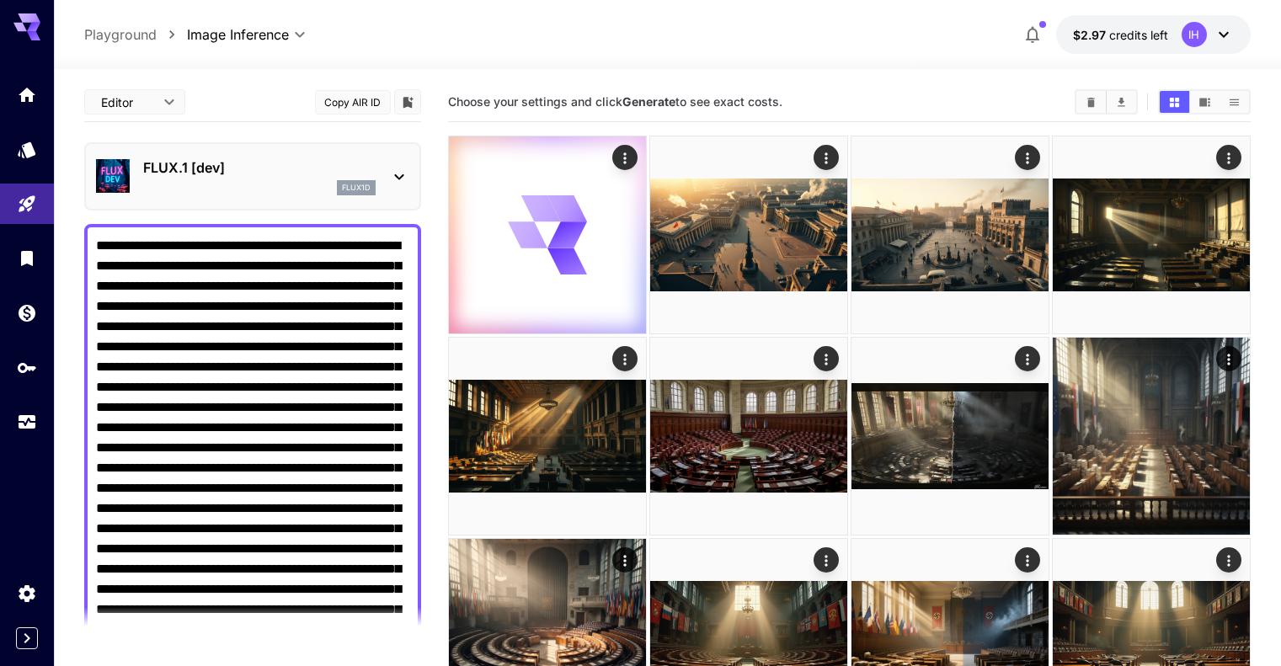
click at [358, 101] on button "Copy AIR ID" at bounding box center [353, 102] width 76 height 24
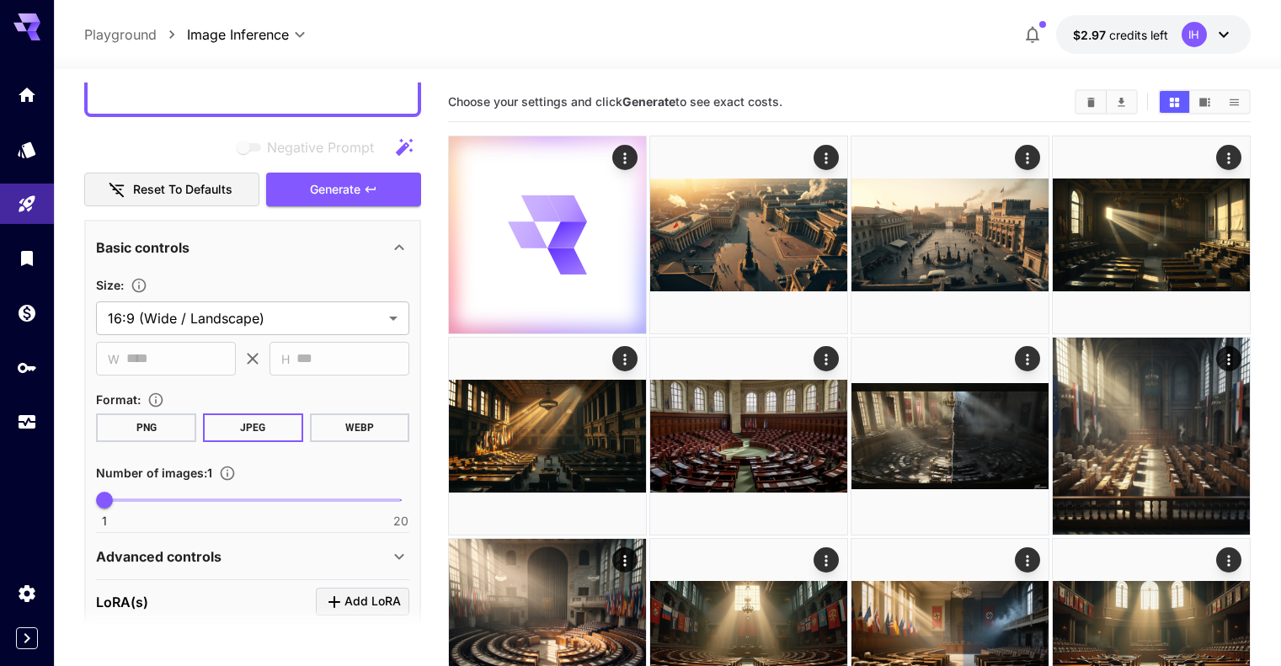
scroll to position [701, 0]
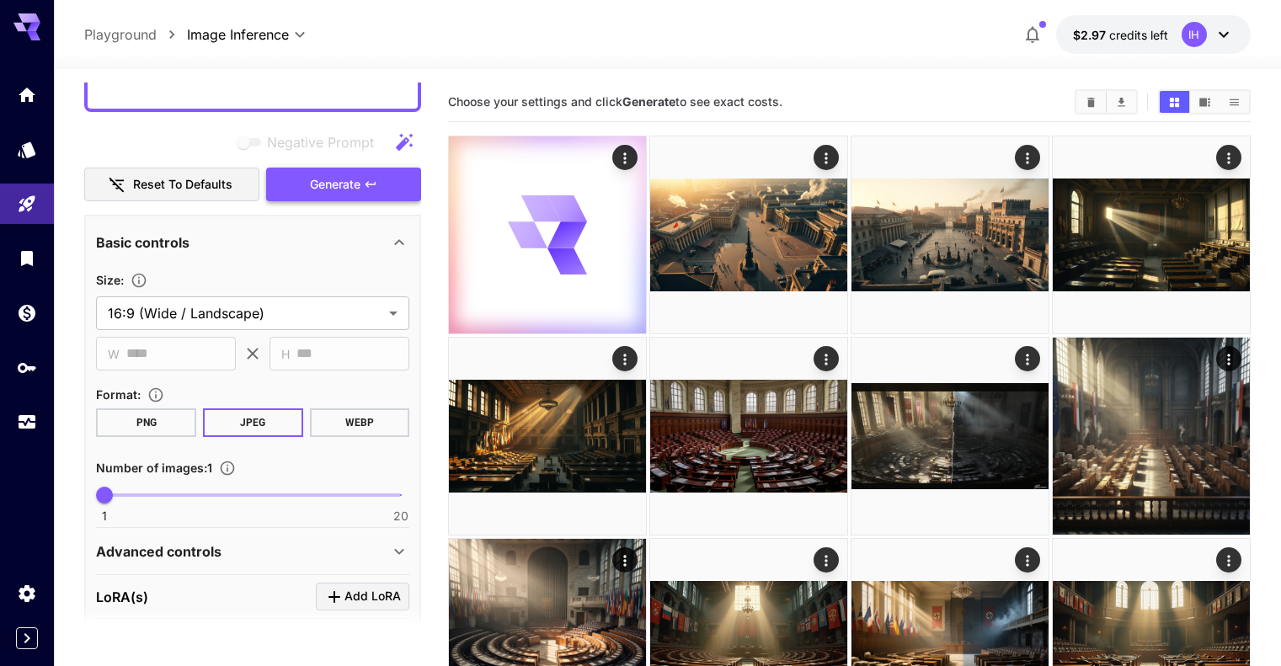
click at [355, 191] on span "Generate" at bounding box center [335, 184] width 51 height 21
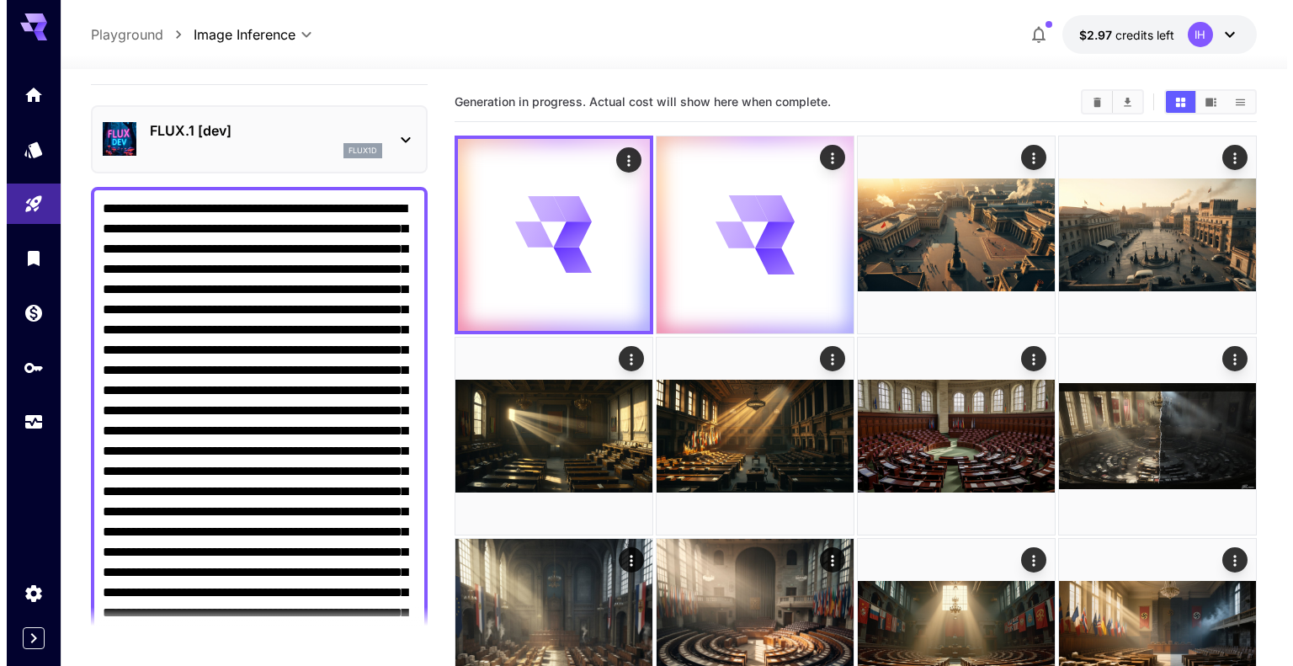
scroll to position [0, 0]
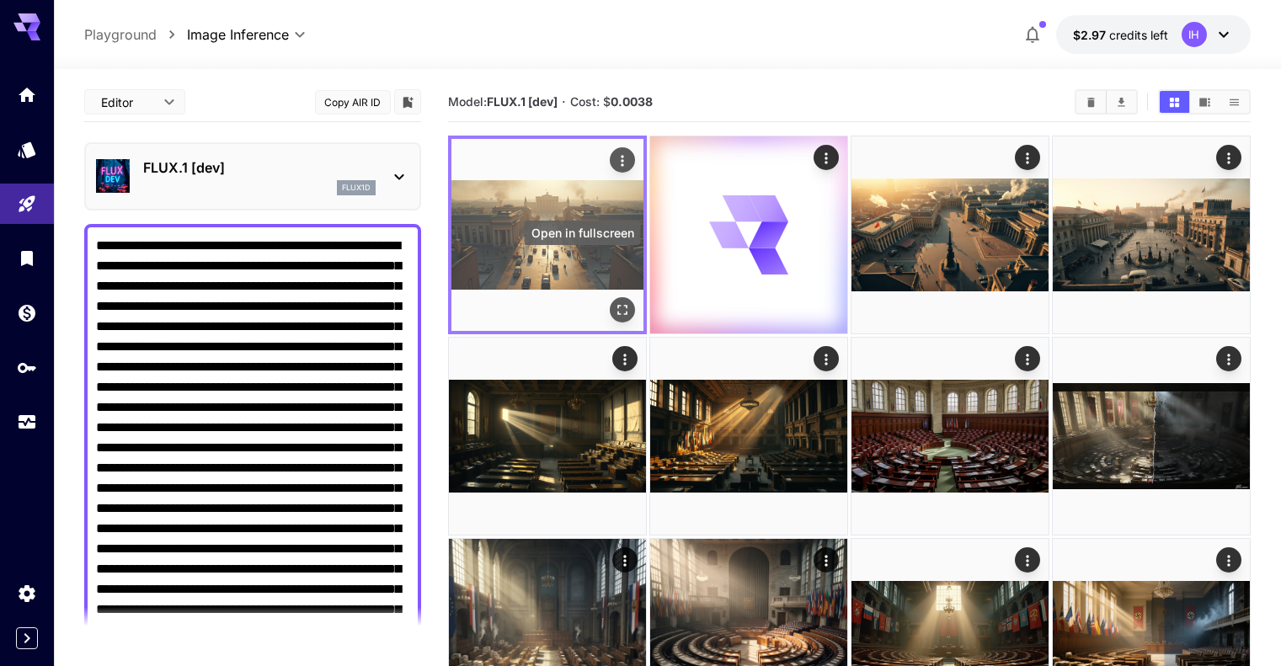
click at [614, 301] on icon "Open in fullscreen" at bounding box center [622, 309] width 17 height 17
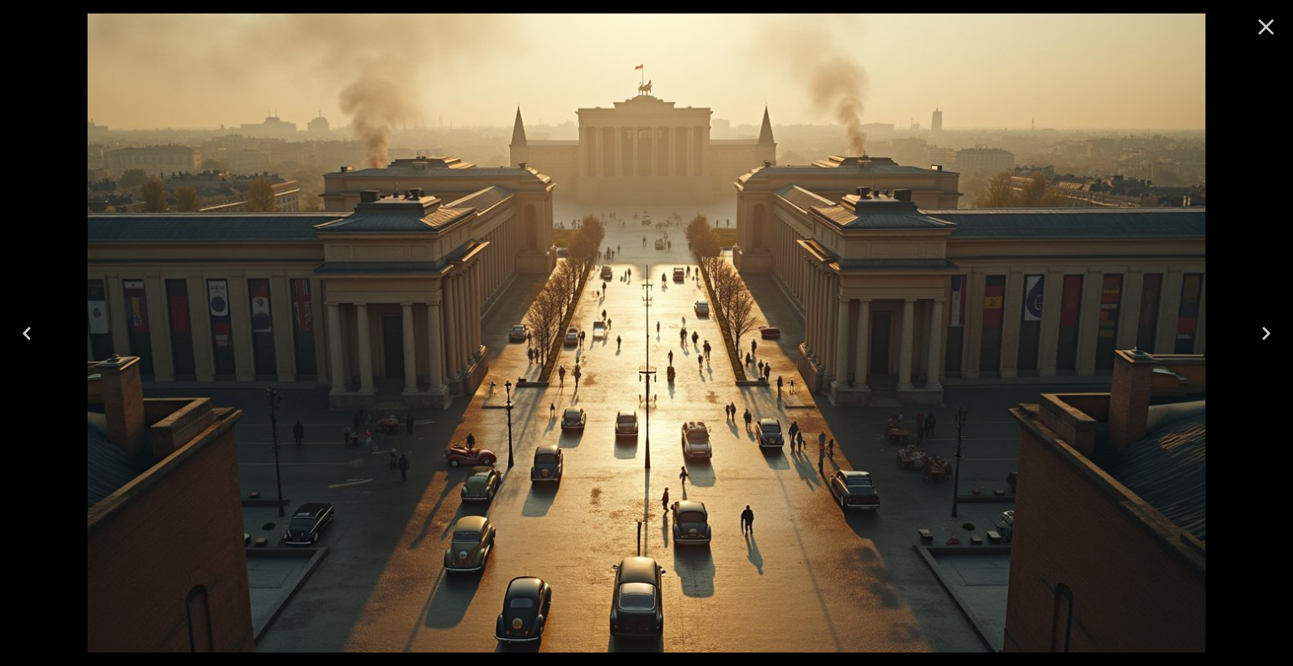
click at [1266, 23] on icon "Close" at bounding box center [1266, 26] width 27 height 27
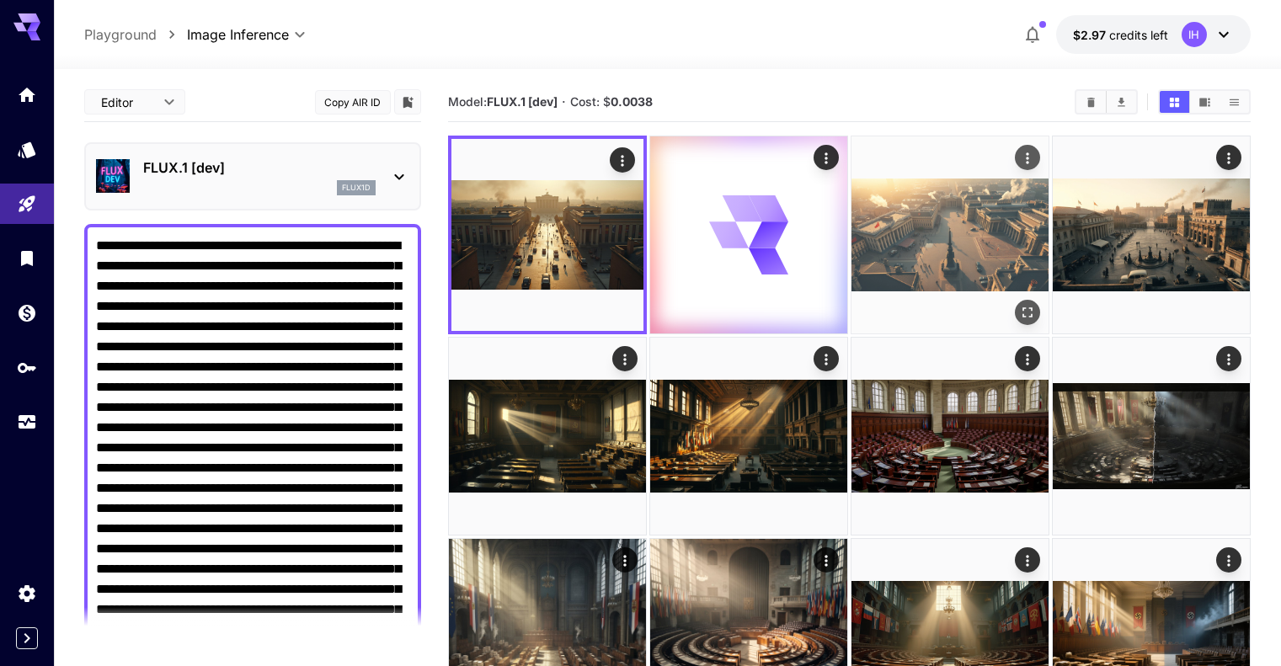
click at [1015, 300] on button "Open in fullscreen" at bounding box center [1027, 312] width 25 height 25
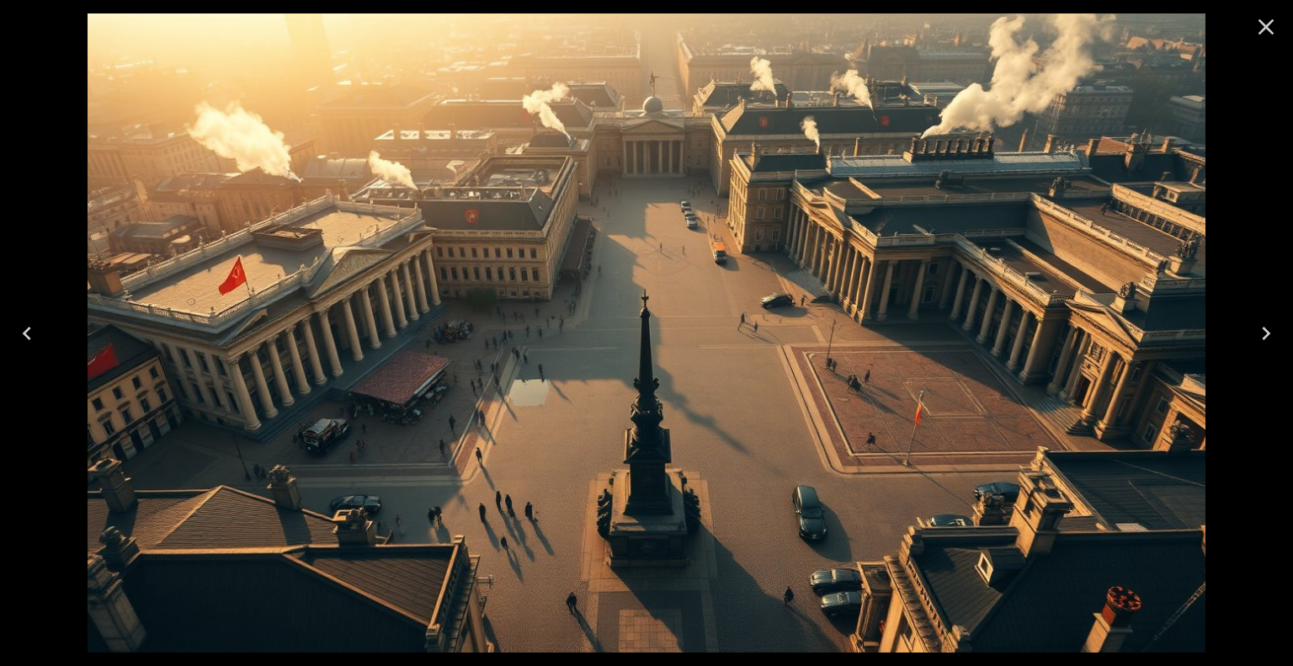
click at [1265, 27] on icon "Close" at bounding box center [1267, 27] width 16 height 16
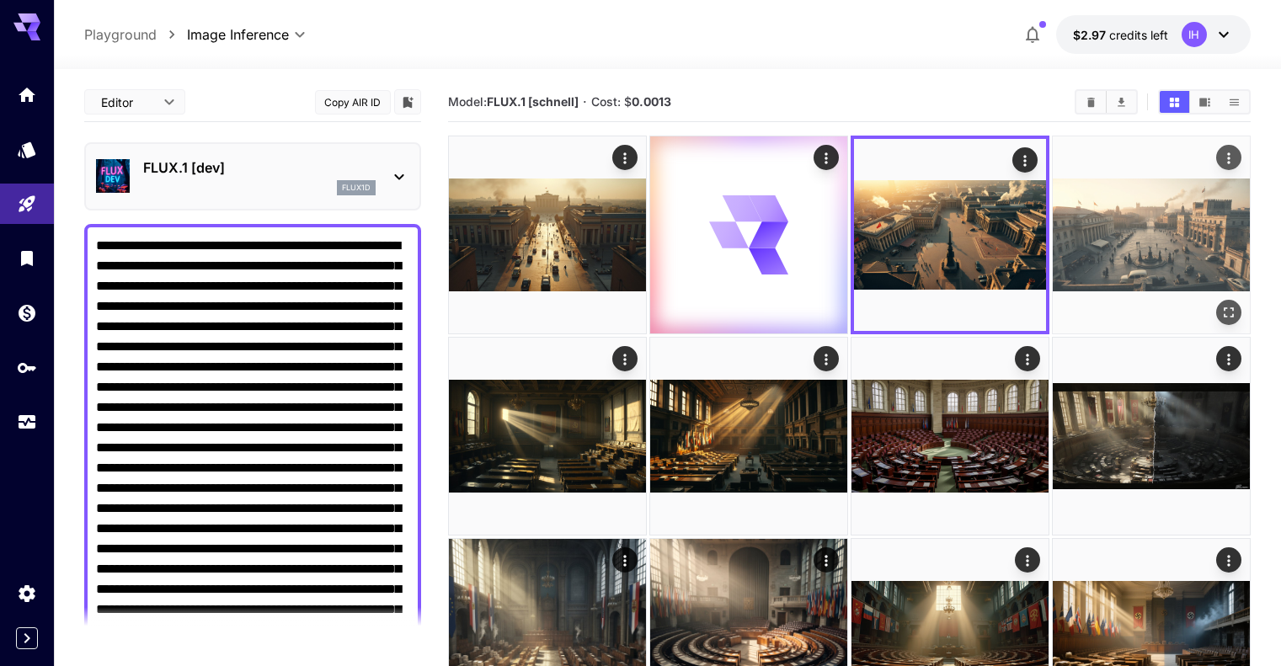
click at [1216, 300] on button "Open in fullscreen" at bounding box center [1228, 312] width 25 height 25
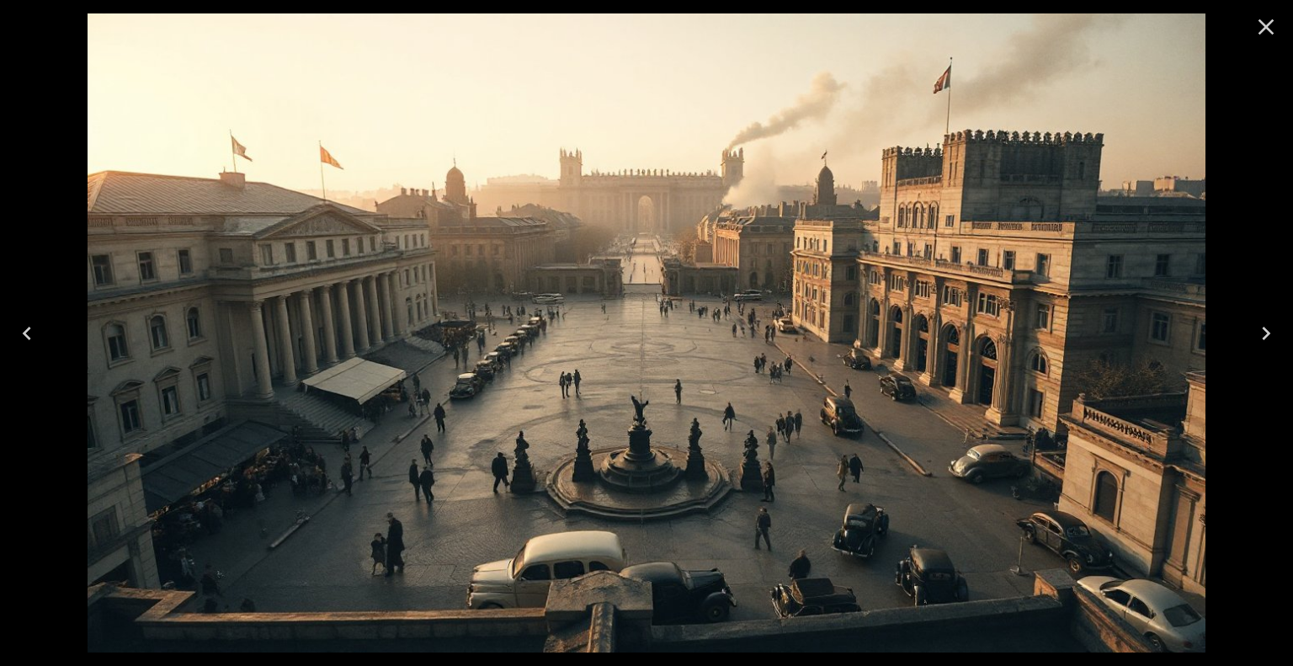
click at [1268, 30] on icon "Close" at bounding box center [1266, 26] width 27 height 27
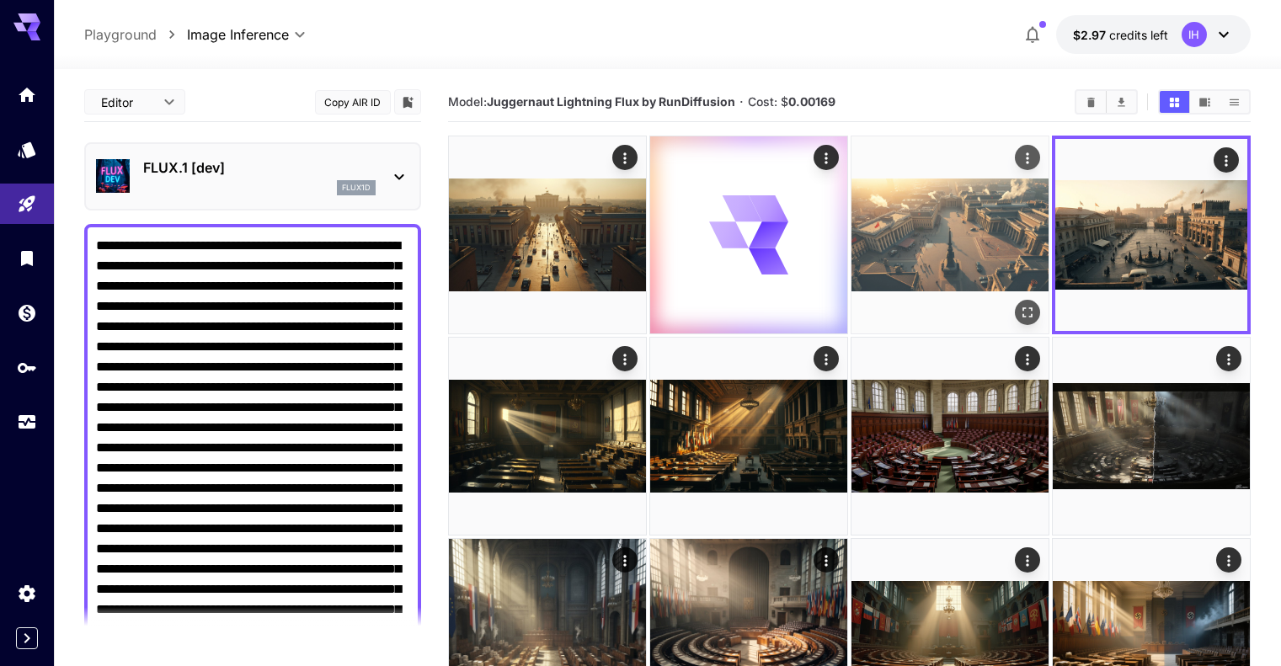
click at [876, 212] on img at bounding box center [949, 234] width 197 height 197
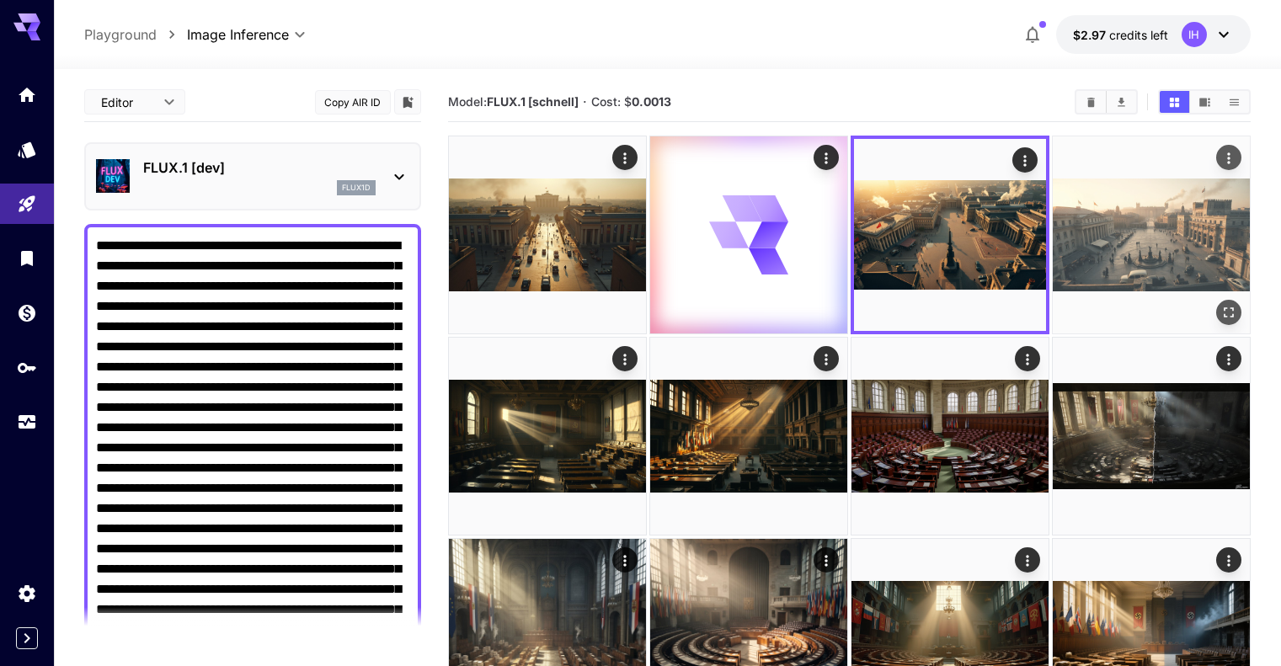
click at [1052, 209] on img at bounding box center [1150, 234] width 197 height 197
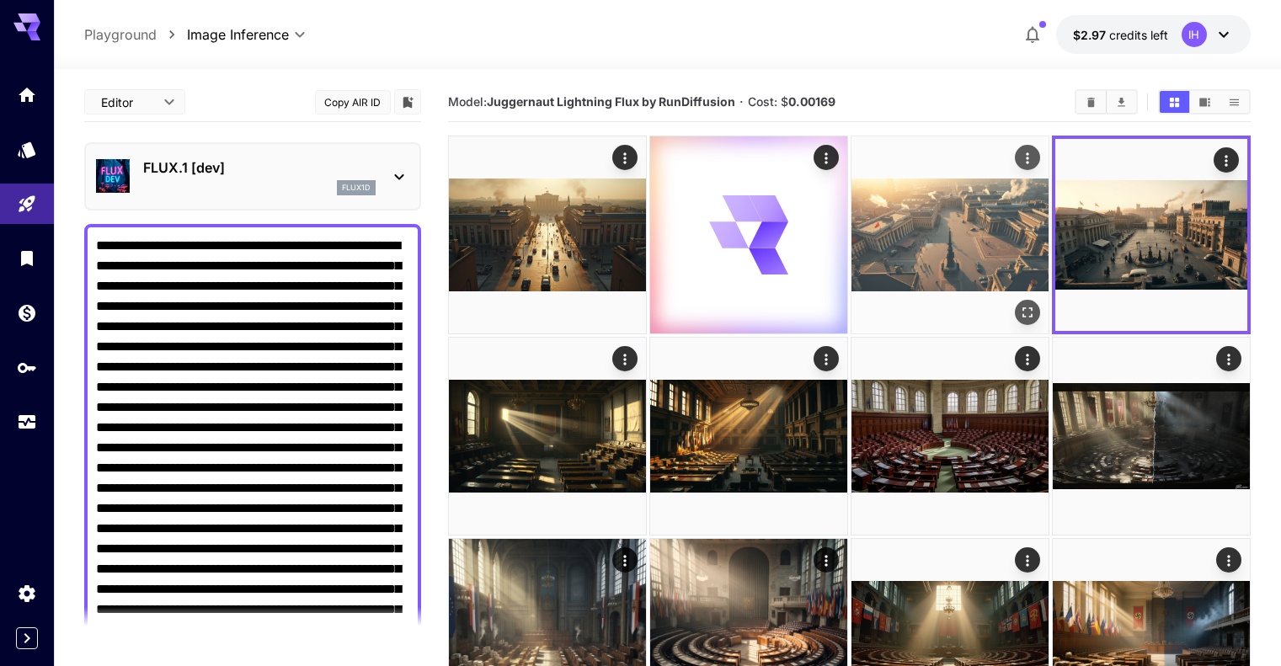
click at [851, 228] on img at bounding box center [949, 234] width 197 height 197
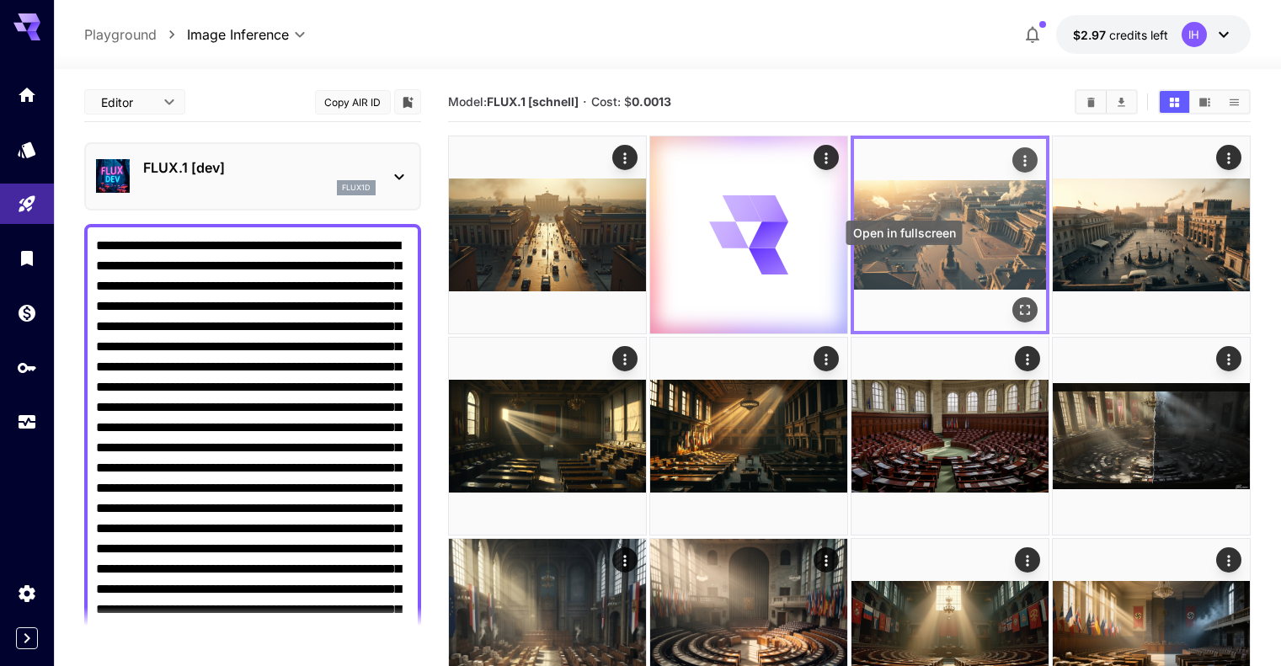
click at [1016, 301] on icon "Open in fullscreen" at bounding box center [1024, 309] width 17 height 17
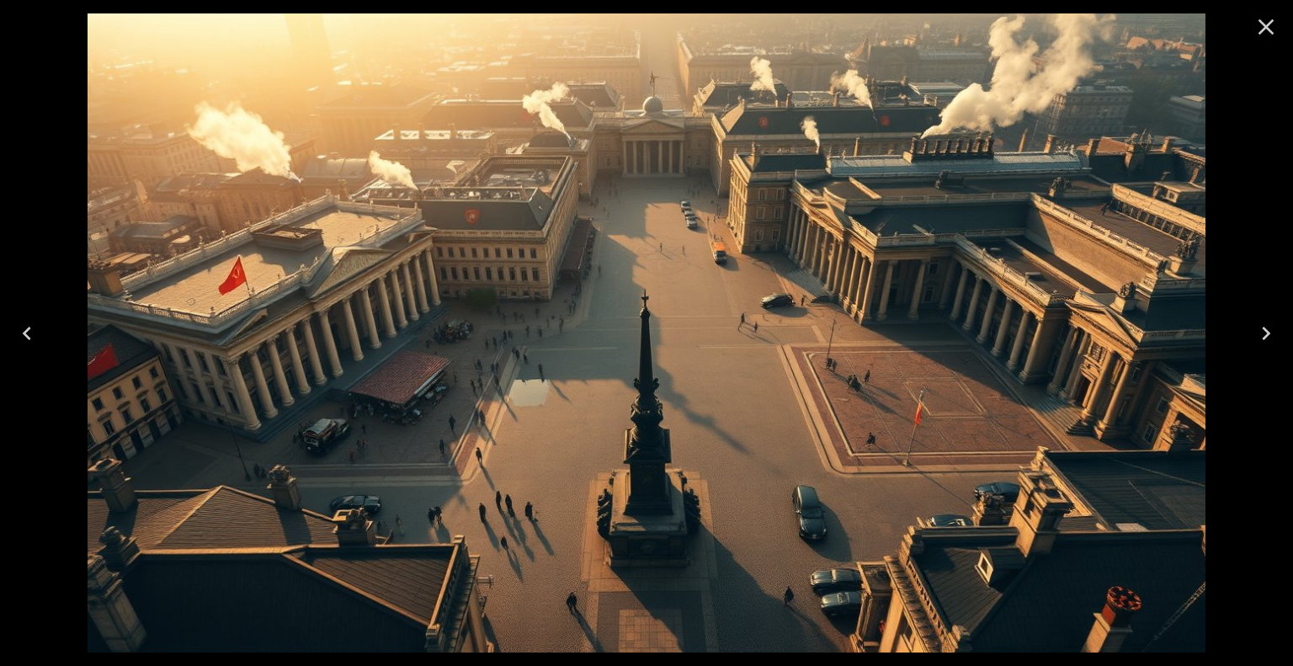
click at [1274, 24] on icon "Close" at bounding box center [1266, 26] width 27 height 27
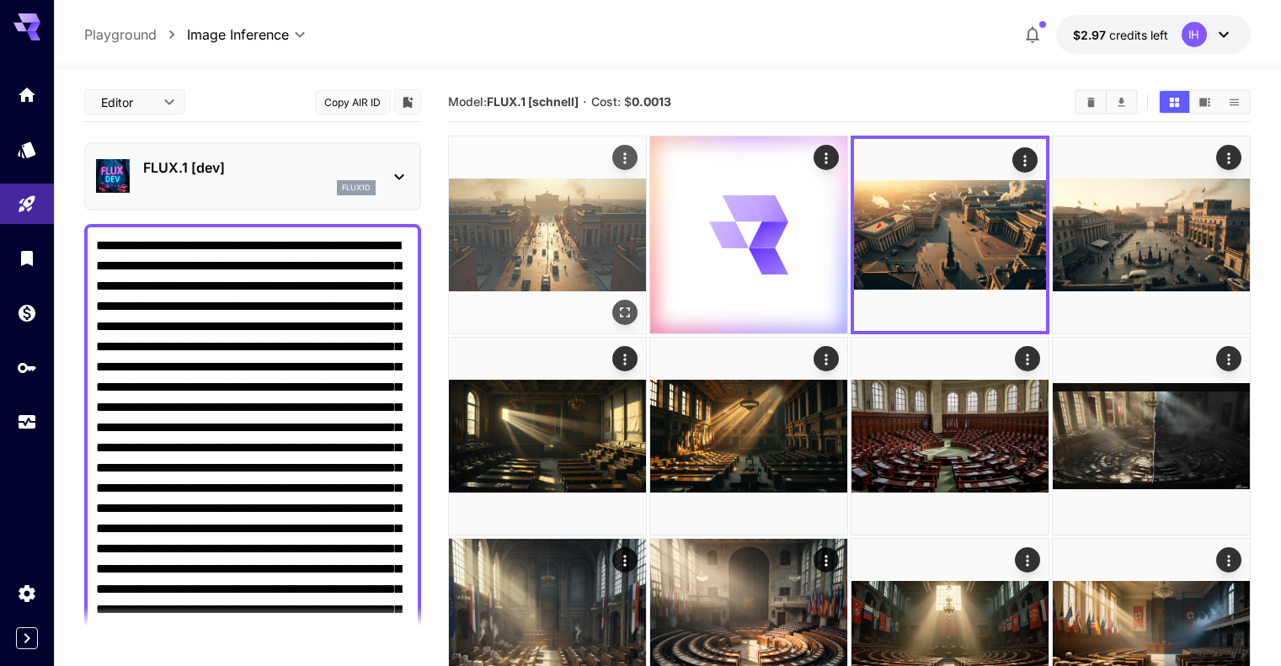
click at [620, 307] on icon "Open in fullscreen" at bounding box center [625, 312] width 10 height 10
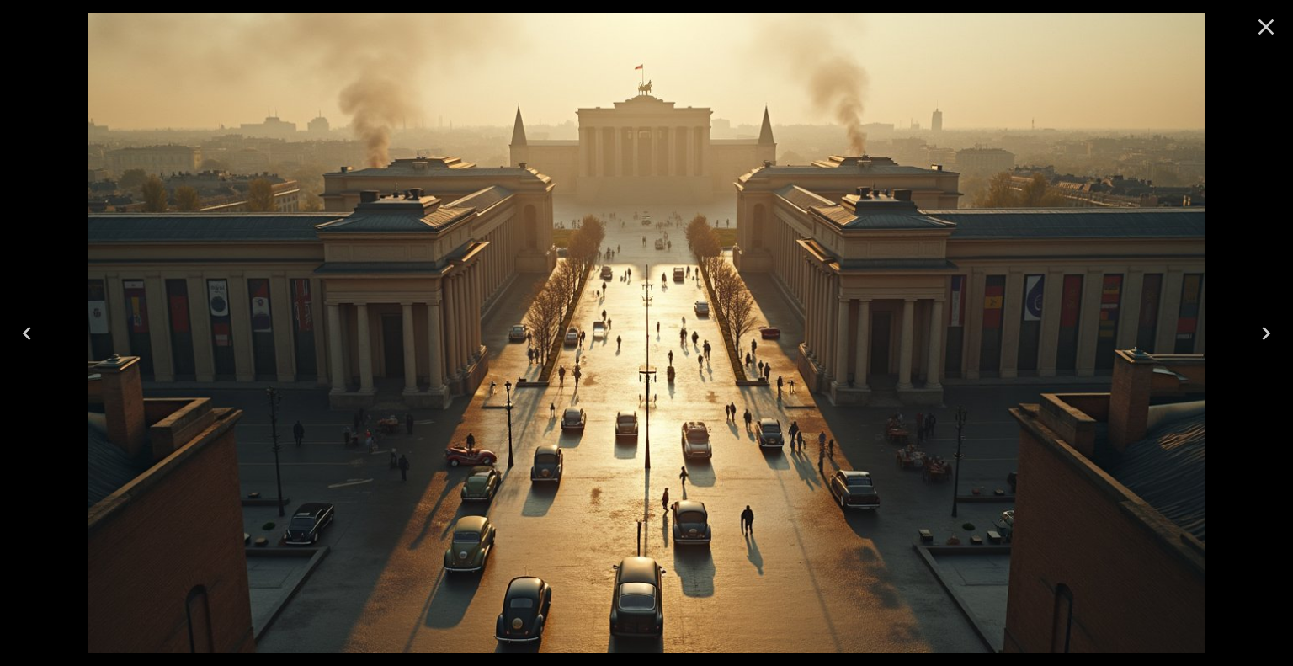
click at [1268, 29] on icon "Close" at bounding box center [1267, 27] width 16 height 16
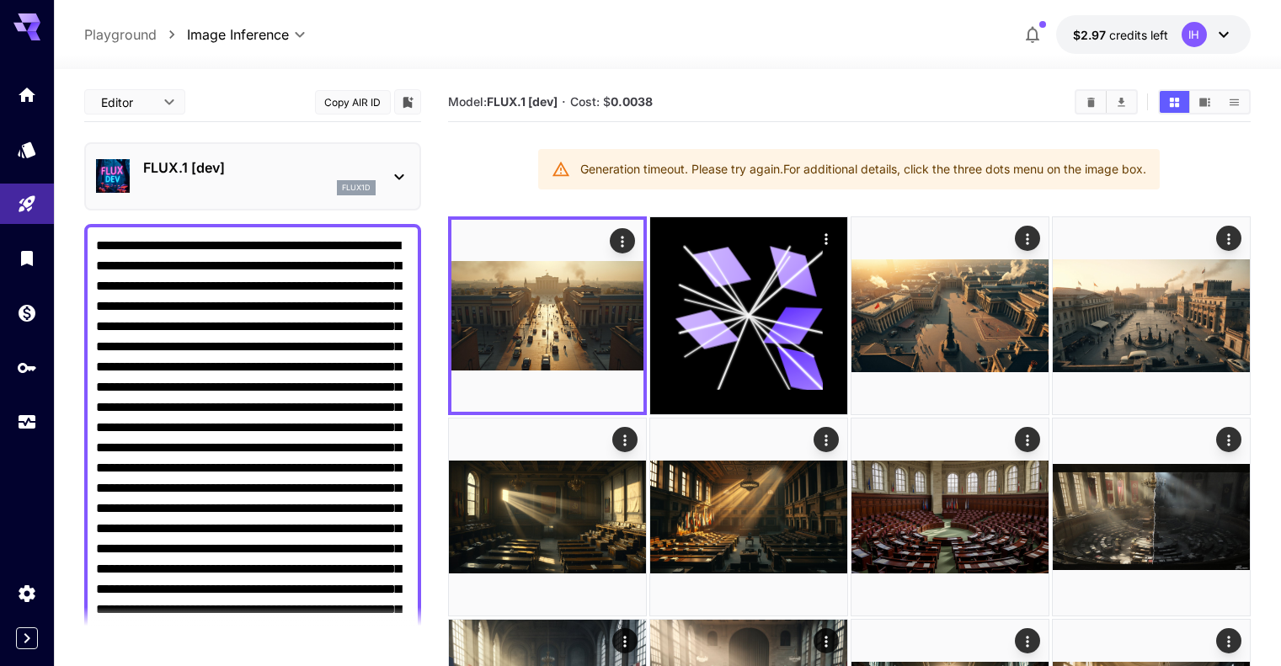
click at [291, 347] on textarea "Negative Prompt" at bounding box center [252, 519] width 313 height 566
paste textarea
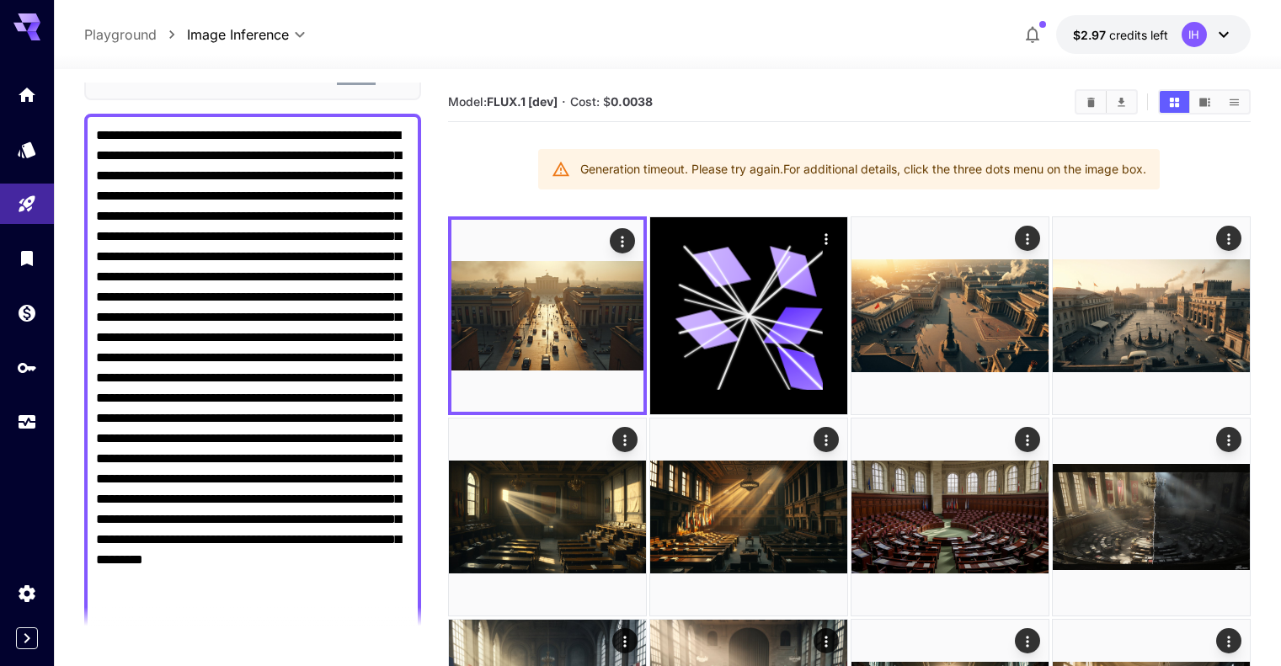
type textarea "**********"
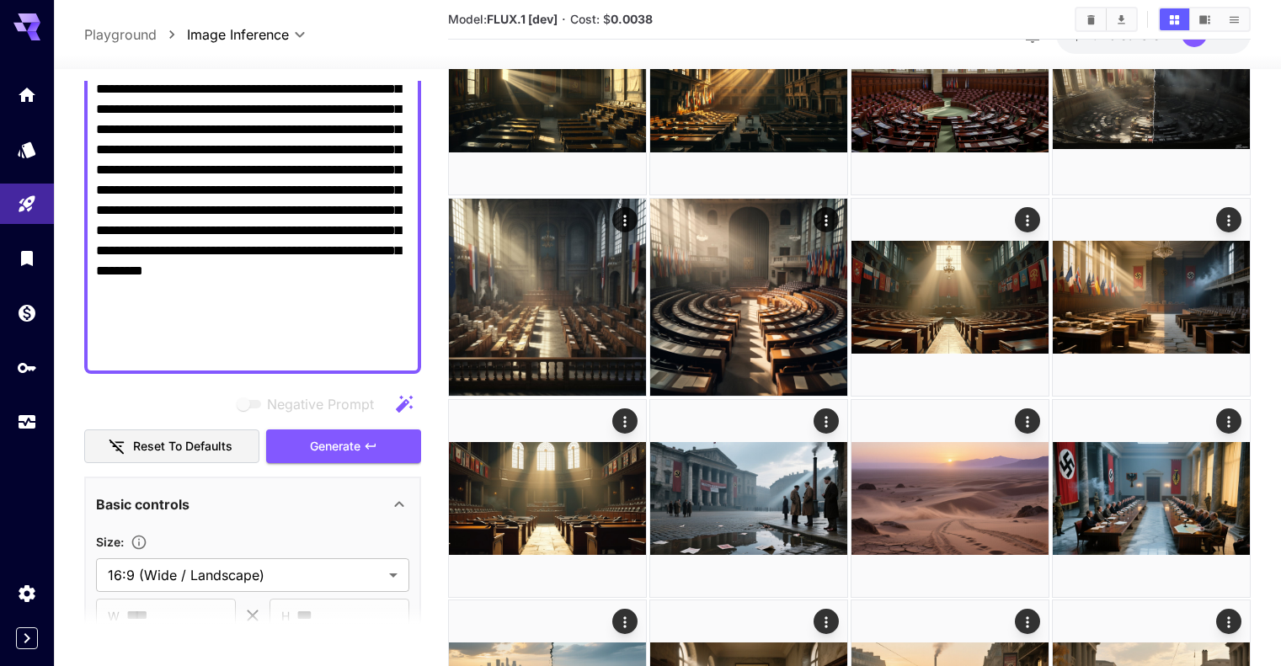
scroll to position [386, 0]
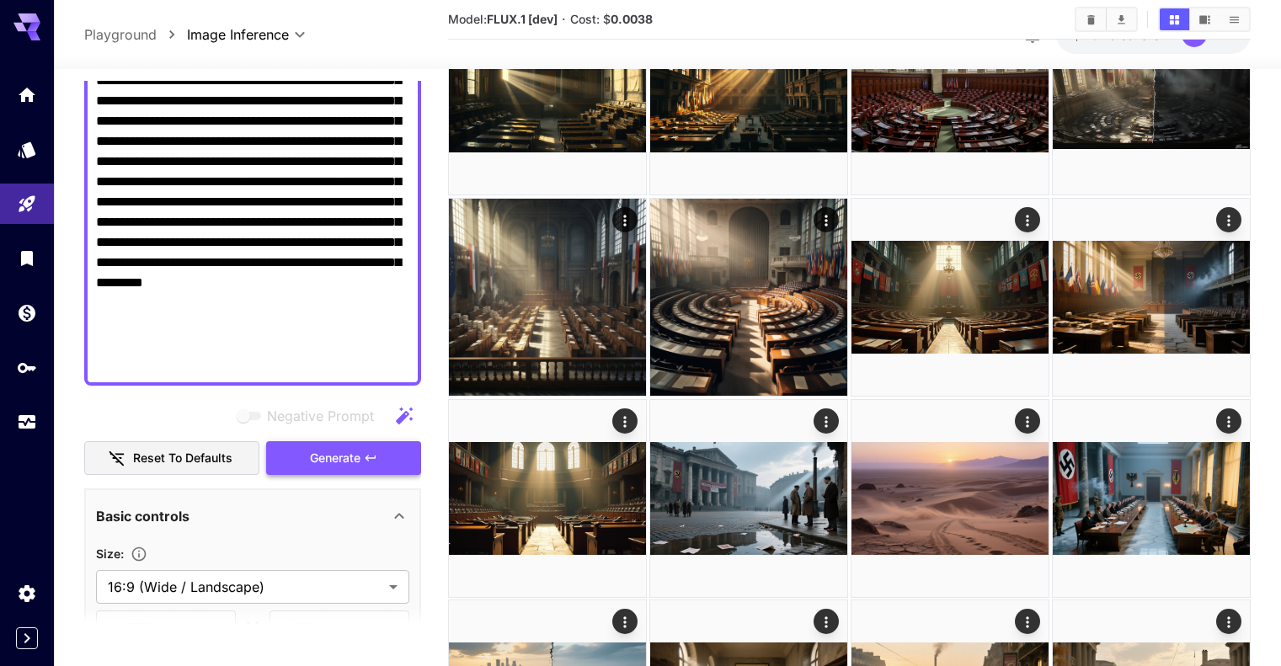
click at [366, 452] on icon "button" at bounding box center [370, 457] width 13 height 13
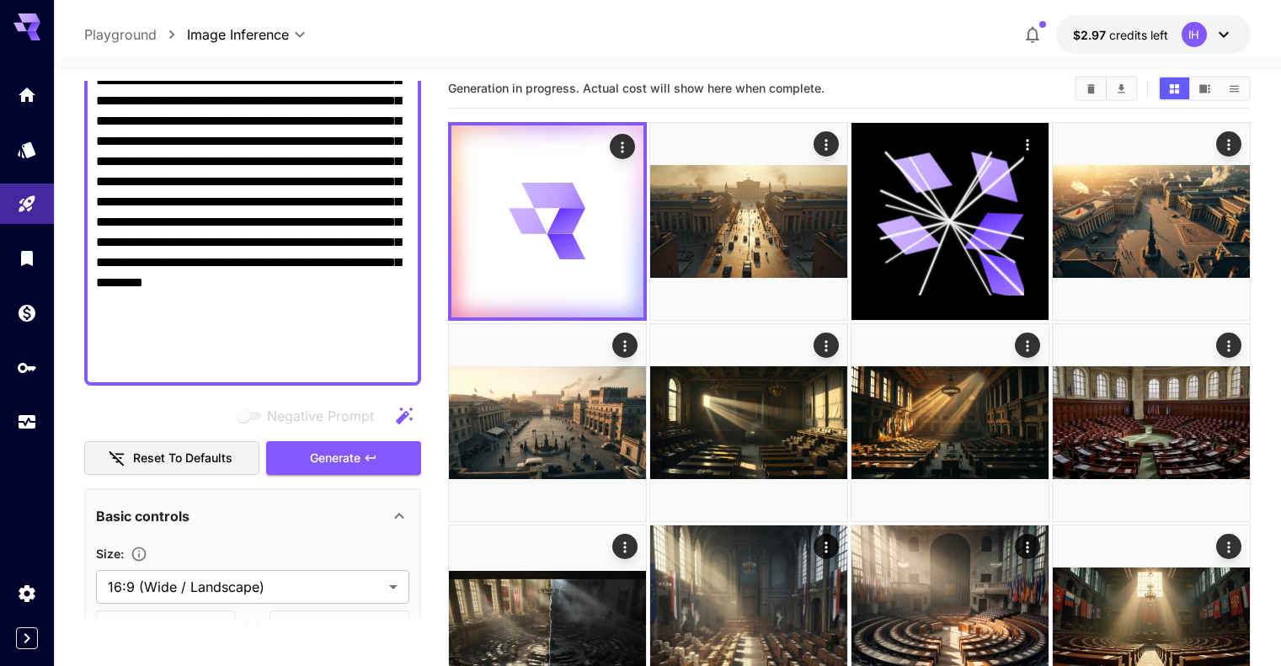
scroll to position [0, 0]
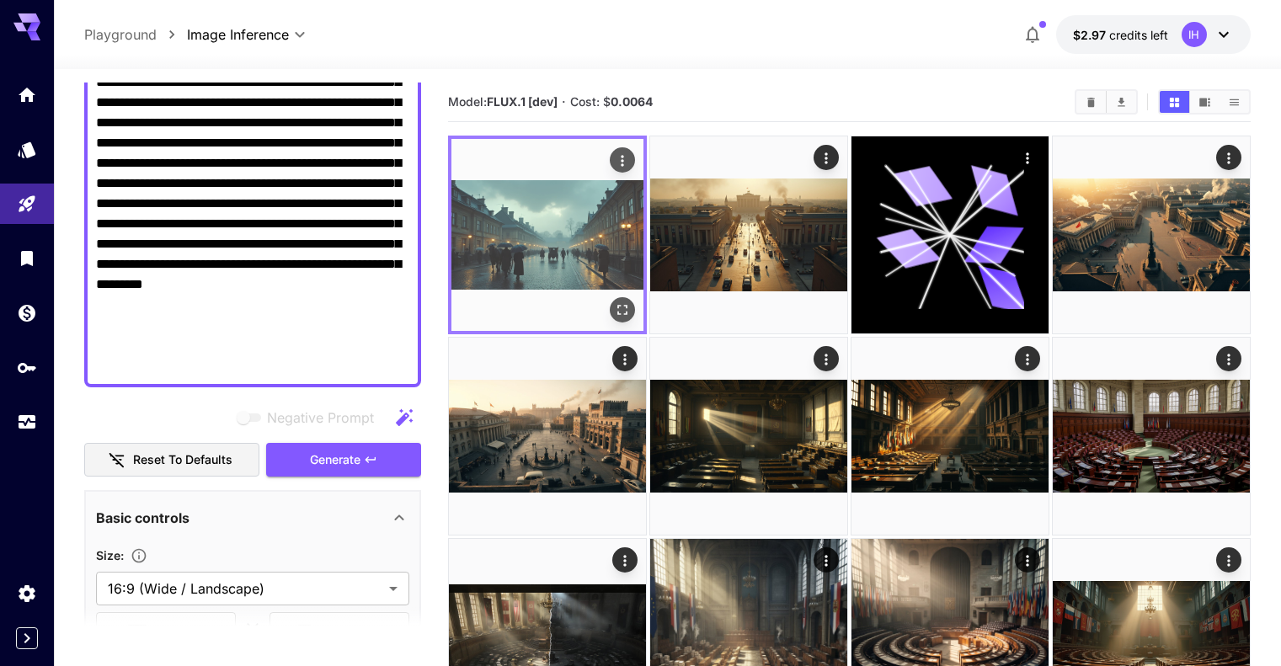
click at [614, 301] on icon "Open in fullscreen" at bounding box center [622, 309] width 17 height 17
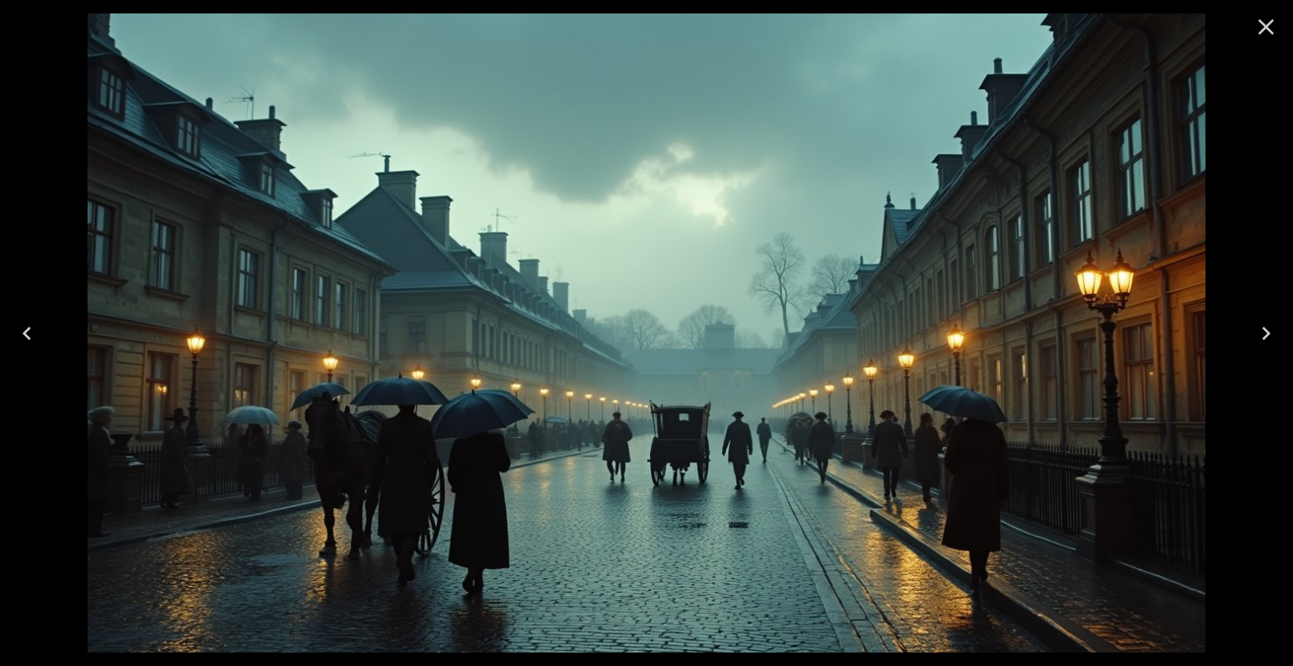
click at [1265, 21] on icon "Close" at bounding box center [1266, 26] width 27 height 27
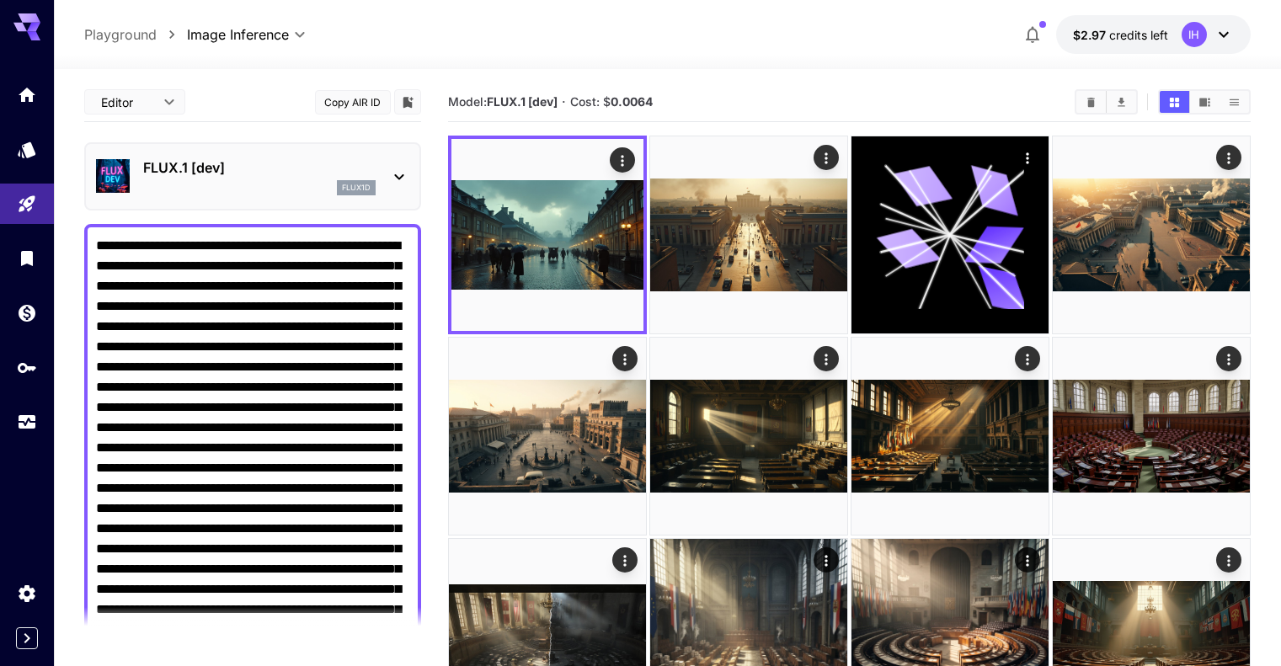
click at [217, 176] on p "FLUX.1 [dev]" at bounding box center [259, 167] width 232 height 20
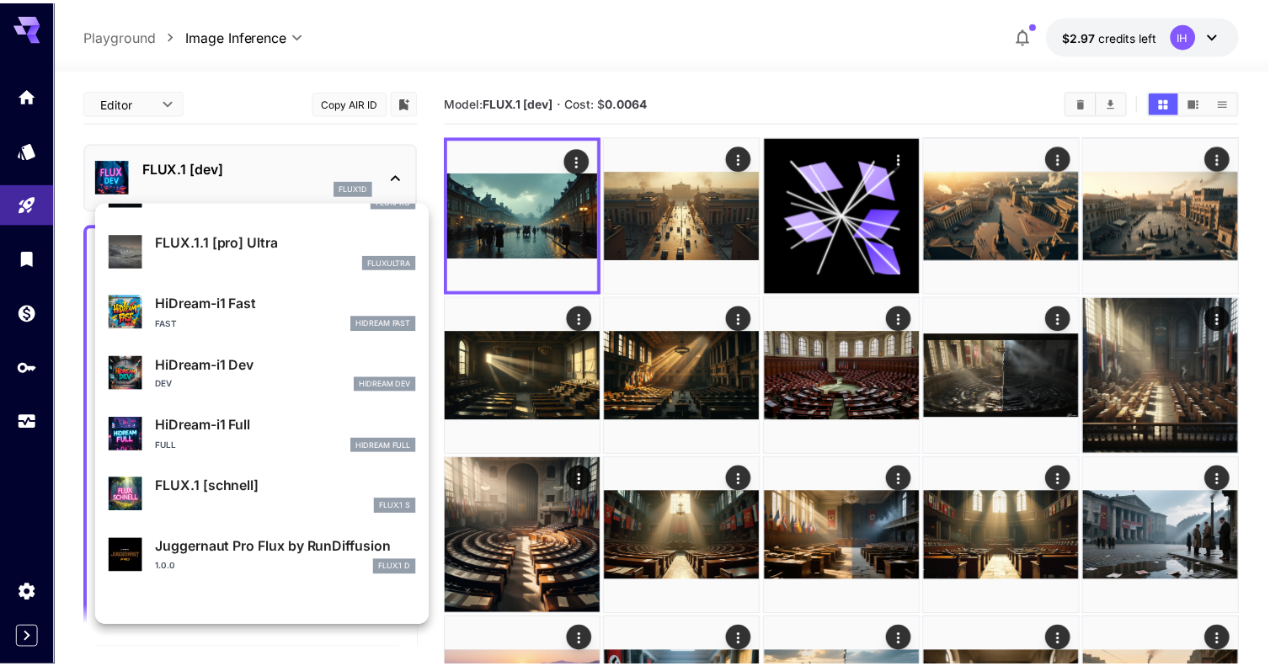
scroll to position [1362, 0]
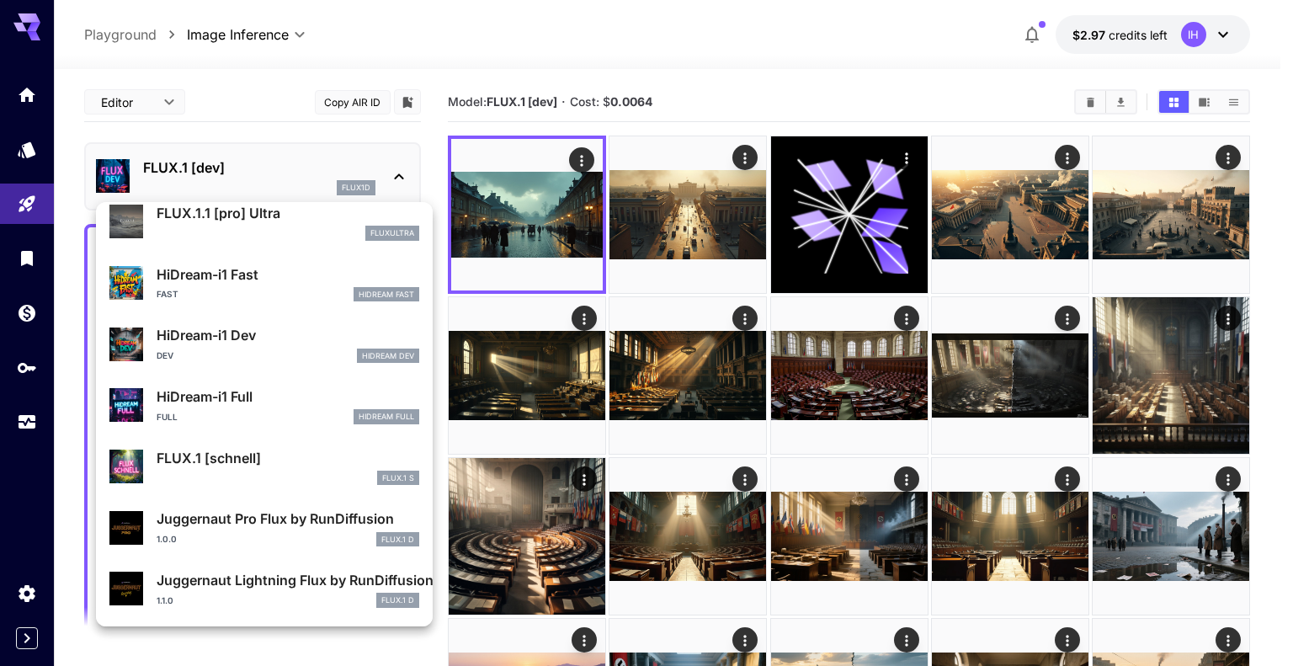
click at [232, 467] on p "FLUX.1 [schnell]" at bounding box center [288, 458] width 263 height 20
type input "*"
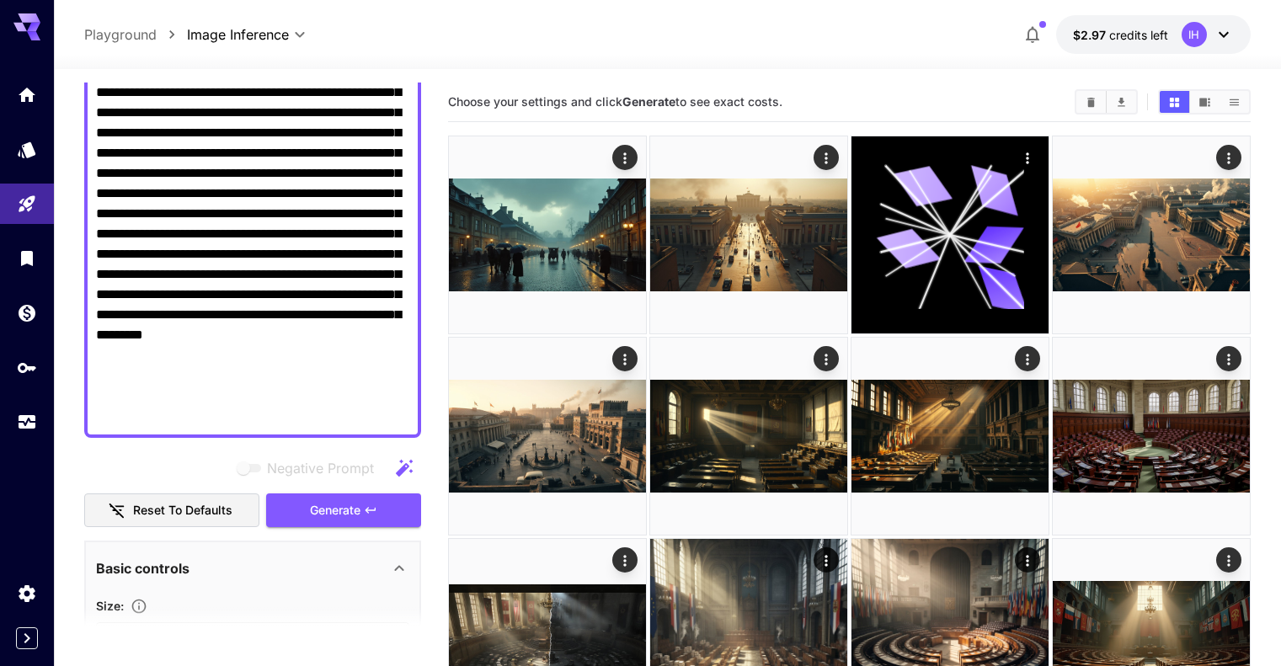
scroll to position [561, 0]
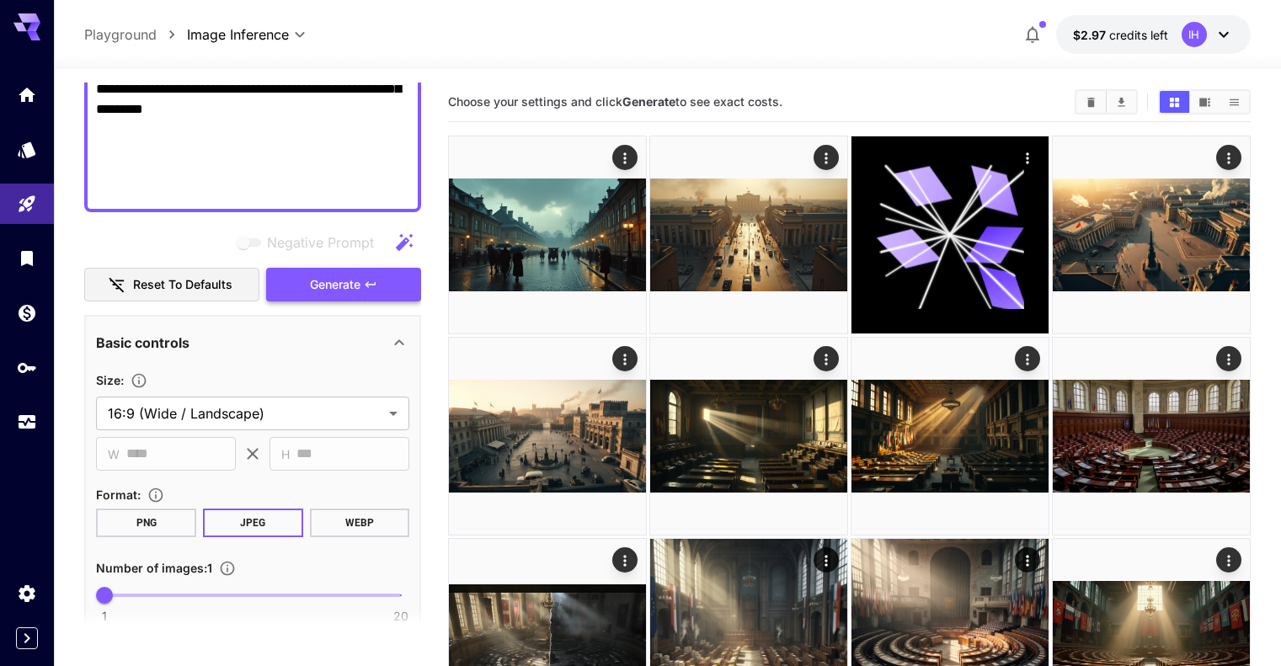
click at [362, 281] on button "Generate" at bounding box center [343, 285] width 155 height 35
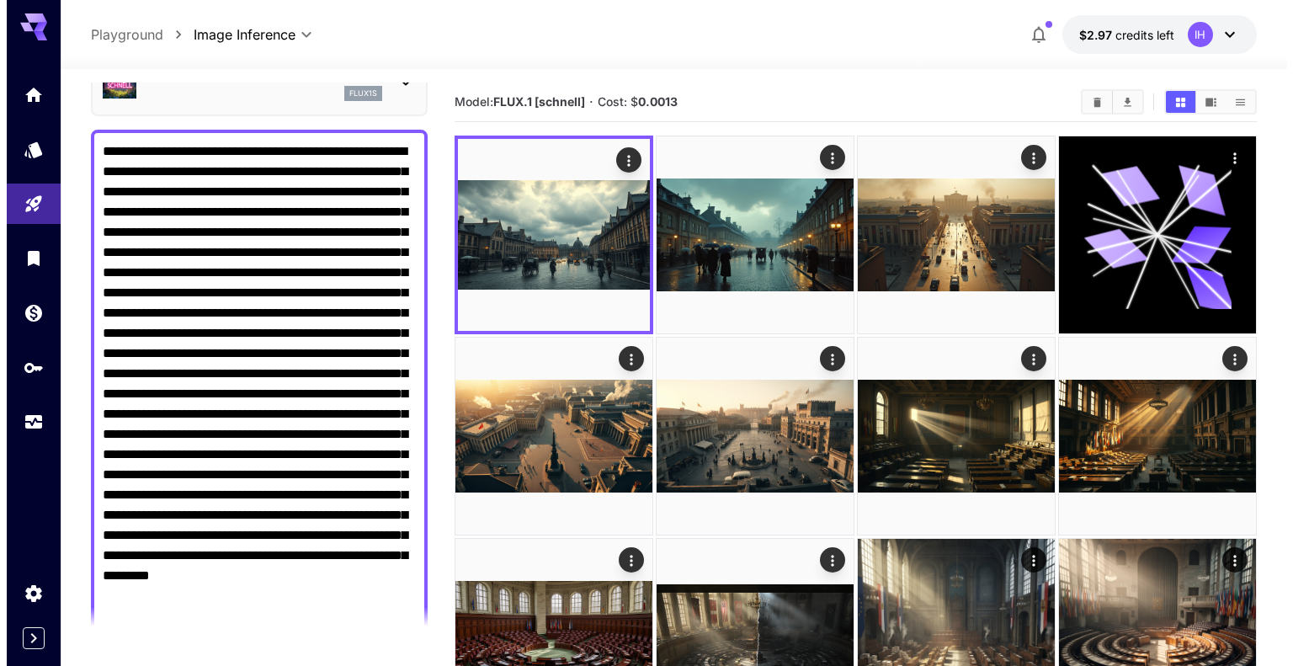
scroll to position [0, 0]
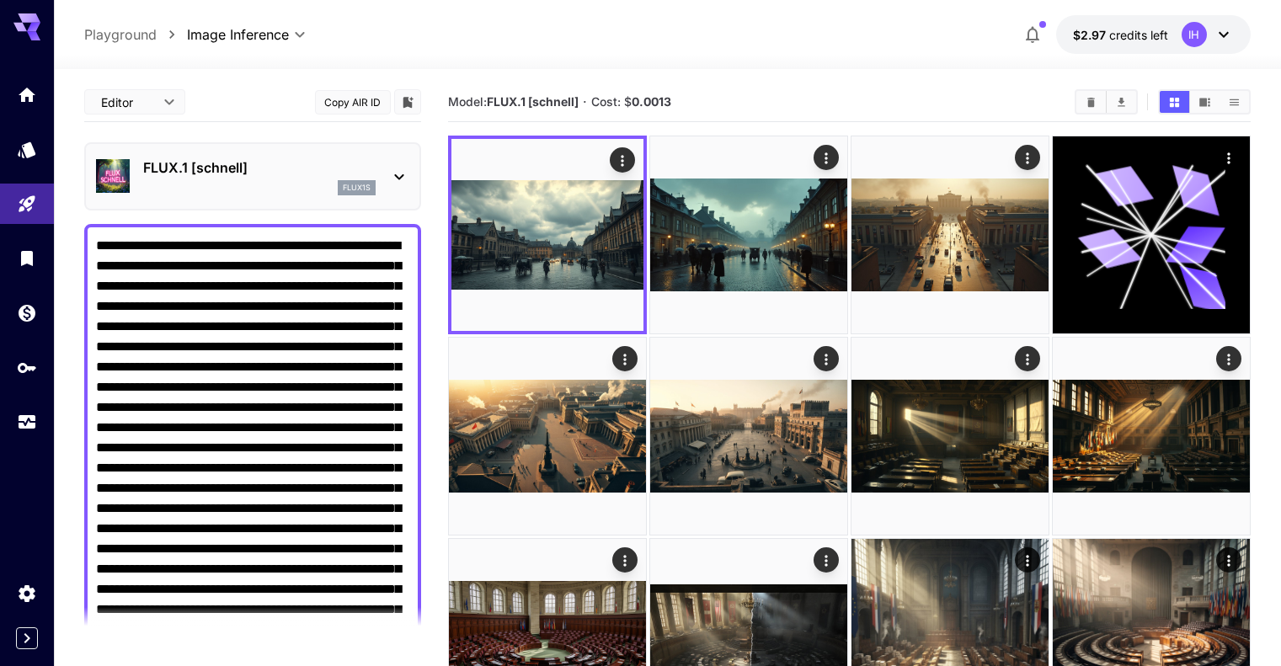
click at [183, 176] on p "FLUX.1 [schnell]" at bounding box center [259, 167] width 232 height 20
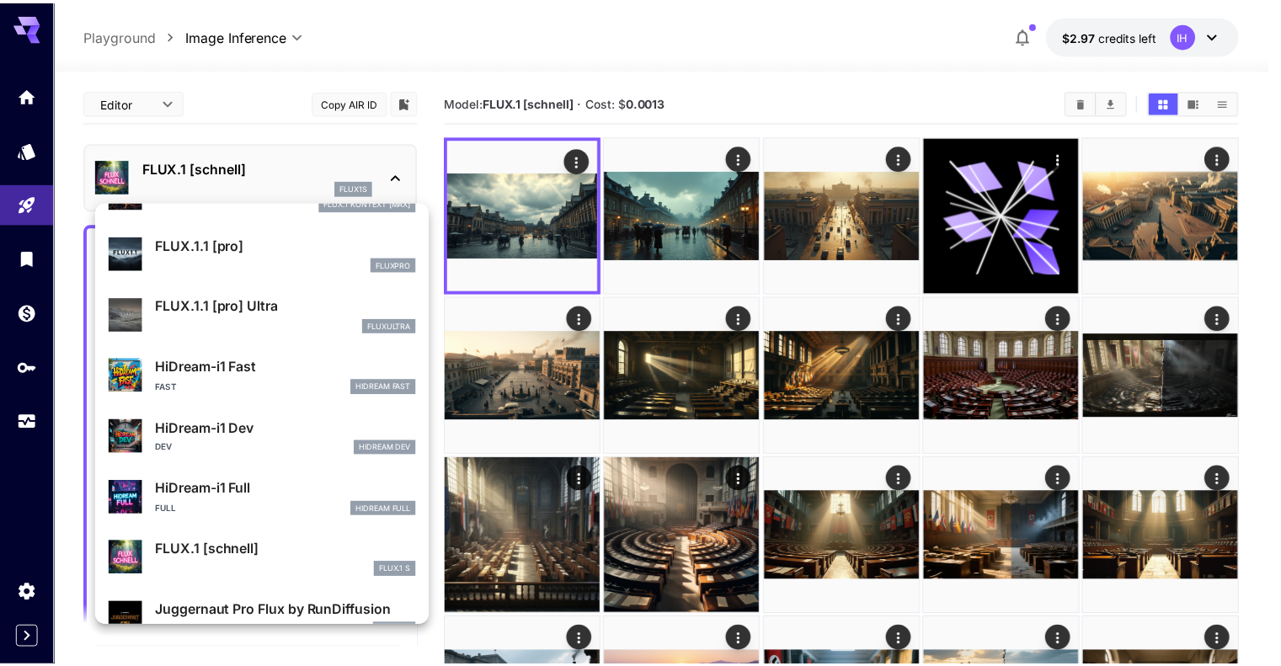
scroll to position [1362, 0]
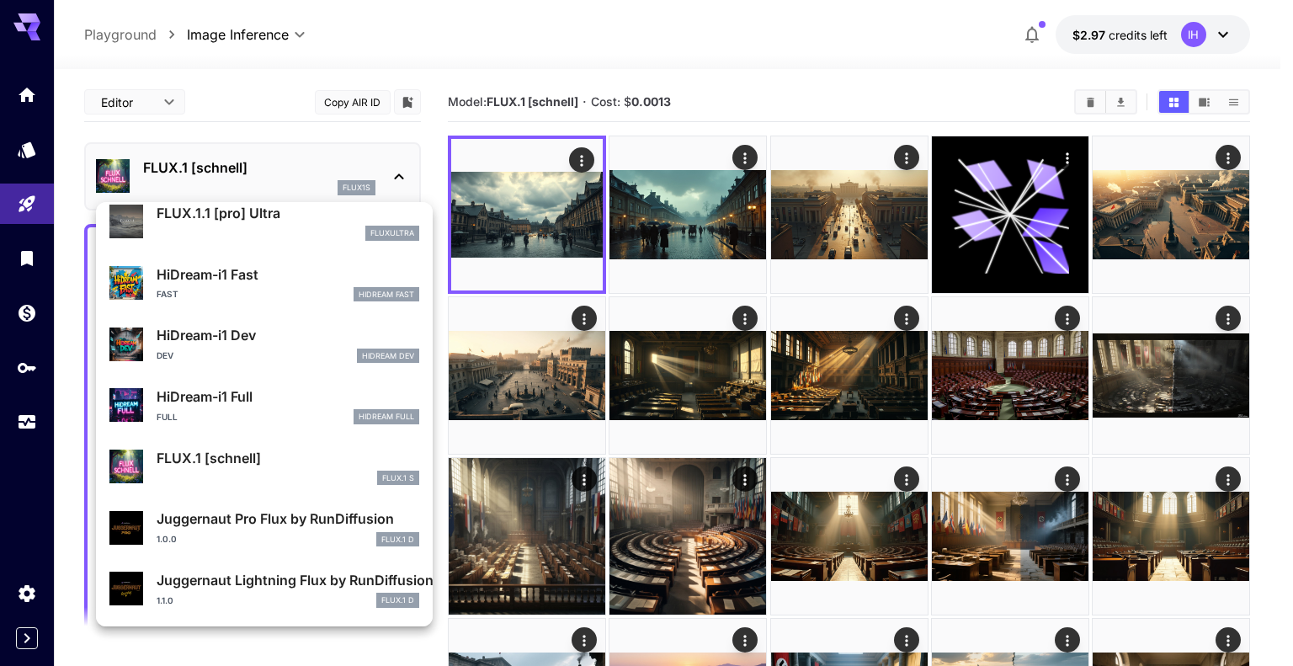
click at [241, 582] on p "Juggernaut Lightning Flux by RunDiffusion" at bounding box center [288, 580] width 263 height 20
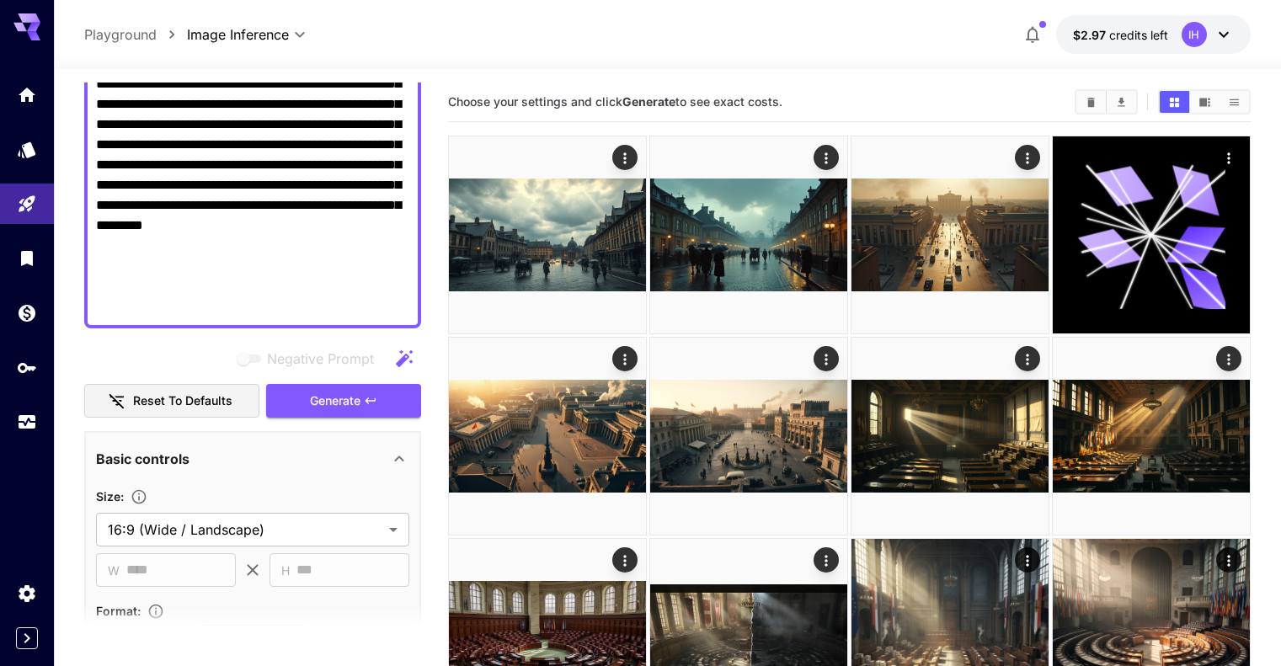
scroll to position [701, 0]
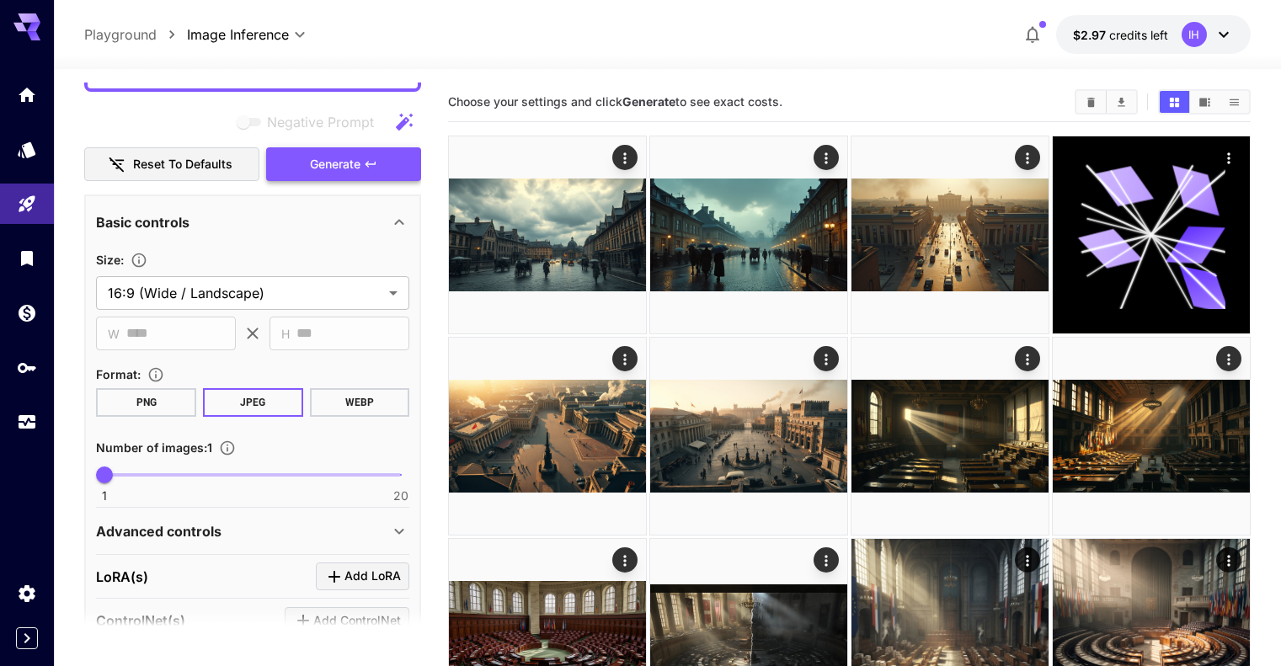
click at [349, 168] on span "Generate" at bounding box center [335, 164] width 51 height 21
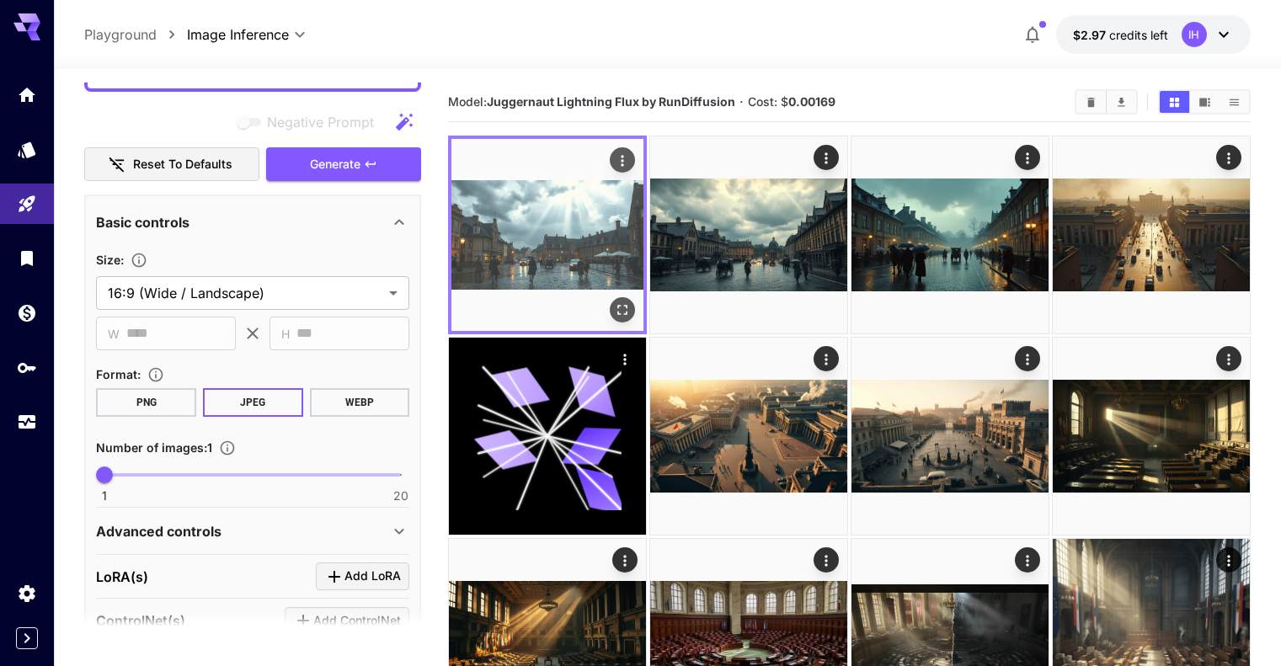
click at [617, 305] on icon "Open in fullscreen" at bounding box center [622, 310] width 10 height 10
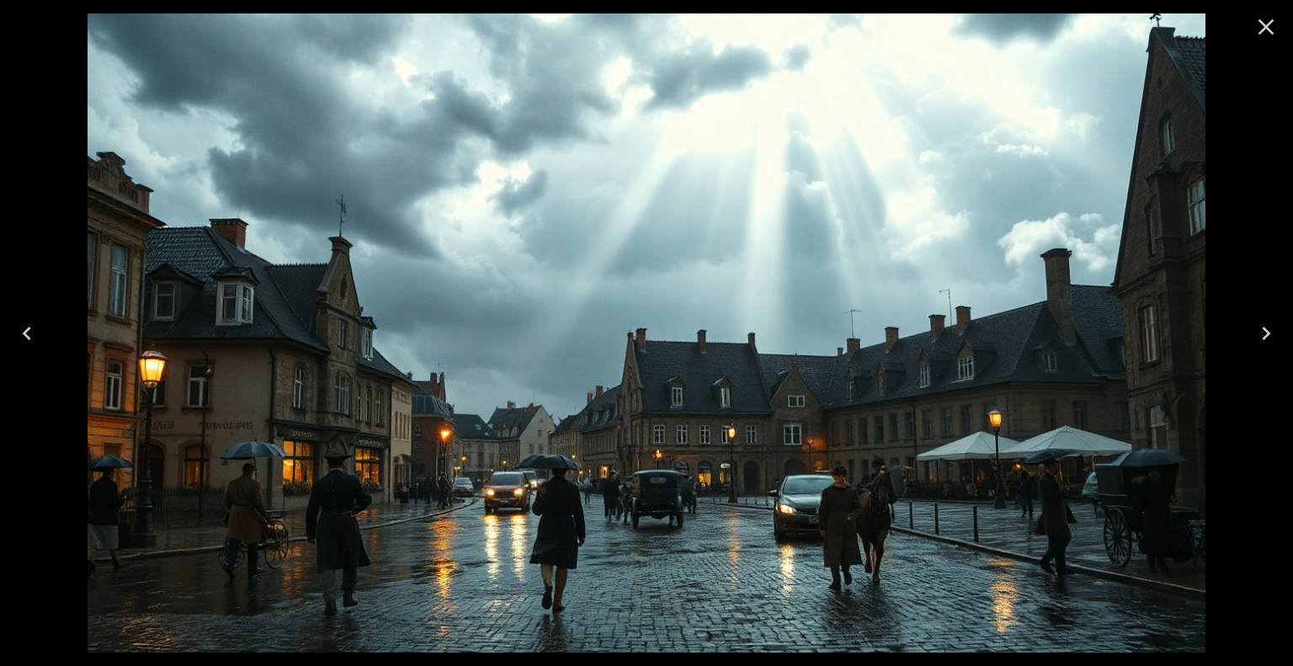
click at [1261, 335] on icon "Next" at bounding box center [1266, 333] width 27 height 27
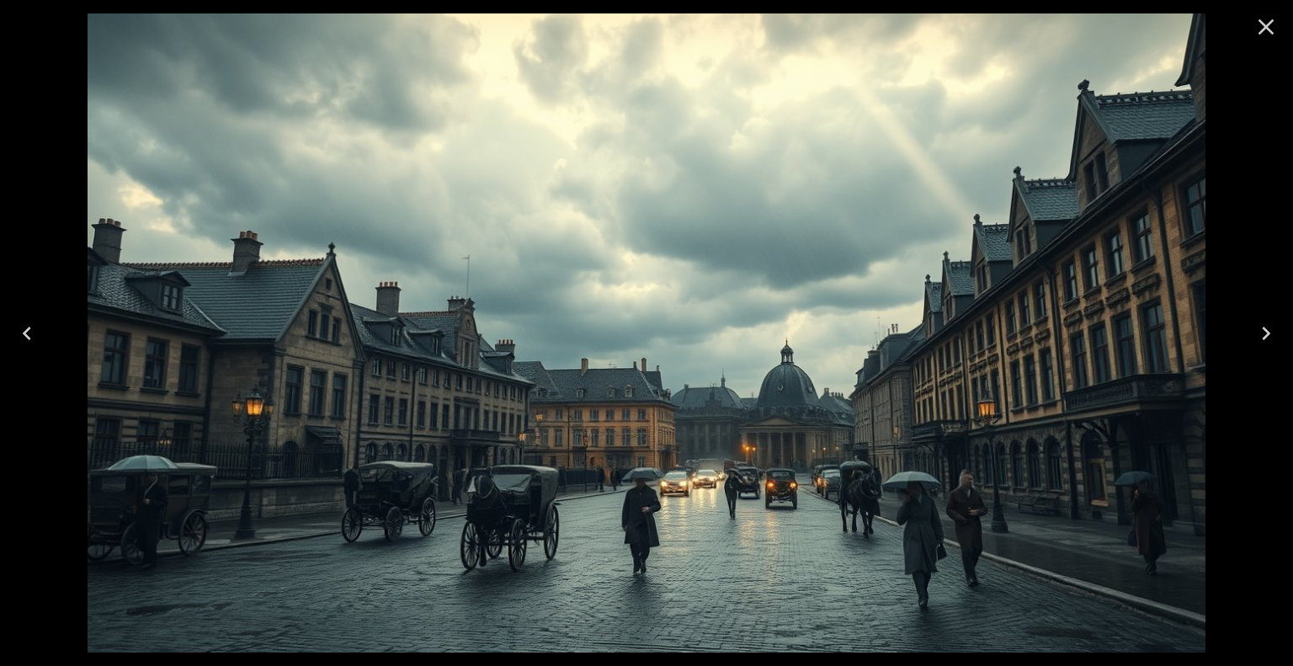
click at [1262, 331] on icon "Next" at bounding box center [1266, 333] width 27 height 27
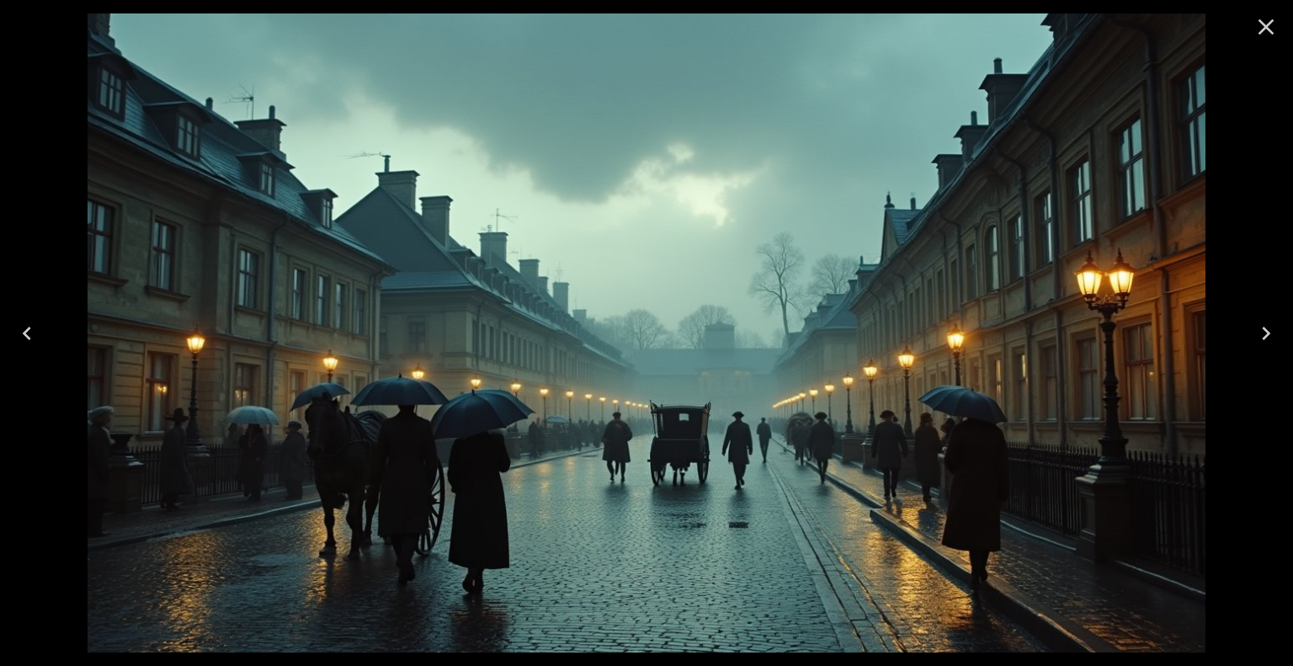
click at [1263, 19] on icon "Close" at bounding box center [1266, 26] width 27 height 27
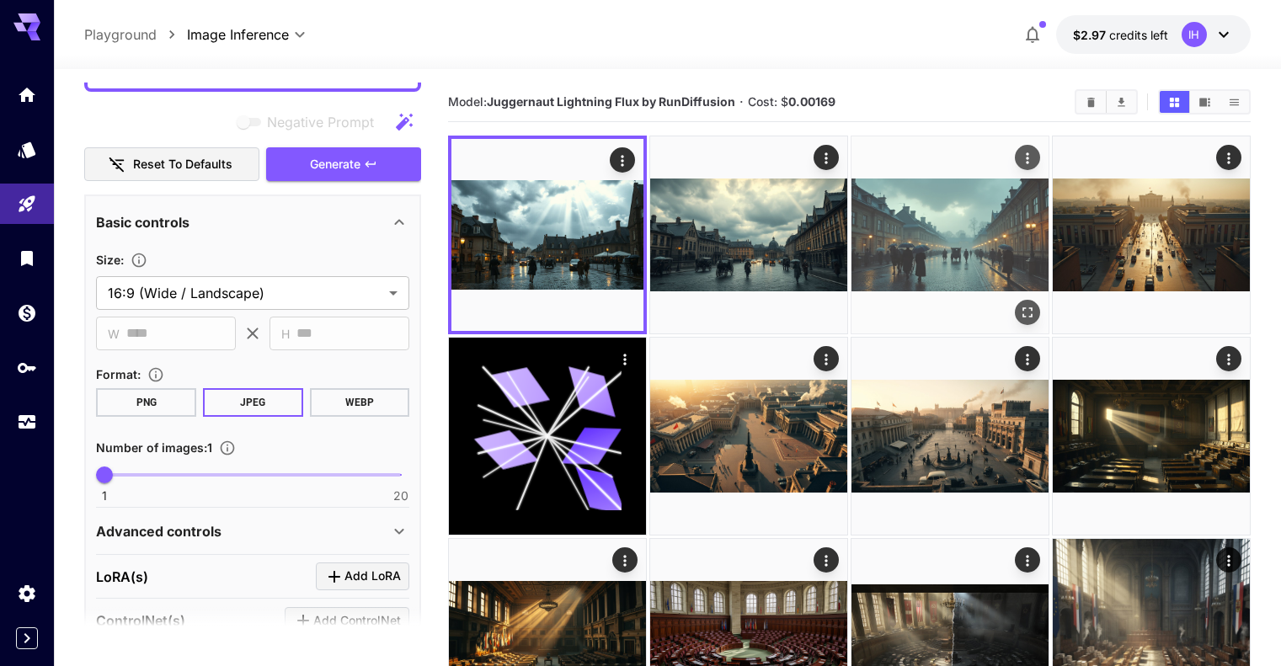
click at [851, 216] on img at bounding box center [949, 234] width 197 height 197
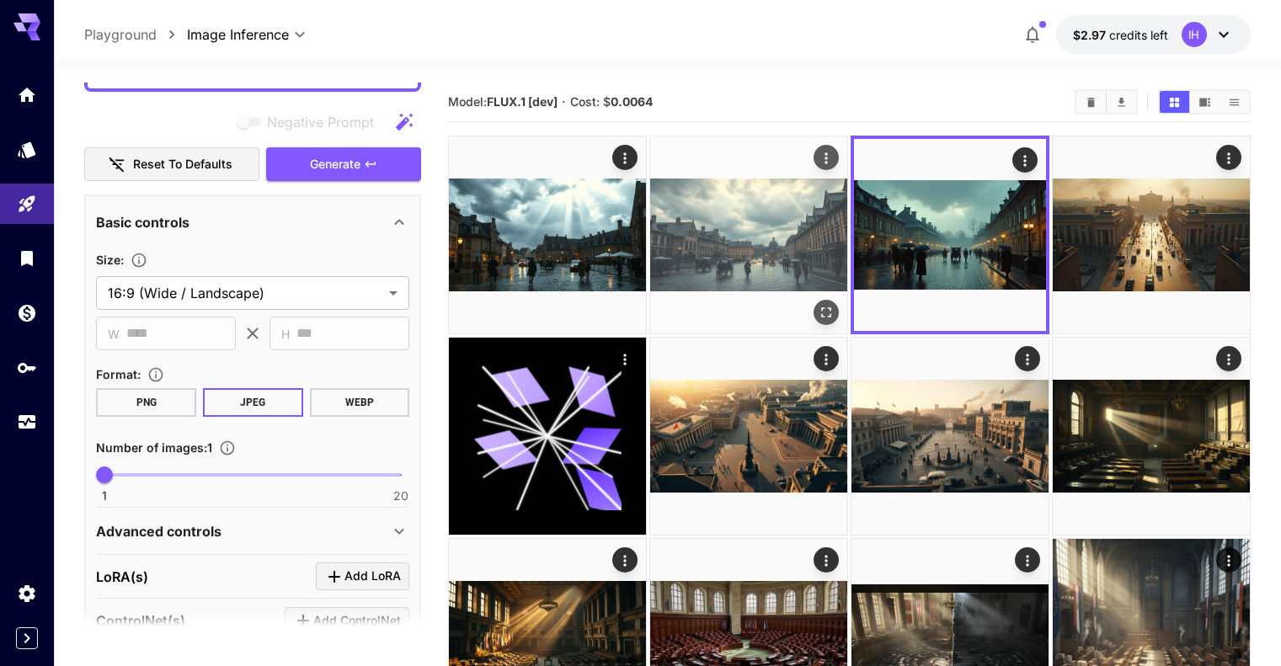
click at [683, 220] on img at bounding box center [748, 234] width 197 height 197
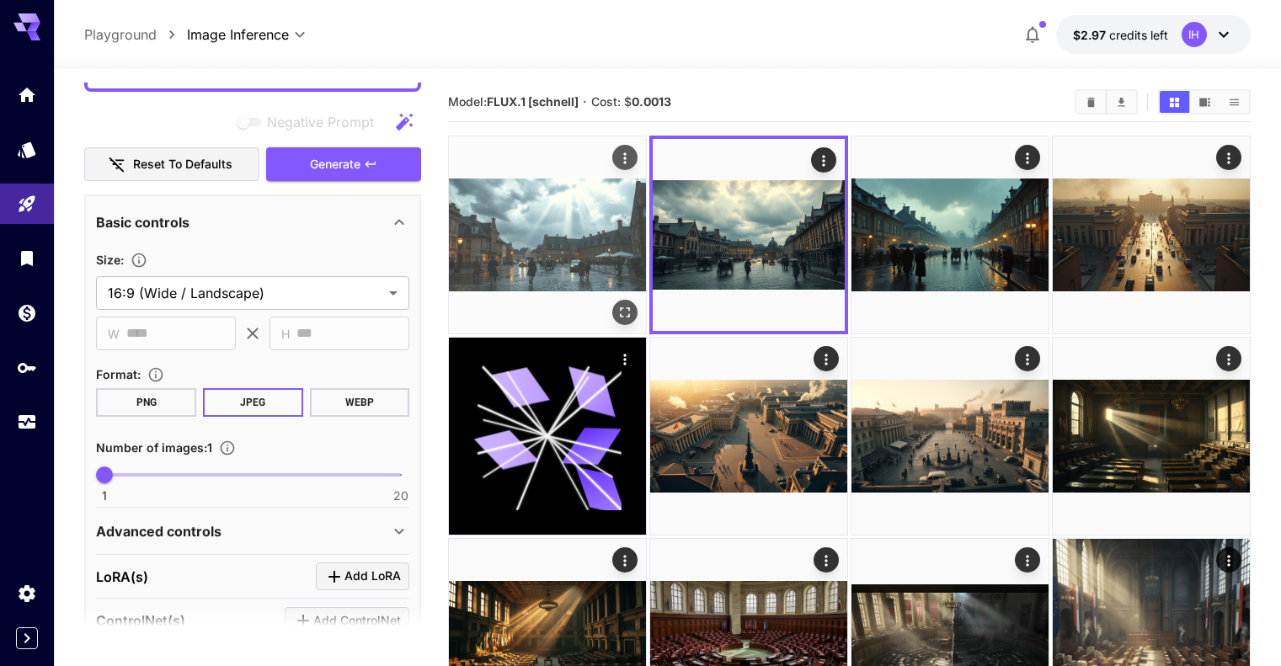
click at [525, 221] on img at bounding box center [547, 234] width 197 height 197
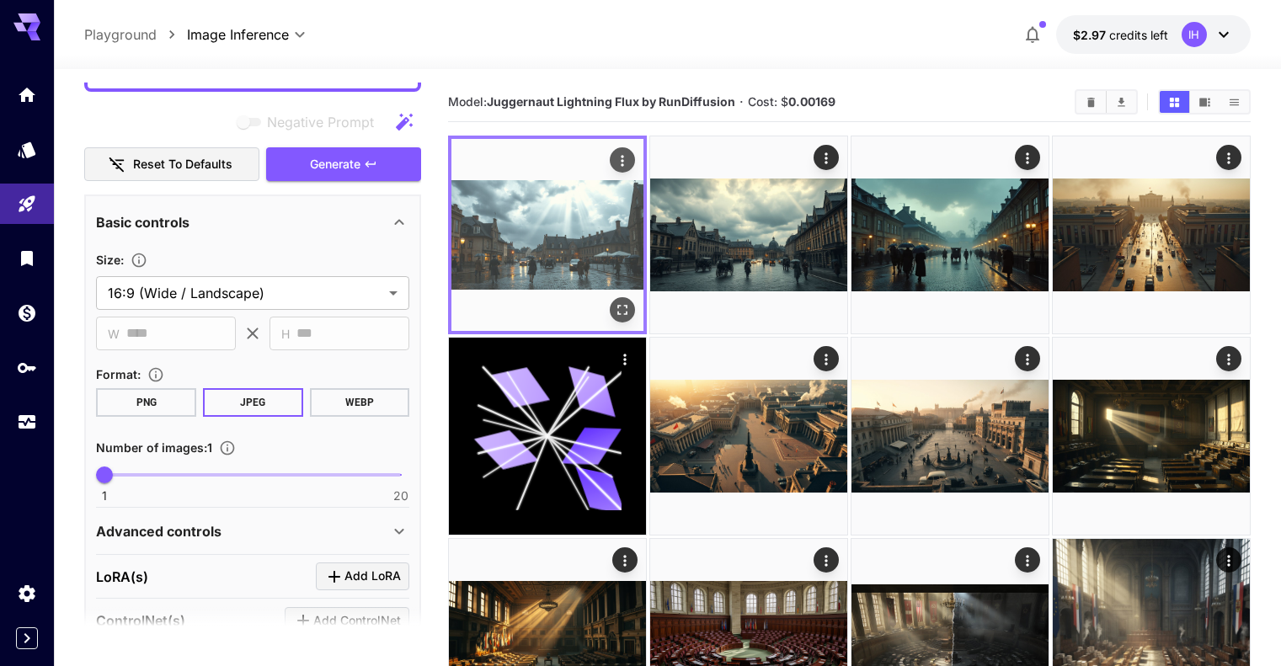
click at [517, 215] on img at bounding box center [547, 235] width 192 height 192
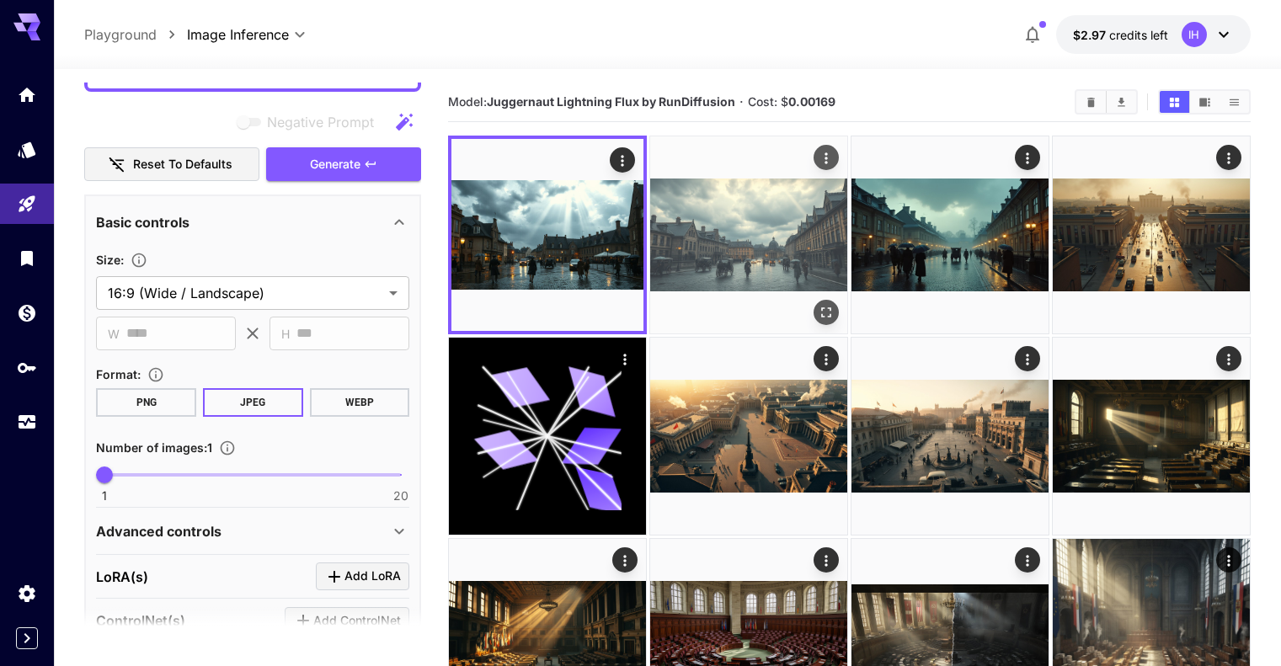
click at [688, 215] on img at bounding box center [748, 234] width 197 height 197
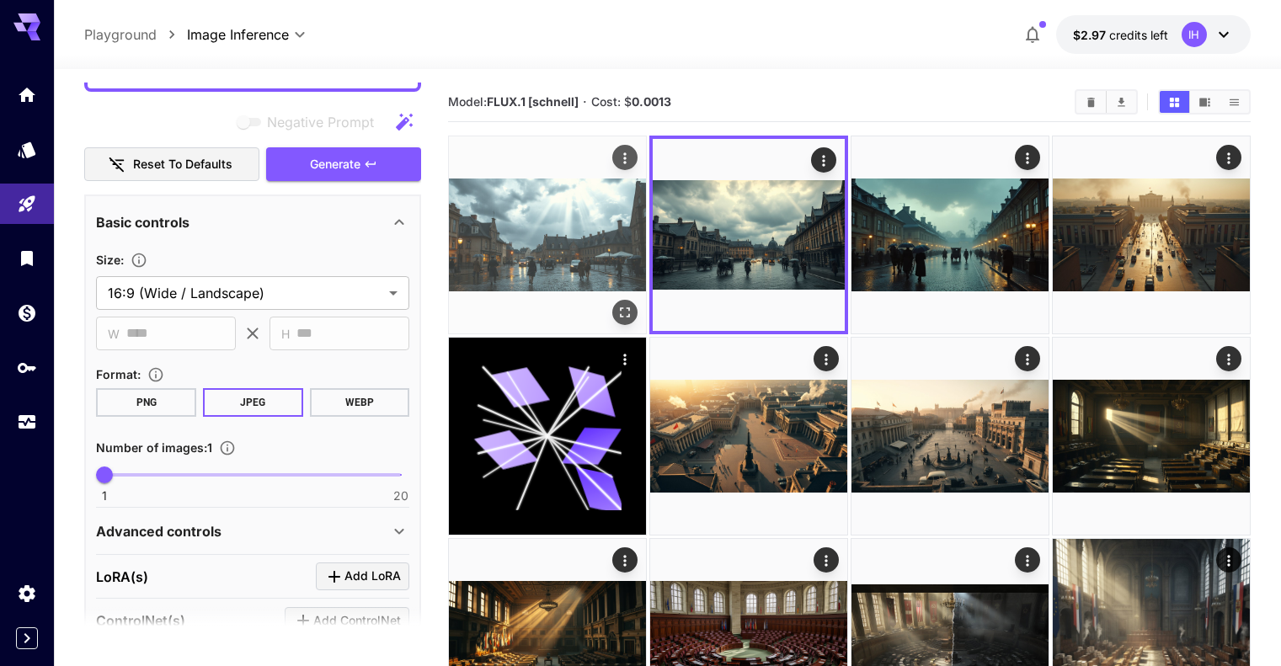
click at [529, 210] on img at bounding box center [547, 234] width 197 height 197
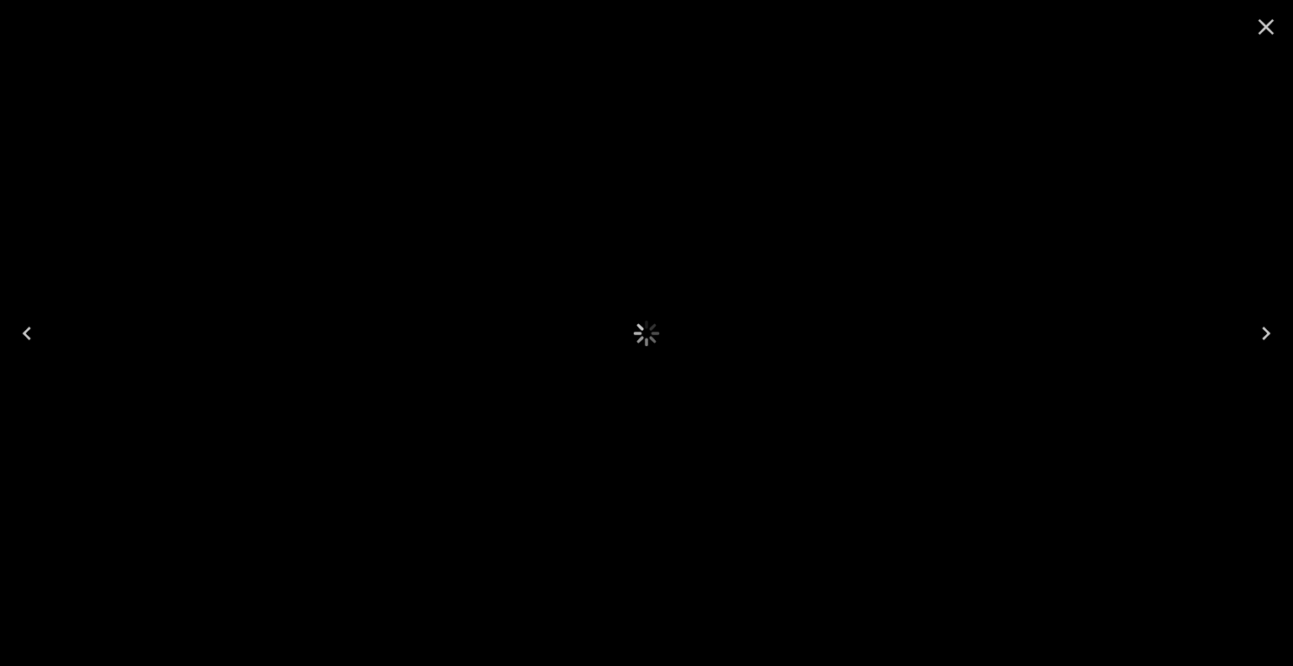
scroll to position [701, 0]
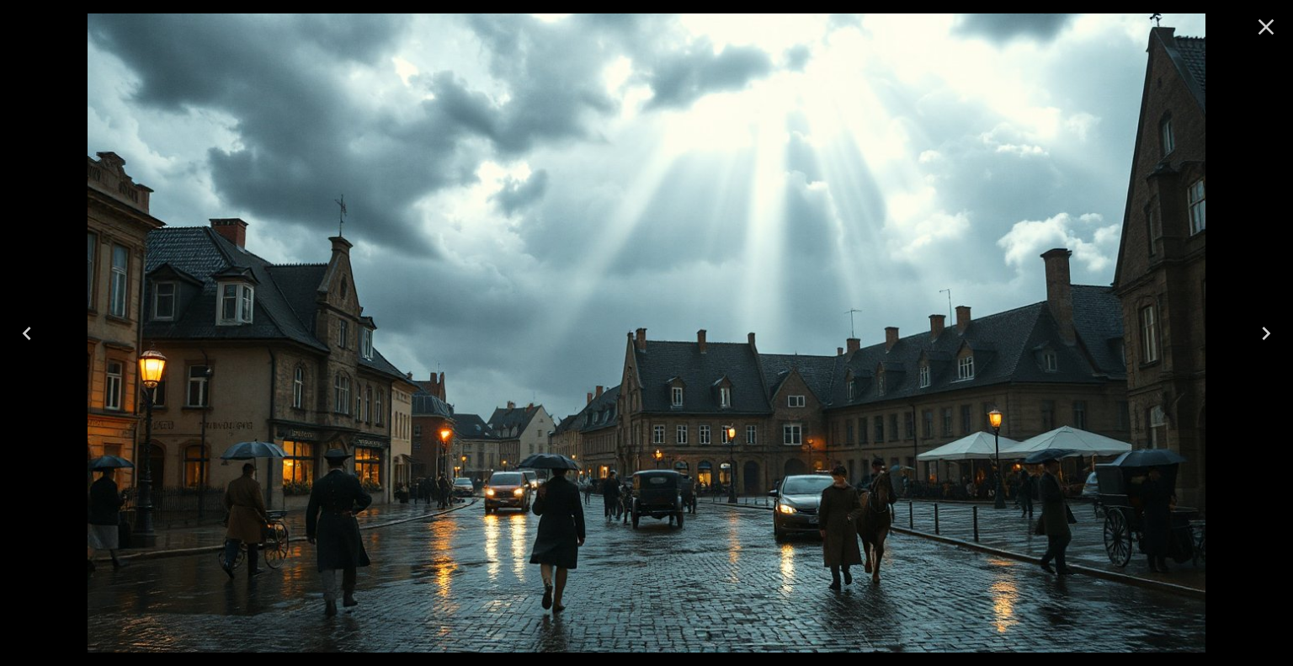
click at [1262, 20] on icon "Close" at bounding box center [1266, 26] width 27 height 27
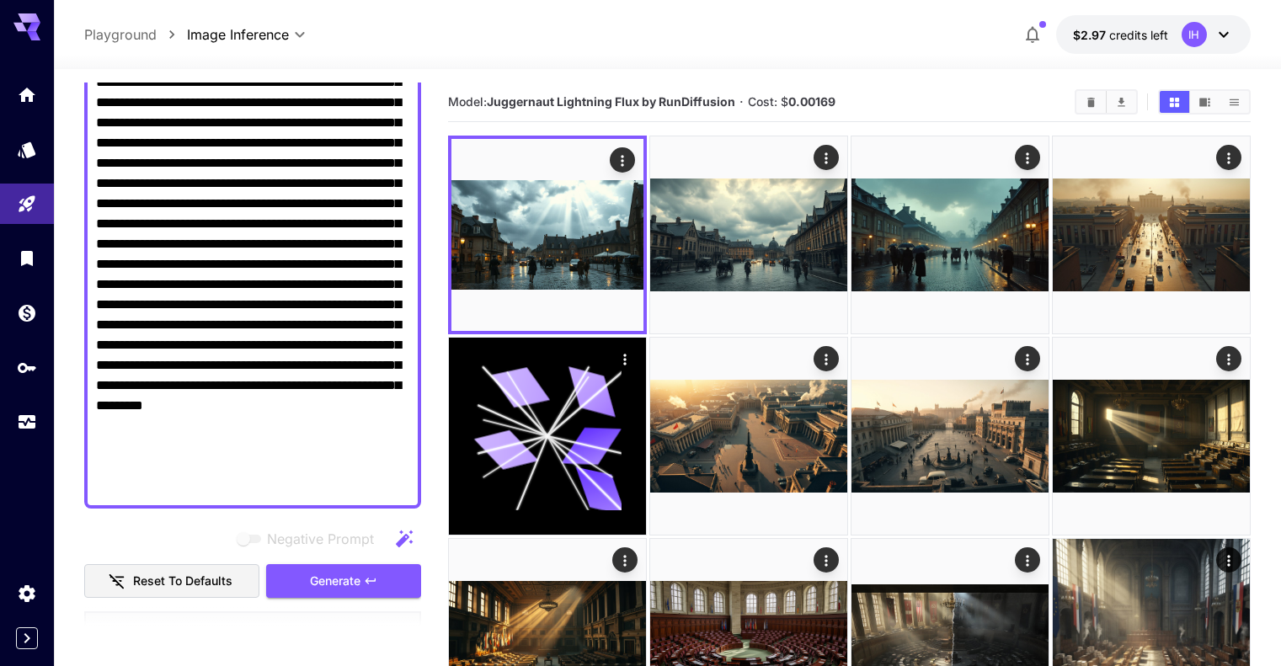
scroll to position [280, 0]
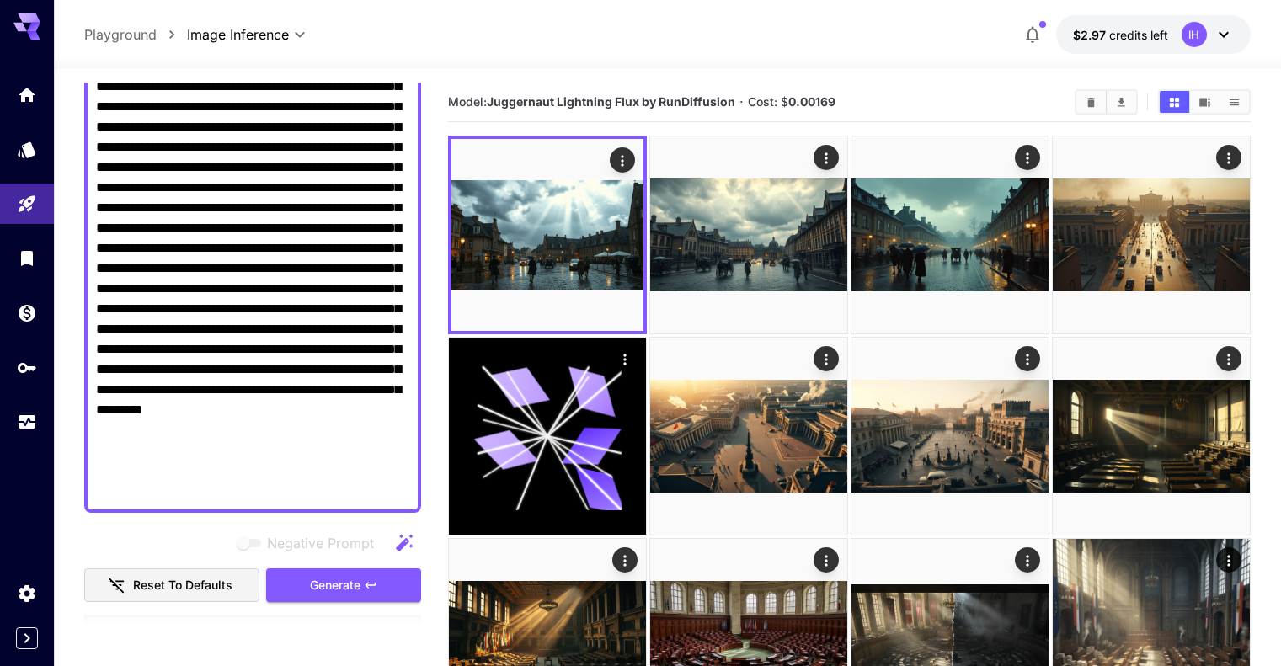
click at [266, 312] on textarea "Negative Prompt" at bounding box center [252, 238] width 313 height 525
paste textarea
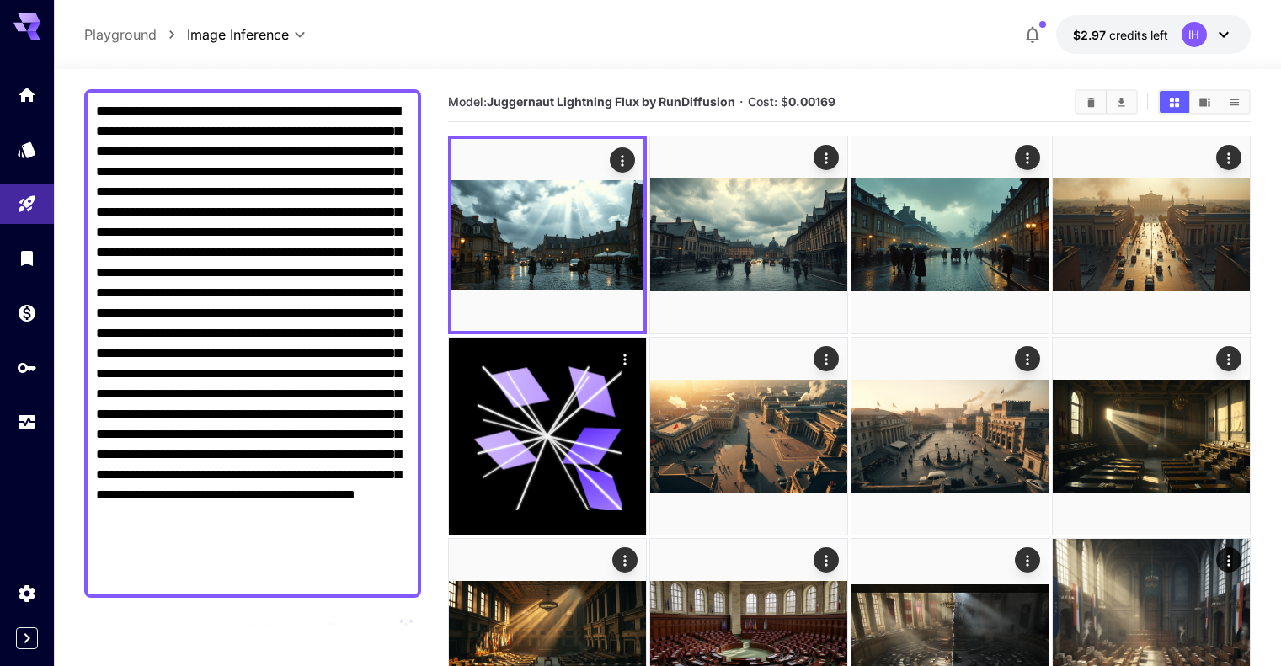
scroll to position [561, 0]
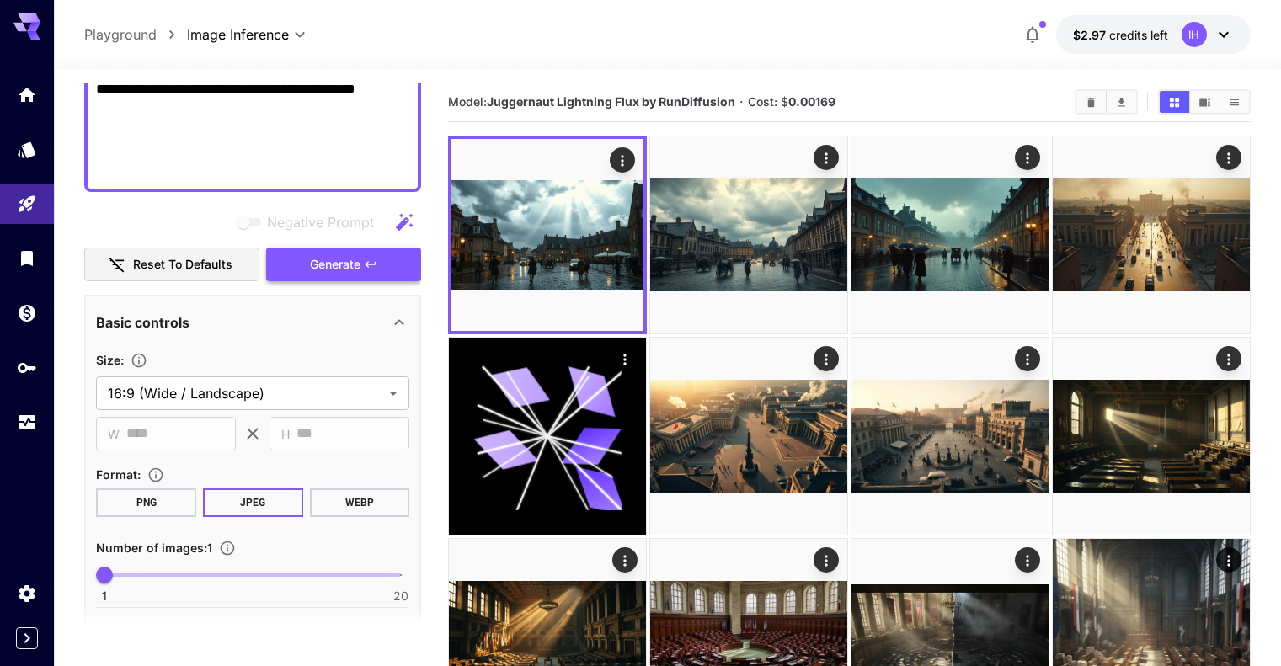
type textarea "**********"
click at [324, 264] on span "Generate" at bounding box center [335, 264] width 51 height 21
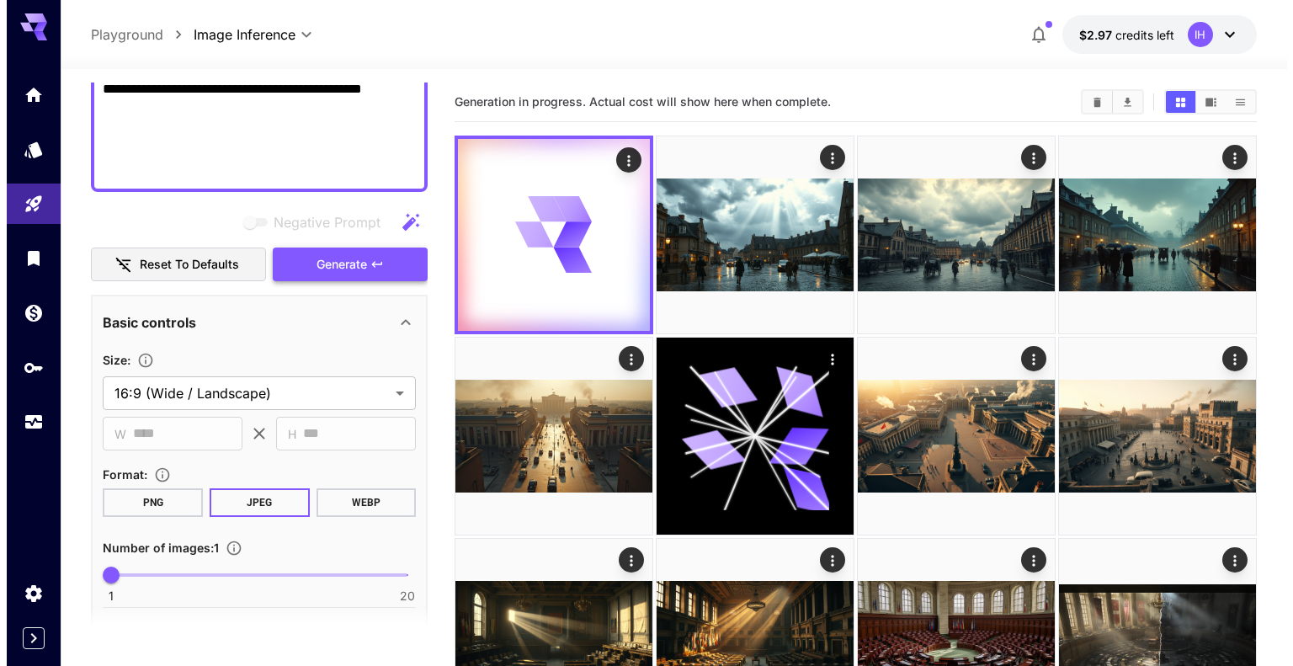
scroll to position [0, 0]
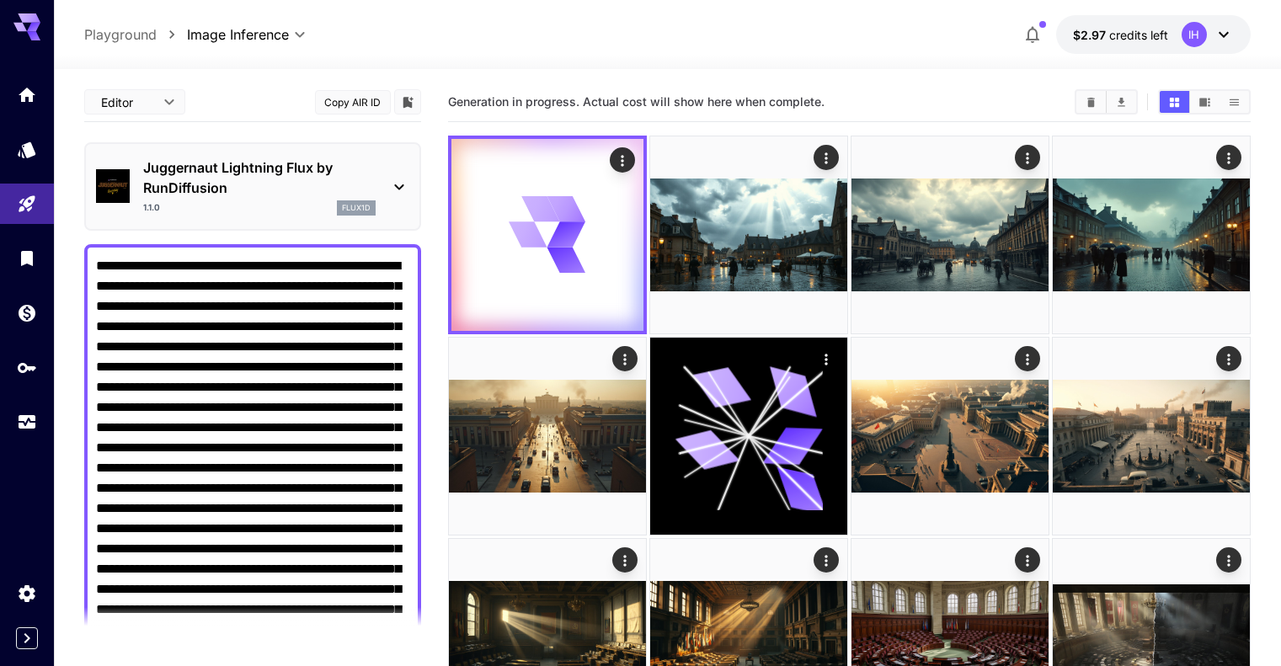
click at [298, 182] on p "Juggernaut Lightning Flux by RunDiffusion" at bounding box center [259, 177] width 232 height 40
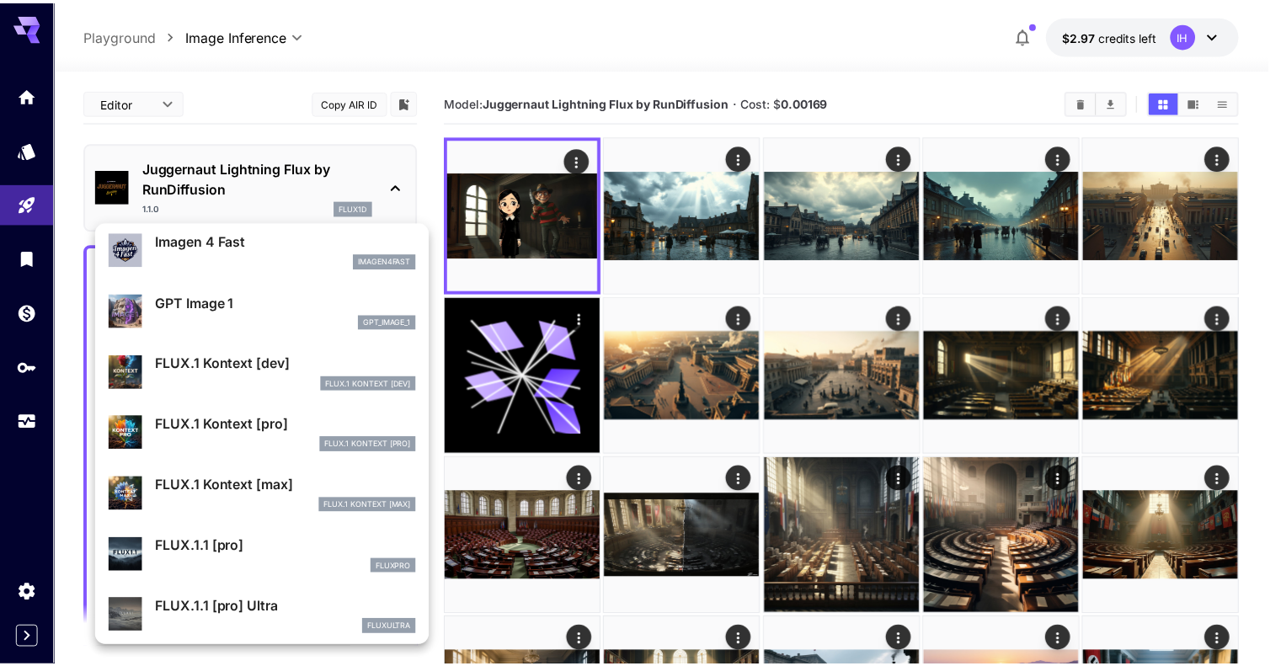
scroll to position [1362, 0]
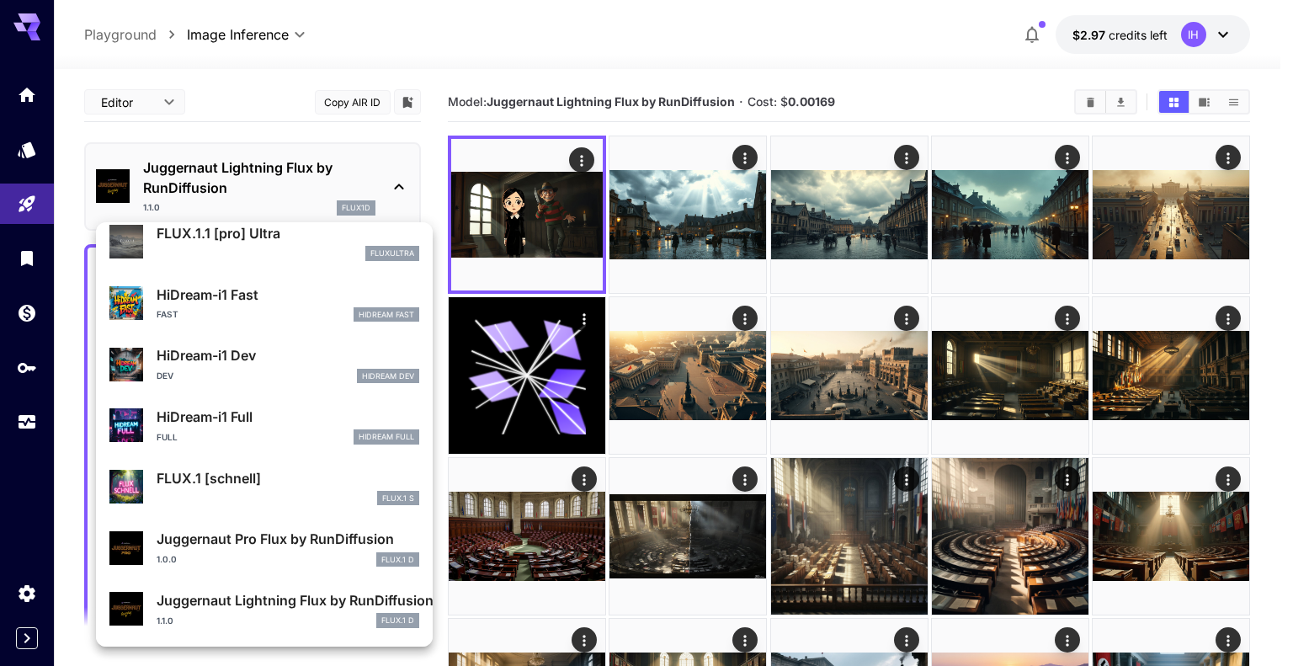
click at [230, 483] on p "FLUX.1 [schnell]" at bounding box center [288, 478] width 263 height 20
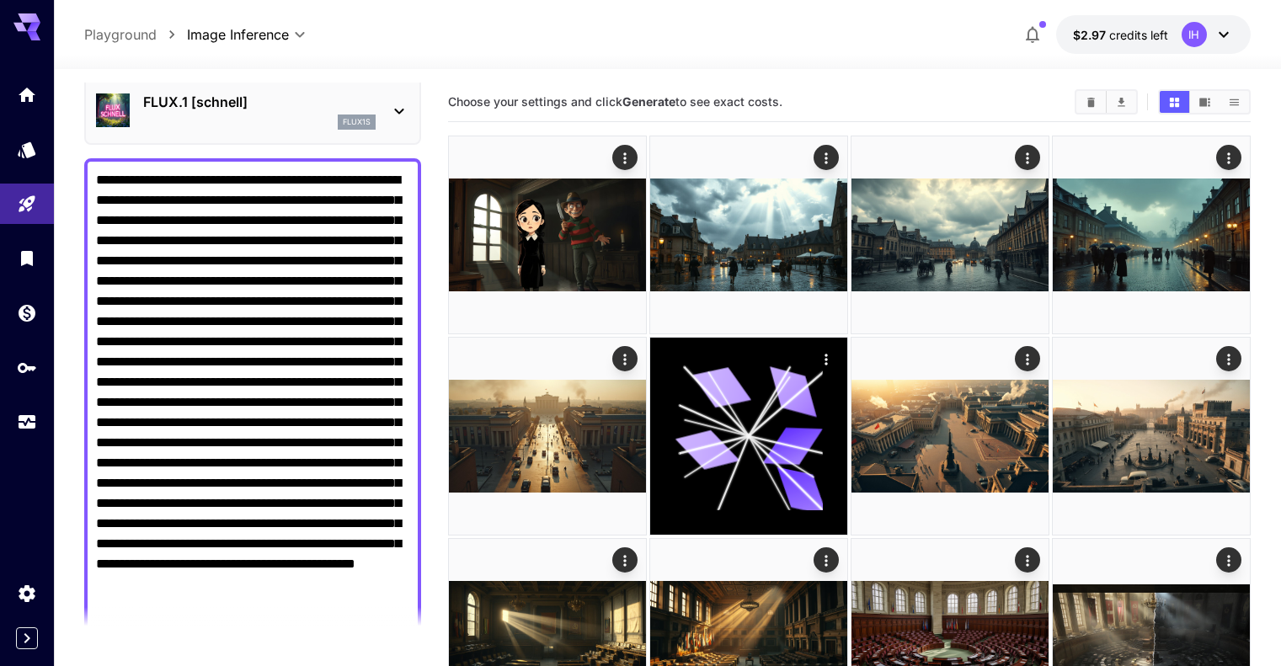
scroll to position [421, 0]
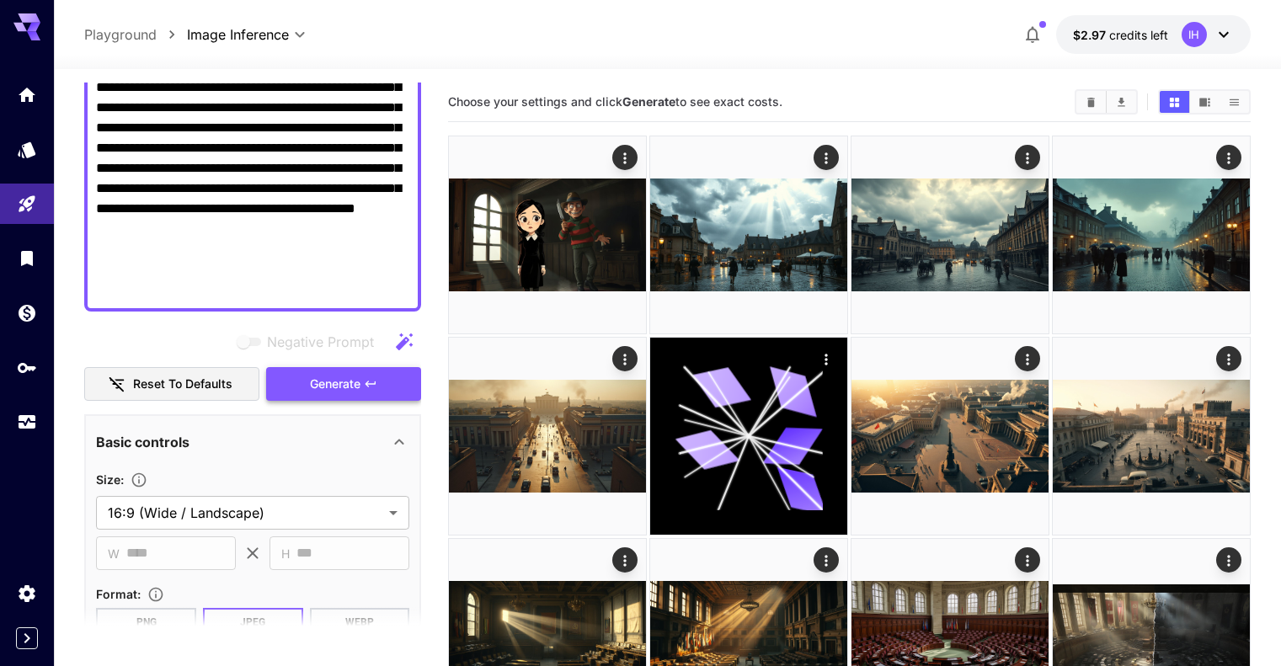
click at [343, 378] on span "Generate" at bounding box center [335, 384] width 51 height 21
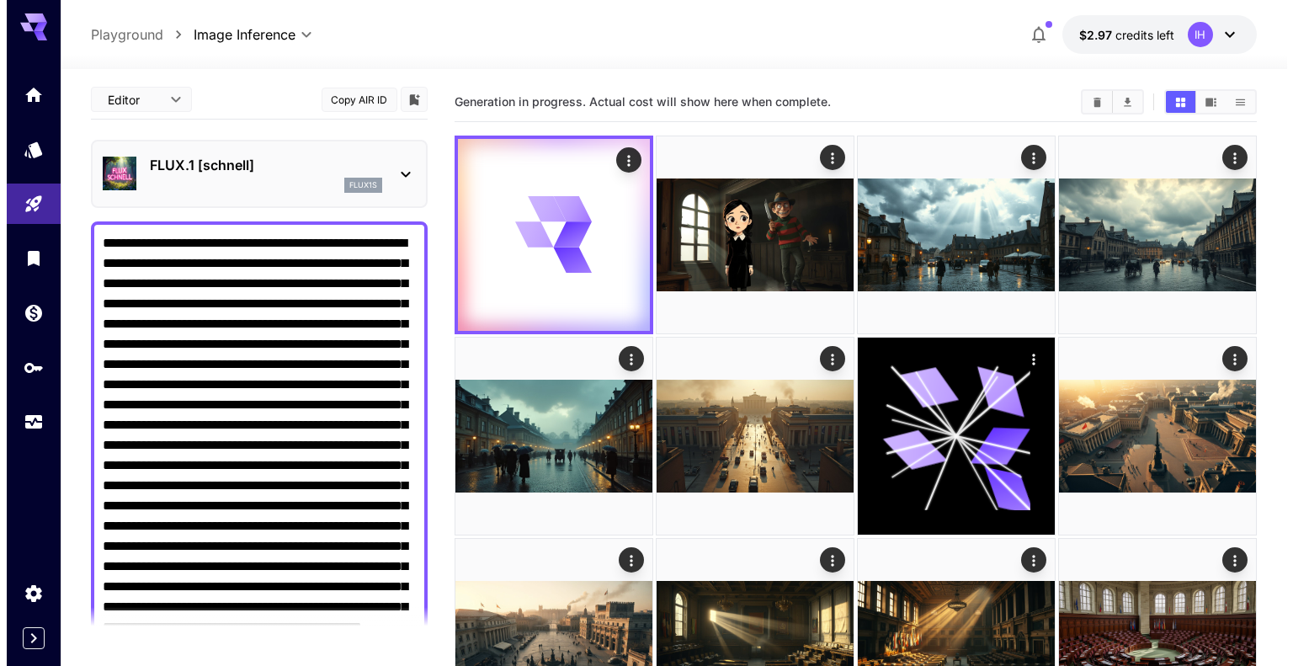
scroll to position [0, 0]
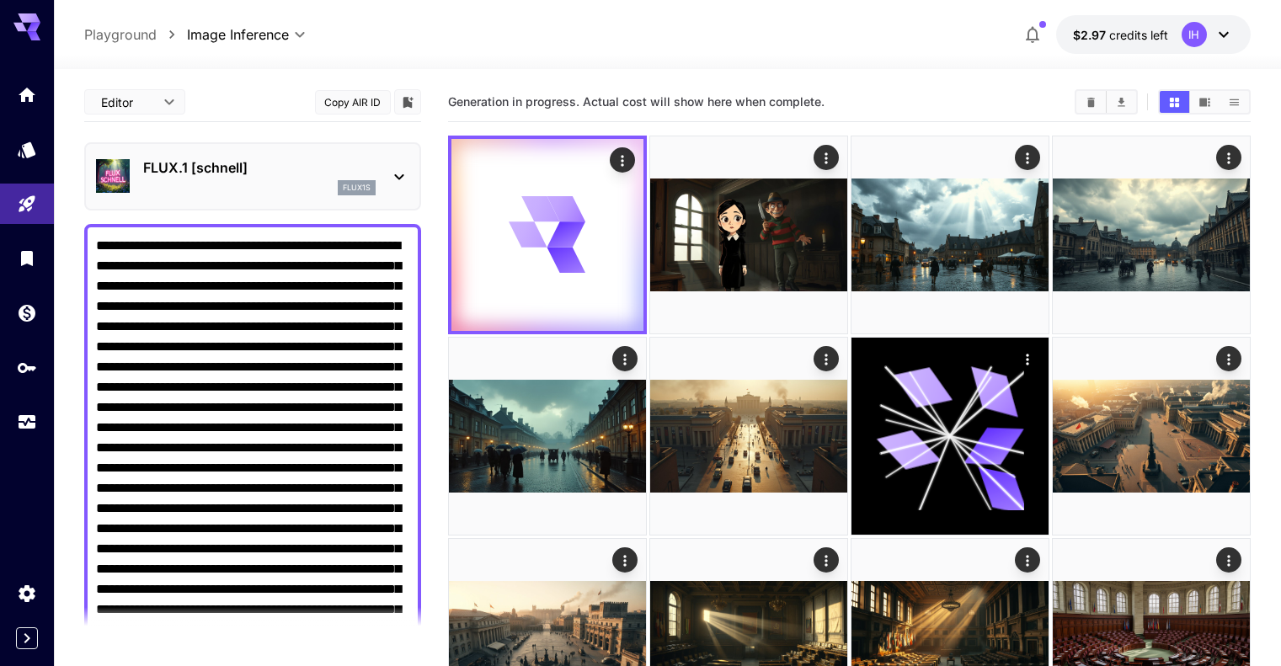
click at [225, 173] on p "FLUX.1 [schnell]" at bounding box center [259, 167] width 232 height 20
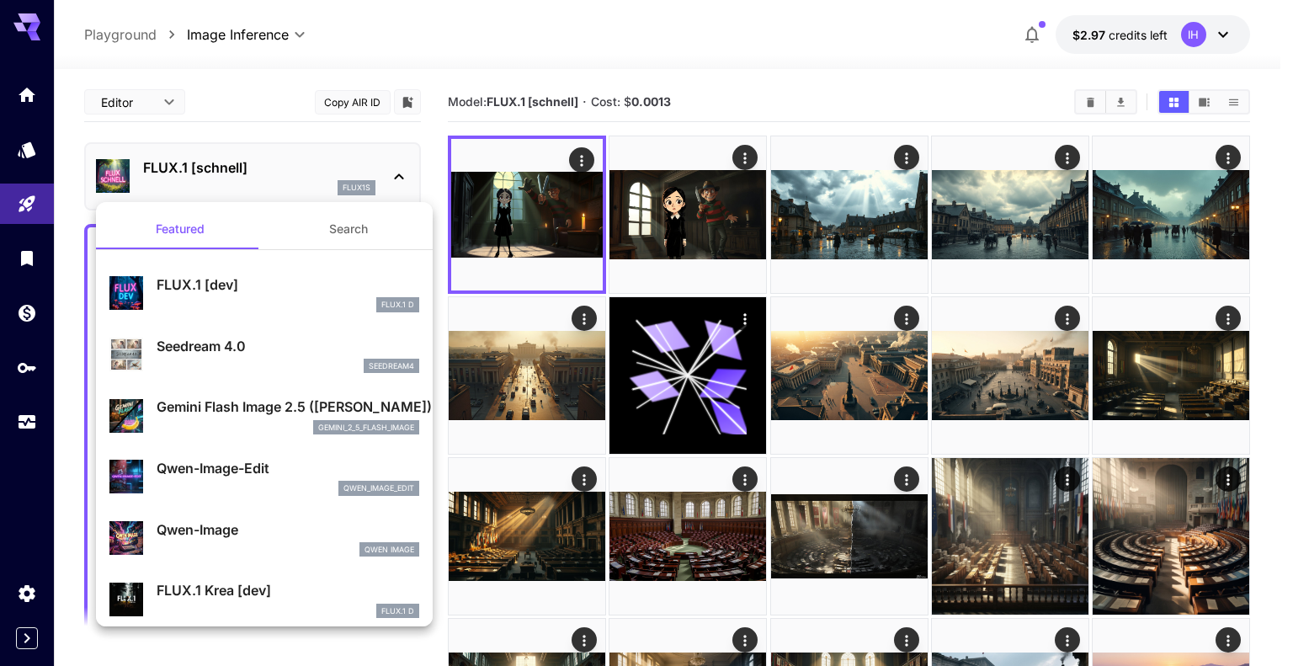
click at [230, 287] on p "FLUX.1 [dev]" at bounding box center [288, 284] width 263 height 20
type input "**"
type input "***"
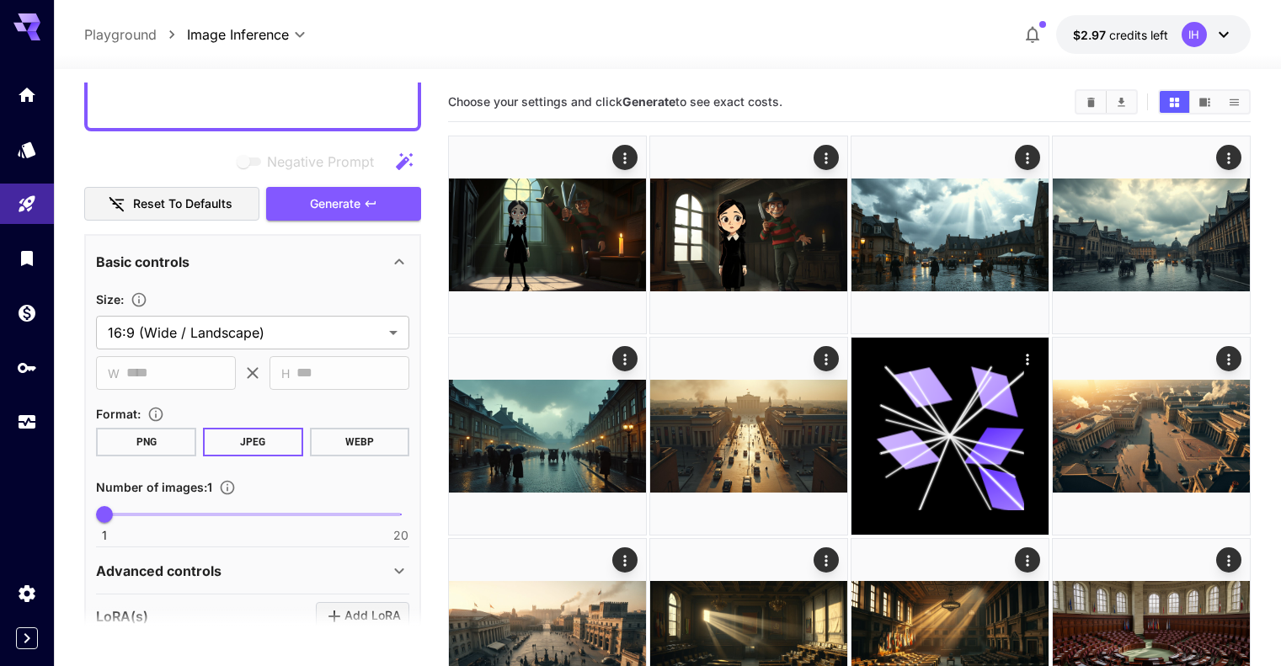
scroll to position [485, 0]
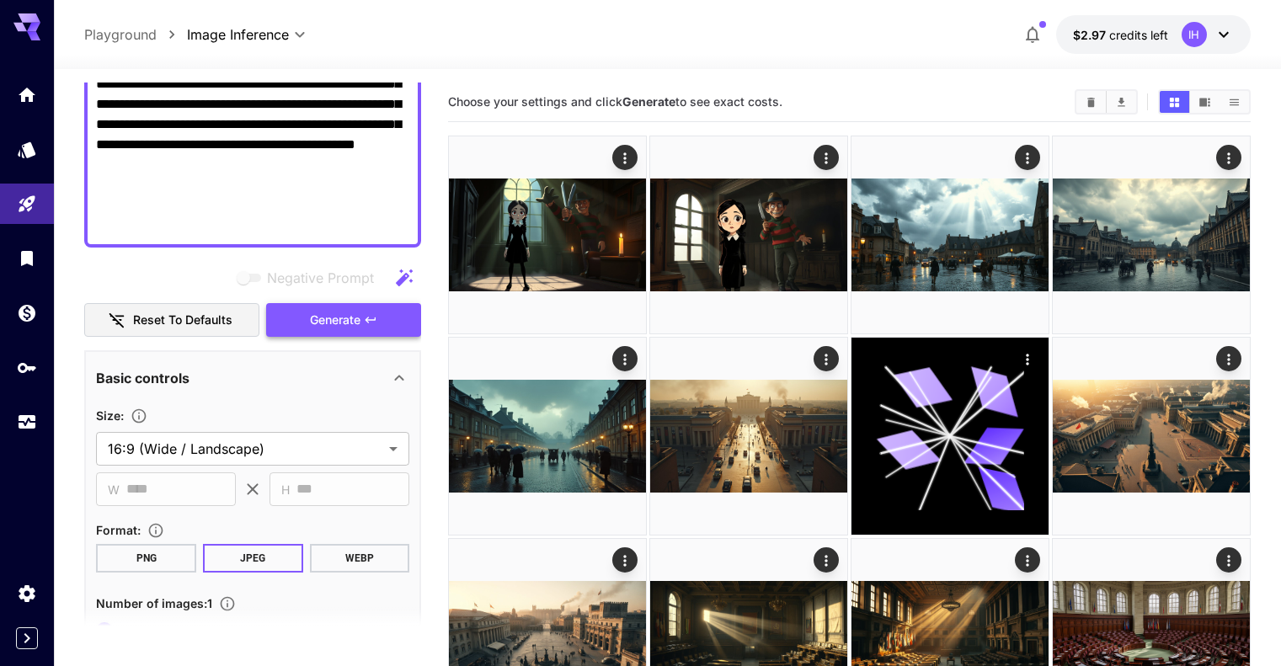
click at [343, 323] on span "Generate" at bounding box center [335, 320] width 51 height 21
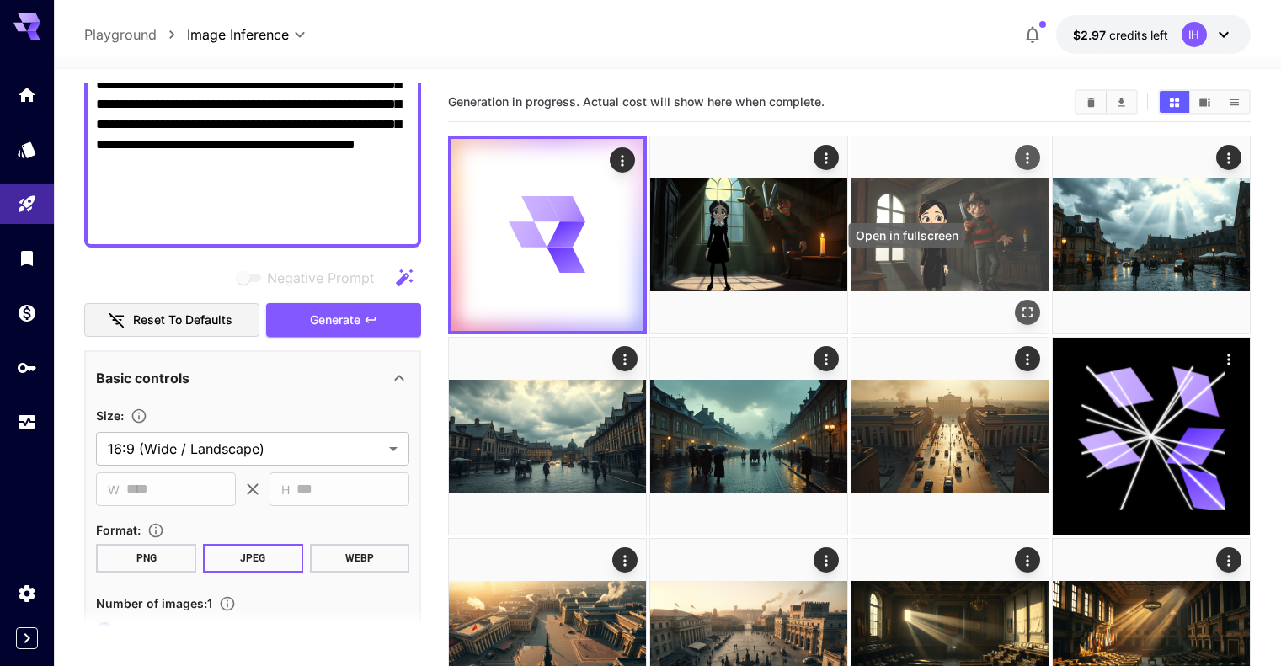
click at [1019, 304] on icon "Open in fullscreen" at bounding box center [1027, 312] width 17 height 17
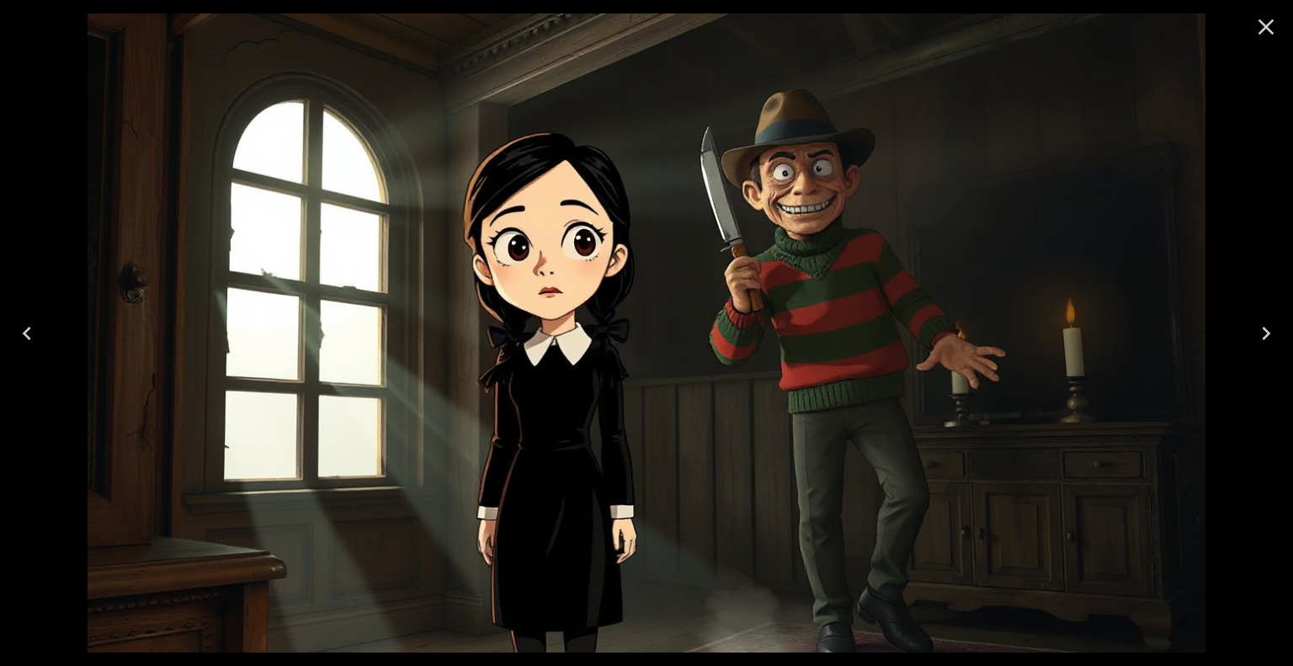
click at [31, 333] on icon "Previous" at bounding box center [26, 333] width 27 height 27
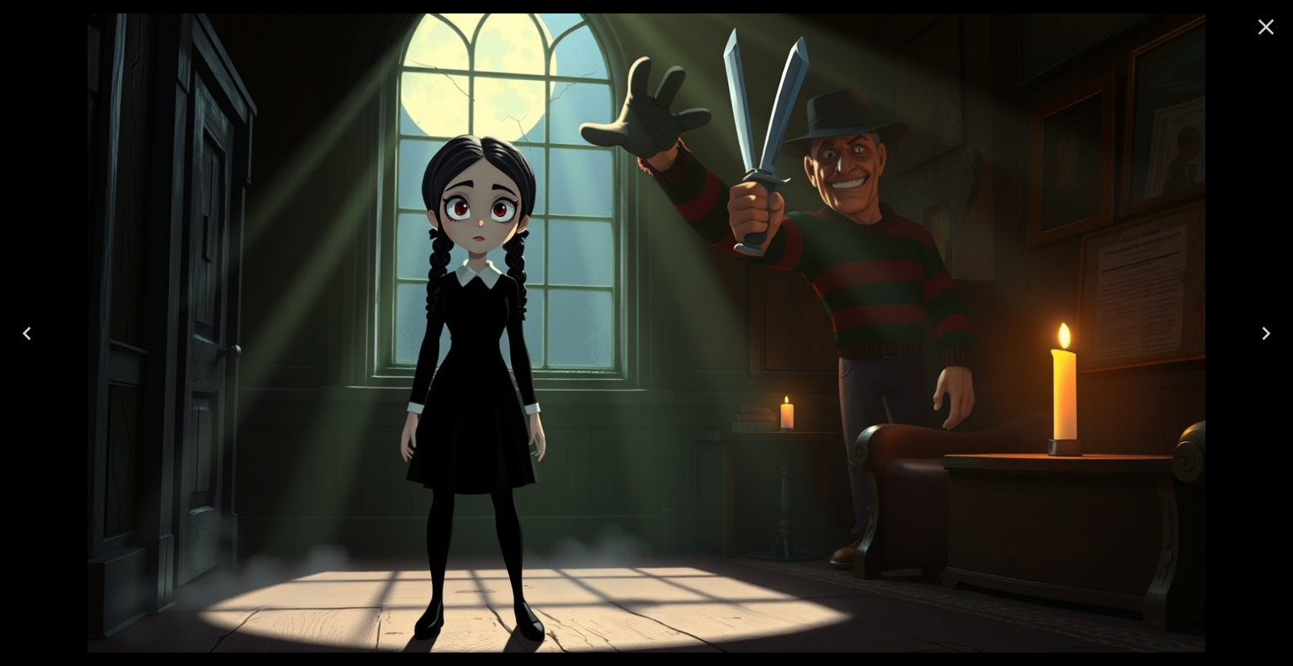
click at [31, 333] on icon "Previous" at bounding box center [26, 333] width 27 height 27
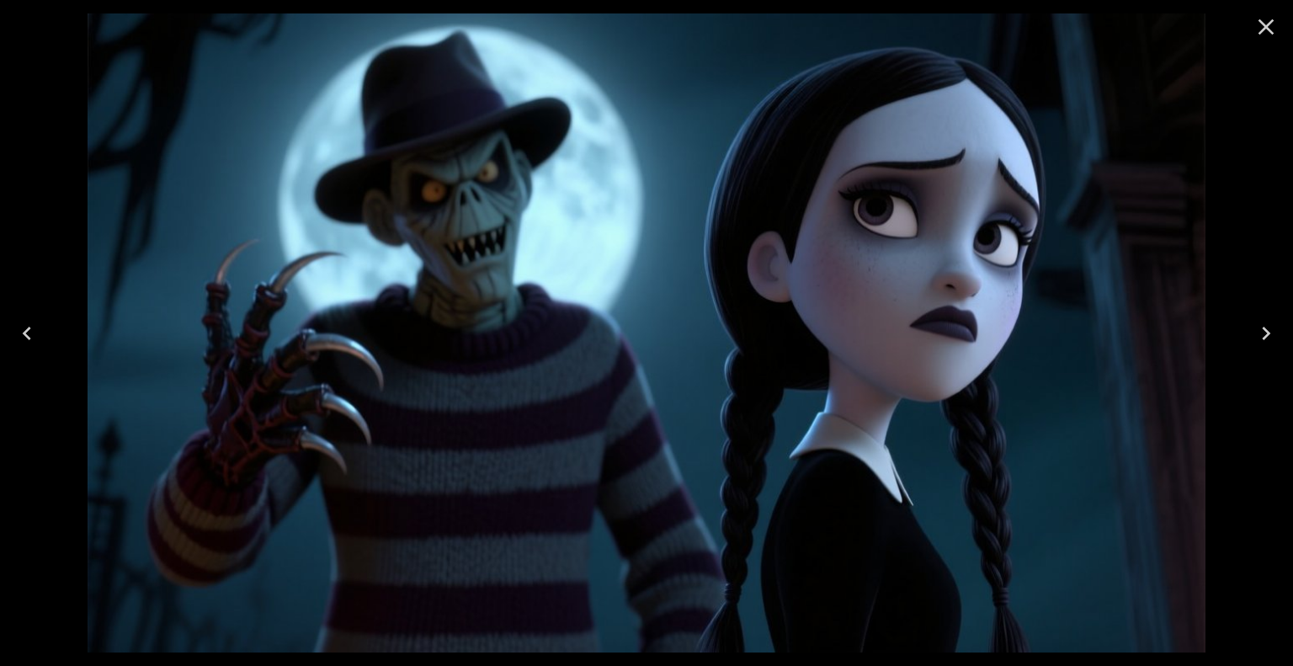
click at [1265, 26] on icon "Close" at bounding box center [1267, 27] width 16 height 16
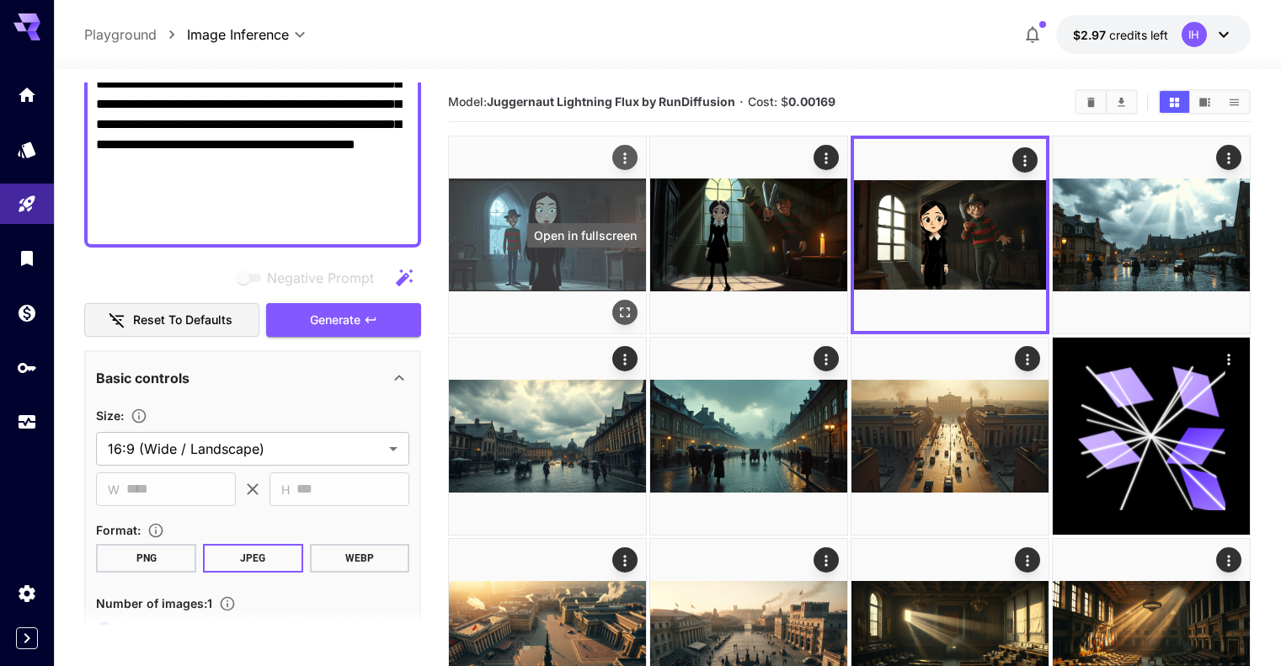
click at [616, 304] on icon "Open in fullscreen" at bounding box center [624, 312] width 17 height 17
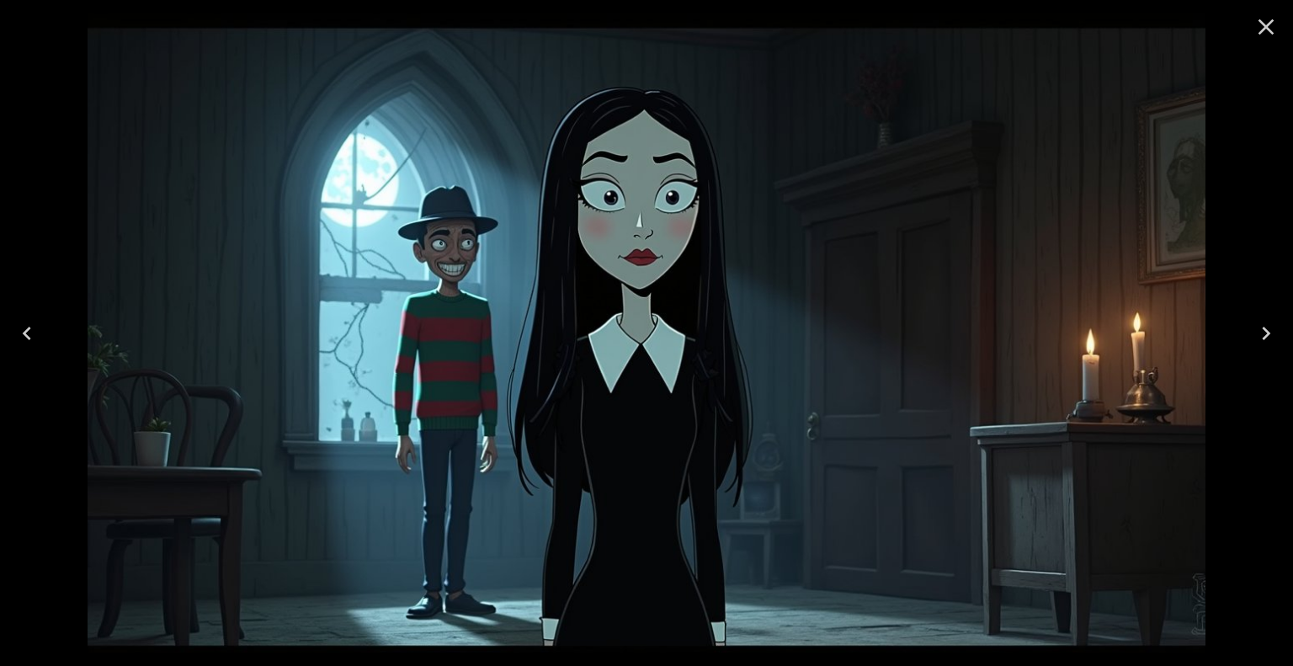
click at [1259, 24] on icon "Close" at bounding box center [1266, 26] width 27 height 27
